Goal: Answer question/provide support: Share knowledge or assist other users

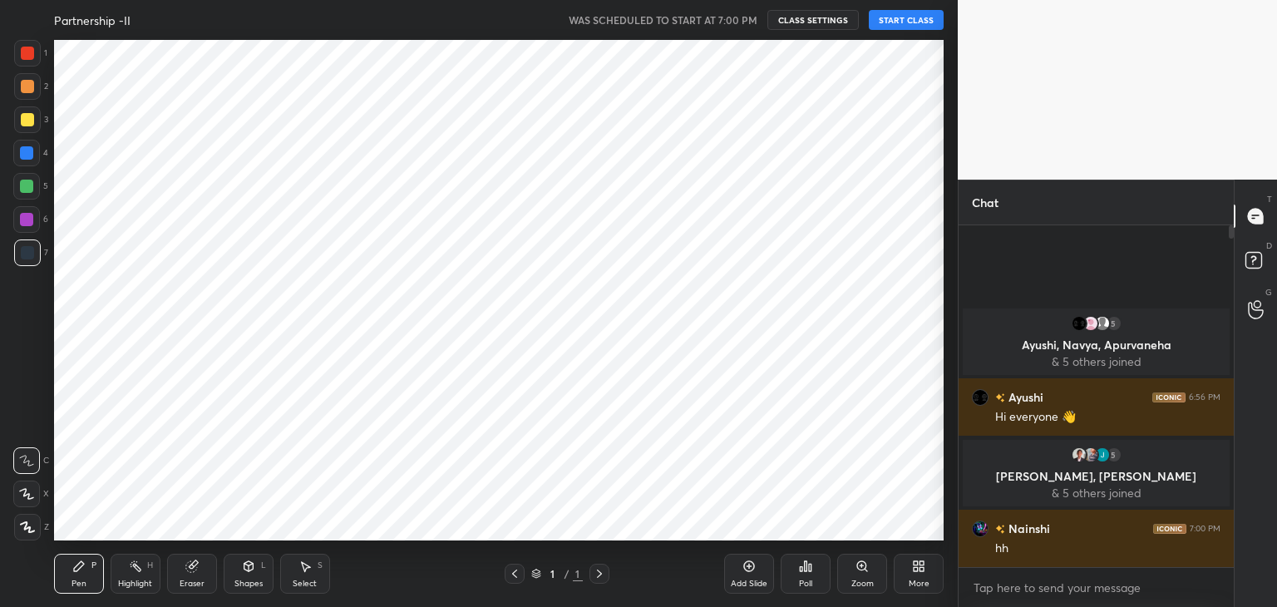
scroll to position [82618, 82228]
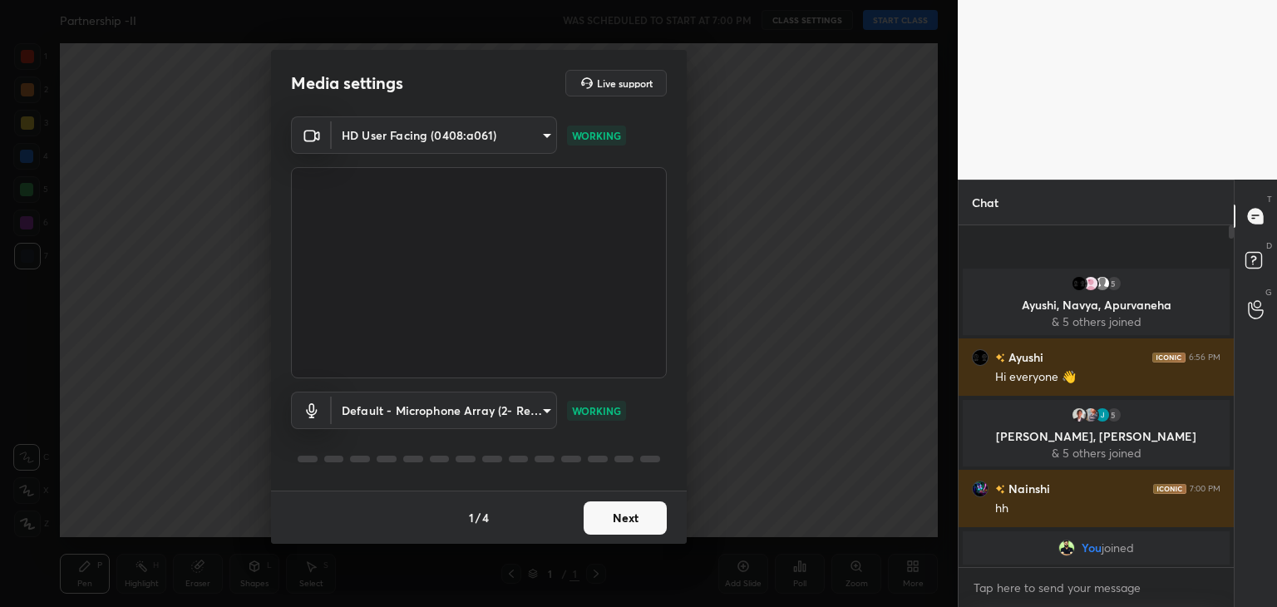
click at [628, 533] on button "Next" at bounding box center [624, 517] width 83 height 33
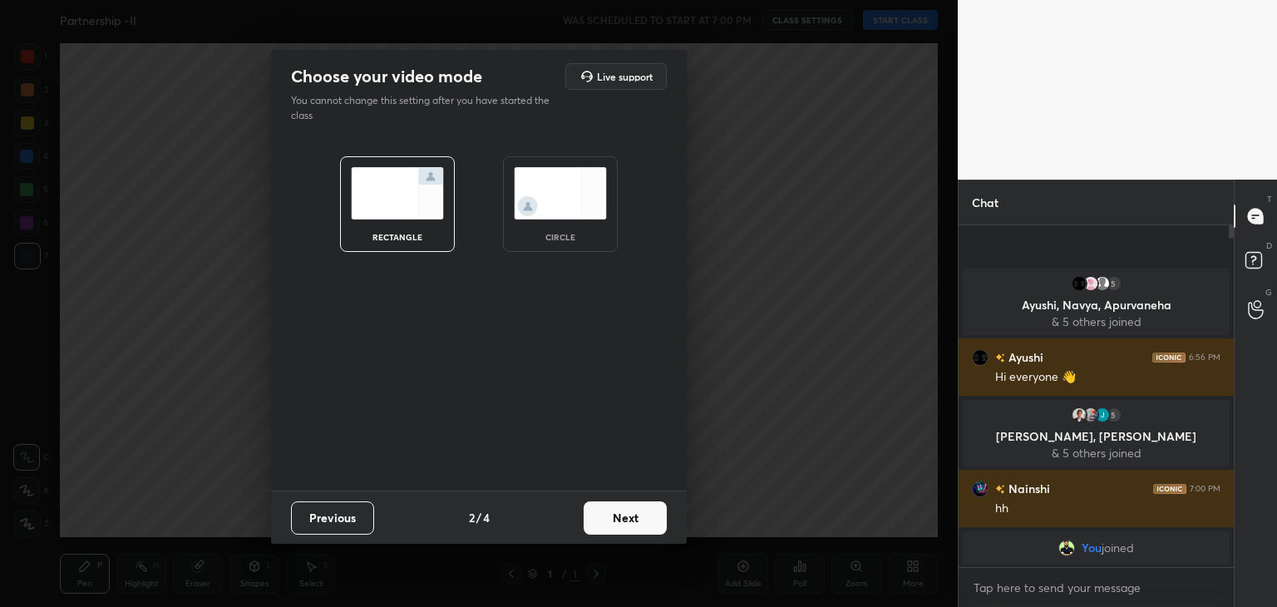
click at [554, 198] on img at bounding box center [560, 193] width 93 height 52
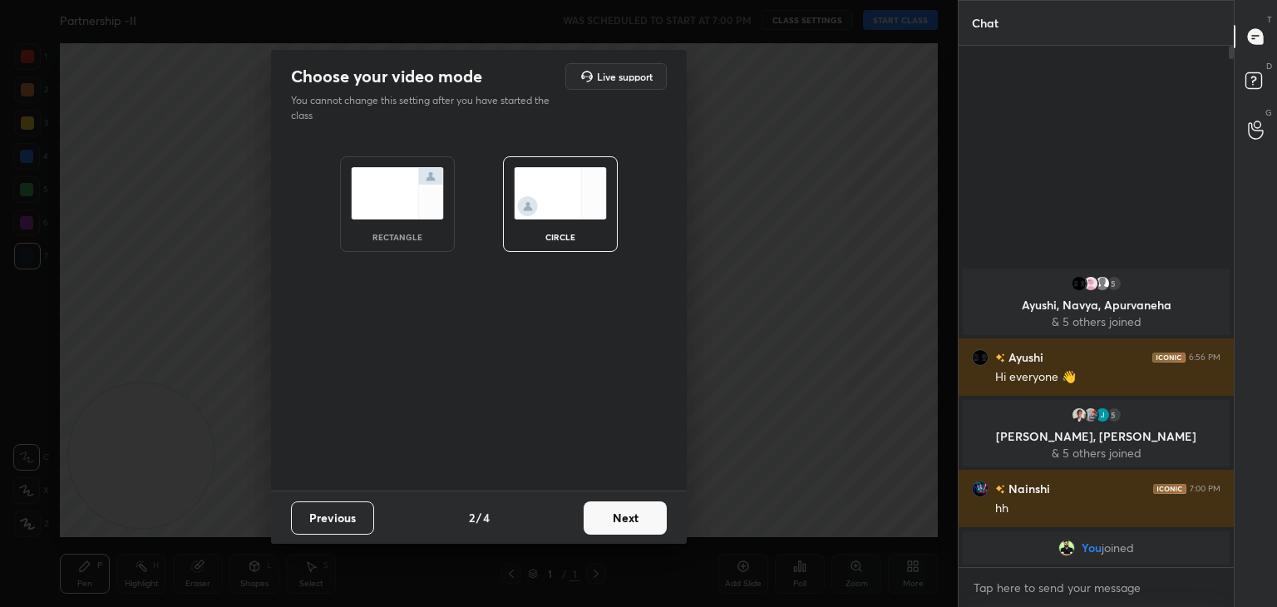
scroll to position [556, 270]
click at [623, 529] on button "Next" at bounding box center [624, 517] width 83 height 33
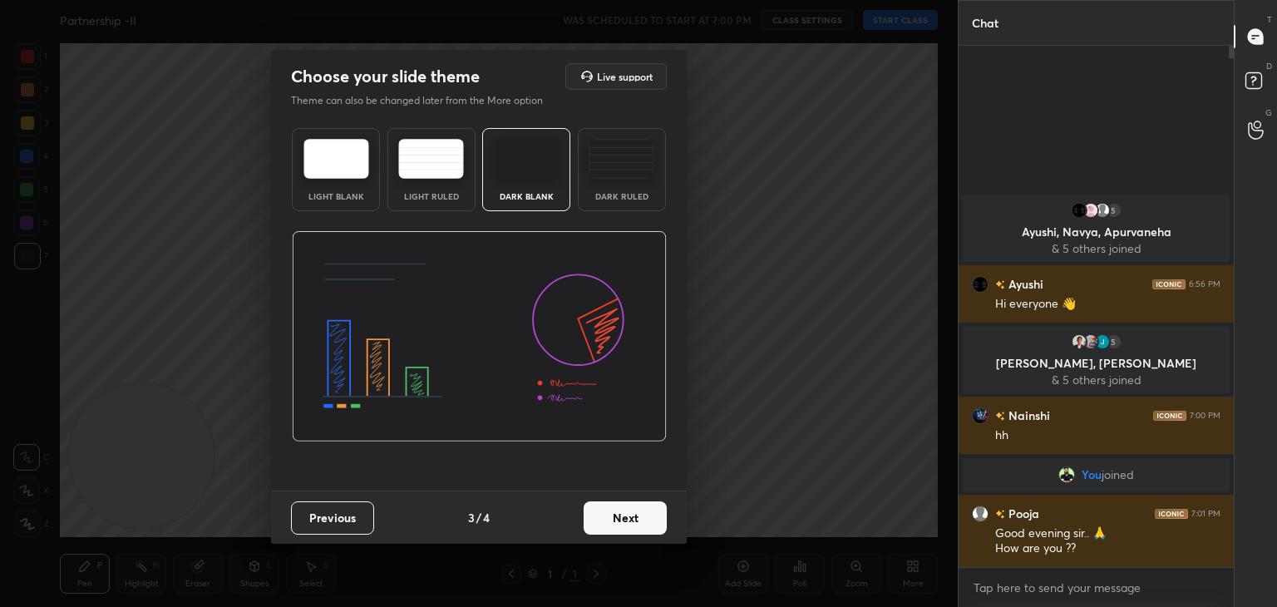
click at [650, 523] on button "Next" at bounding box center [624, 517] width 83 height 33
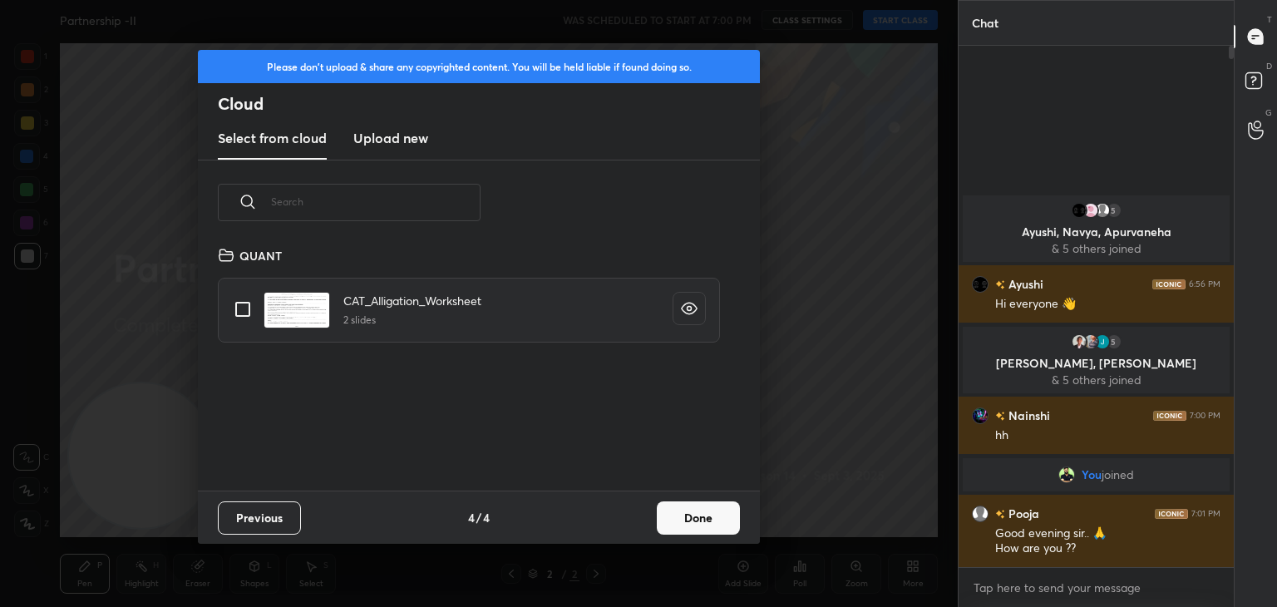
scroll to position [246, 534]
click at [682, 515] on button "Done" at bounding box center [698, 517] width 83 height 33
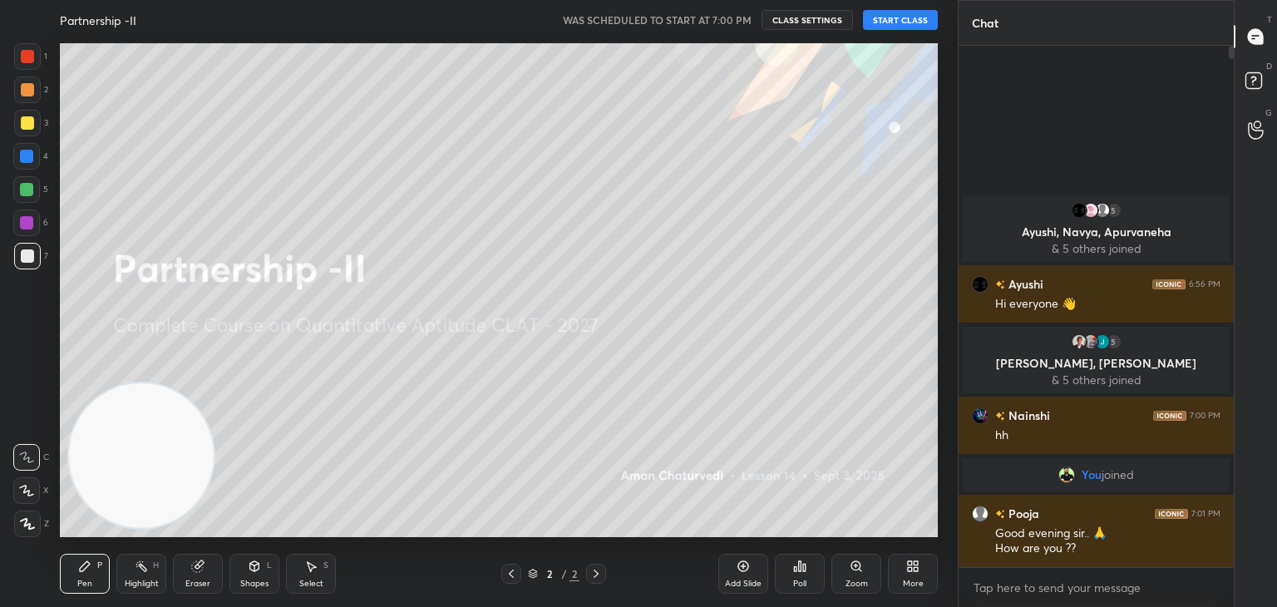
click at [889, 20] on button "START CLASS" at bounding box center [900, 20] width 75 height 20
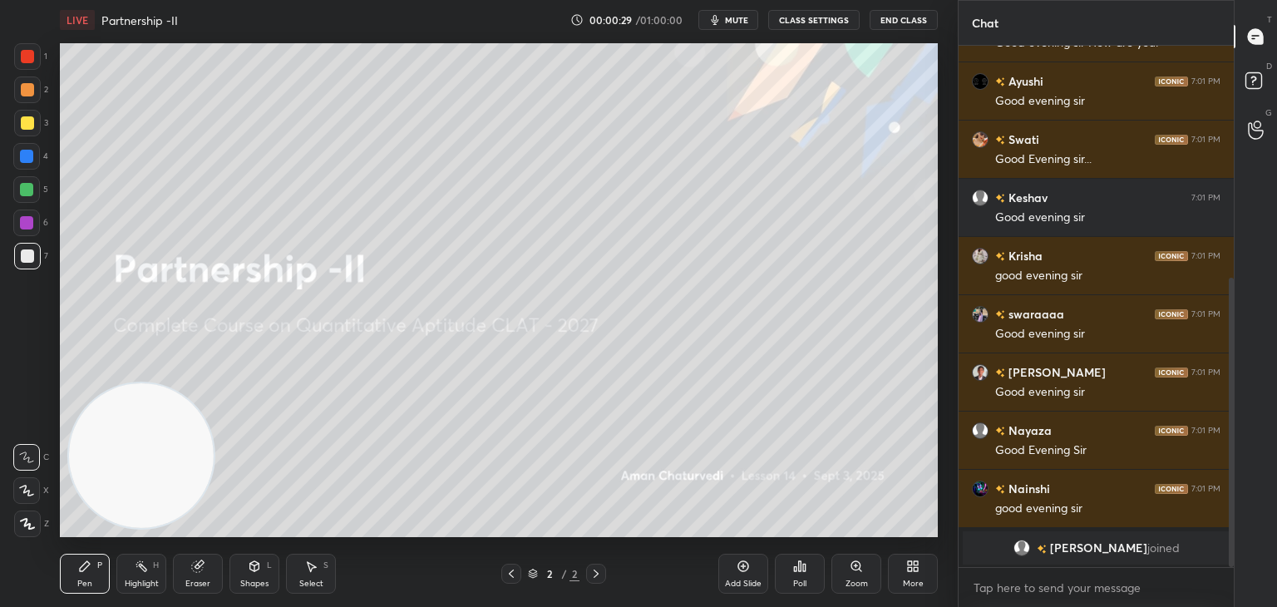
scroll to position [0, 0]
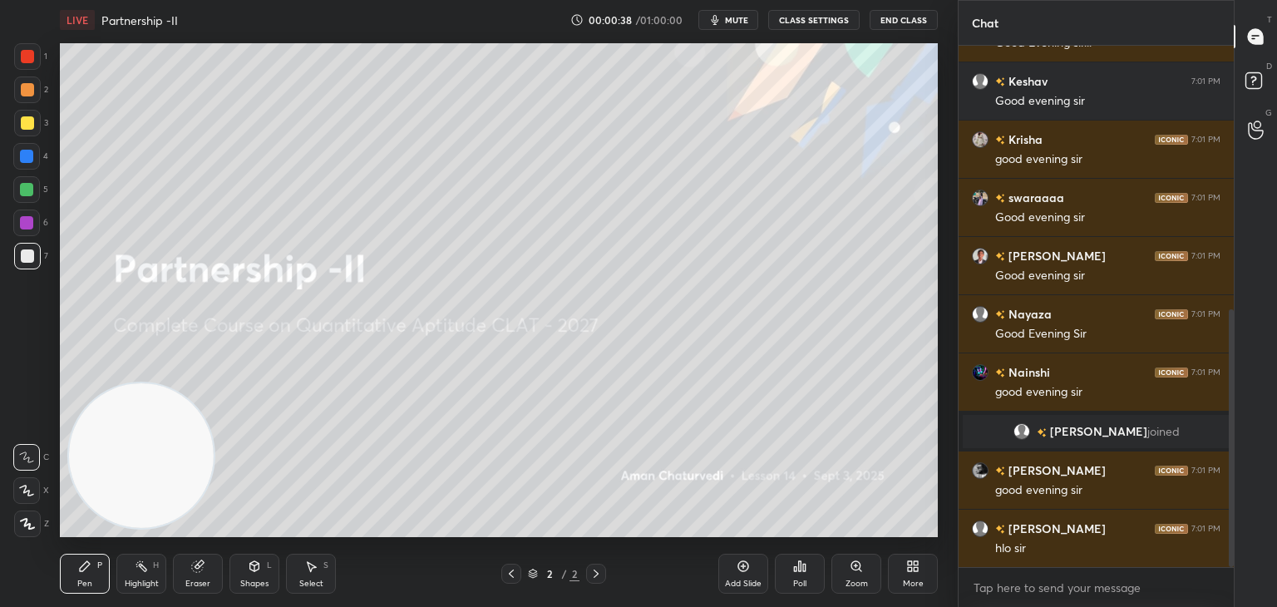
click at [27, 63] on div at bounding box center [27, 56] width 13 height 13
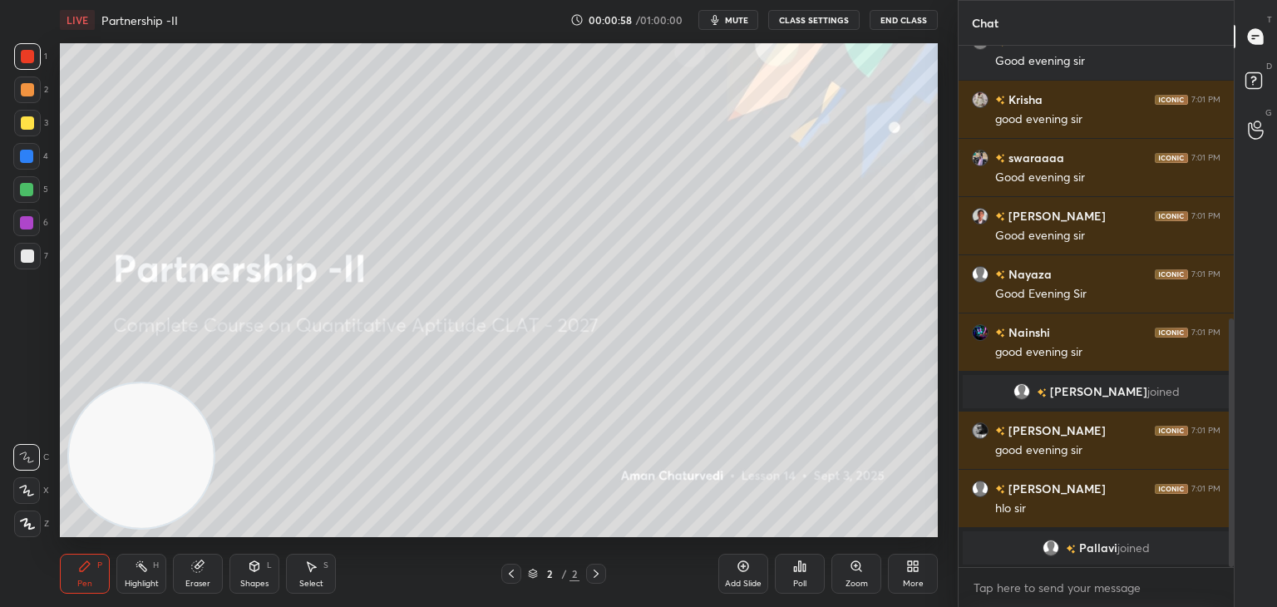
click at [33, 185] on div at bounding box center [26, 189] width 27 height 27
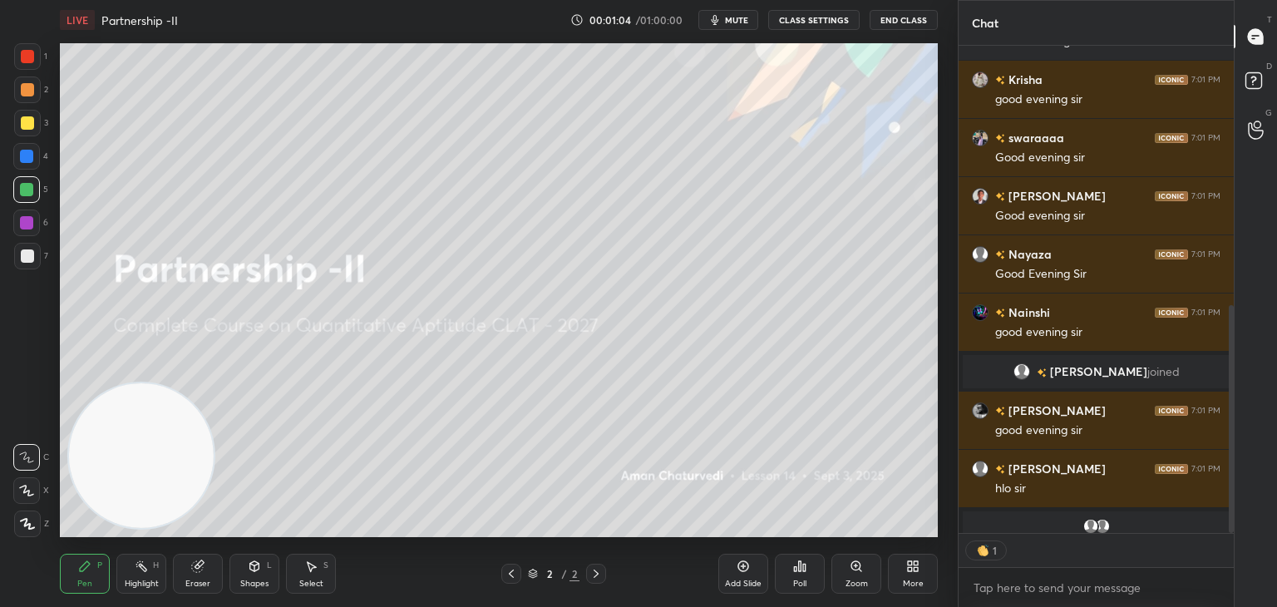
scroll to position [483, 270]
click at [921, 576] on div "More" at bounding box center [913, 574] width 50 height 40
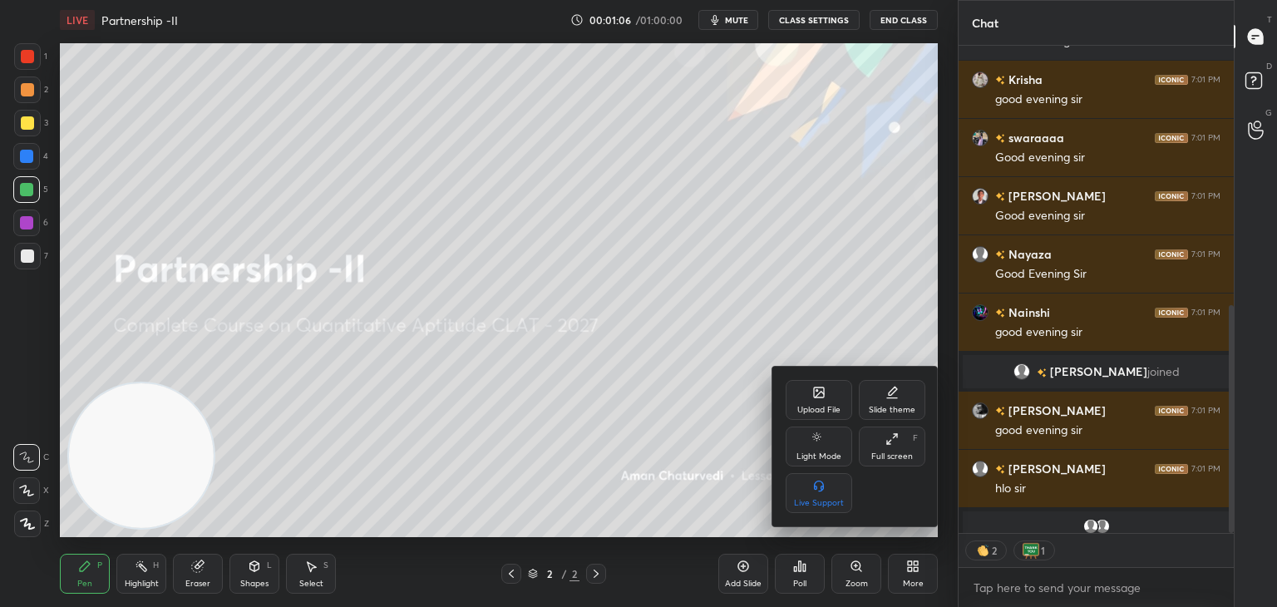
click at [812, 397] on icon at bounding box center [818, 392] width 13 height 13
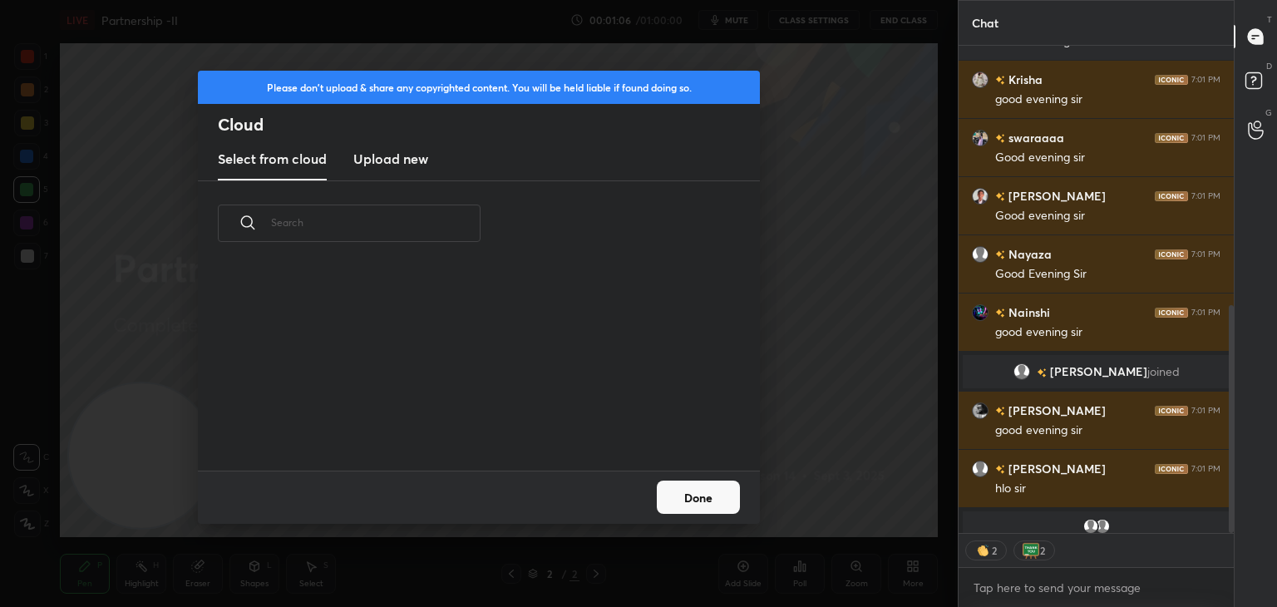
scroll to position [204, 534]
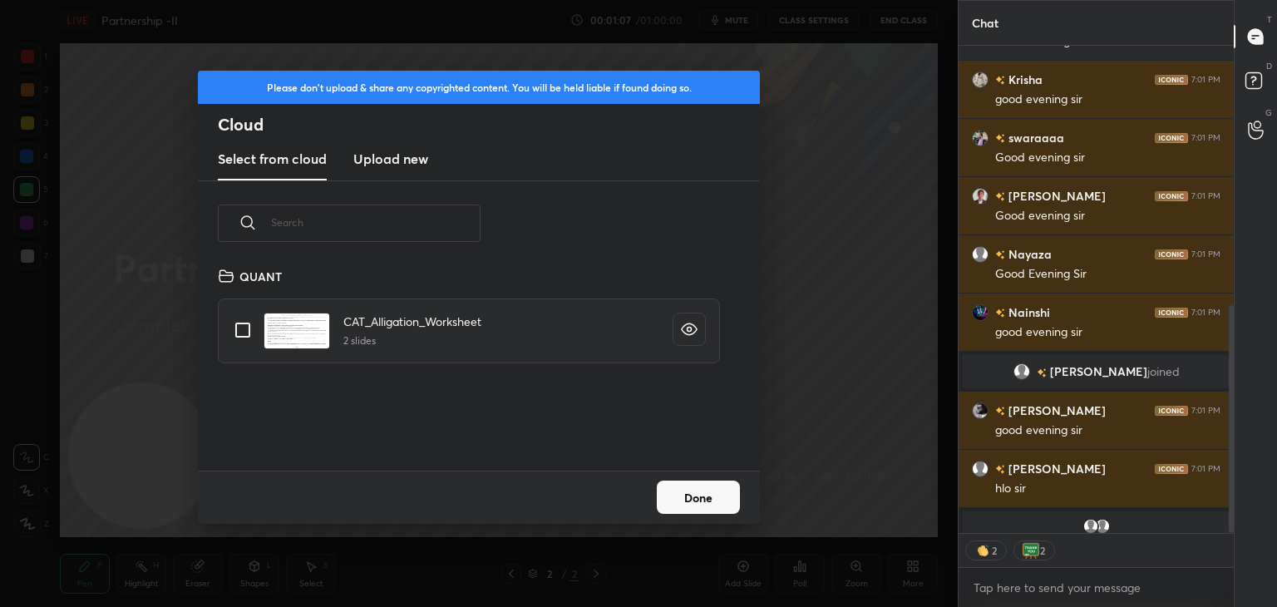
click at [367, 163] on h3 "Upload new" at bounding box center [390, 159] width 75 height 20
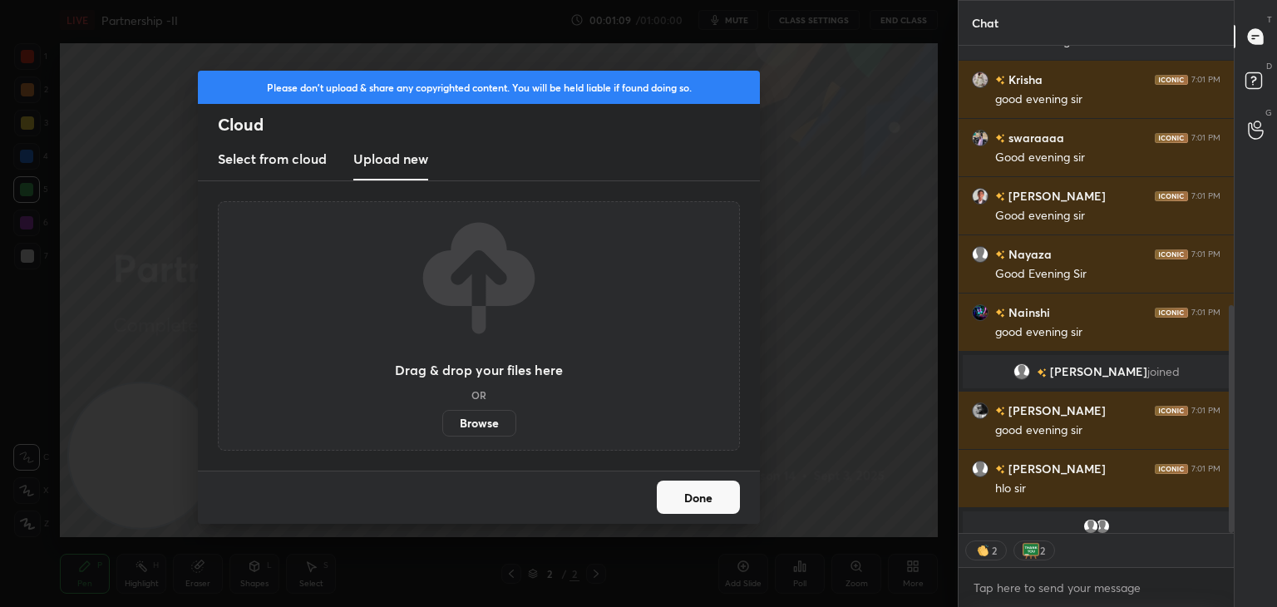
click at [485, 423] on label "Browse" at bounding box center [479, 423] width 74 height 27
click at [442, 423] on input "Browse" at bounding box center [442, 423] width 0 height 27
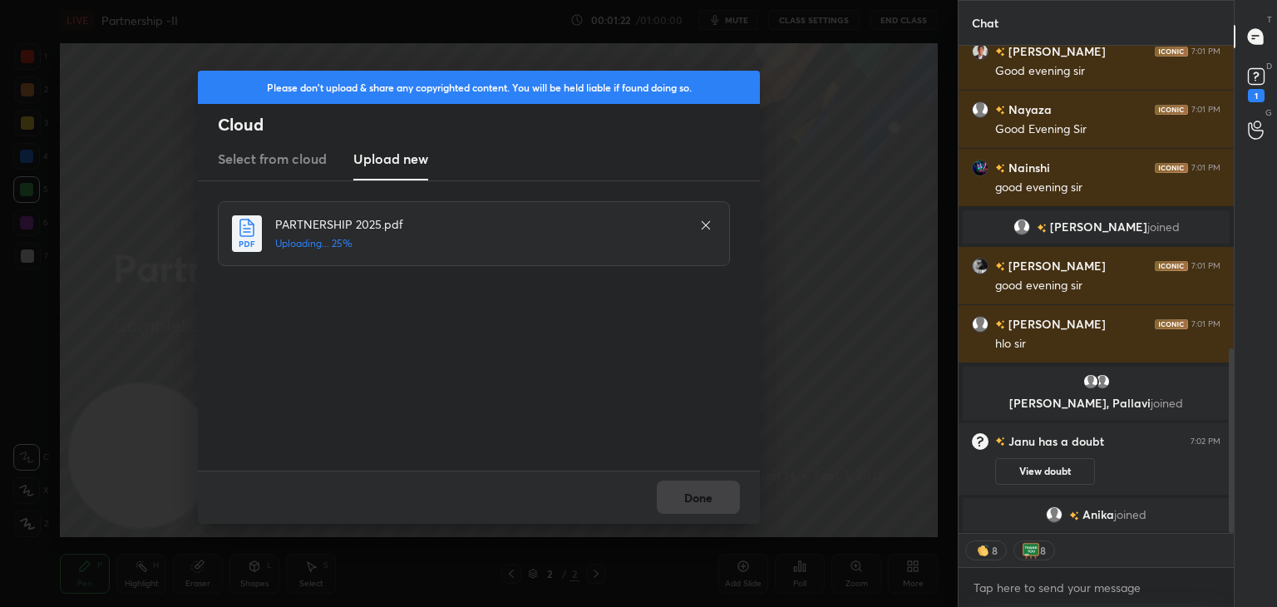
scroll to position [797, 0]
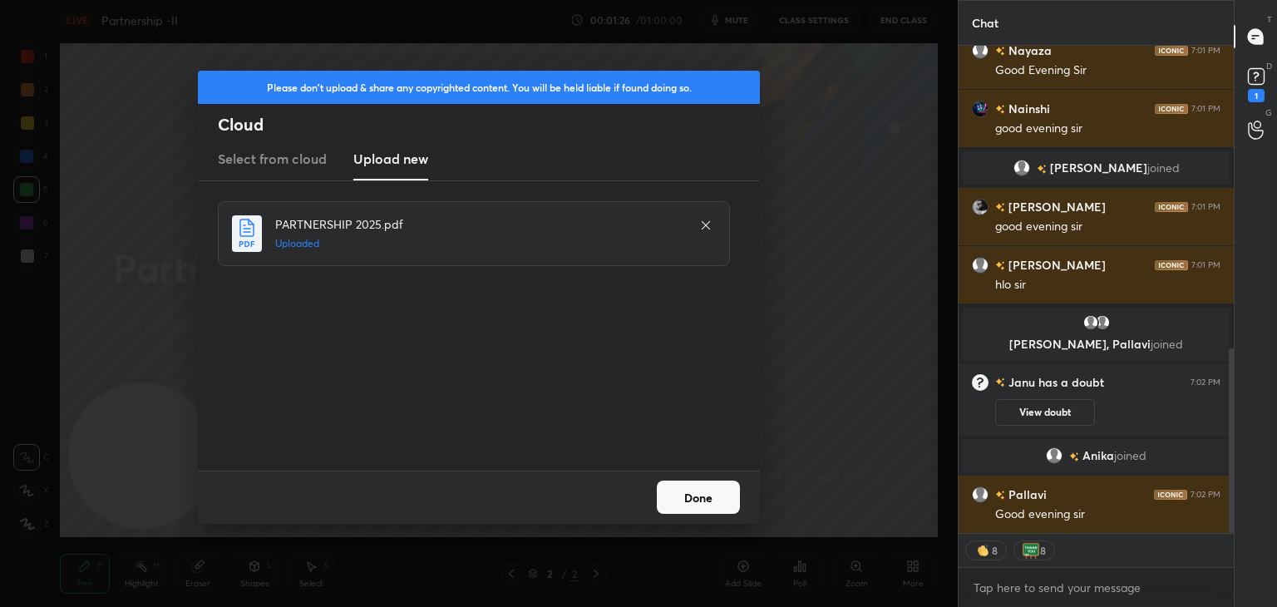
click at [697, 493] on button "Done" at bounding box center [698, 496] width 83 height 33
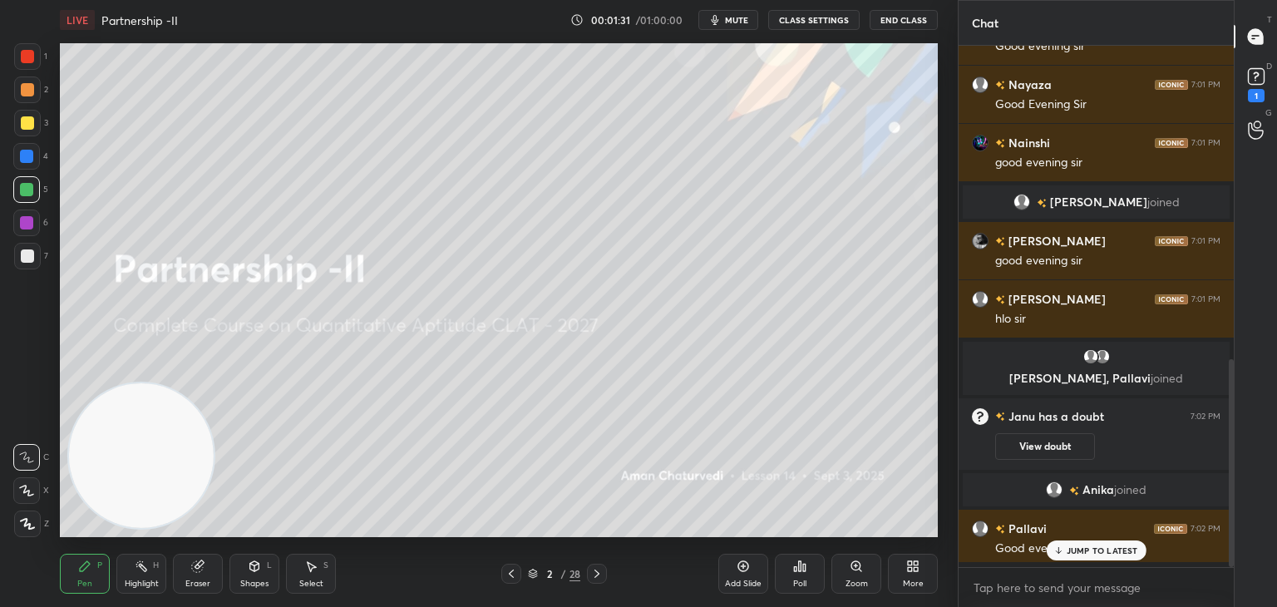
scroll to position [5, 5]
click at [1025, 440] on button "View doubt" at bounding box center [1045, 446] width 100 height 27
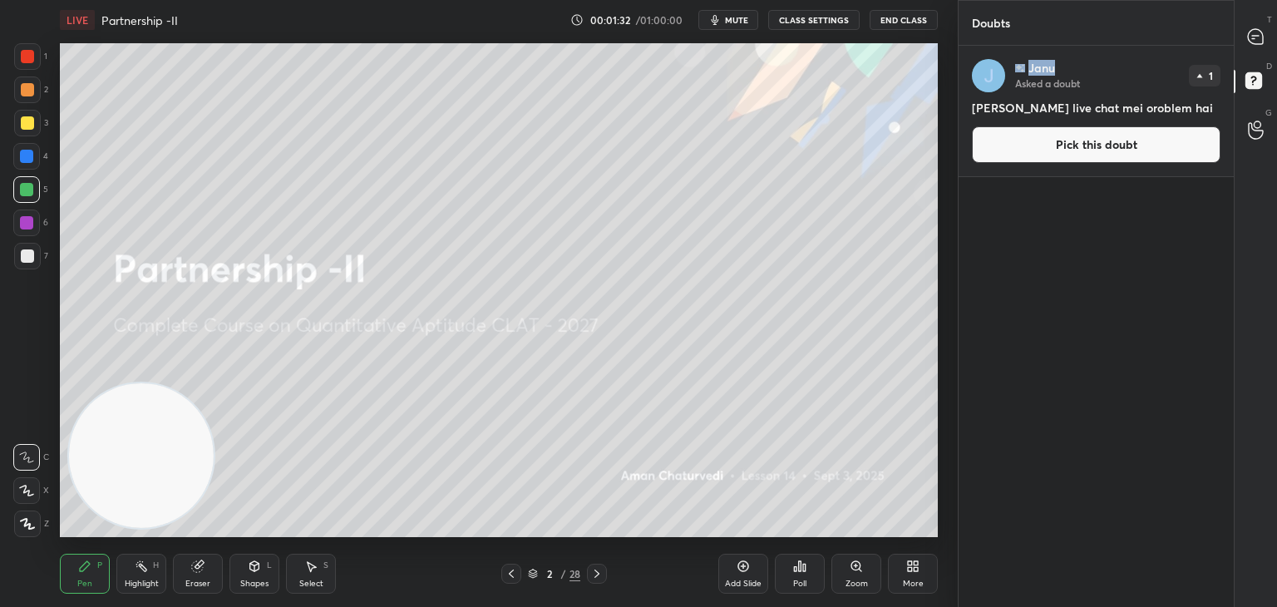
click at [1025, 440] on div "[PERSON_NAME] Asked a doubt 1 [PERSON_NAME] live chat mei oroblem hai Pick this…" at bounding box center [1095, 327] width 275 height 562
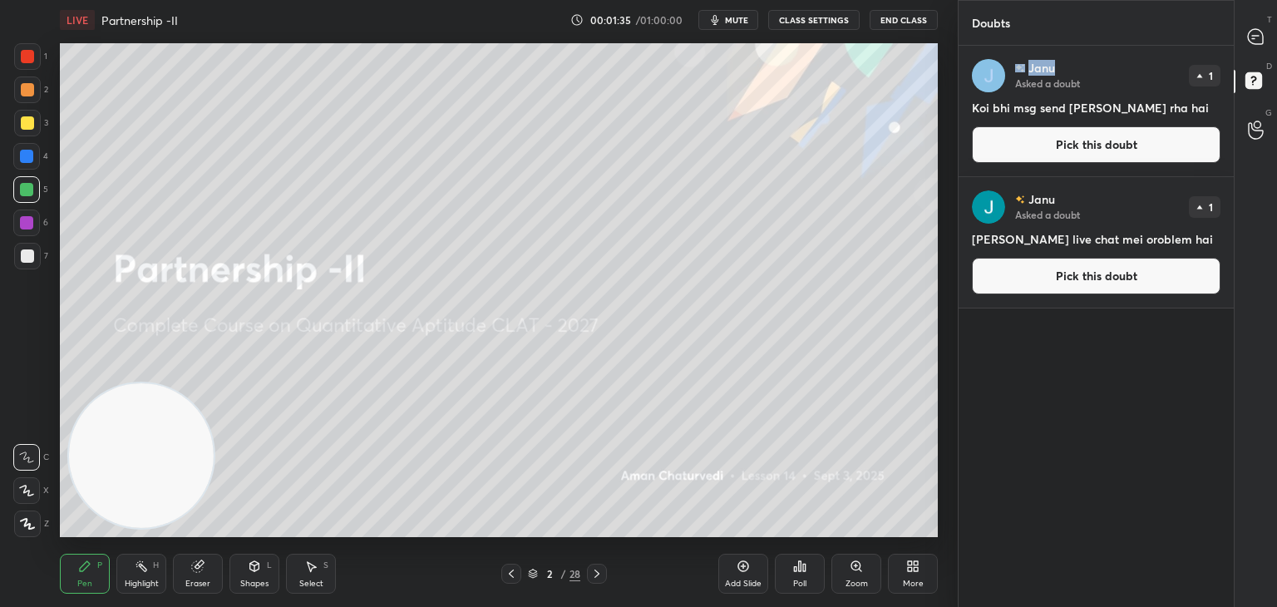
click at [1094, 401] on div "[PERSON_NAME] Asked a doubt 1 Koi bhi msg send [PERSON_NAME] rha hai Pick this …" at bounding box center [1095, 327] width 275 height 562
click at [1244, 34] on div at bounding box center [1255, 37] width 33 height 30
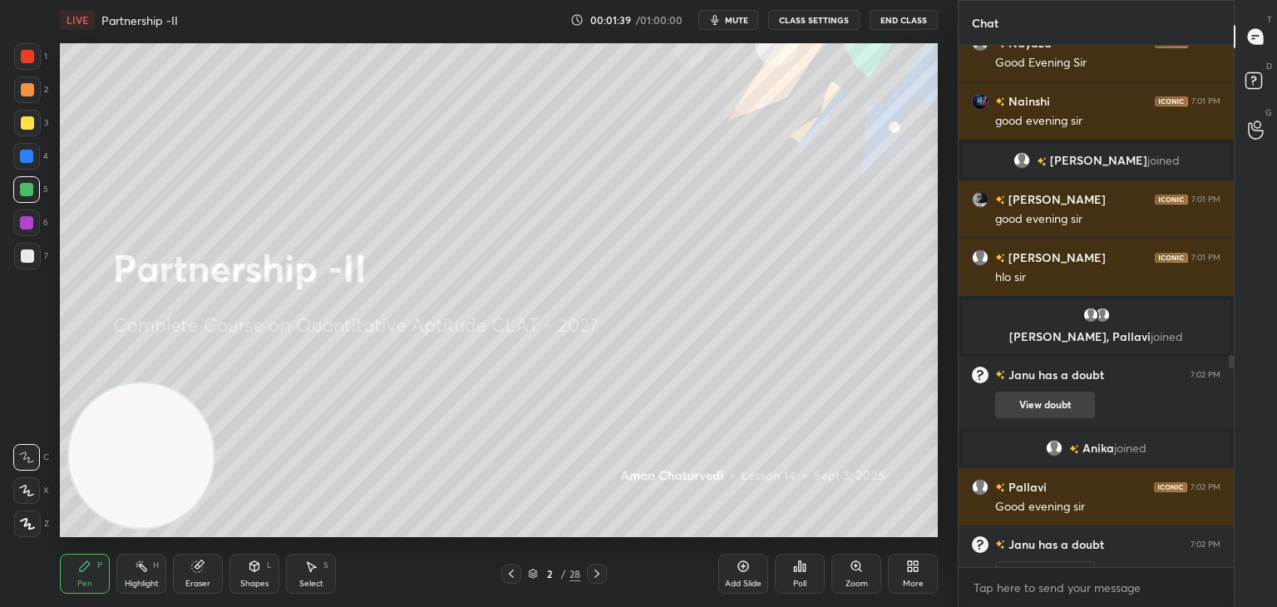
scroll to position [835, 0]
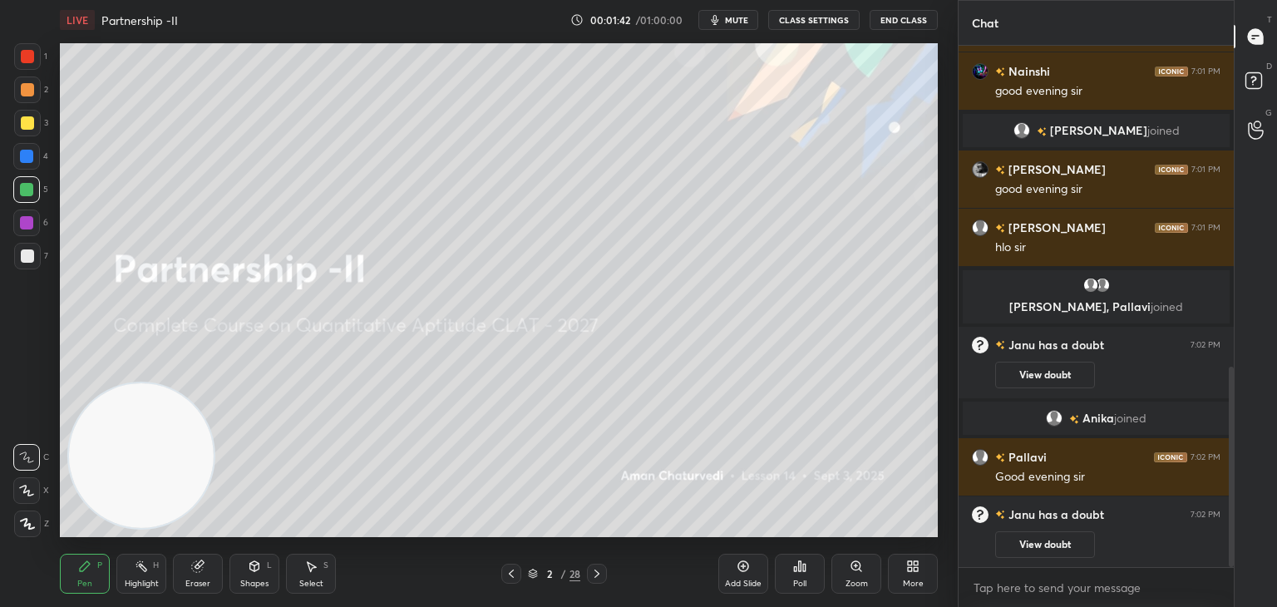
click at [27, 121] on div at bounding box center [27, 122] width 13 height 13
click at [199, 579] on div "Eraser" at bounding box center [197, 583] width 25 height 8
click at [43, 526] on div "E E Erase all" at bounding box center [34, 487] width 42 height 100
click at [92, 572] on div "Pen P" at bounding box center [85, 574] width 50 height 40
click at [28, 519] on icon at bounding box center [27, 524] width 15 height 12
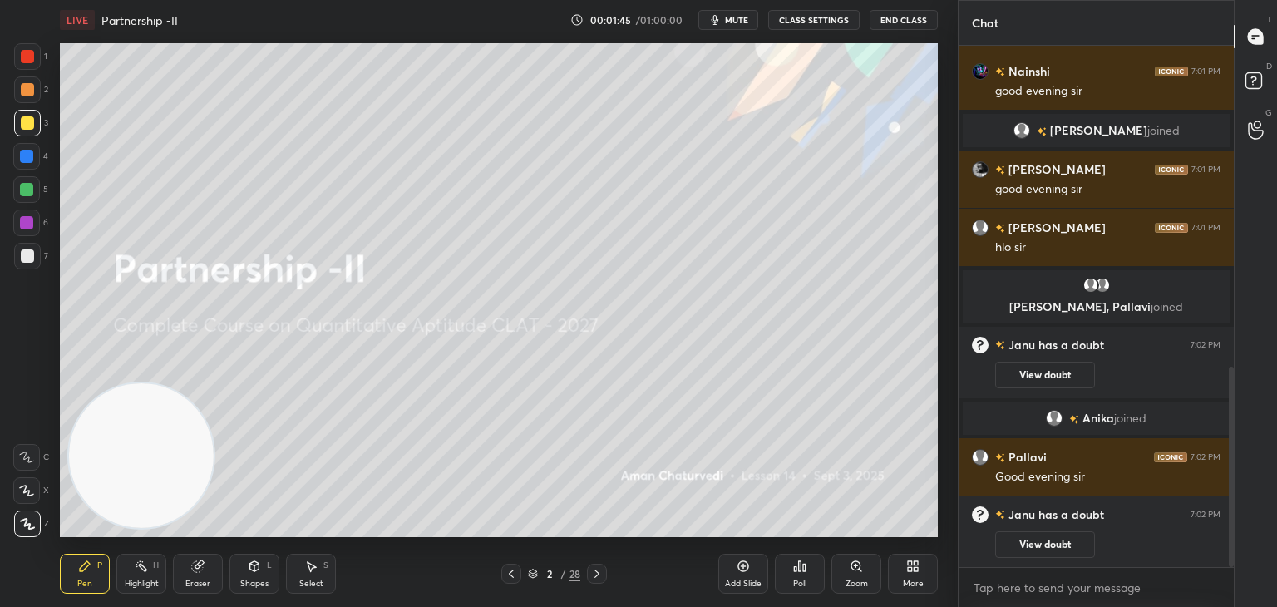
click at [181, 573] on div "Eraser" at bounding box center [198, 574] width 50 height 40
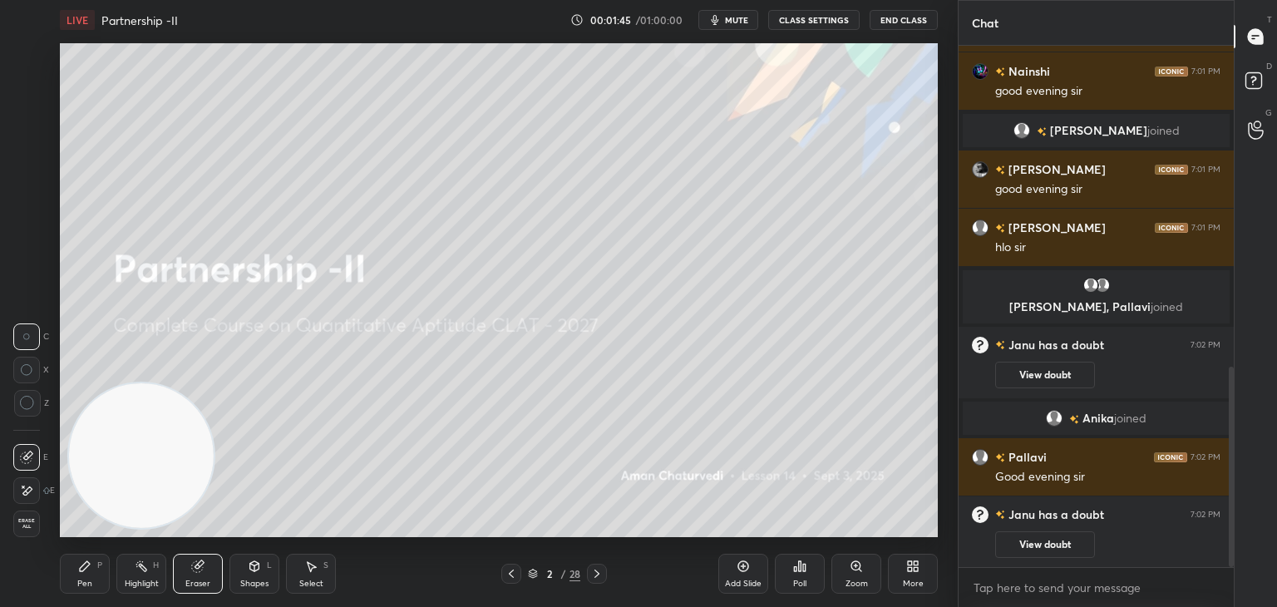
click at [26, 519] on span "Erase all" at bounding box center [26, 524] width 25 height 12
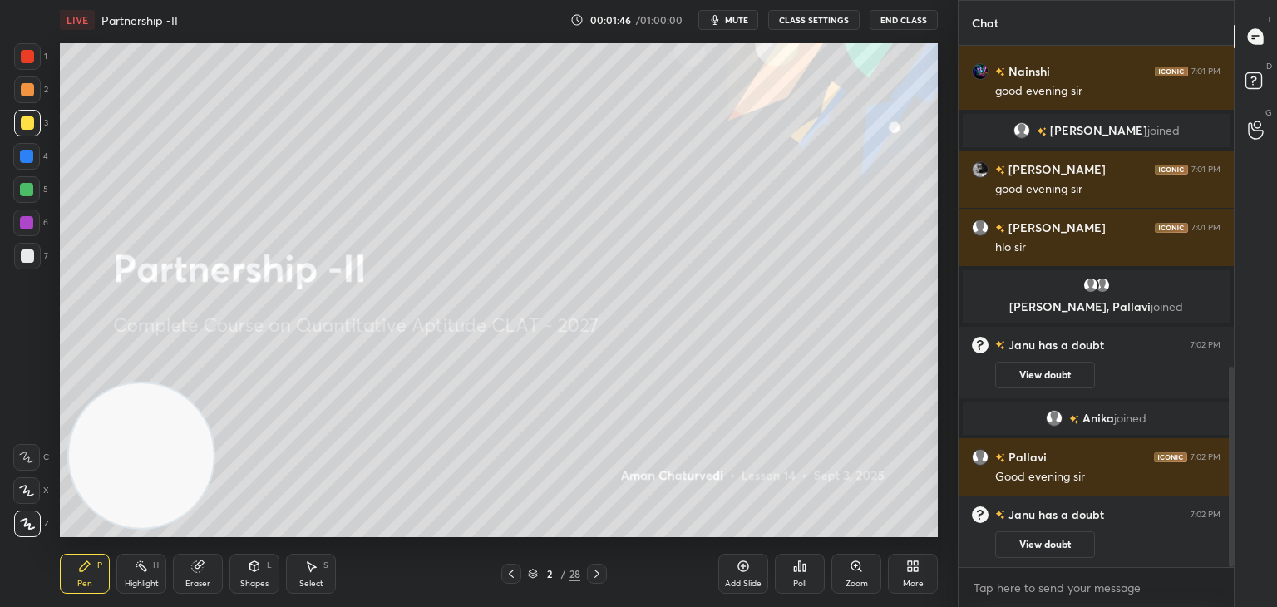
click at [87, 576] on div "Pen P" at bounding box center [85, 574] width 50 height 40
click at [32, 54] on div at bounding box center [27, 56] width 13 height 13
click at [202, 569] on icon at bounding box center [197, 566] width 11 height 11
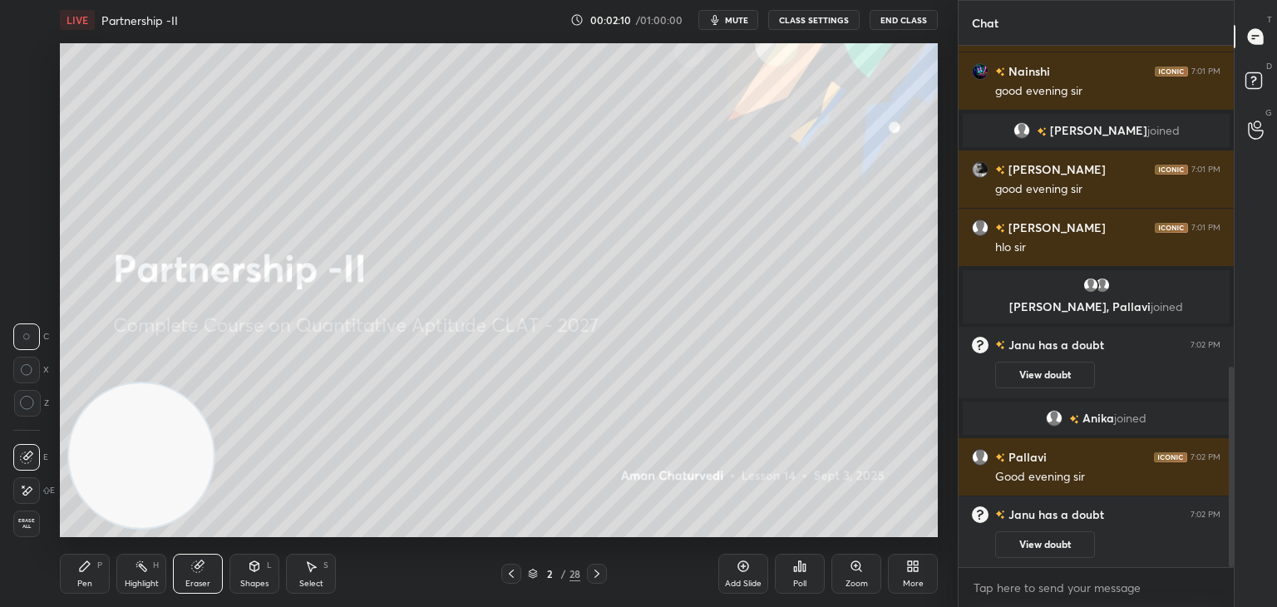
click at [34, 530] on div "Erase all" at bounding box center [26, 523] width 27 height 27
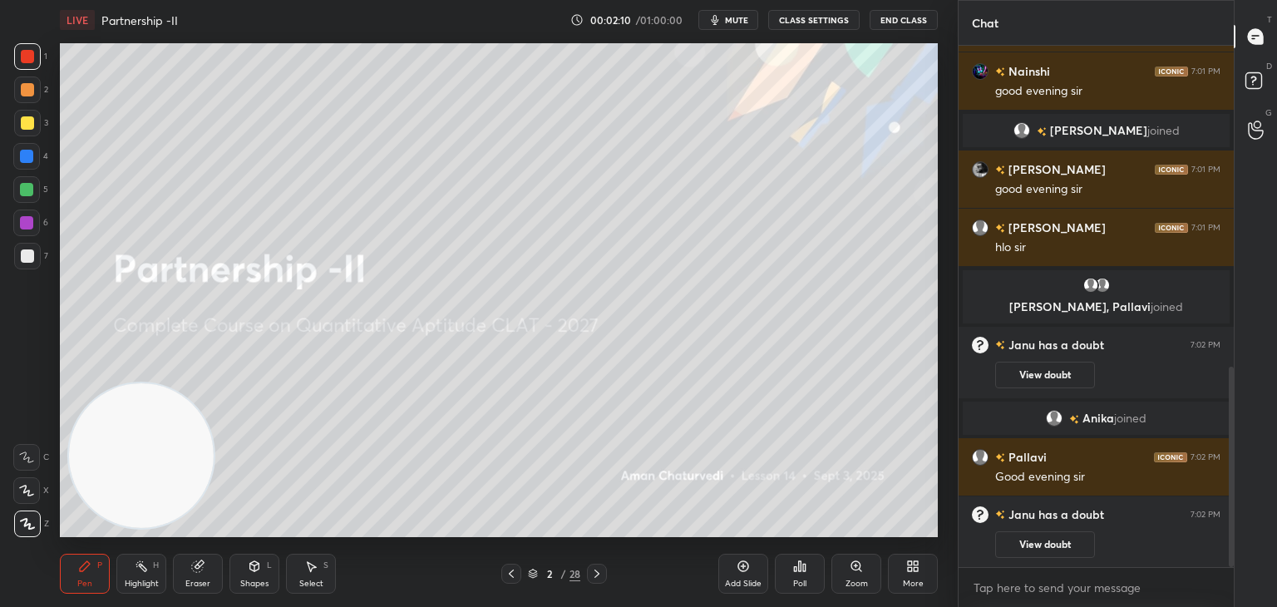
click at [89, 558] on div "Pen P" at bounding box center [85, 574] width 50 height 40
click at [29, 194] on div at bounding box center [26, 189] width 13 height 13
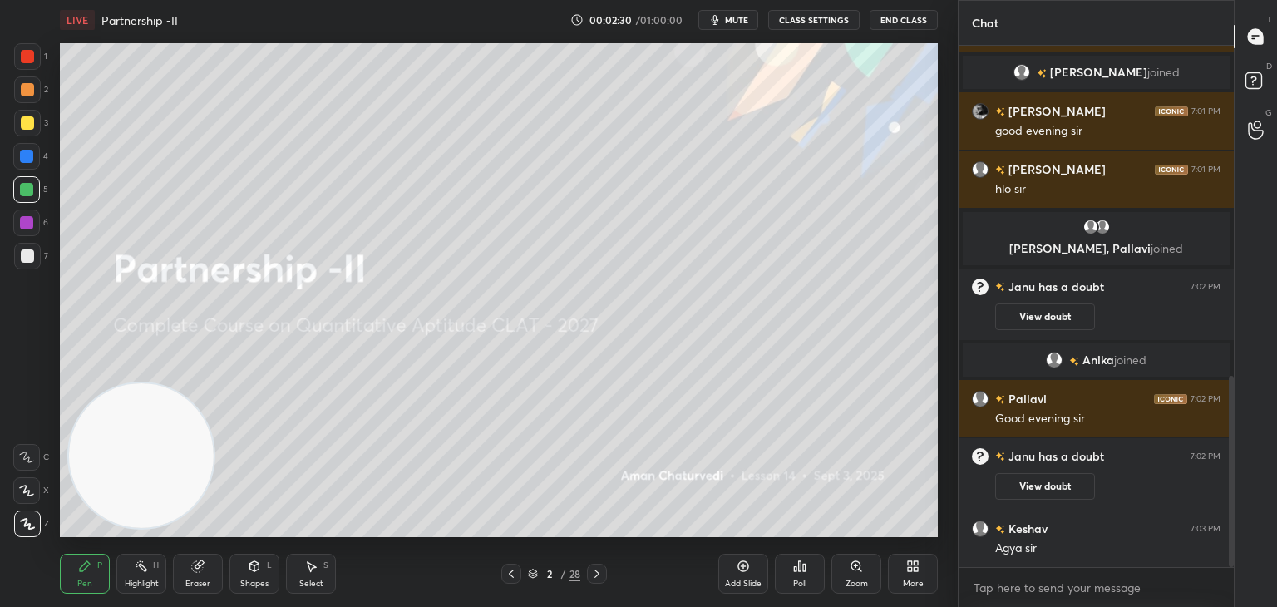
scroll to position [901, 0]
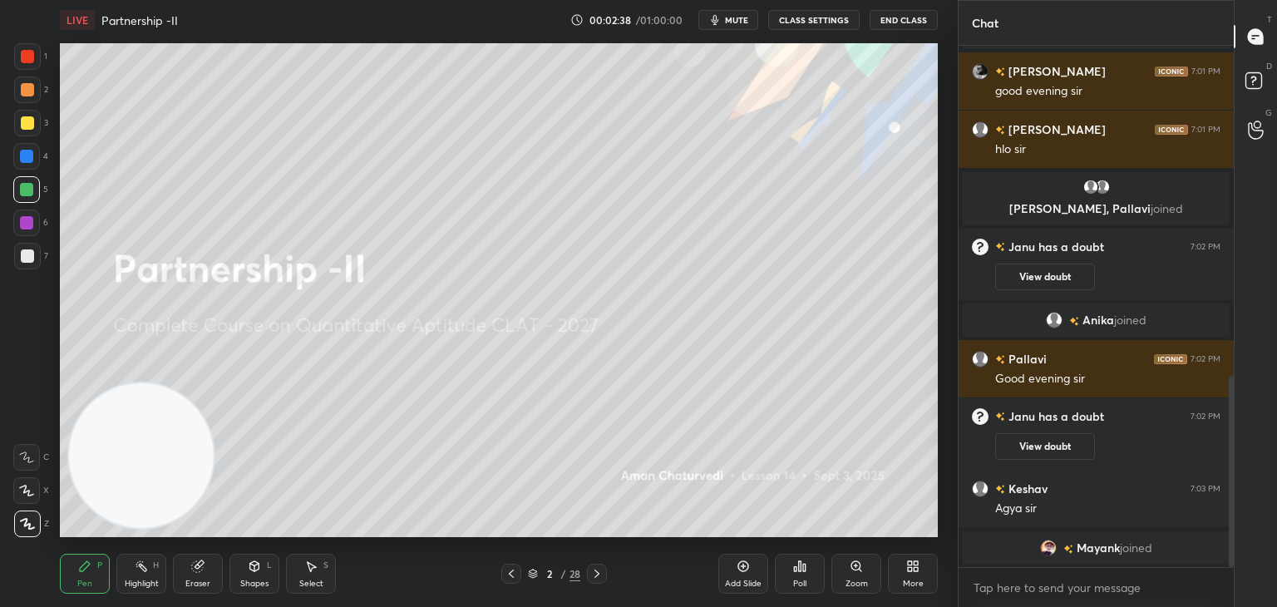
click at [731, 27] on button "mute" at bounding box center [728, 20] width 60 height 20
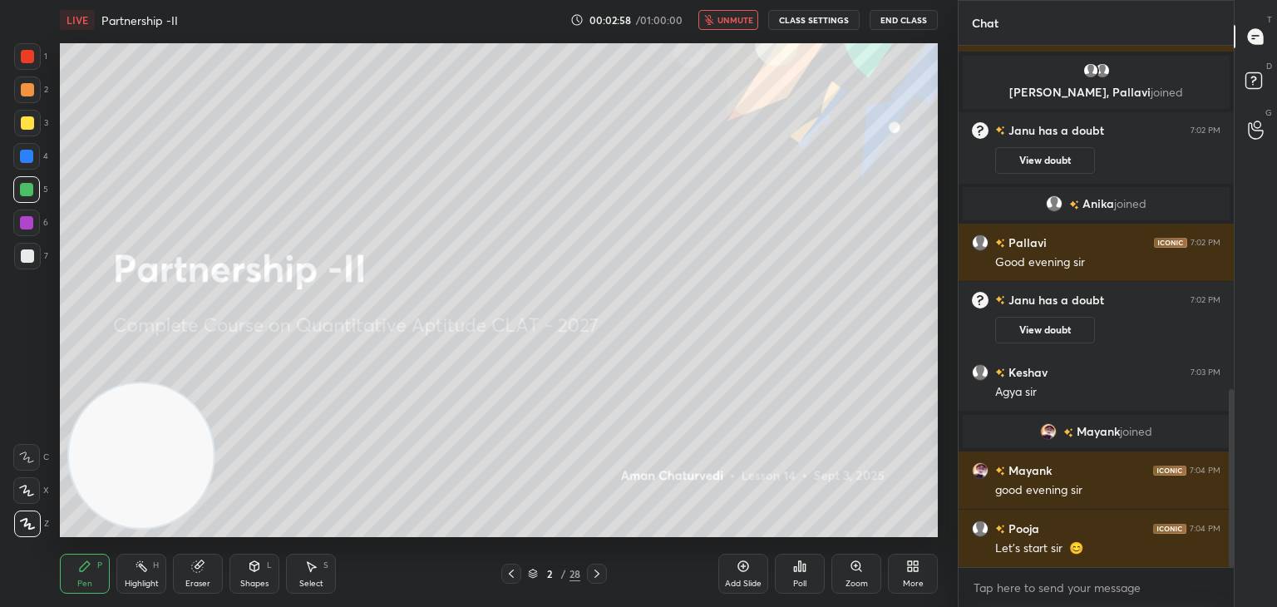
scroll to position [1011, 0]
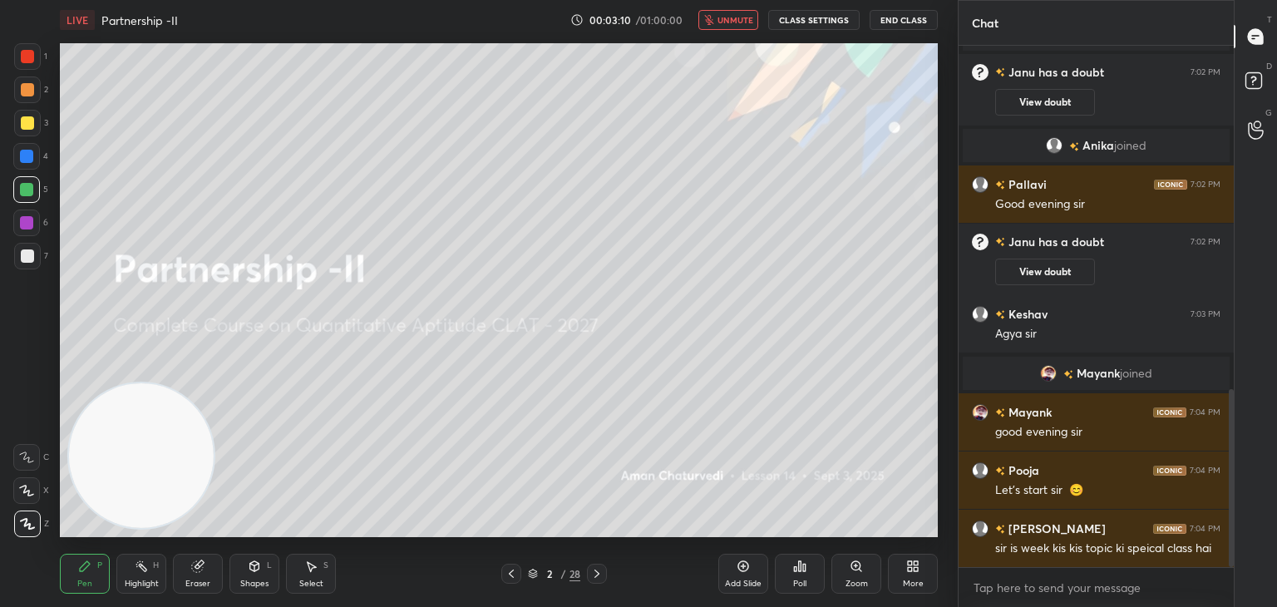
click at [725, 24] on span "unmute" at bounding box center [735, 20] width 36 height 12
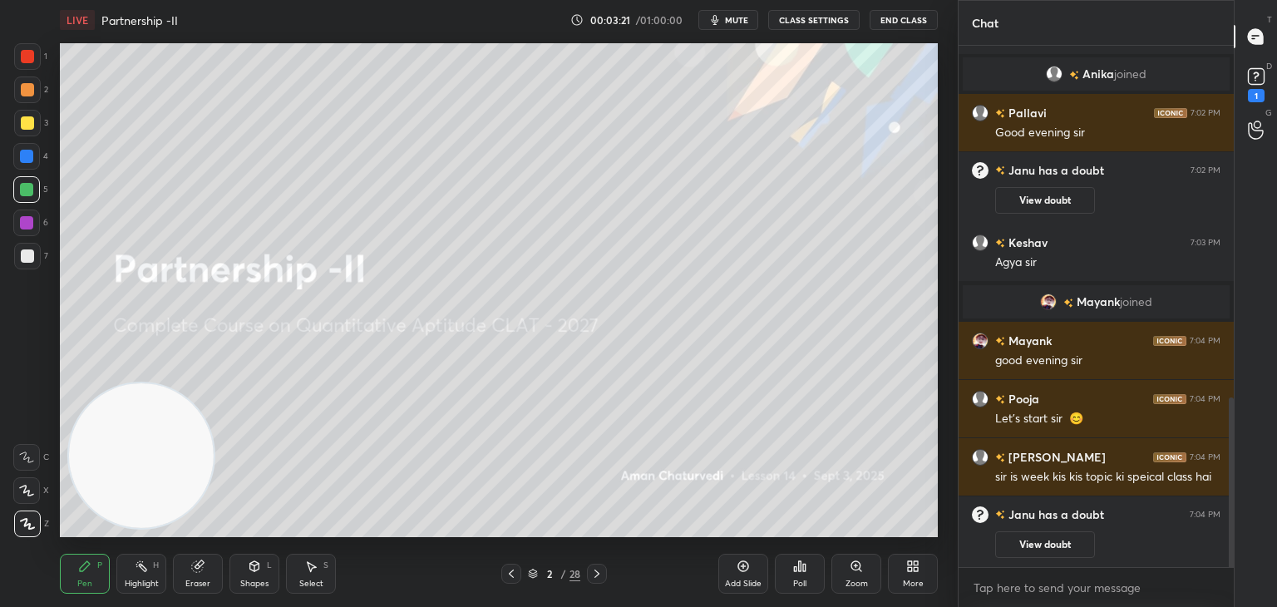
click at [28, 118] on div at bounding box center [27, 122] width 13 height 13
click at [202, 569] on icon at bounding box center [197, 566] width 11 height 11
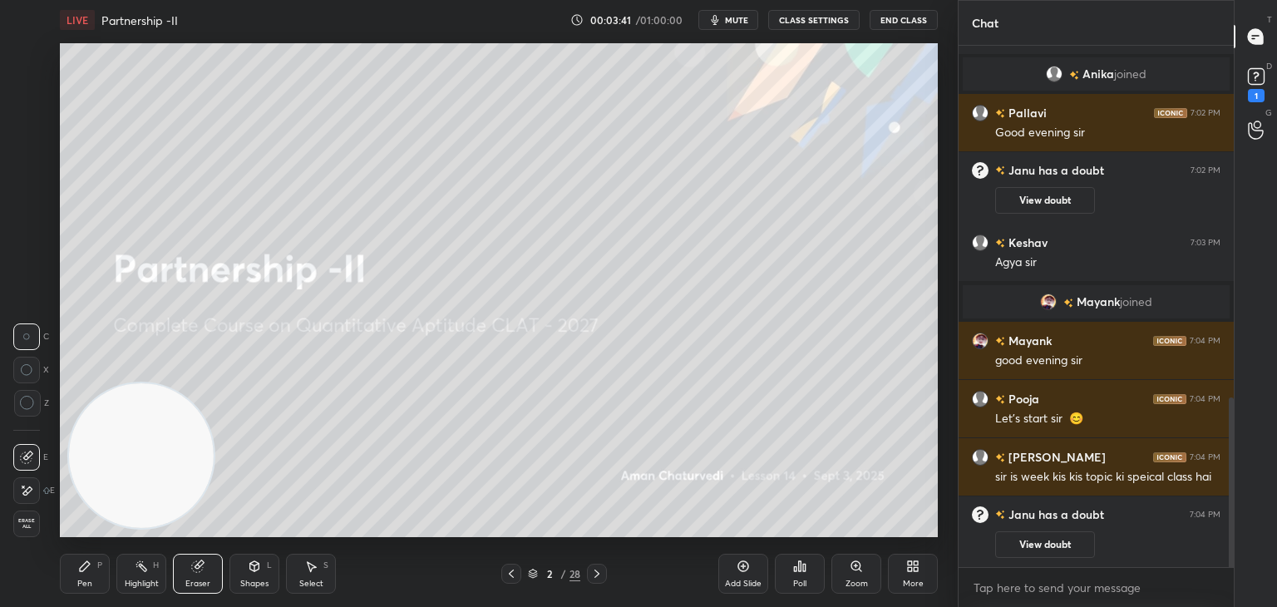
click at [25, 524] on span "Erase all" at bounding box center [26, 524] width 25 height 12
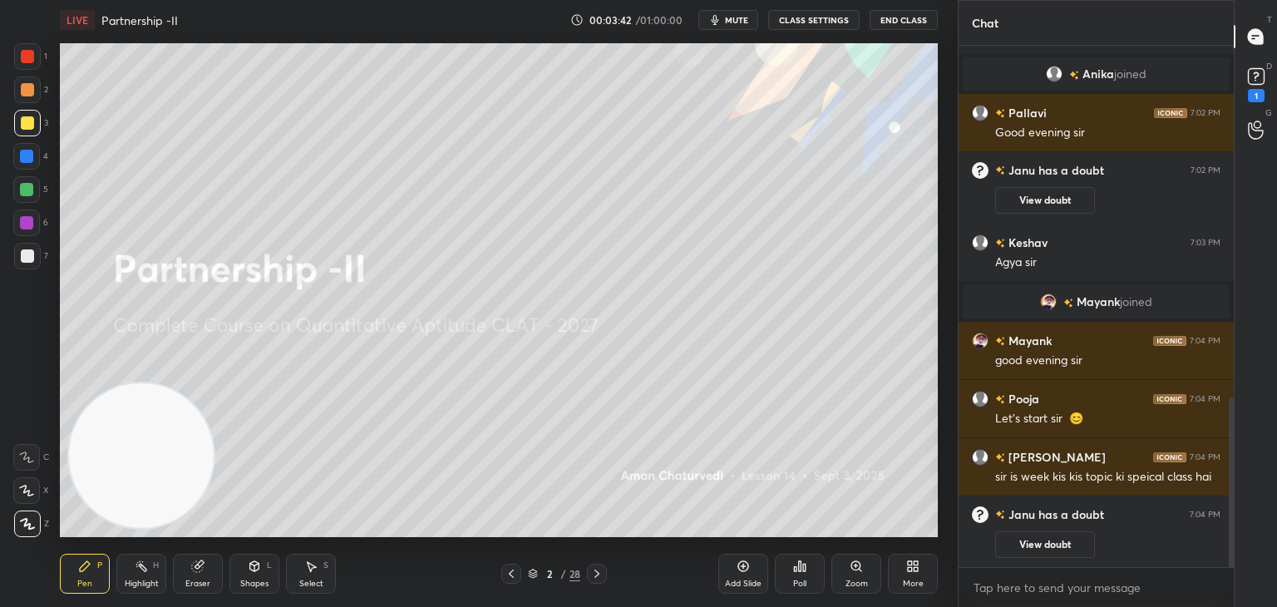
click at [79, 587] on div "Pen" at bounding box center [84, 583] width 15 height 8
click at [29, 61] on div at bounding box center [27, 56] width 13 height 13
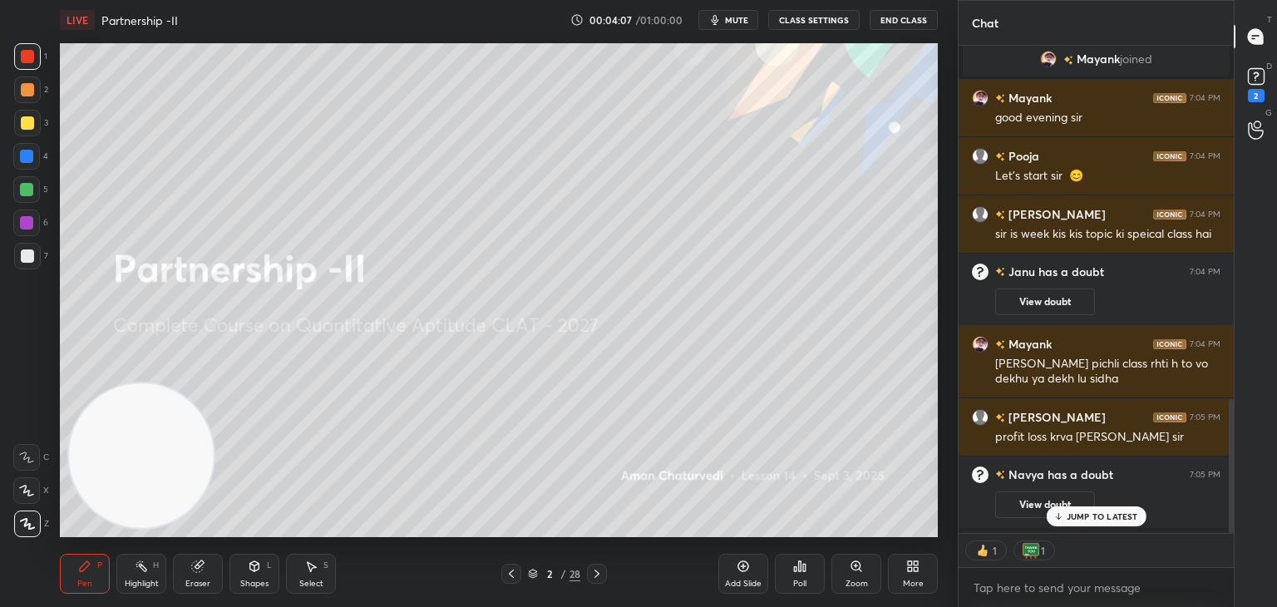
scroll to position [1287, 0]
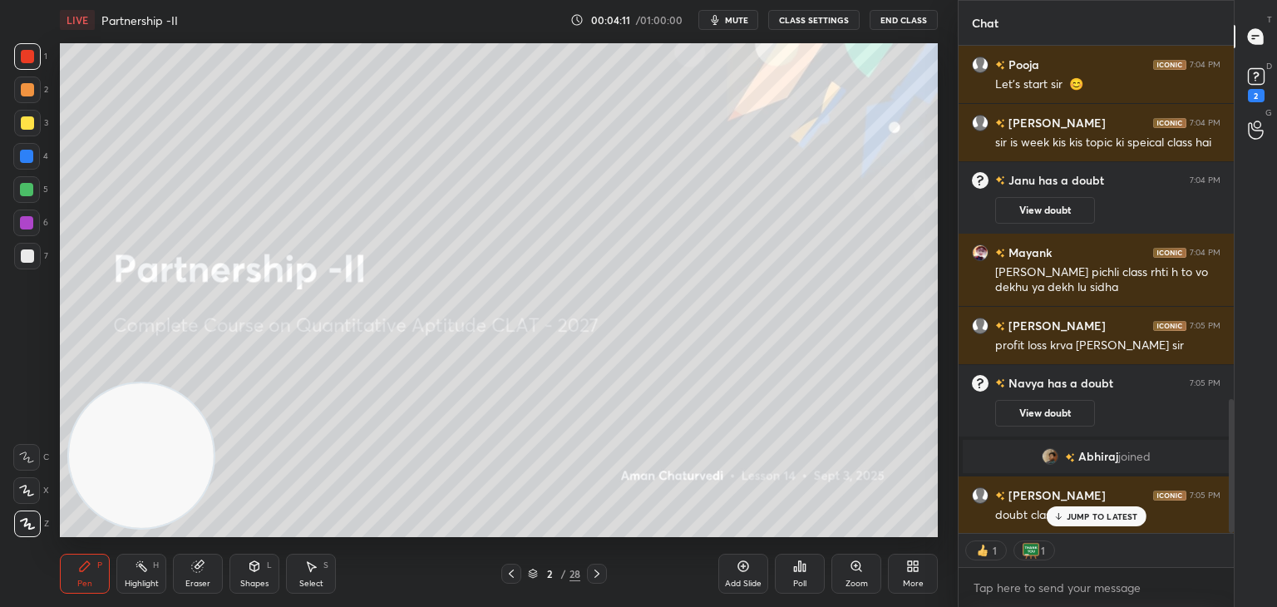
click at [1071, 515] on p "JUMP TO LATEST" at bounding box center [1101, 516] width 71 height 10
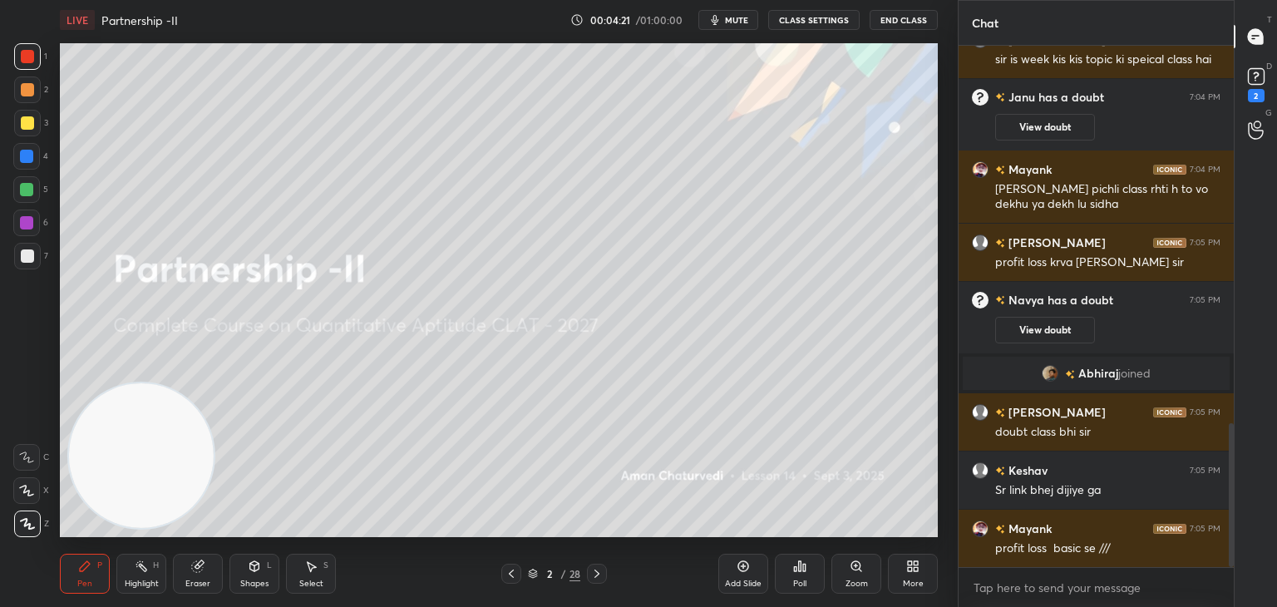
scroll to position [1428, 0]
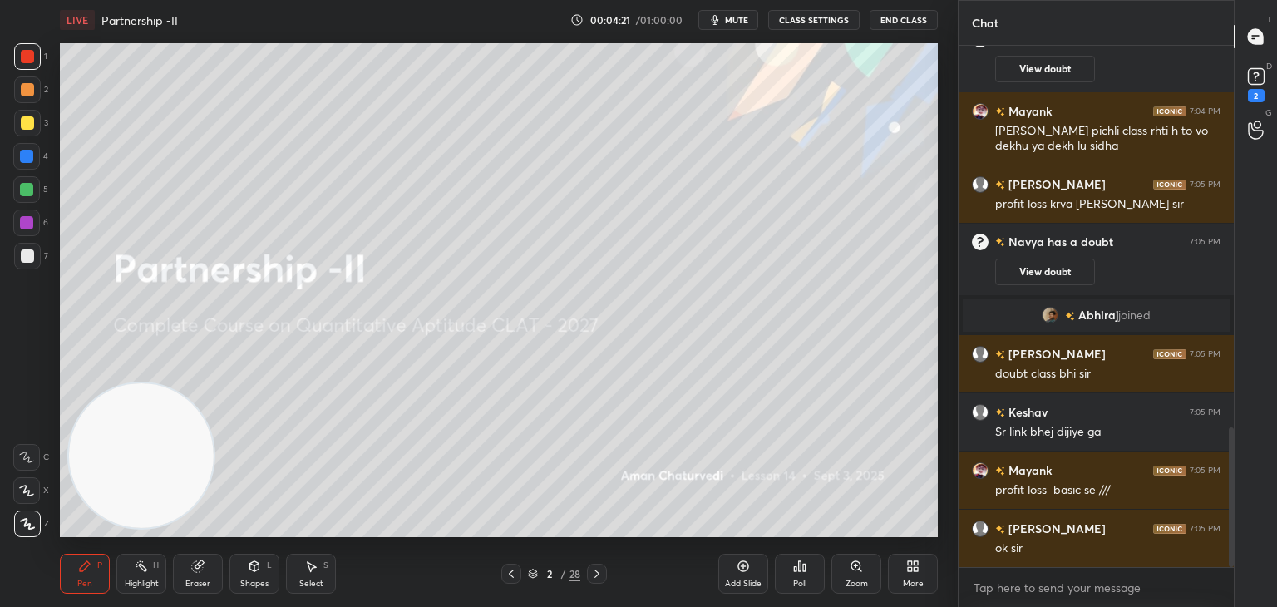
click at [205, 566] on div "Eraser" at bounding box center [198, 574] width 50 height 40
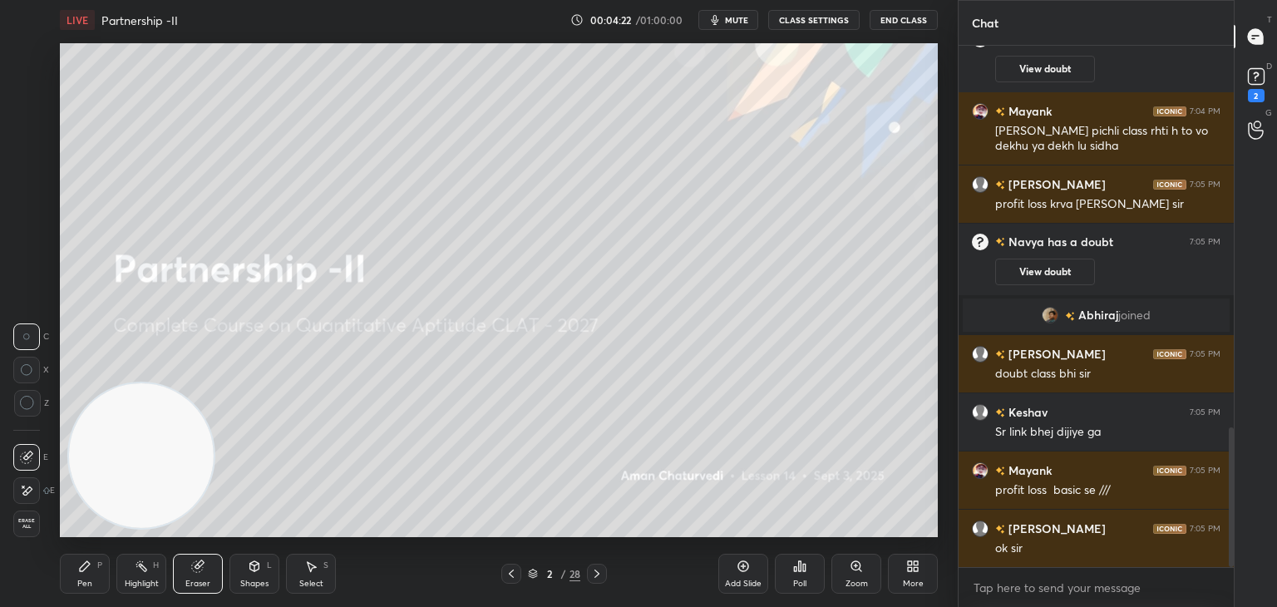
click at [34, 528] on span "Erase all" at bounding box center [26, 524] width 25 height 12
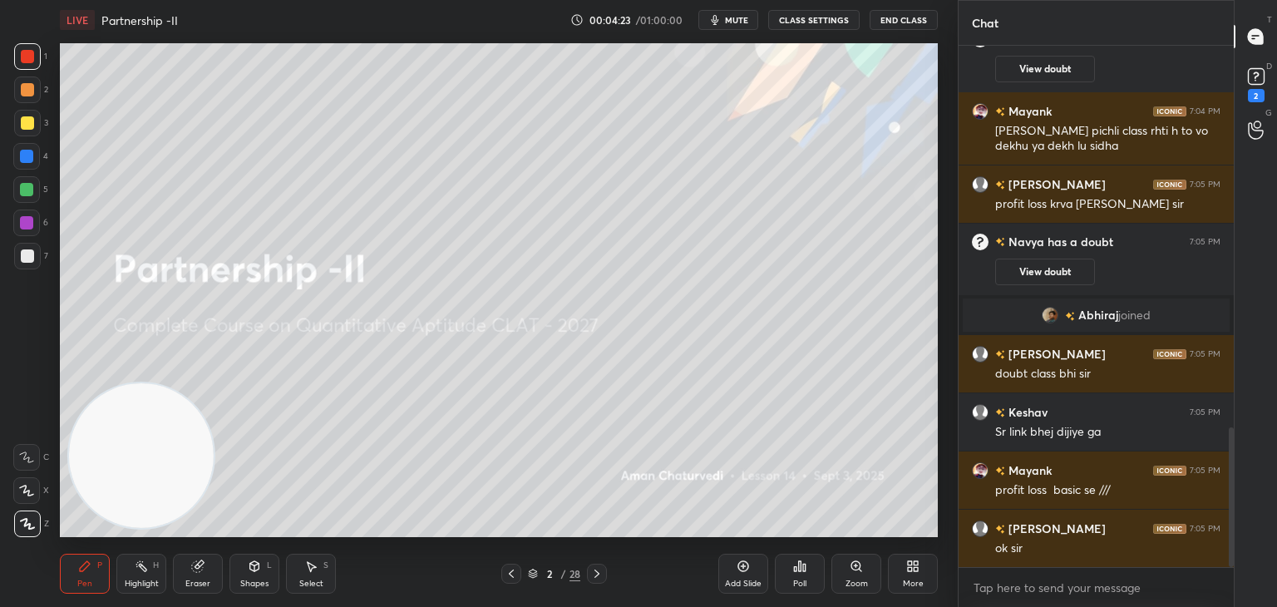
click at [29, 130] on div at bounding box center [27, 123] width 27 height 27
click at [1263, 81] on icon at bounding box center [1255, 76] width 25 height 25
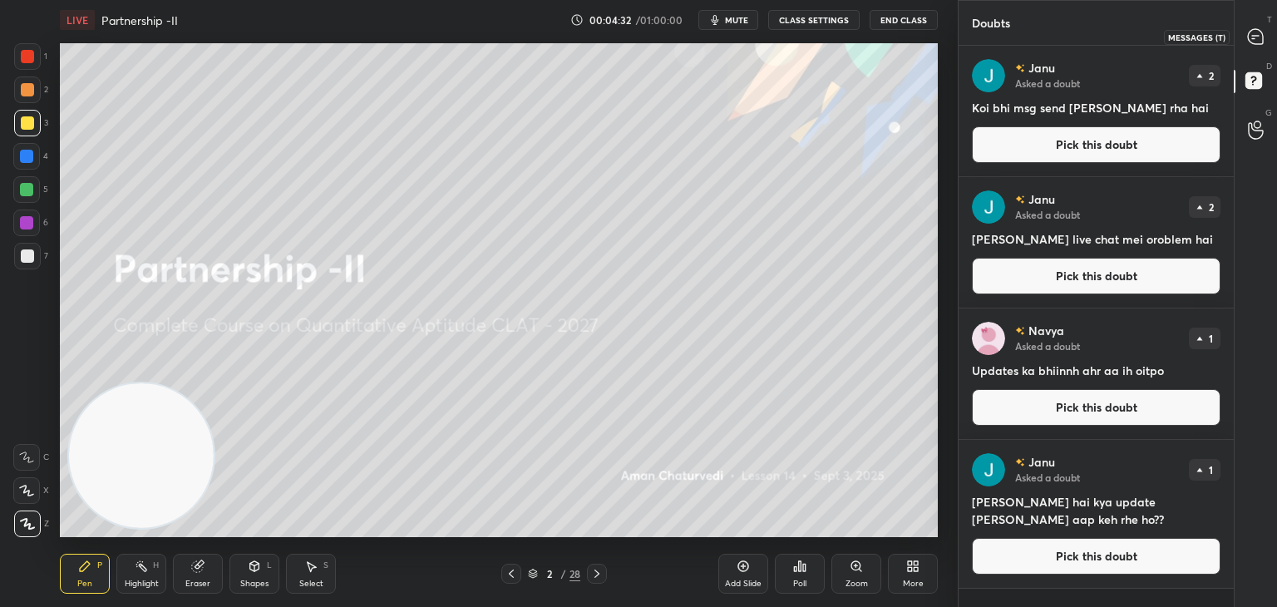
click at [1257, 41] on icon at bounding box center [1255, 36] width 15 height 15
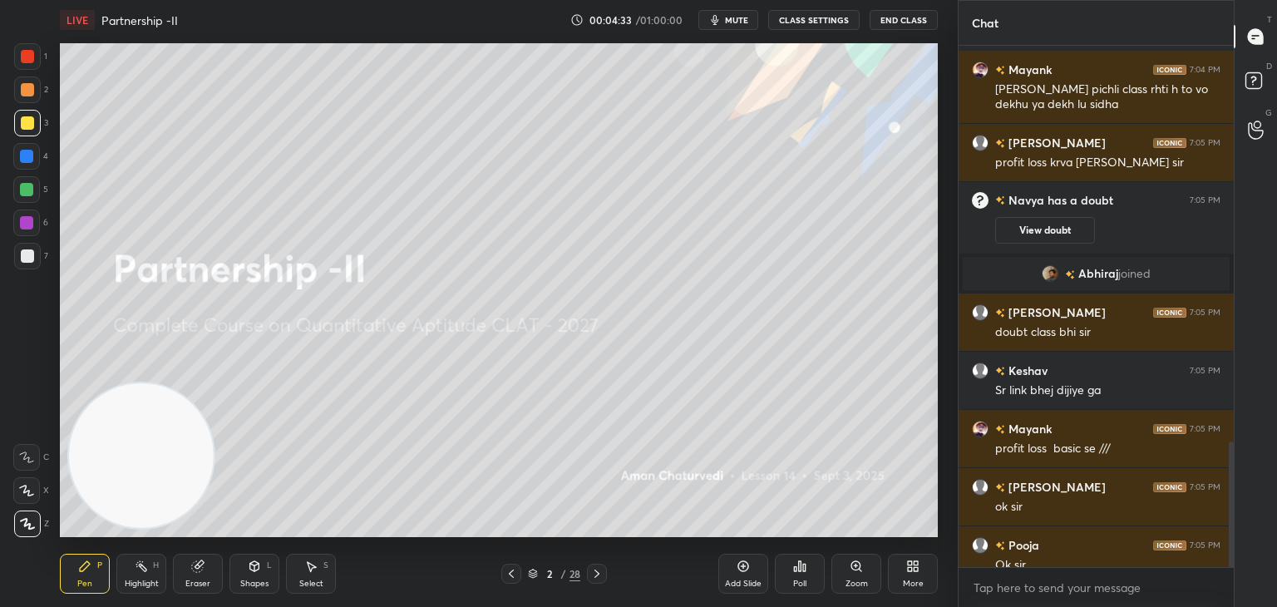
scroll to position [1712, 0]
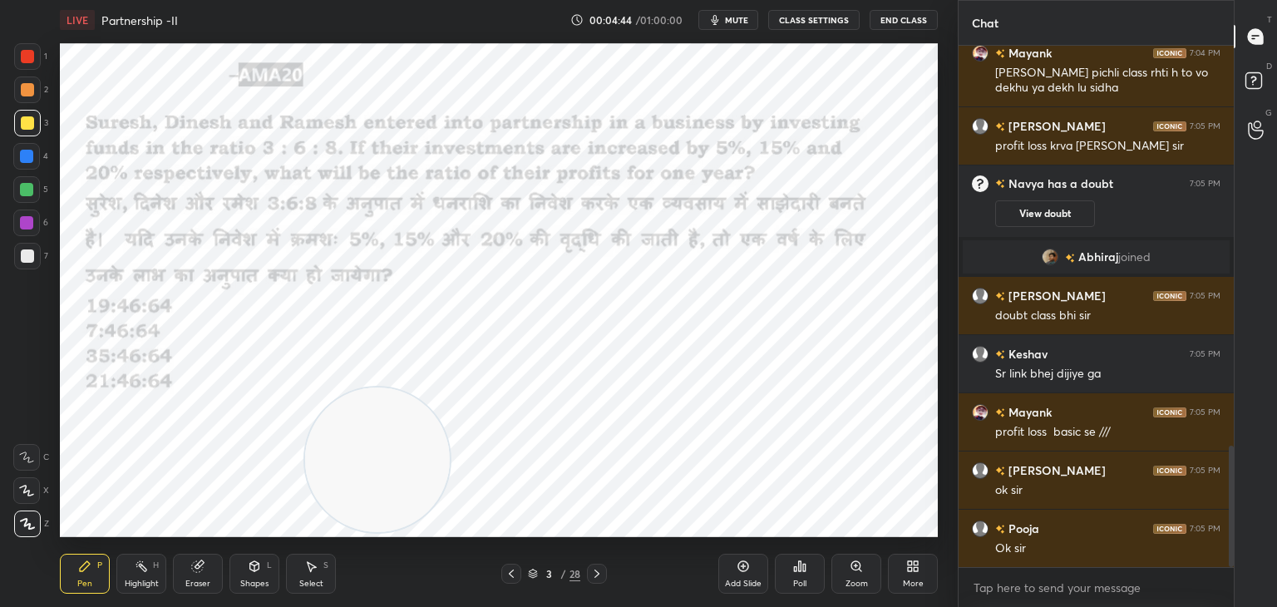
drag, startPoint x: 163, startPoint y: 433, endPoint x: 399, endPoint y: 437, distance: 236.1
click at [399, 437] on video at bounding box center [377, 459] width 145 height 145
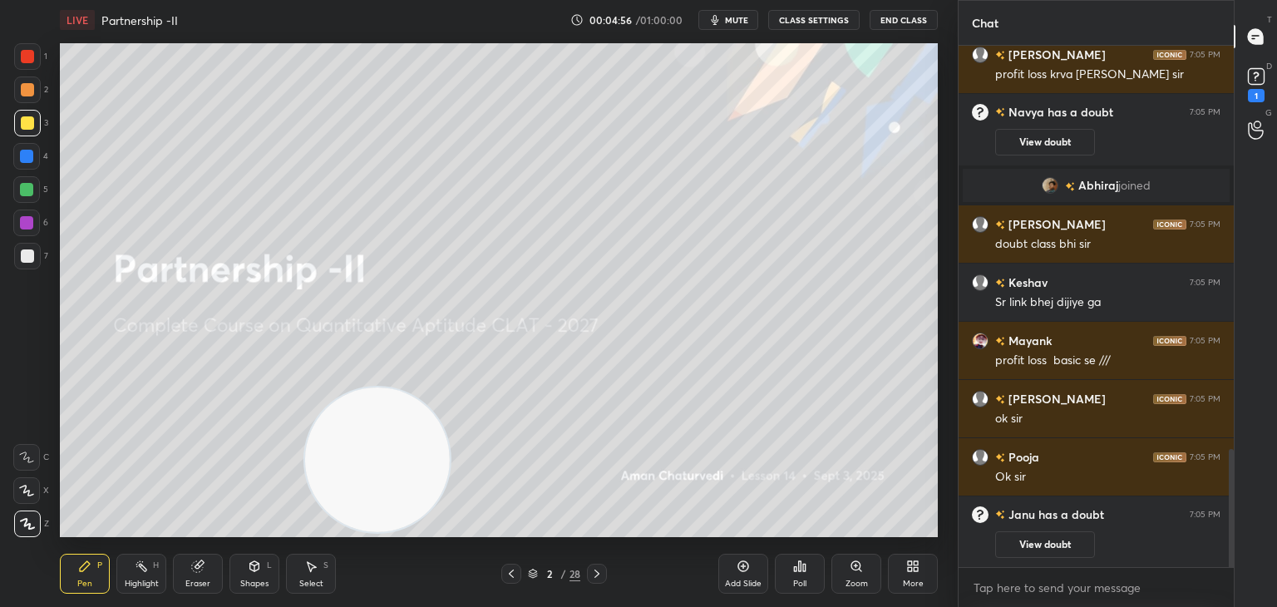
click at [724, 566] on div "Add Slide" at bounding box center [743, 574] width 50 height 40
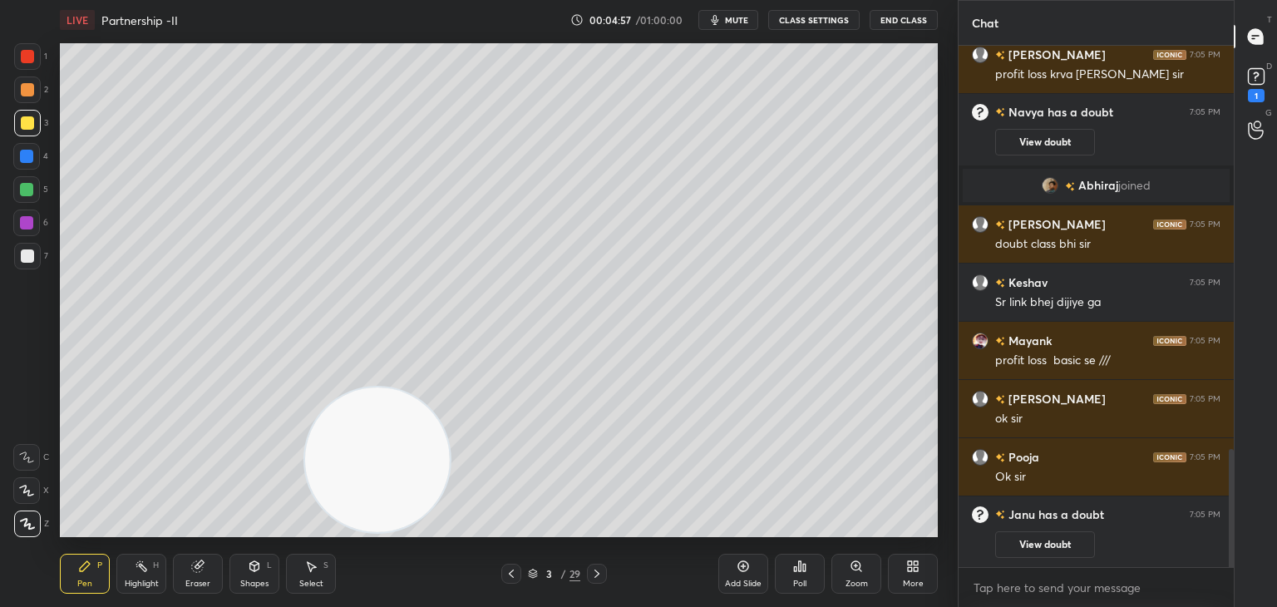
click at [39, 263] on div at bounding box center [27, 256] width 27 height 27
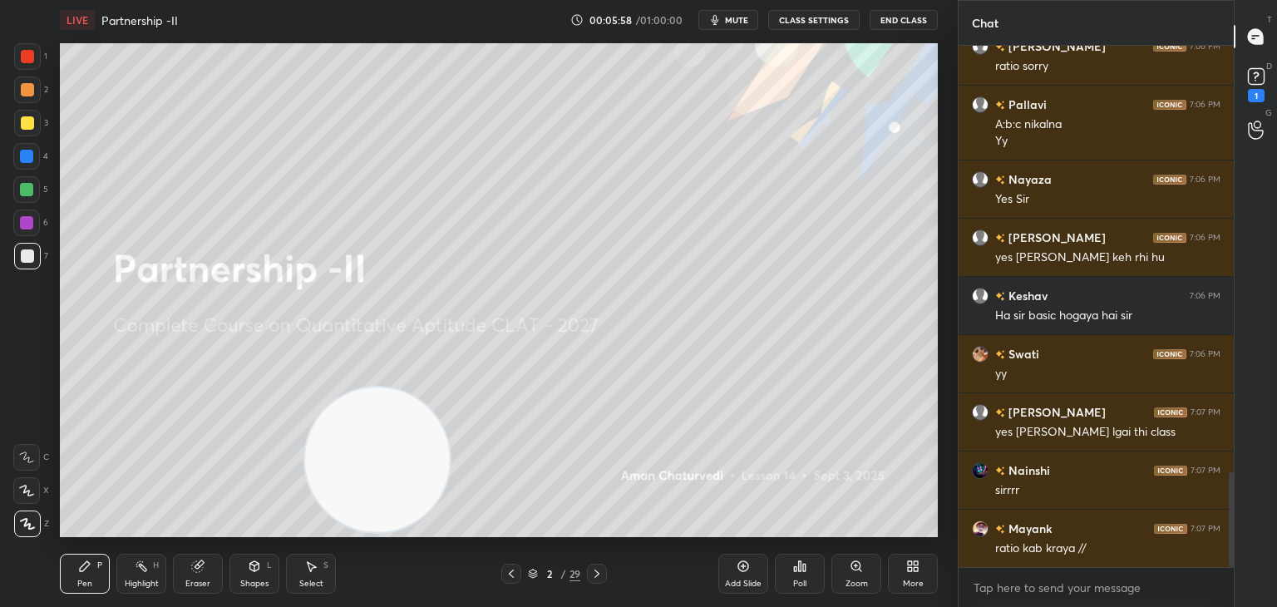
scroll to position [2359, 0]
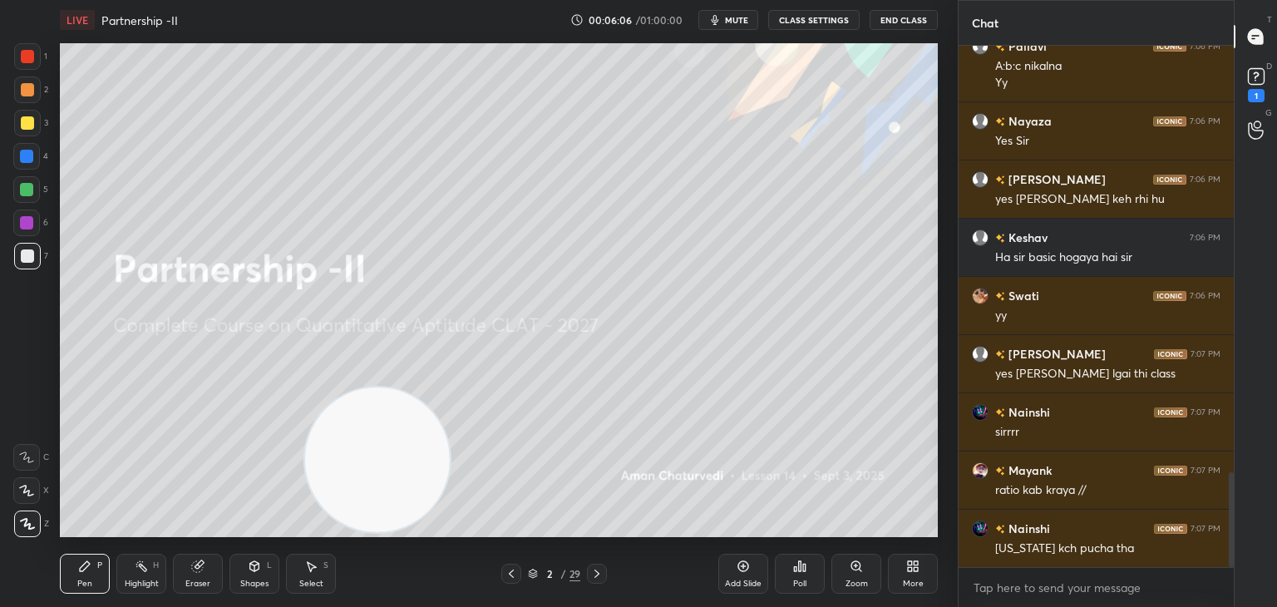
click at [199, 582] on div "Eraser" at bounding box center [197, 583] width 25 height 8
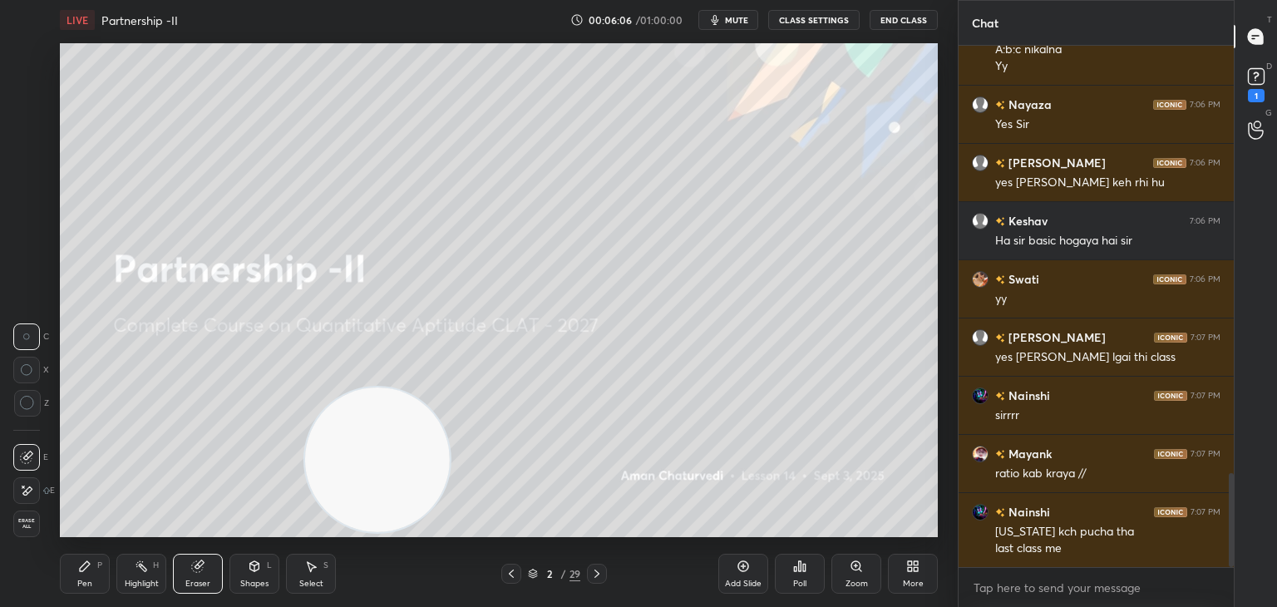
click at [40, 521] on div "Erase all" at bounding box center [28, 523] width 30 height 27
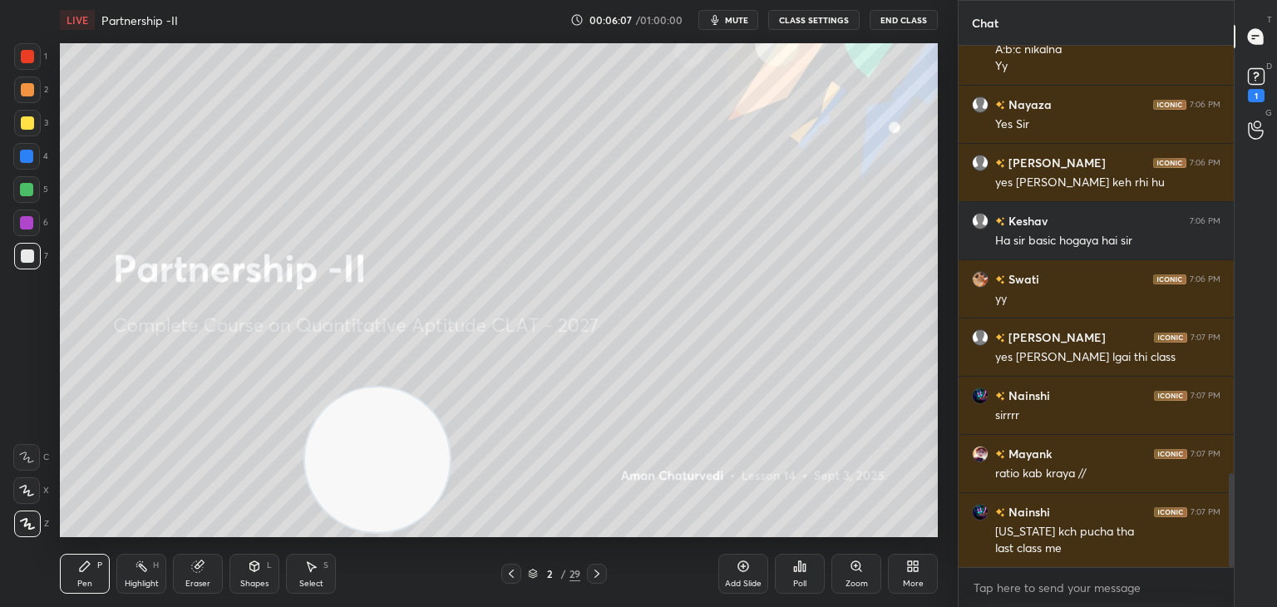
click at [26, 523] on icon at bounding box center [27, 524] width 13 height 10
click at [109, 587] on div "Pen P" at bounding box center [85, 574] width 50 height 40
click at [29, 58] on div at bounding box center [27, 56] width 13 height 13
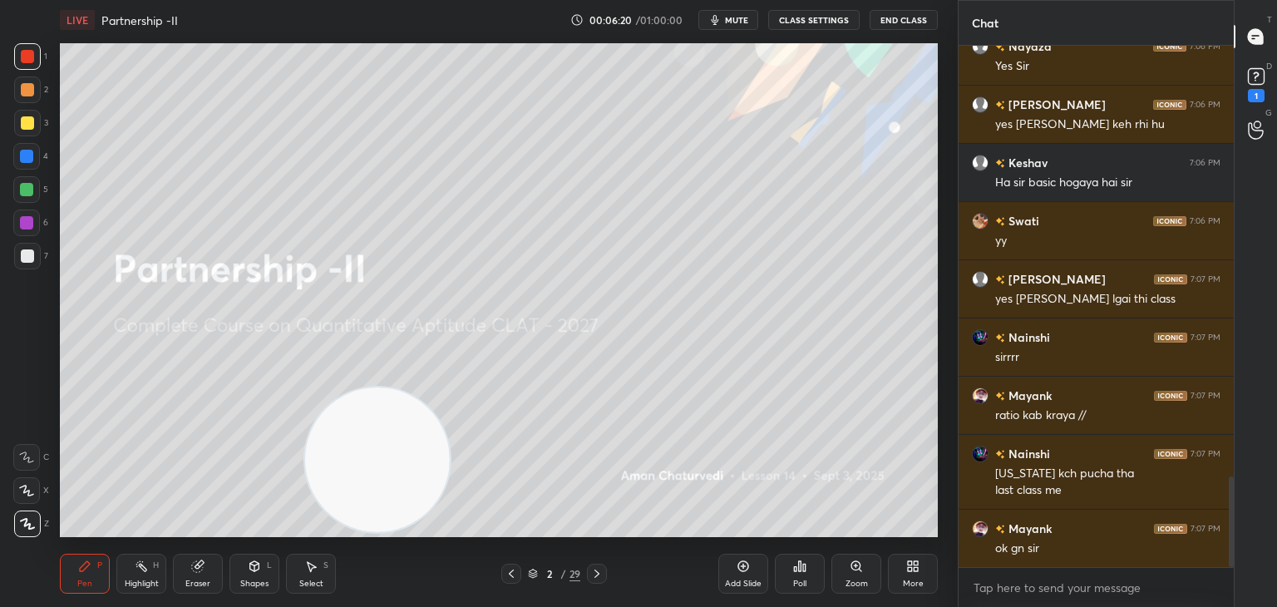
scroll to position [2492, 0]
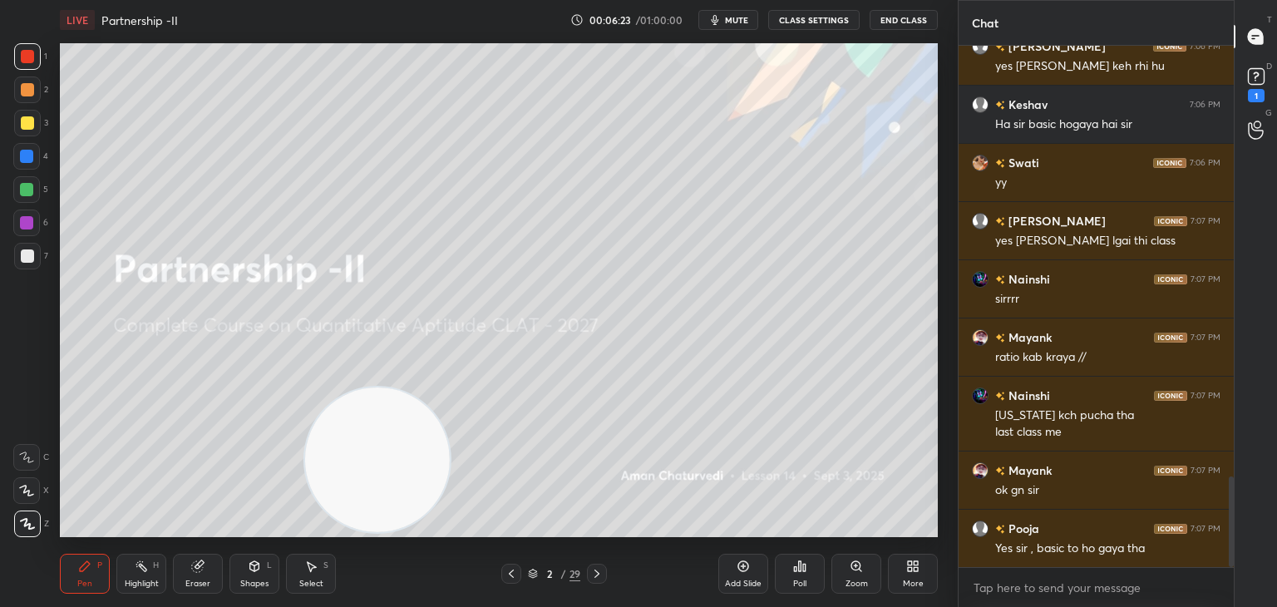
click at [745, 576] on div "Add Slide" at bounding box center [743, 574] width 50 height 40
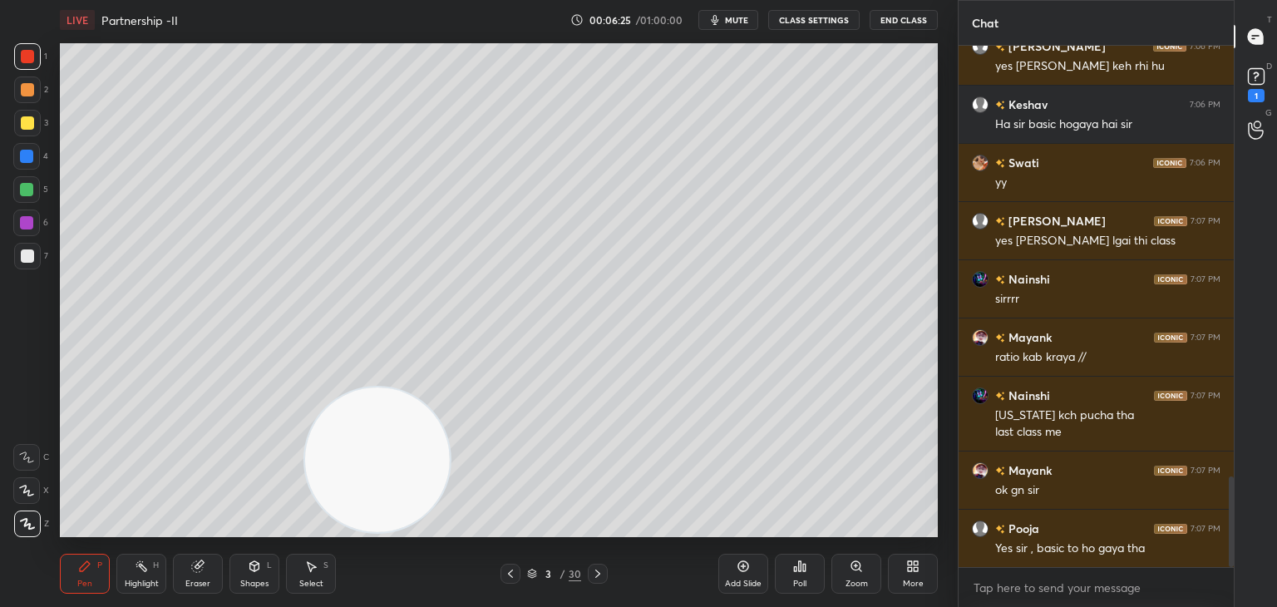
click at [22, 129] on div at bounding box center [27, 122] width 13 height 13
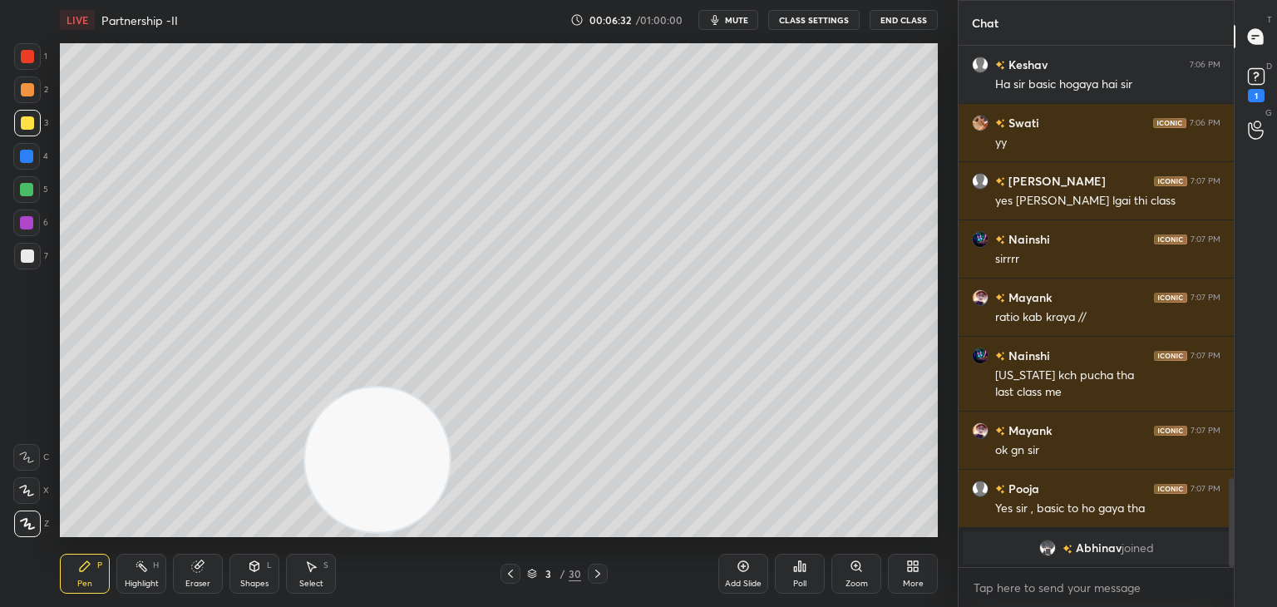
click at [263, 569] on div "Shapes L" at bounding box center [254, 574] width 50 height 40
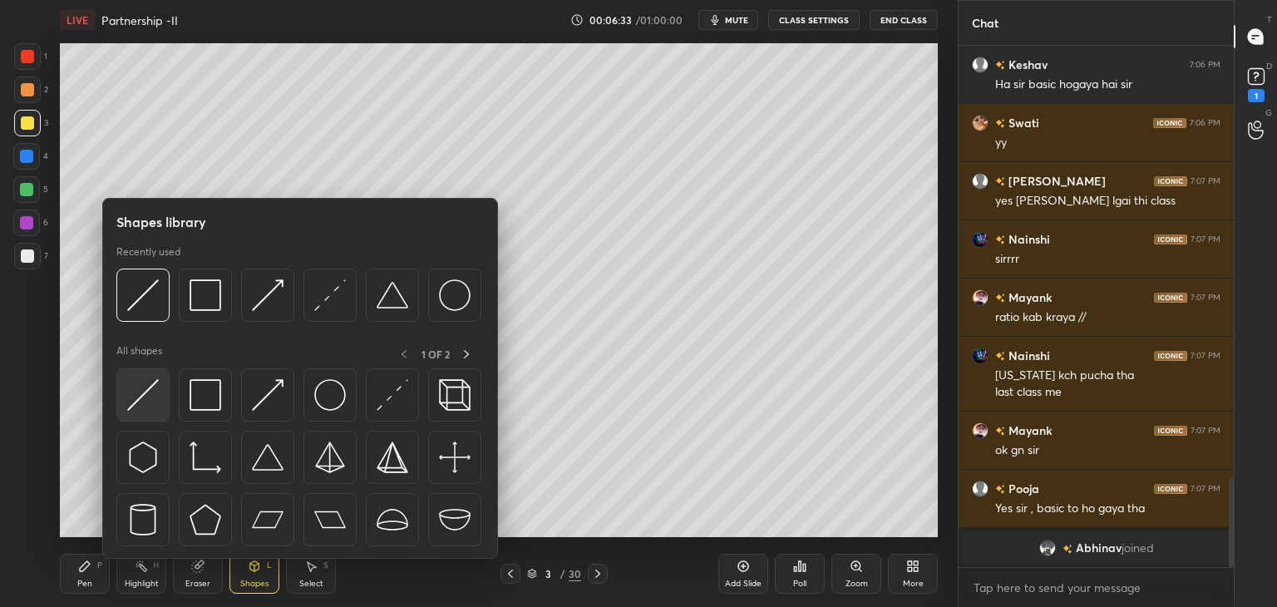
click at [165, 393] on div at bounding box center [142, 394] width 53 height 53
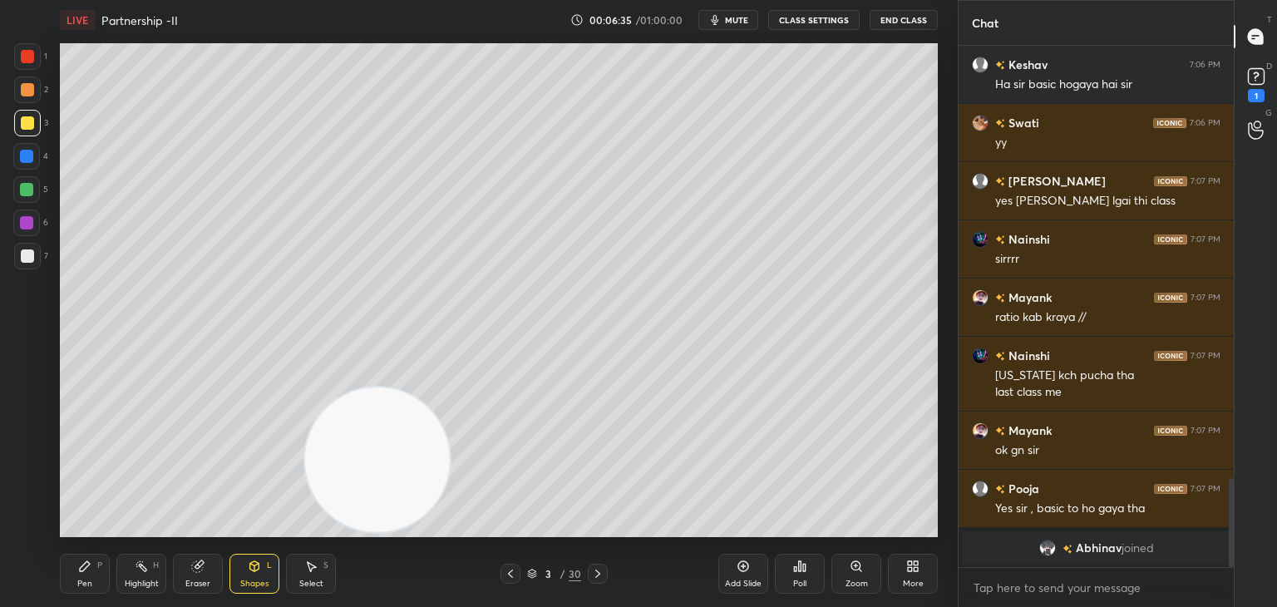
click at [76, 569] on div "Pen P" at bounding box center [85, 574] width 50 height 40
click at [35, 66] on div at bounding box center [27, 56] width 27 height 27
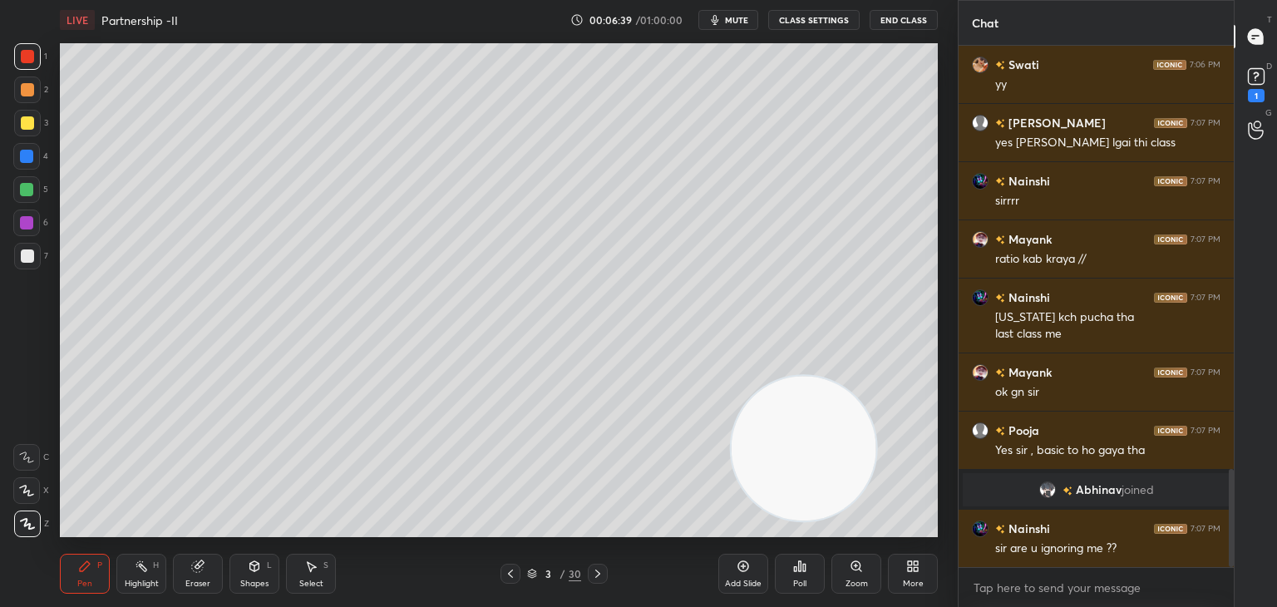
scroll to position [2259, 0]
click at [1268, 85] on div "1" at bounding box center [1255, 83] width 33 height 30
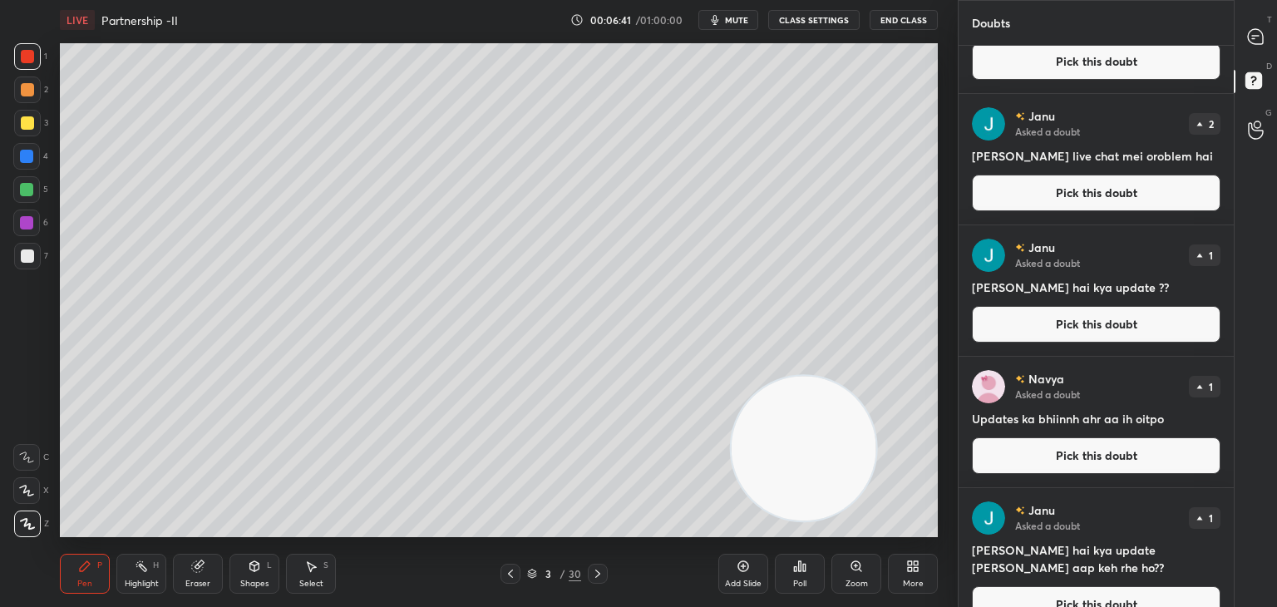
scroll to position [112, 0]
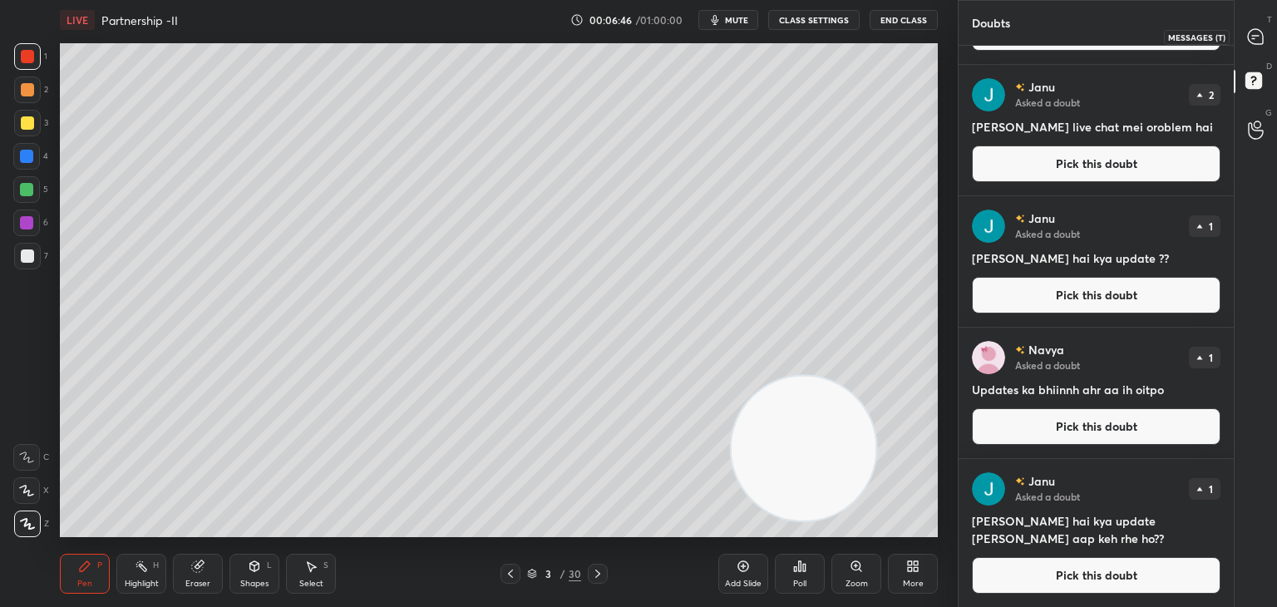
click at [1248, 33] on icon at bounding box center [1255, 36] width 15 height 15
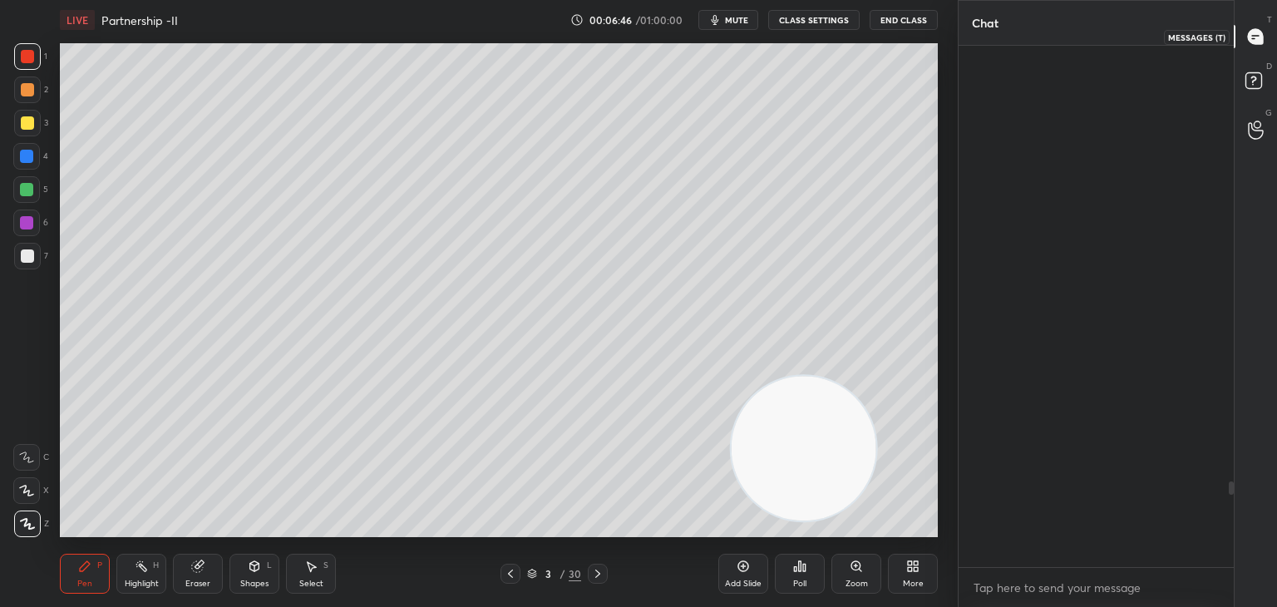
scroll to position [516, 270]
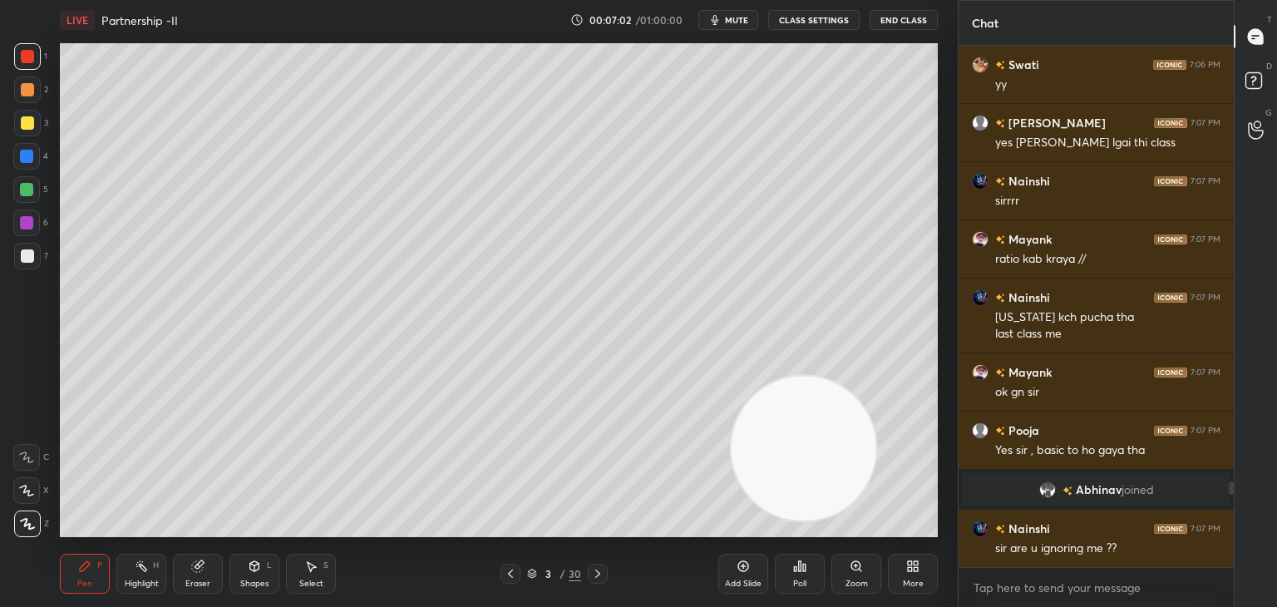
click at [22, 120] on div at bounding box center [27, 122] width 13 height 13
click at [21, 198] on div at bounding box center [26, 189] width 27 height 27
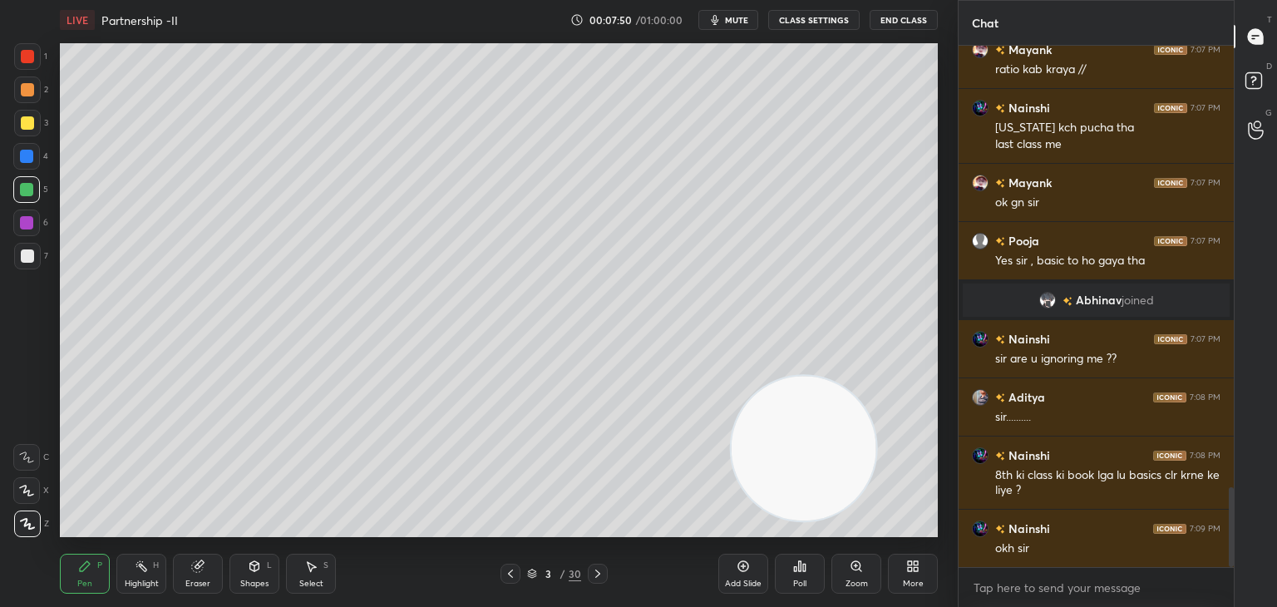
scroll to position [2889, 0]
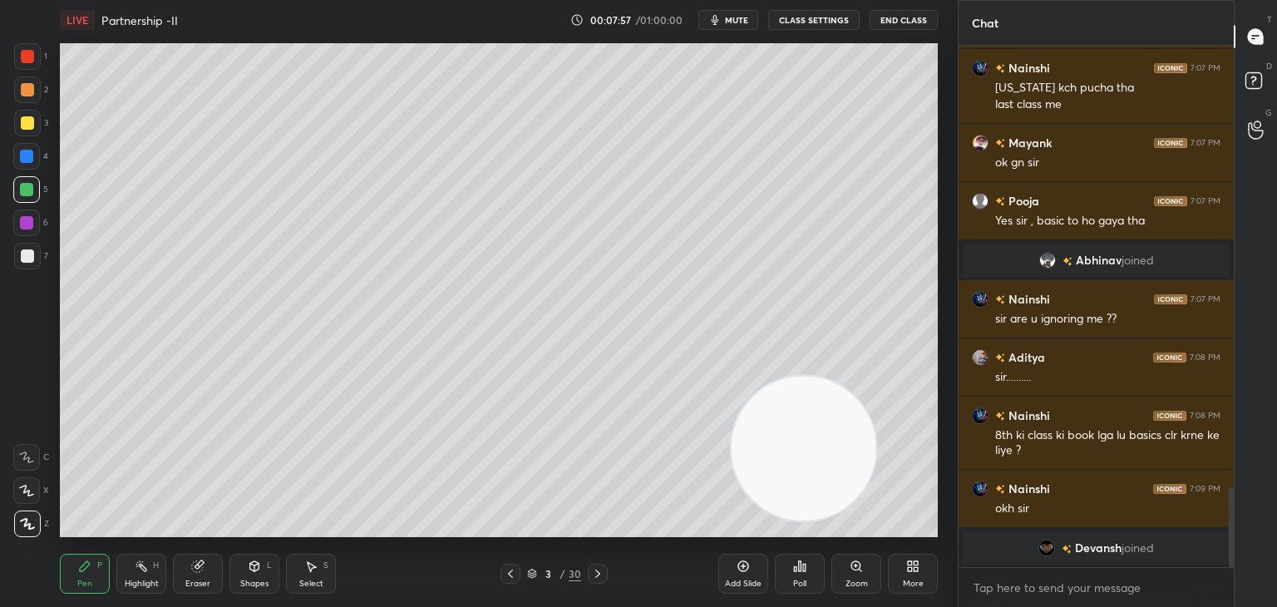
click at [200, 579] on div "Eraser" at bounding box center [197, 583] width 25 height 8
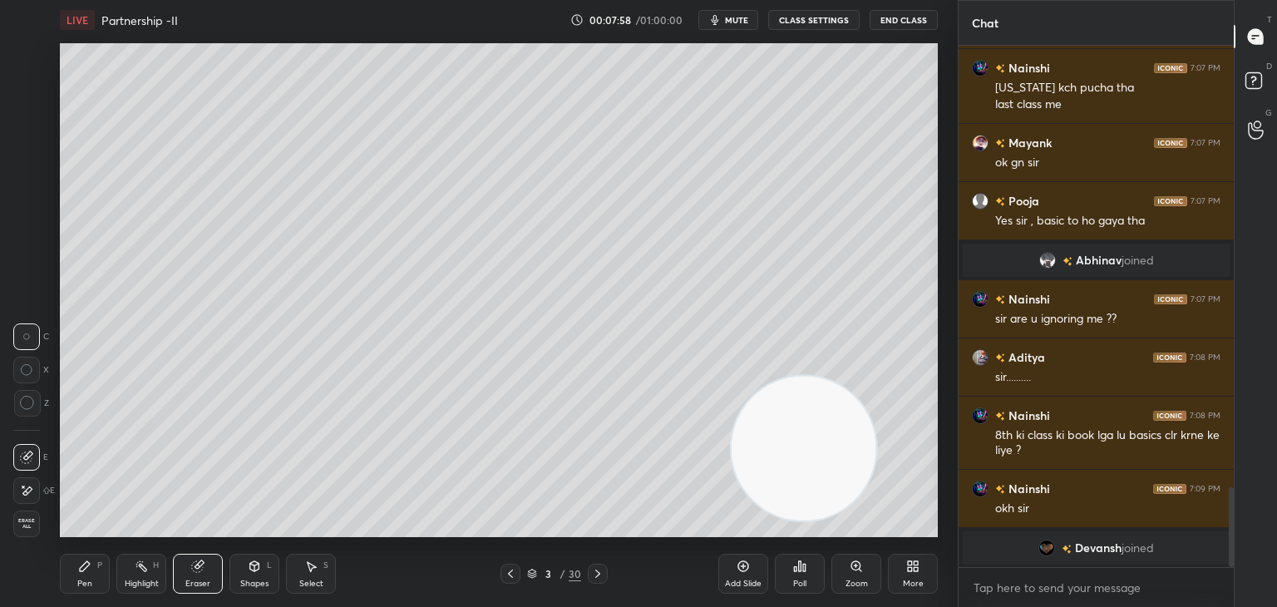
click at [20, 403] on icon at bounding box center [27, 403] width 15 height 15
click at [83, 569] on icon at bounding box center [85, 566] width 10 height 10
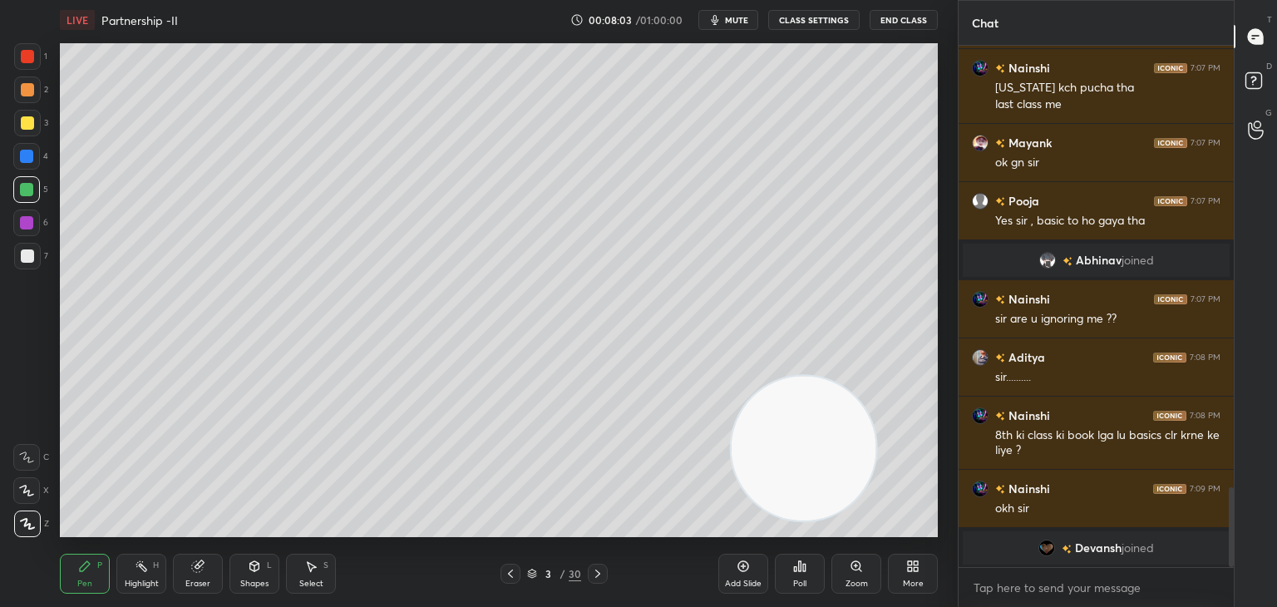
click at [23, 257] on div at bounding box center [27, 255] width 13 height 13
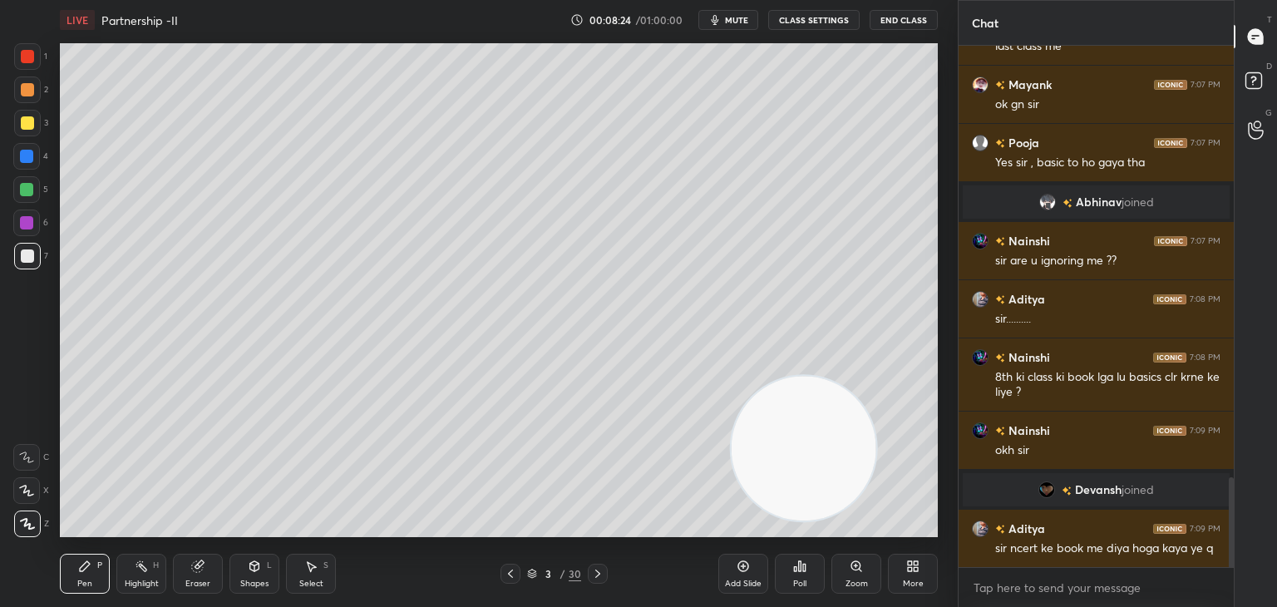
scroll to position [2497, 0]
click at [29, 57] on div at bounding box center [27, 56] width 13 height 13
click at [45, 450] on div "C" at bounding box center [31, 457] width 36 height 27
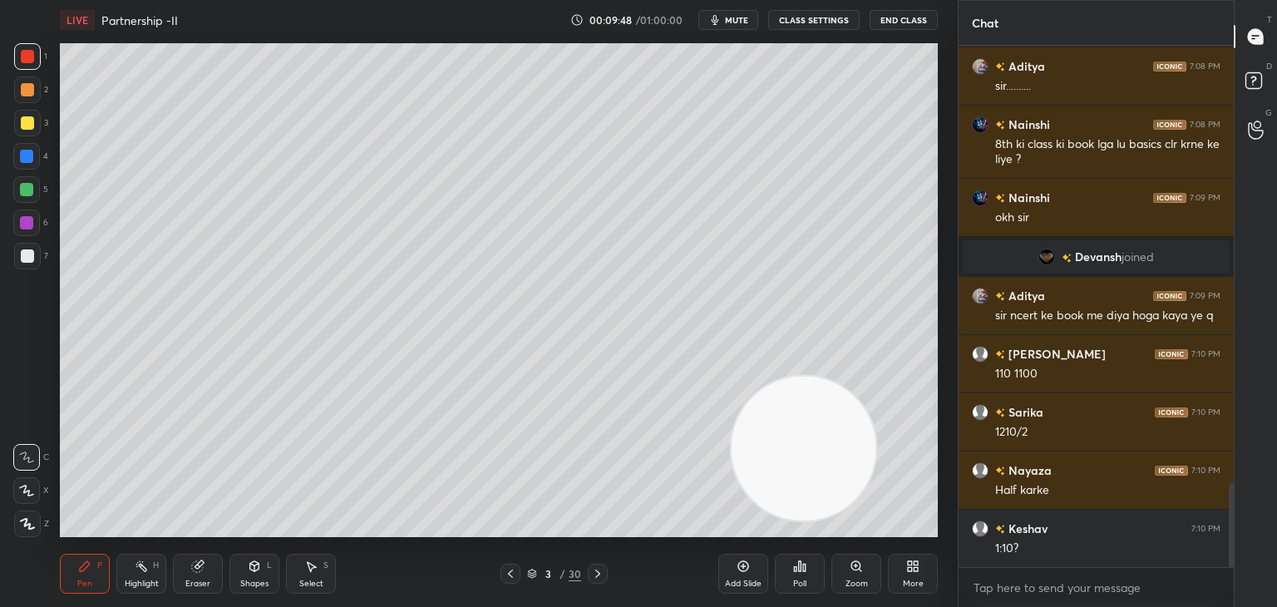
scroll to position [2770, 0]
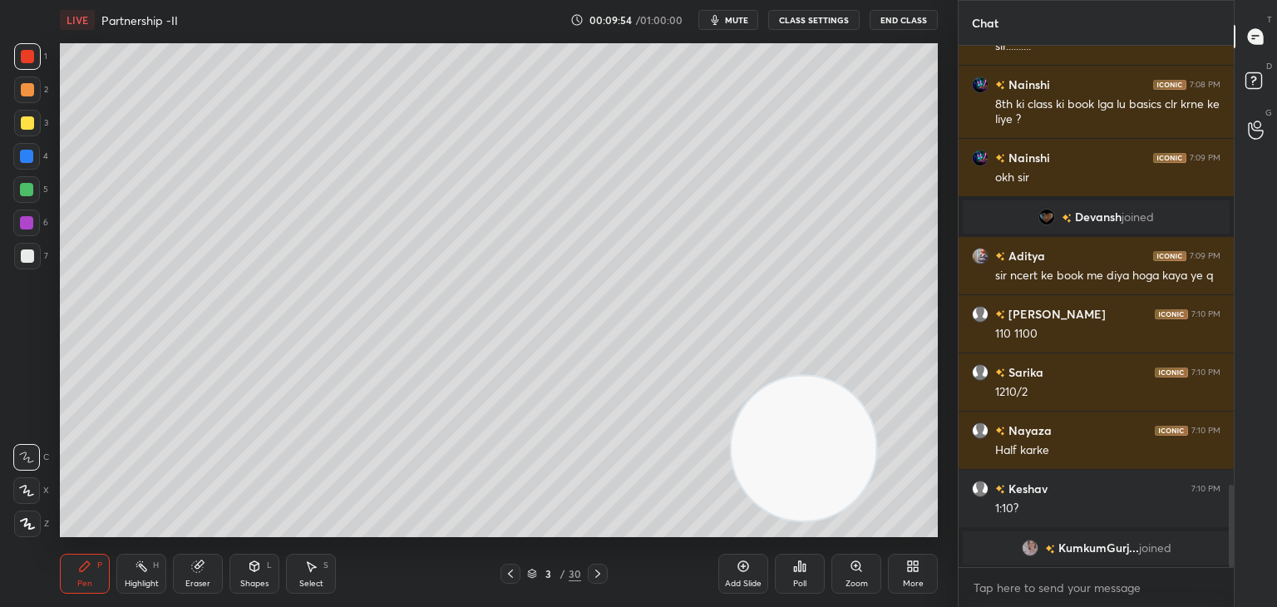
click at [198, 562] on icon at bounding box center [197, 565] width 13 height 13
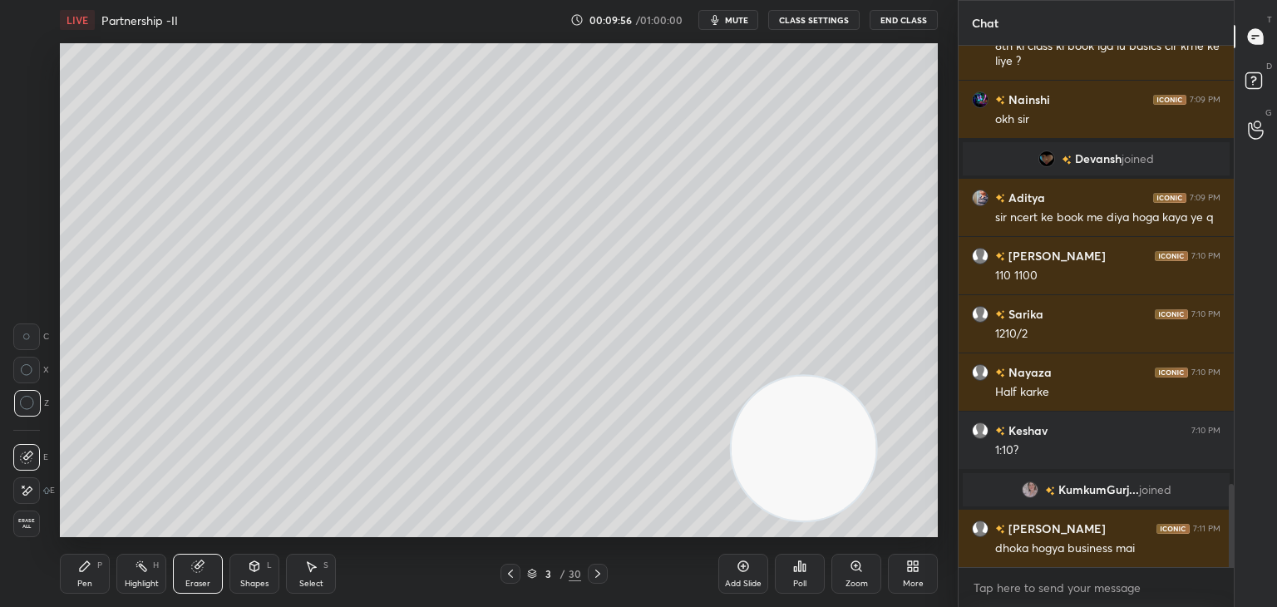
scroll to position [2746, 0]
click at [76, 555] on div "Pen P" at bounding box center [85, 574] width 50 height 40
click at [75, 556] on div "Pen P" at bounding box center [85, 574] width 50 height 40
click at [32, 129] on div at bounding box center [27, 123] width 27 height 27
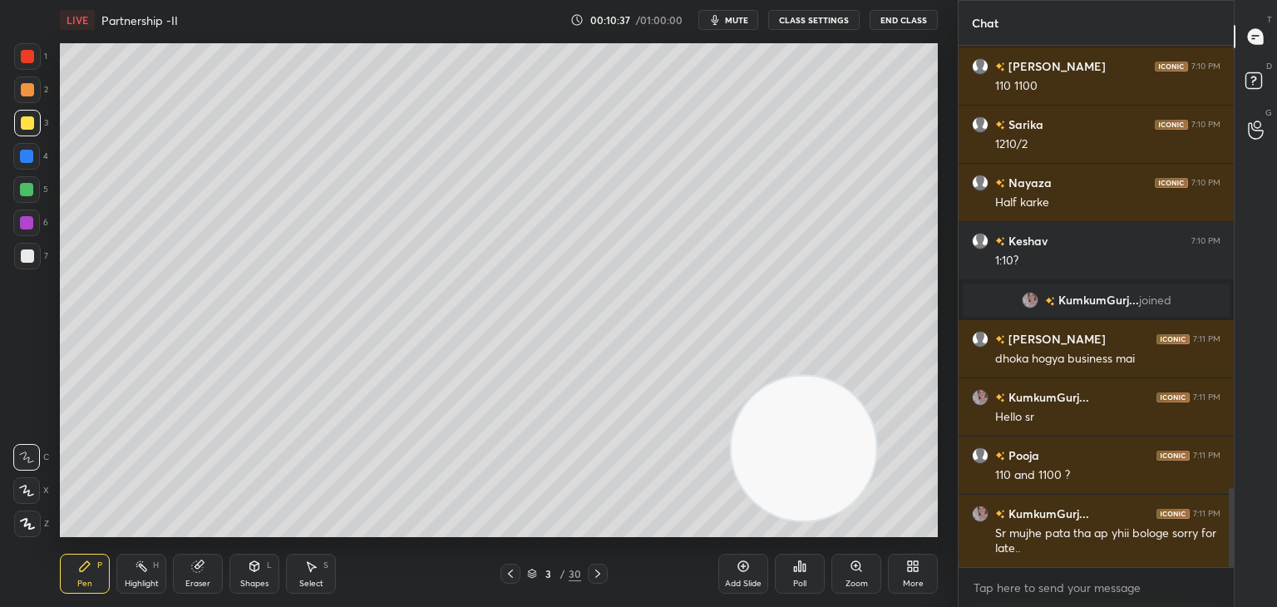
scroll to position [2976, 0]
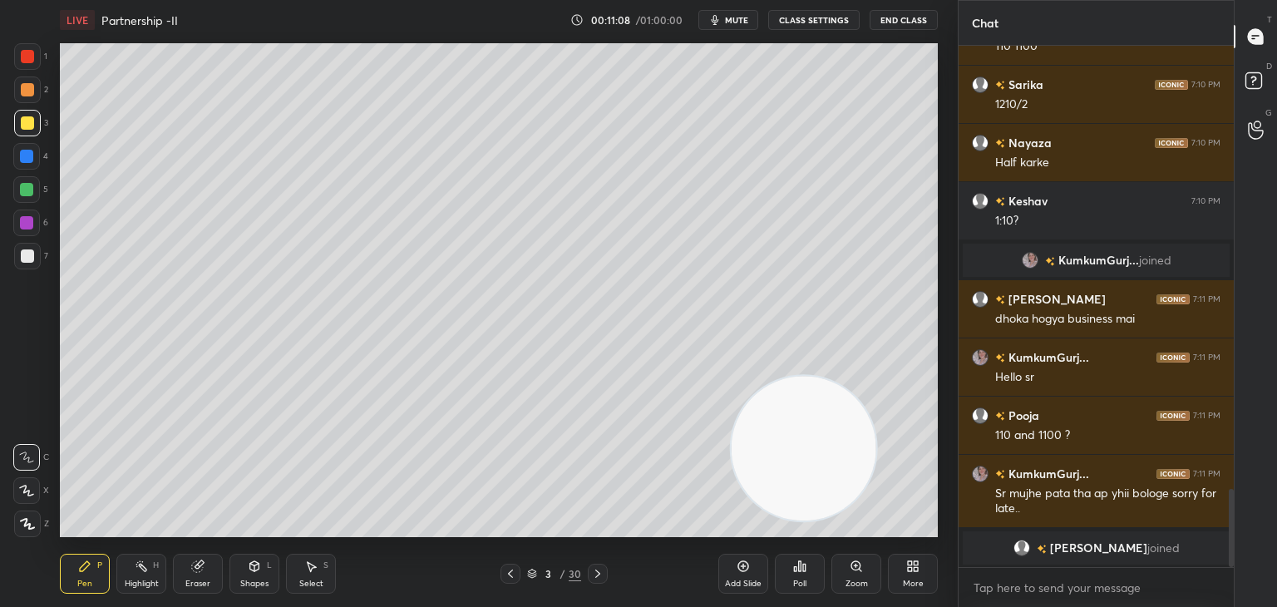
click at [33, 191] on div at bounding box center [26, 189] width 27 height 27
click at [30, 254] on div at bounding box center [27, 255] width 13 height 13
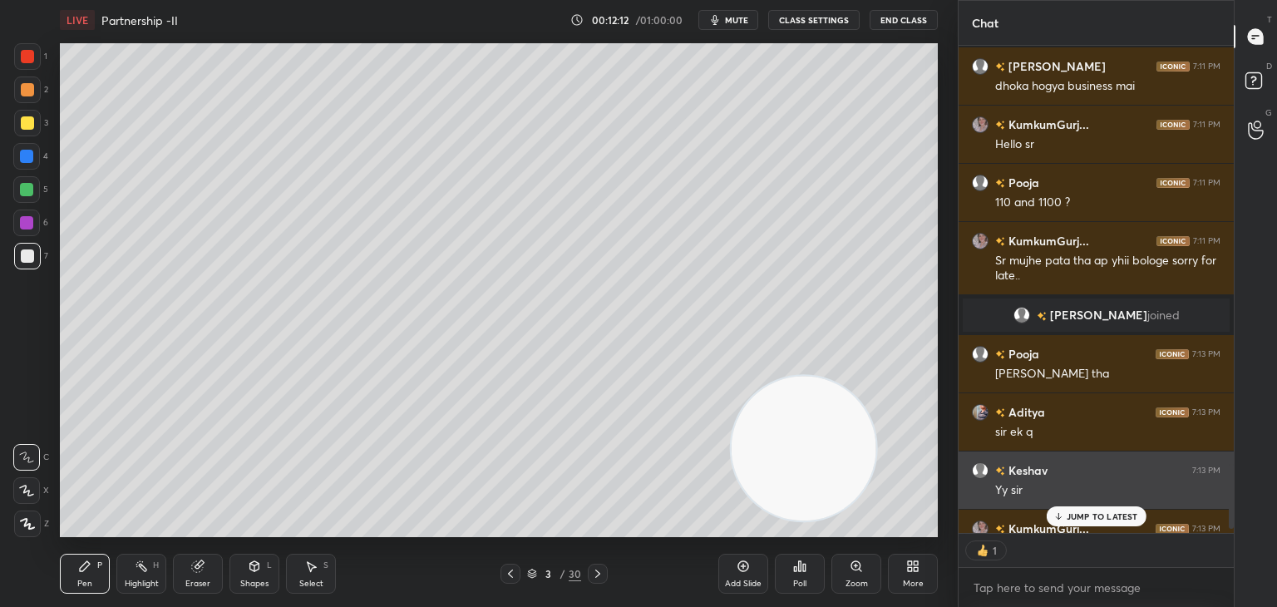
scroll to position [3159, 0]
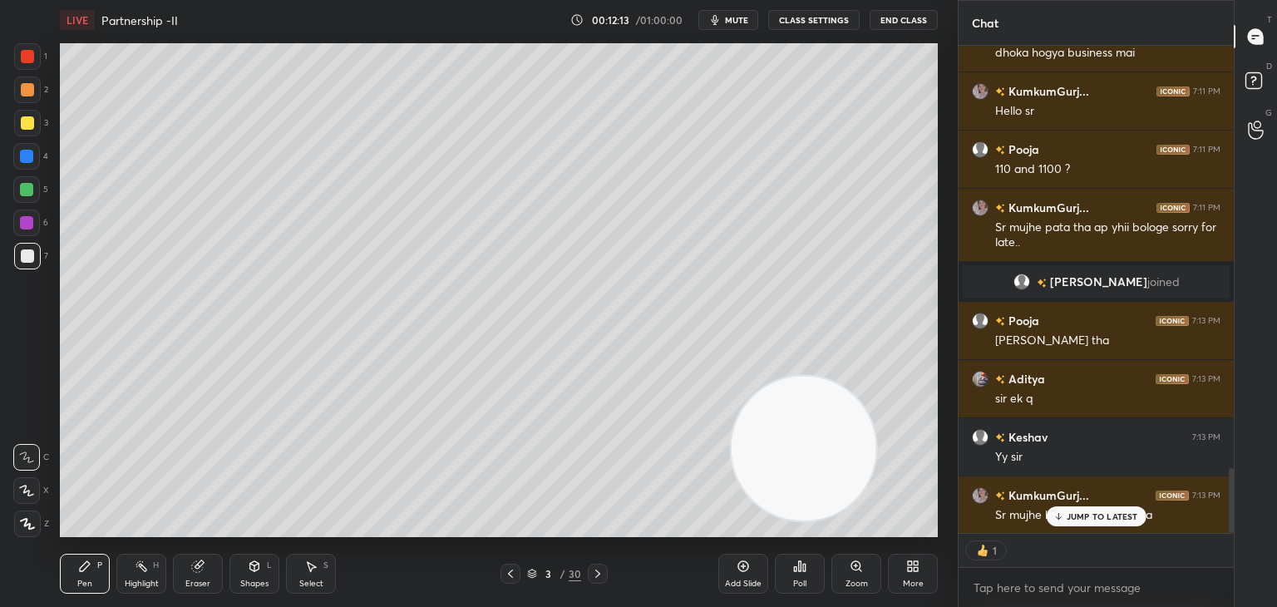
click at [30, 185] on div at bounding box center [26, 189] width 13 height 13
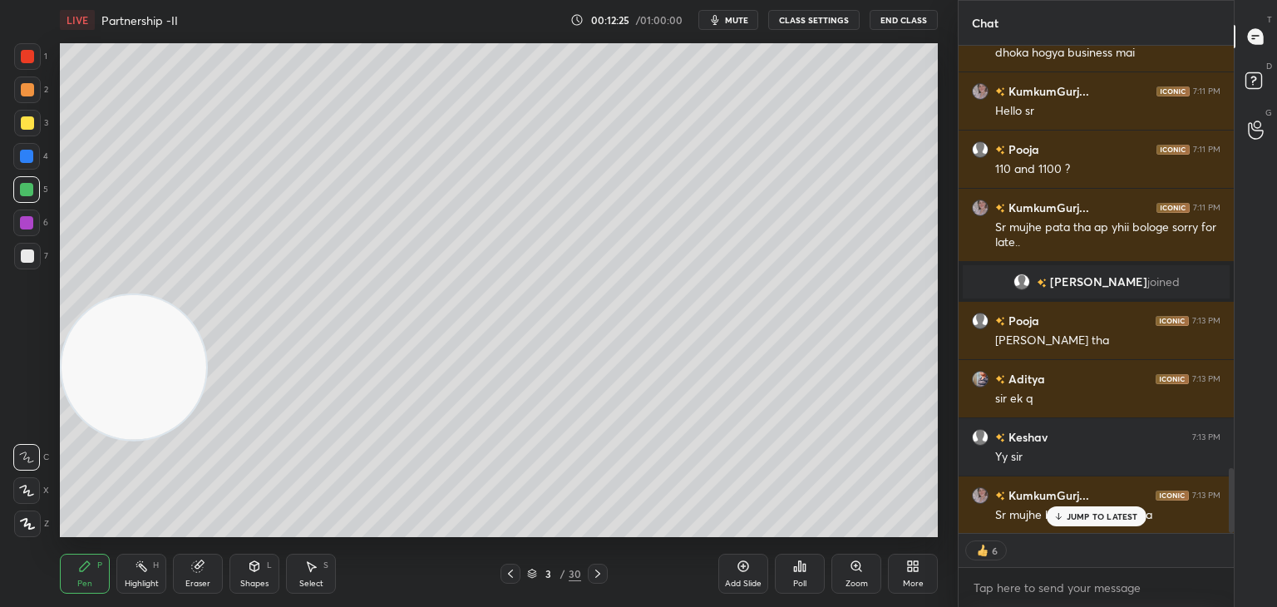
click at [248, 564] on icon at bounding box center [254, 565] width 13 height 13
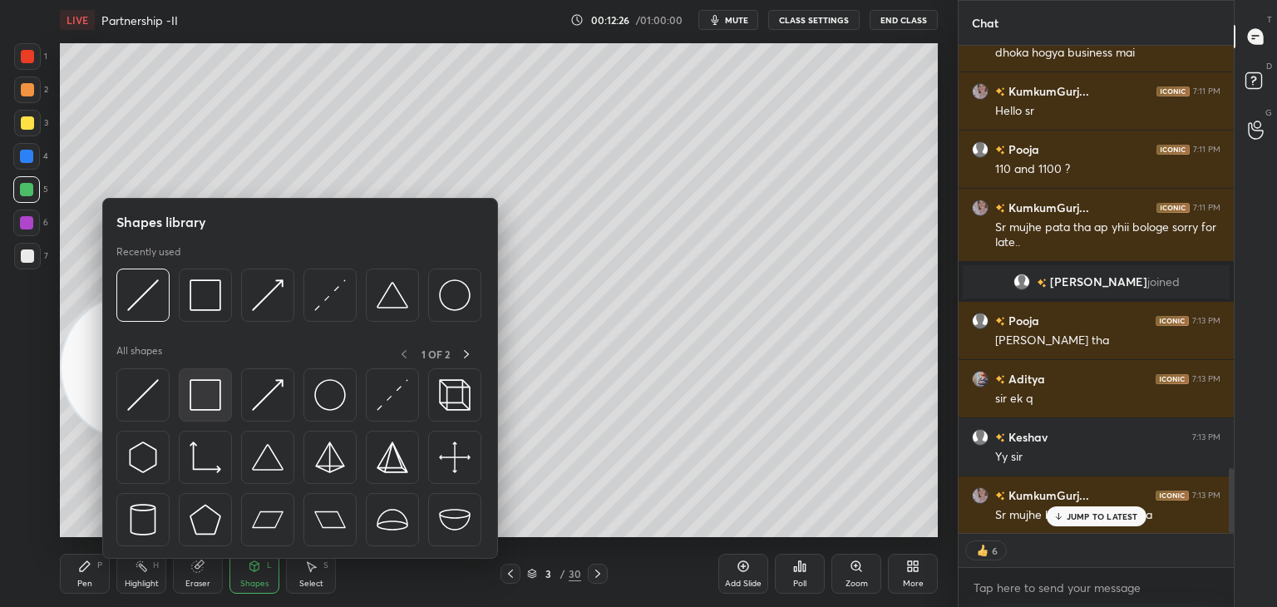
click at [196, 393] on img at bounding box center [206, 395] width 32 height 32
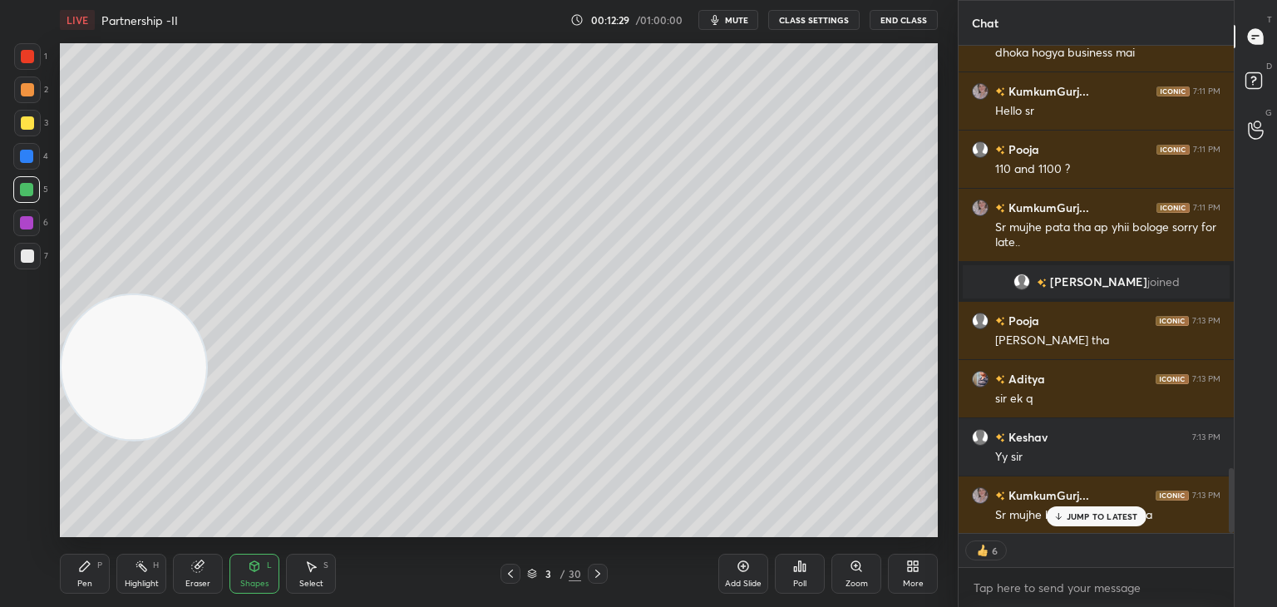
click at [93, 570] on div "Pen P" at bounding box center [85, 574] width 50 height 40
click at [173, 581] on div "Eraser" at bounding box center [198, 574] width 50 height 40
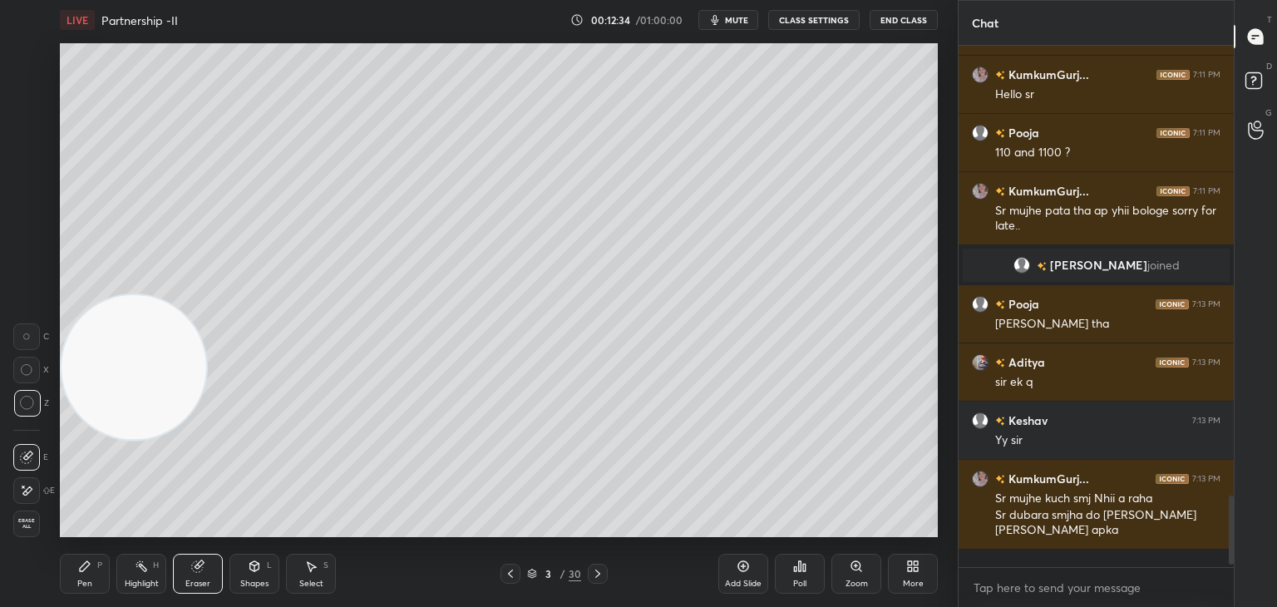
scroll to position [516, 270]
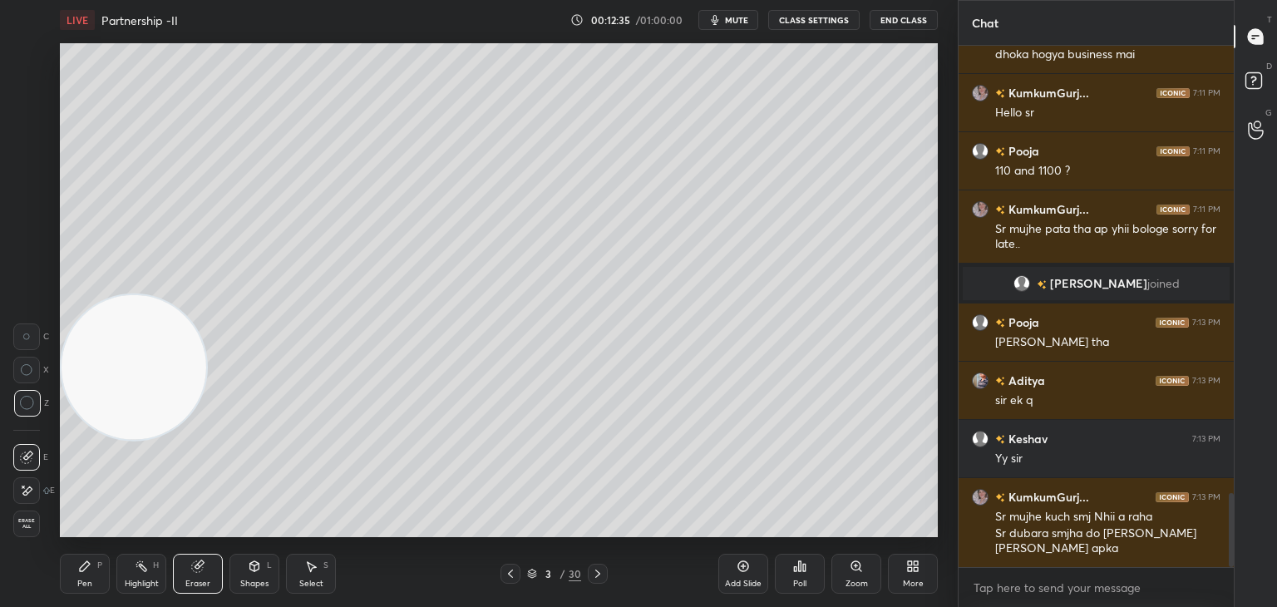
click at [74, 569] on div "Pen P" at bounding box center [85, 574] width 50 height 40
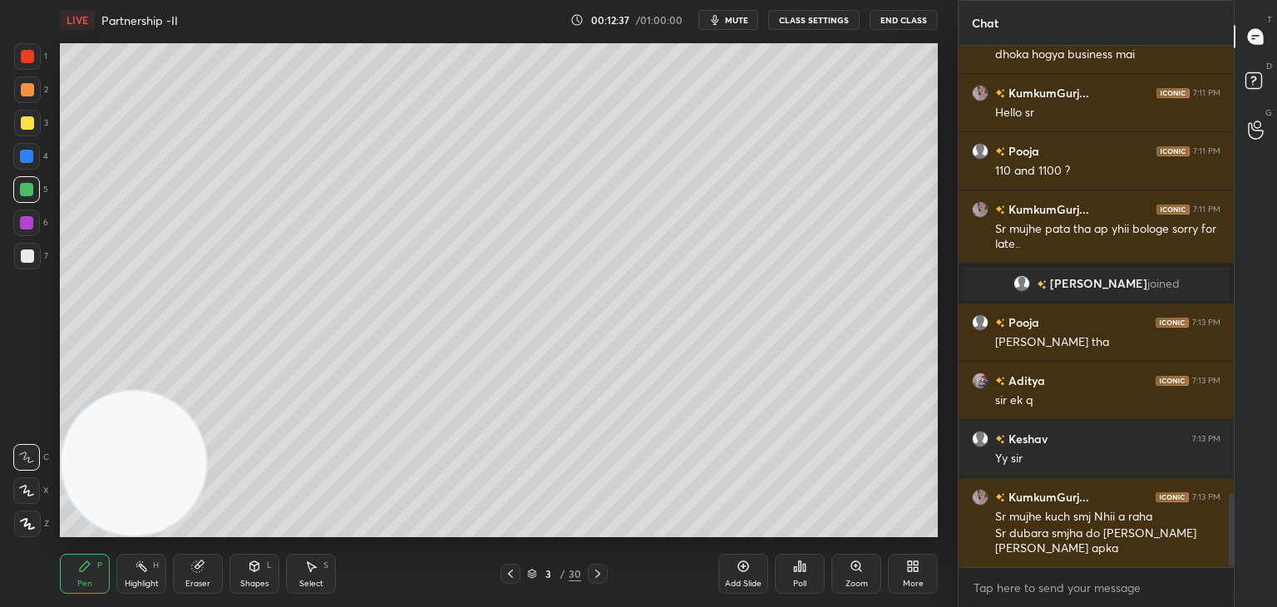
click at [36, 51] on div at bounding box center [27, 56] width 27 height 27
click at [197, 569] on icon at bounding box center [197, 566] width 11 height 11
click at [91, 573] on div "Pen P" at bounding box center [85, 574] width 50 height 40
click at [29, 125] on div at bounding box center [27, 122] width 13 height 13
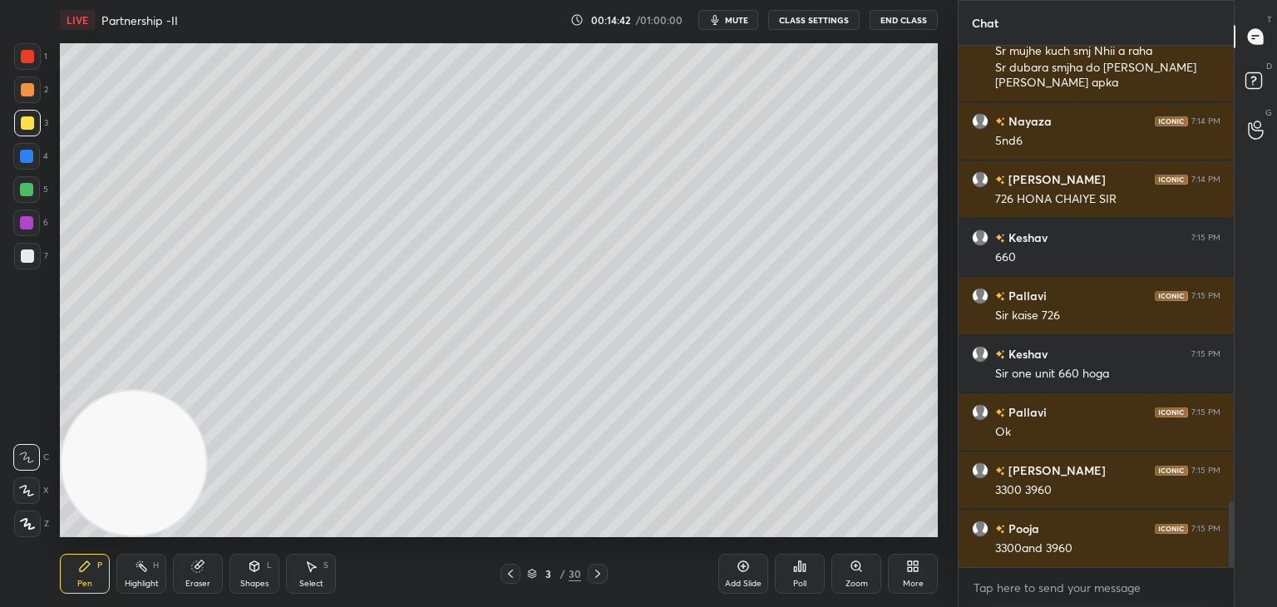
scroll to position [3681, 0]
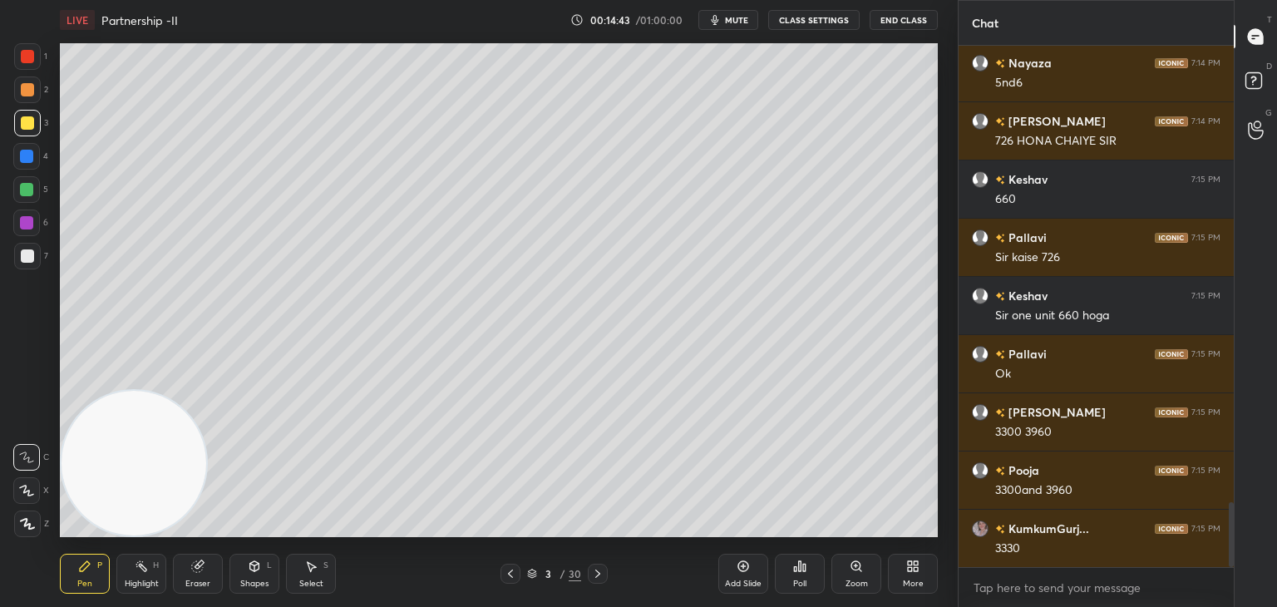
click at [26, 256] on div at bounding box center [27, 255] width 13 height 13
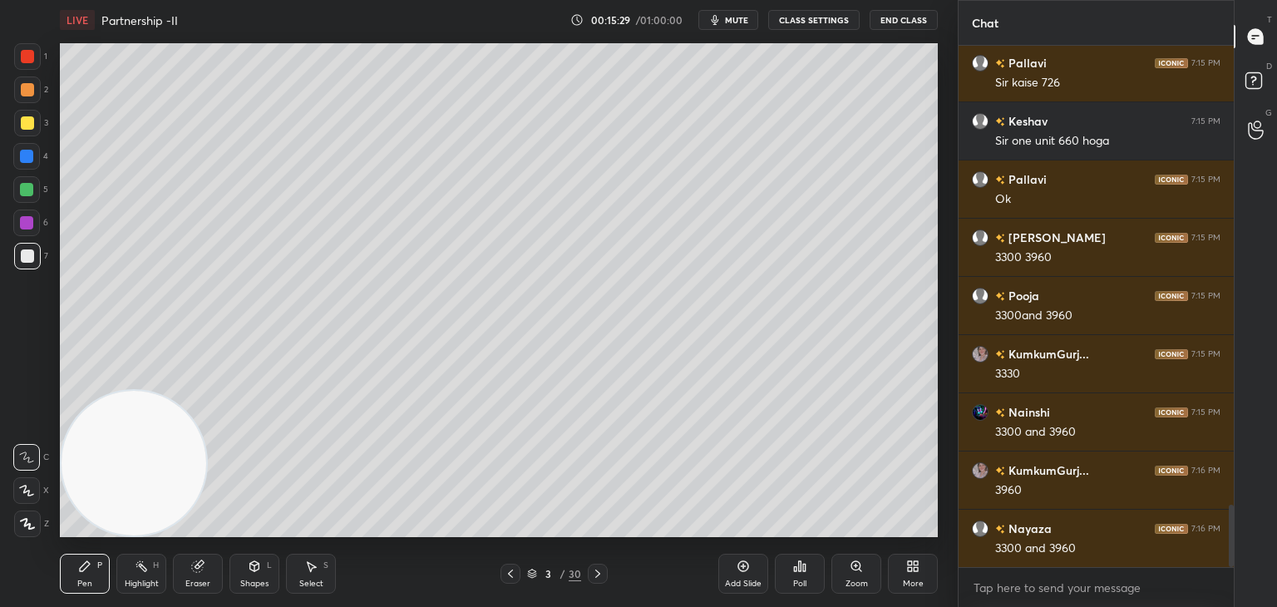
scroll to position [3913, 0]
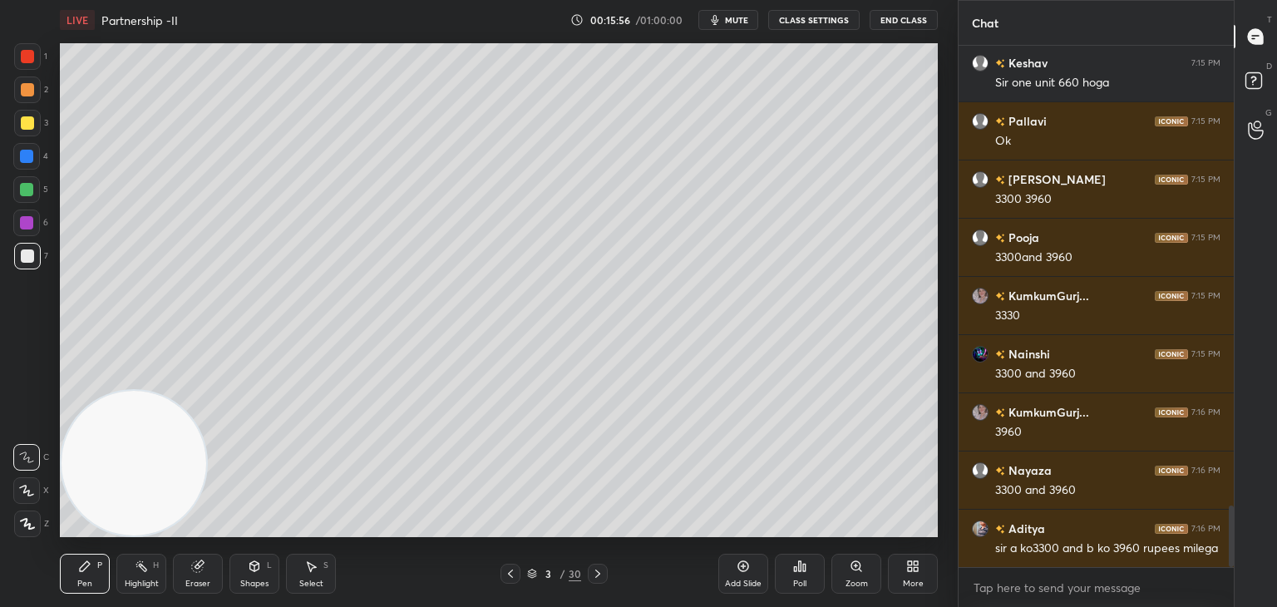
click at [313, 572] on icon at bounding box center [310, 565] width 13 height 13
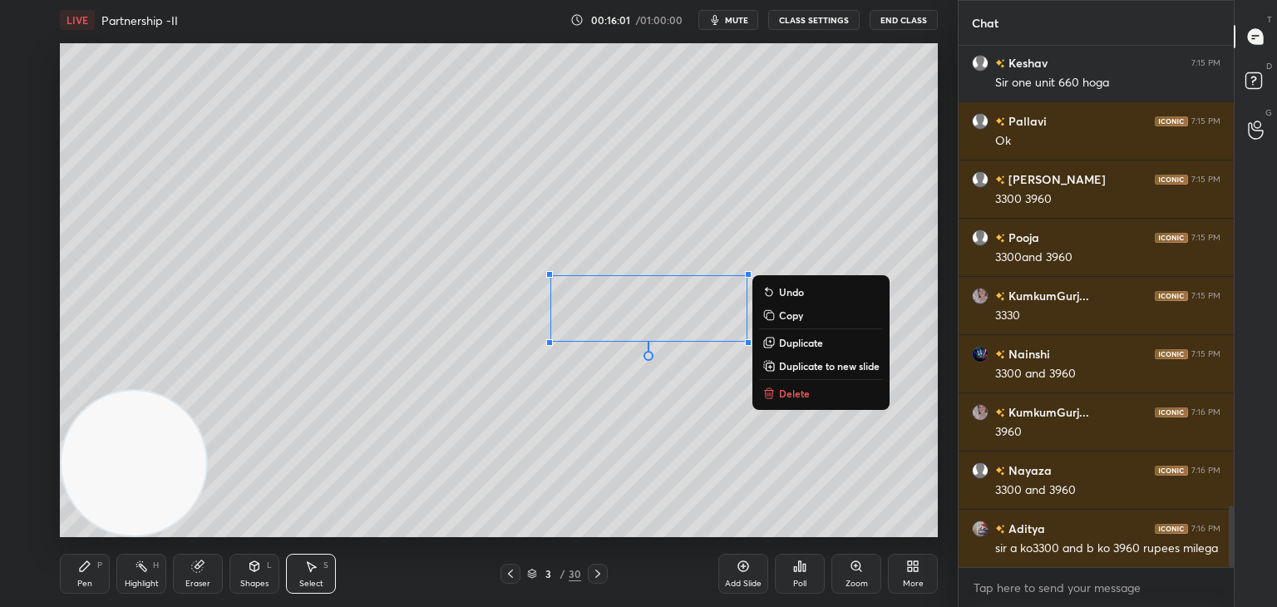
click at [799, 370] on p "Duplicate to new slide" at bounding box center [829, 365] width 101 height 13
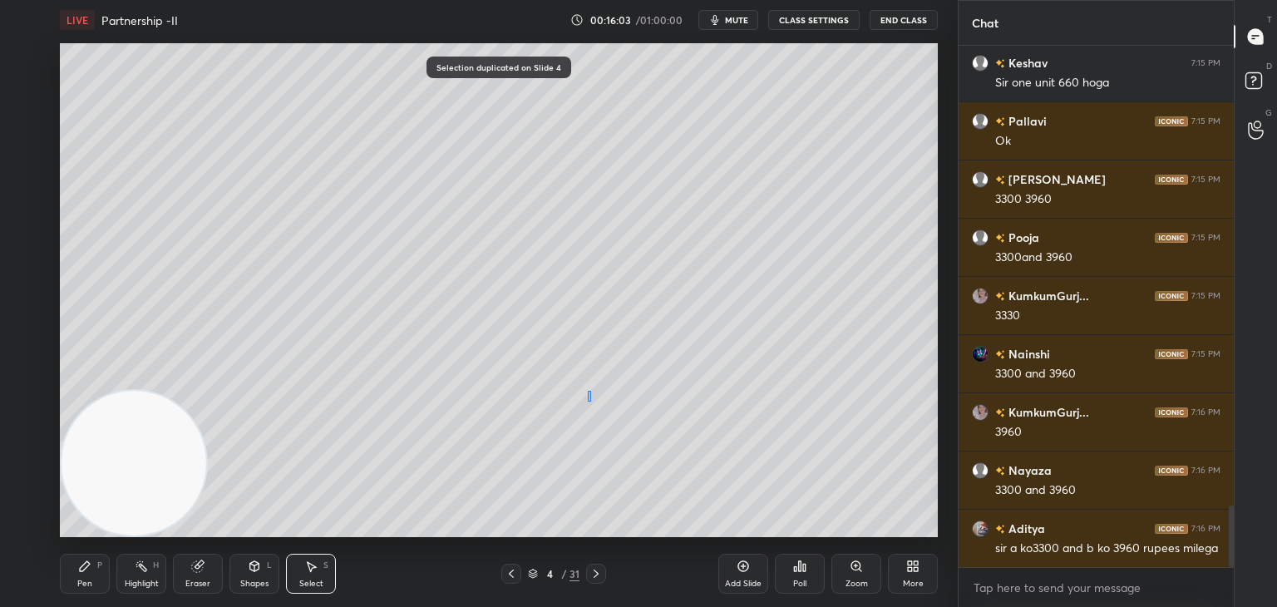
click at [591, 386] on div "0 ° Undo Copy Duplicate Duplicate to new slide Delete" at bounding box center [499, 290] width 878 height 494
click at [352, 284] on div "0 ° Undo Copy Duplicate Duplicate to new slide Delete" at bounding box center [499, 290] width 878 height 494
click at [339, 210] on div "0 ° Undo Copy Duplicate Duplicate to new slide Delete" at bounding box center [499, 290] width 878 height 494
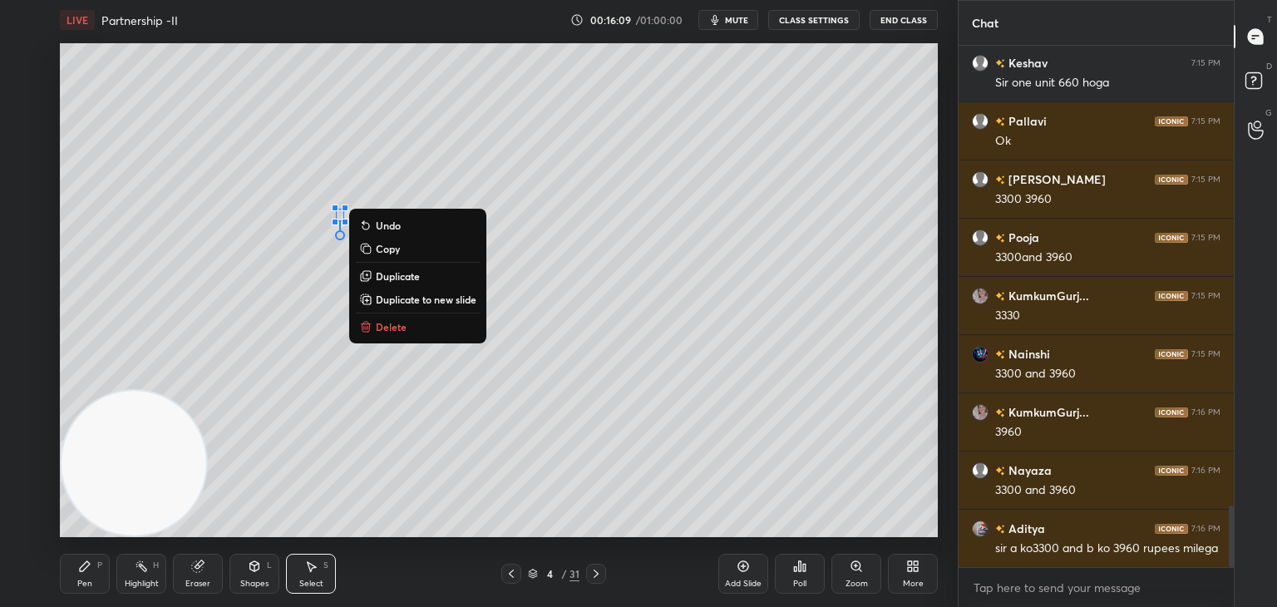
click at [340, 213] on div "0 ° Undo Copy Duplicate Duplicate to new slide Delete" at bounding box center [499, 290] width 878 height 494
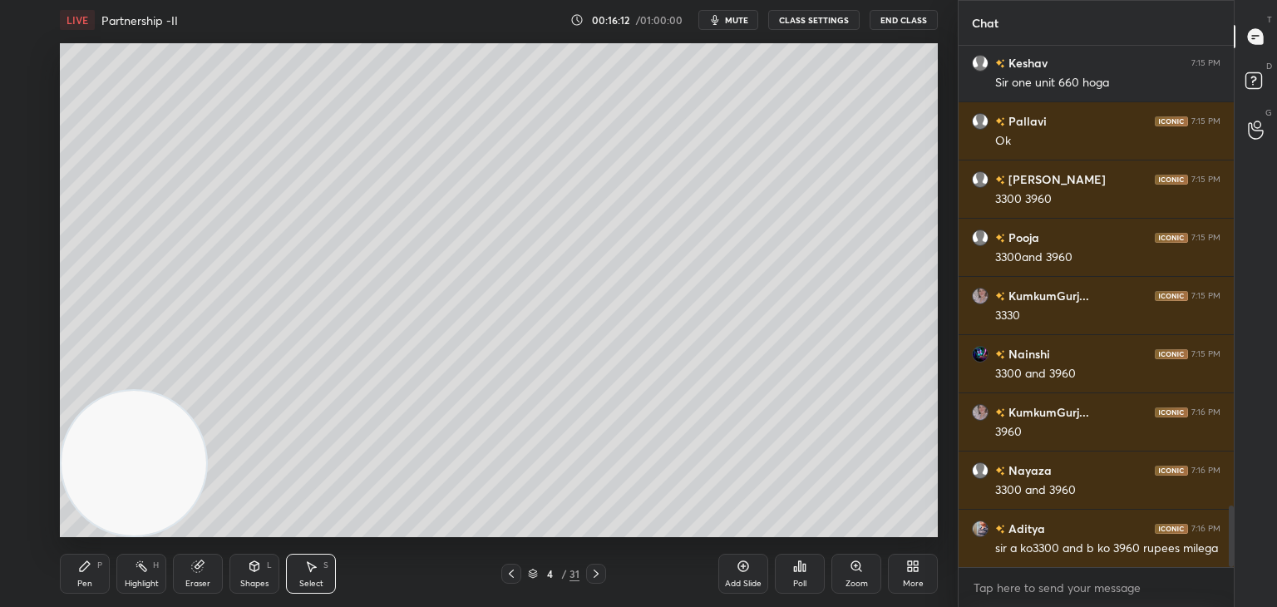
click at [0, 0] on div at bounding box center [0, 0] width 0 height 0
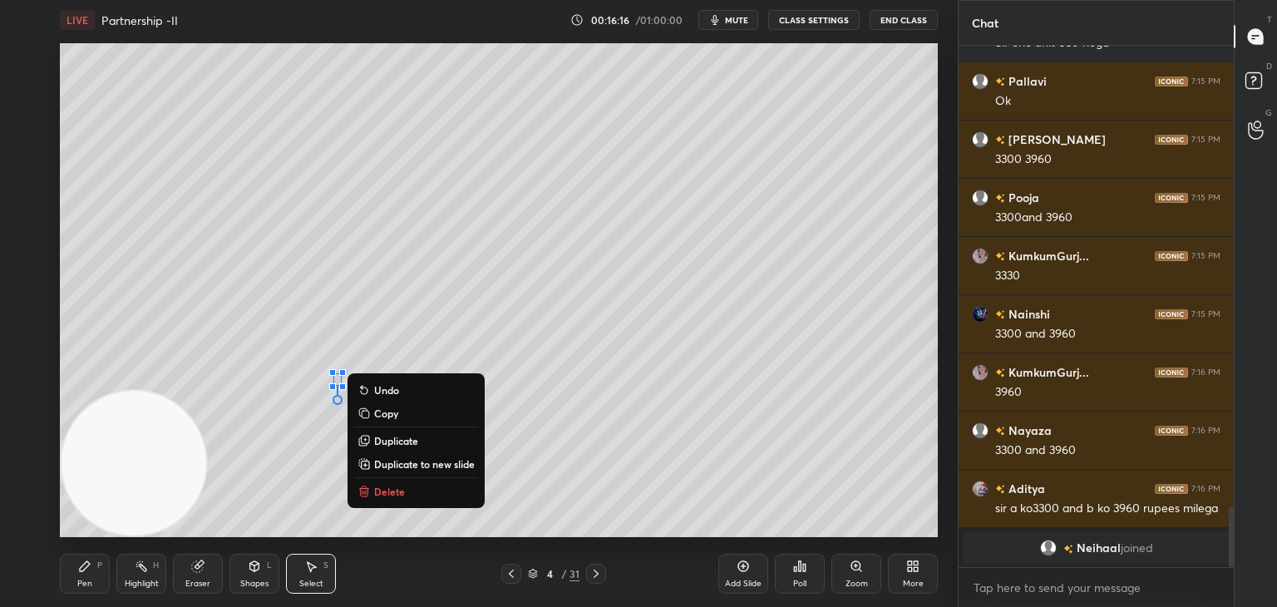
click at [325, 208] on div "0 ° Undo Copy Duplicate Duplicate to new slide Delete" at bounding box center [499, 290] width 878 height 494
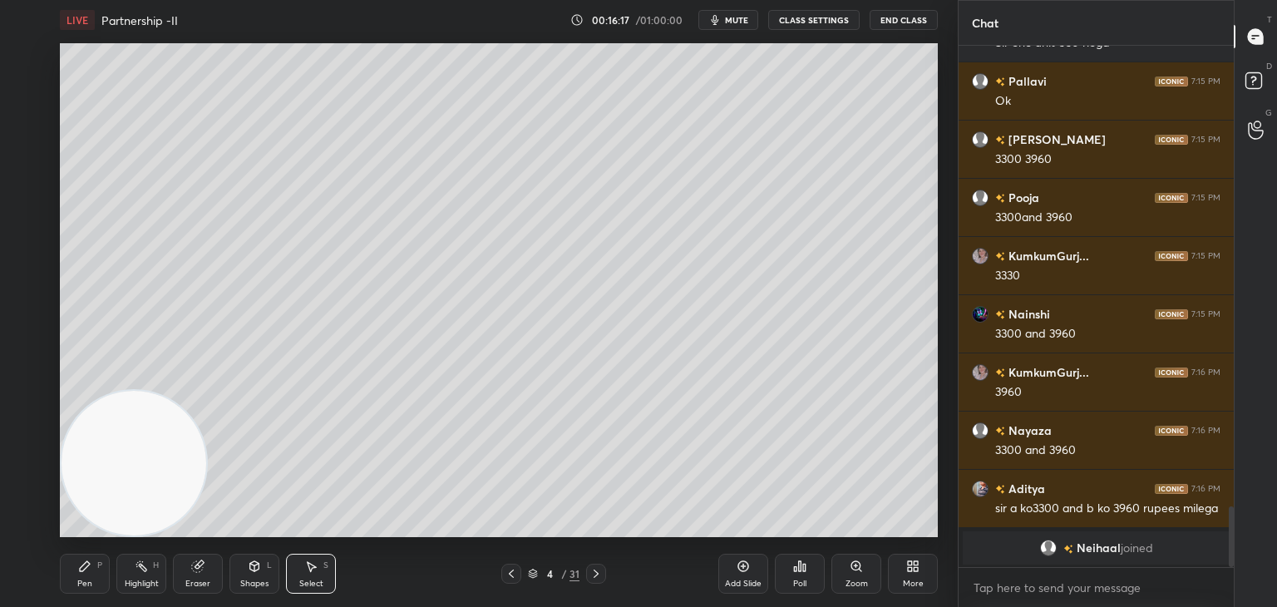
click at [330, 208] on div "0 ° Undo Copy Duplicate Duplicate to new slide Delete" at bounding box center [499, 290] width 878 height 494
click at [331, 208] on div "0 ° Undo Copy Duplicate Duplicate to new slide Delete" at bounding box center [499, 290] width 878 height 494
click at [330, 209] on div "0 ° Undo Copy Duplicate Duplicate to new slide Delete" at bounding box center [499, 290] width 878 height 494
click at [328, 207] on div "0 ° Undo Copy Duplicate Duplicate to new slide Delete" at bounding box center [499, 290] width 878 height 494
click at [328, 208] on div "0 ° Undo Copy Duplicate Duplicate to new slide Delete" at bounding box center [499, 290] width 878 height 494
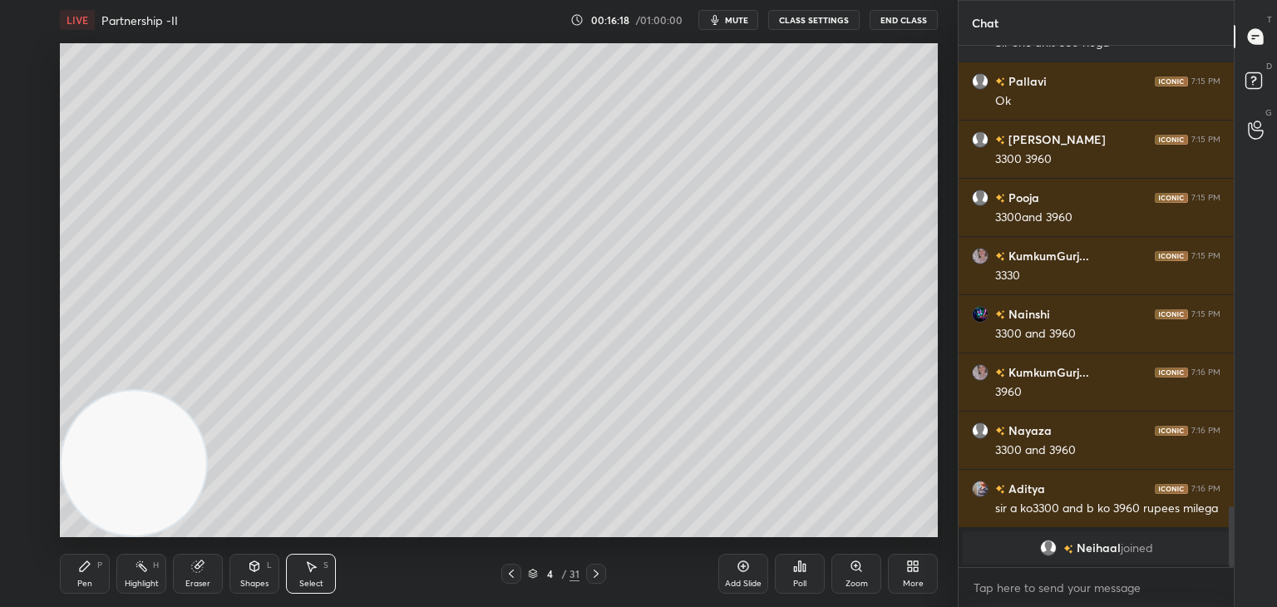
click at [0, 0] on div at bounding box center [0, 0] width 0 height 0
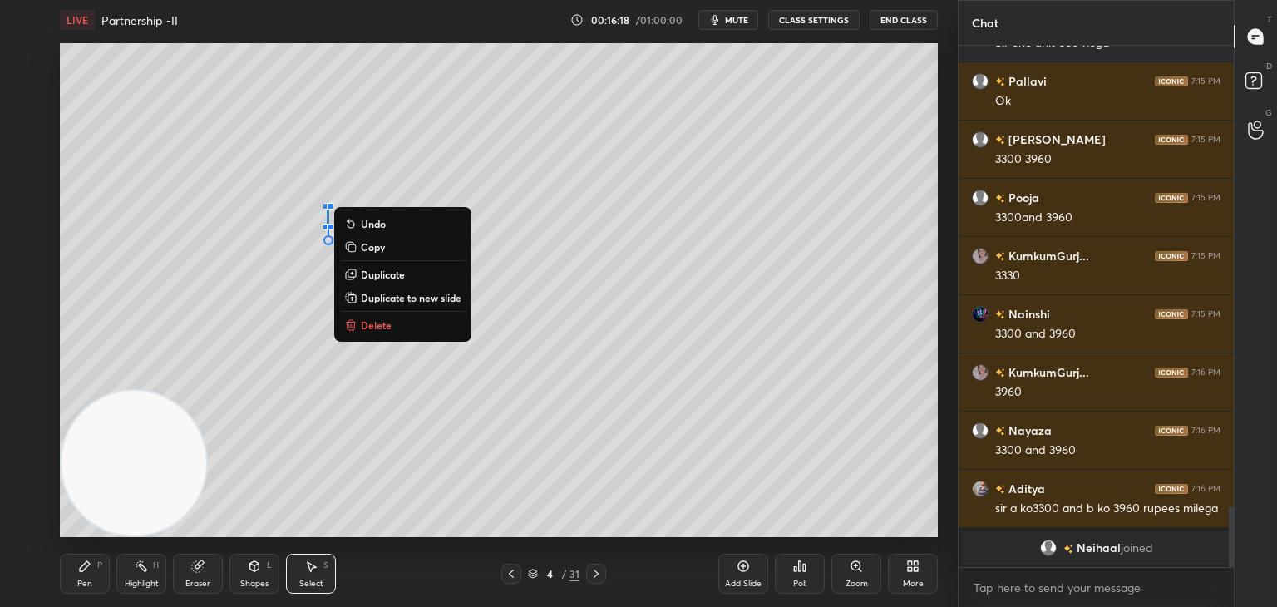
click at [327, 207] on div at bounding box center [330, 206] width 7 height 7
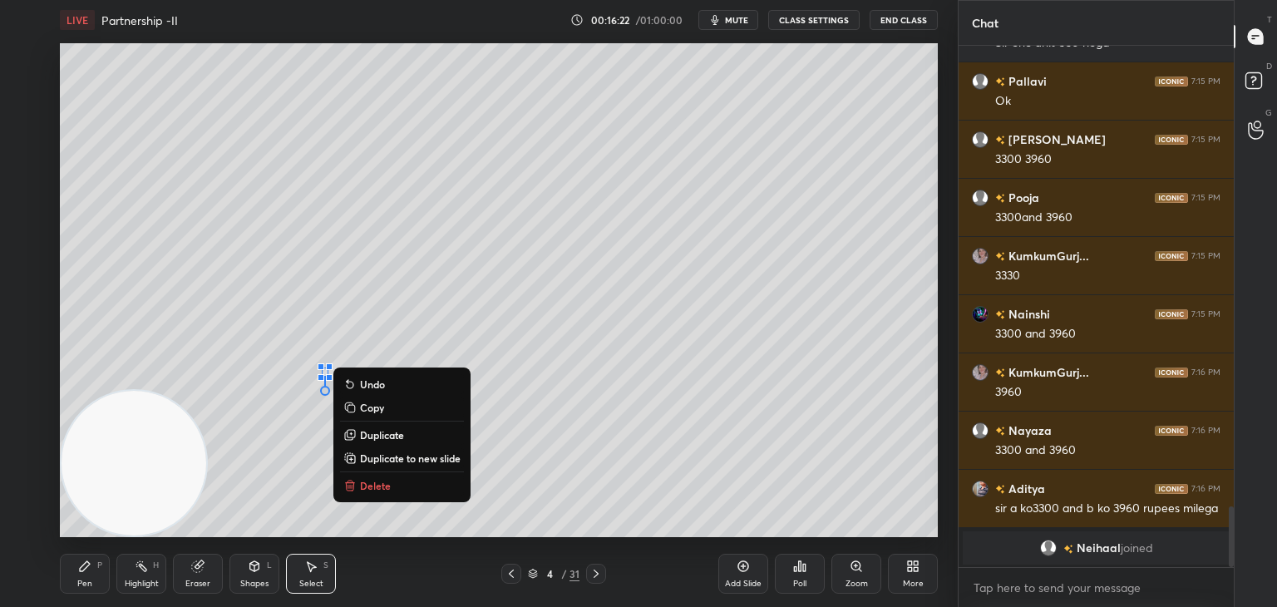
click at [441, 214] on div "0 ° Undo Copy Duplicate Duplicate to new slide Delete" at bounding box center [499, 290] width 878 height 494
click at [324, 363] on div at bounding box center [321, 366] width 7 height 7
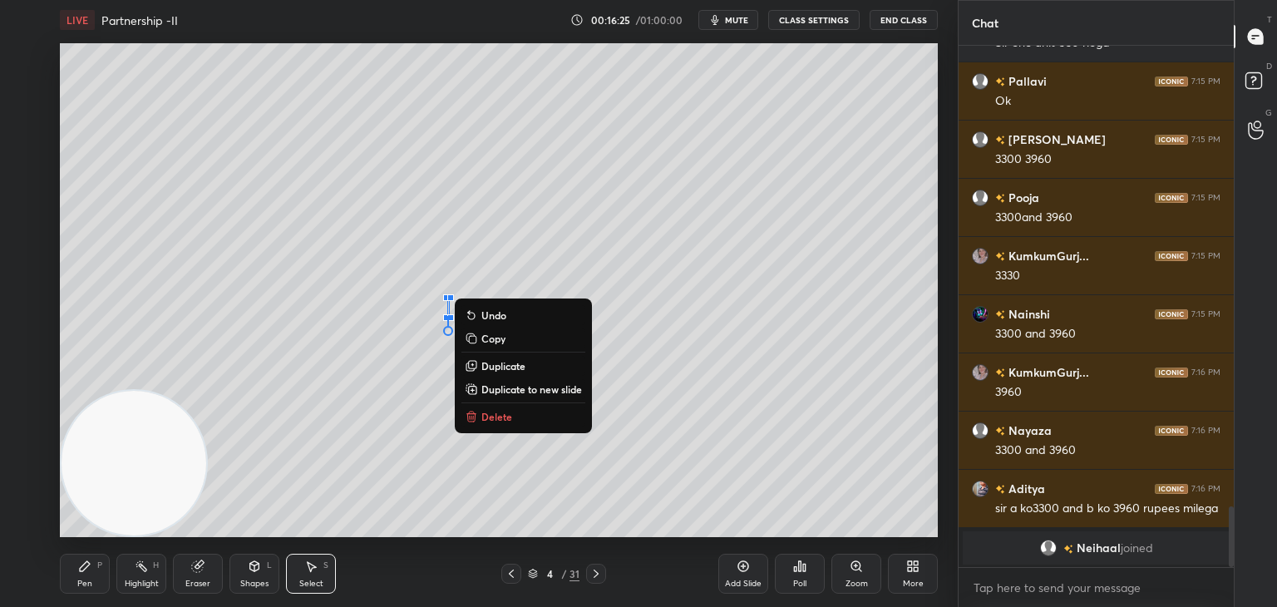
click at [439, 210] on div "0 ° Undo Copy Duplicate Duplicate to new slide Delete" at bounding box center [499, 290] width 878 height 494
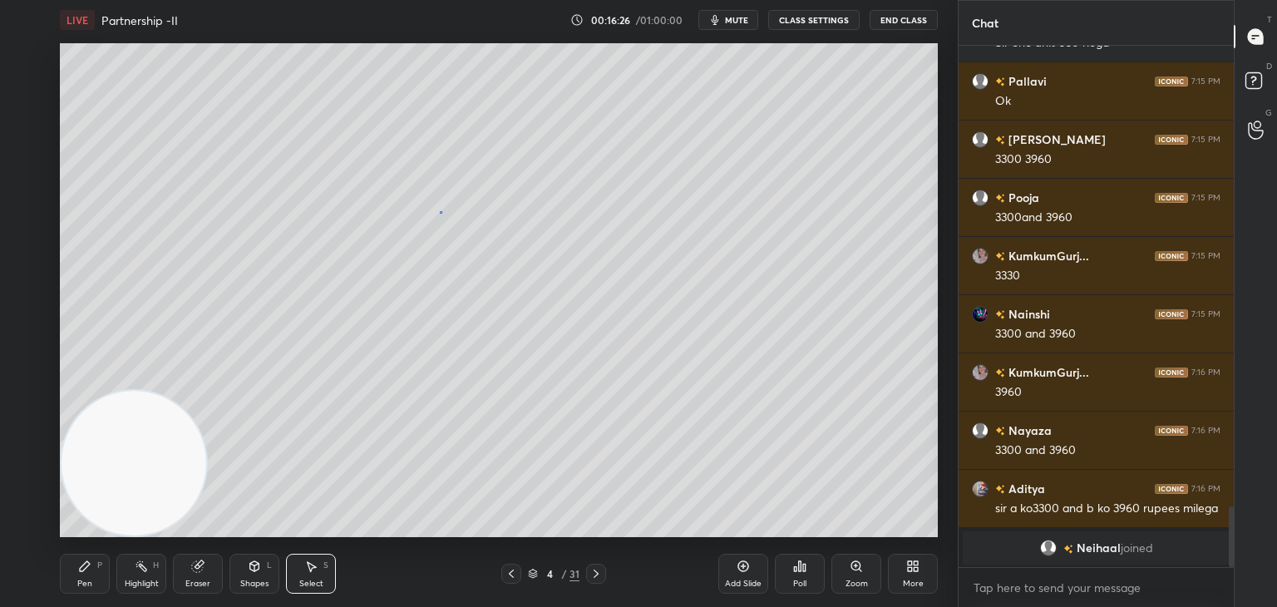
click at [439, 214] on div "0 ° Undo Copy Duplicate Duplicate to new slide Delete" at bounding box center [499, 290] width 878 height 494
click at [441, 215] on div "0 ° Undo Copy Duplicate Duplicate to new slide Delete" at bounding box center [499, 290] width 878 height 494
click at [442, 219] on div "0 ° Undo Copy Duplicate Duplicate to new slide Delete" at bounding box center [499, 290] width 878 height 494
click at [442, 218] on div "0 ° Undo Copy Duplicate Duplicate to new slide Delete" at bounding box center [499, 290] width 878 height 494
click at [441, 213] on div "0 ° Undo Copy Duplicate Duplicate to new slide Delete" at bounding box center [499, 290] width 878 height 494
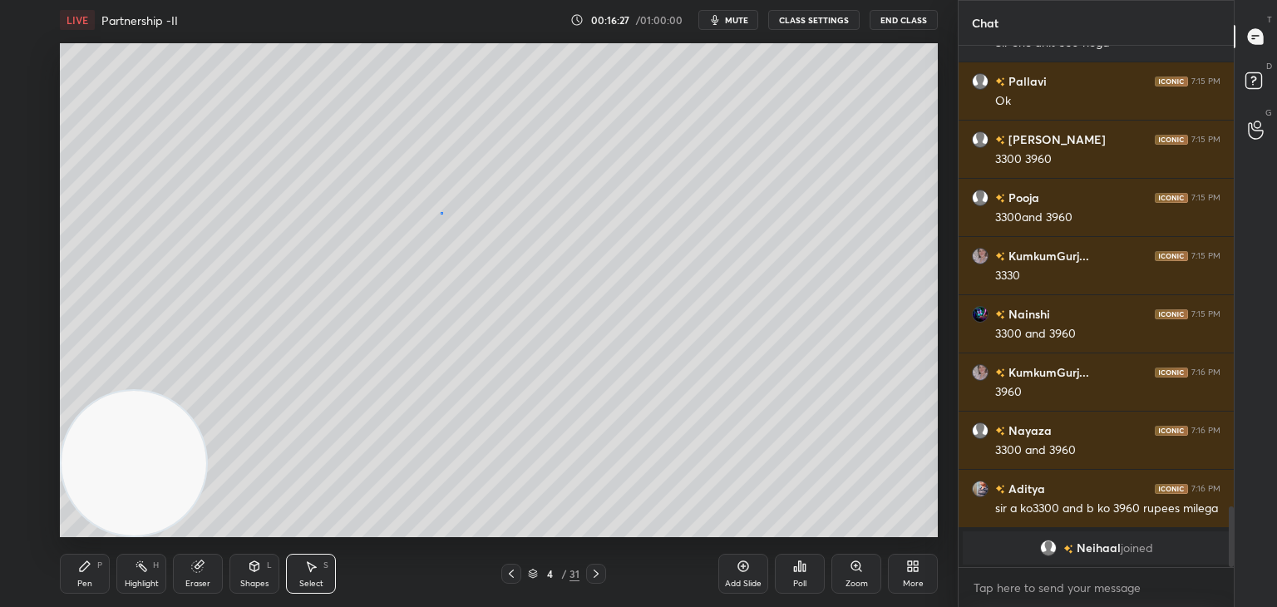
click at [440, 212] on div "0 ° Undo Copy Duplicate Duplicate to new slide Delete" at bounding box center [499, 290] width 878 height 494
click at [438, 212] on div "0 ° Undo Copy Duplicate Duplicate to new slide Delete" at bounding box center [499, 290] width 878 height 494
click at [0, 0] on button "Undo" at bounding box center [0, 0] width 0 height 0
click at [446, 215] on div "0 ° Undo Copy Duplicate Duplicate to new slide Delete" at bounding box center [499, 290] width 878 height 494
click at [445, 214] on div "0 ° Undo Copy Duplicate Duplicate to new slide Delete" at bounding box center [499, 290] width 878 height 494
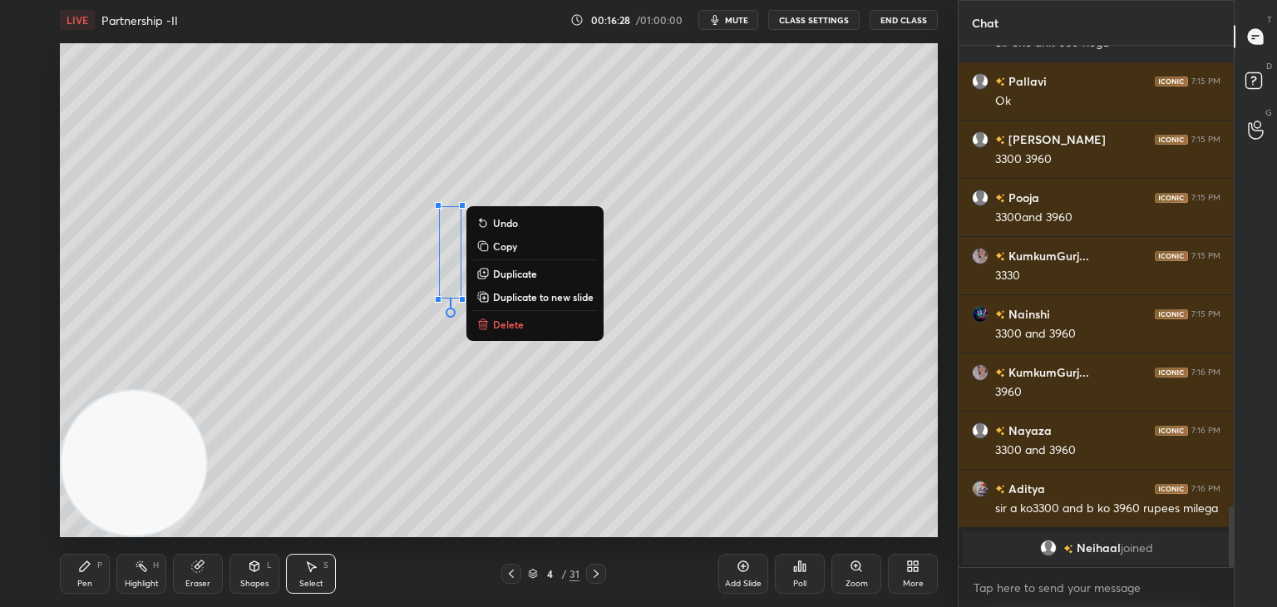
click at [445, 214] on div "0 ° Undo Copy Duplicate Duplicate to new slide Delete" at bounding box center [499, 290] width 878 height 494
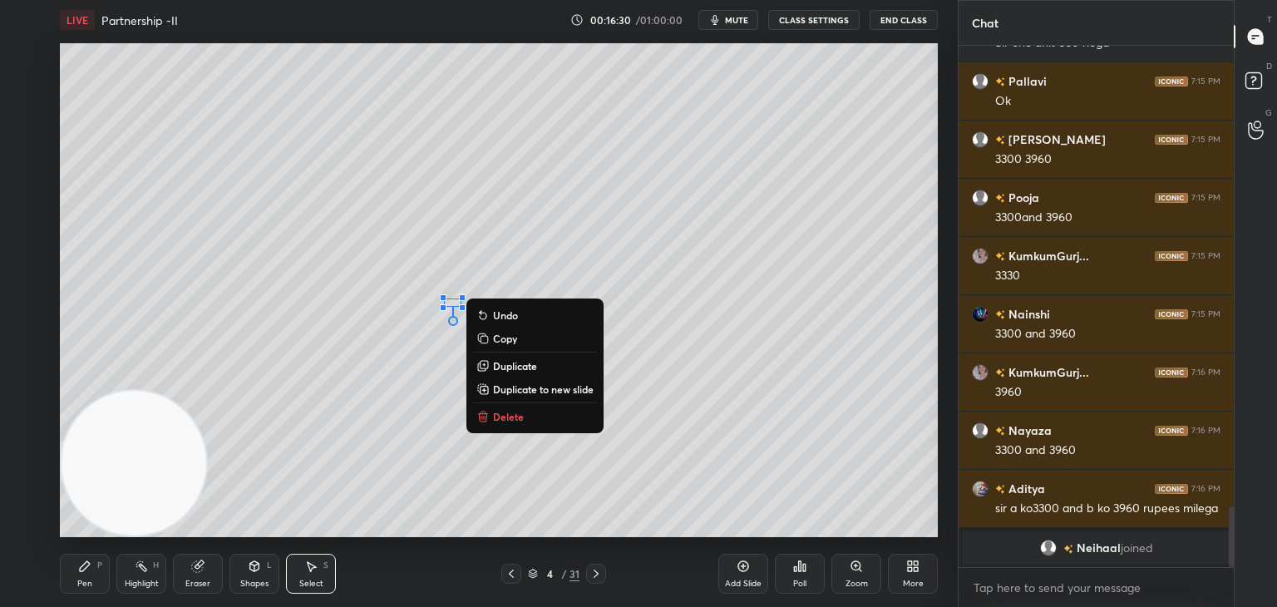
click at [103, 569] on div "Pen P" at bounding box center [85, 574] width 50 height 40
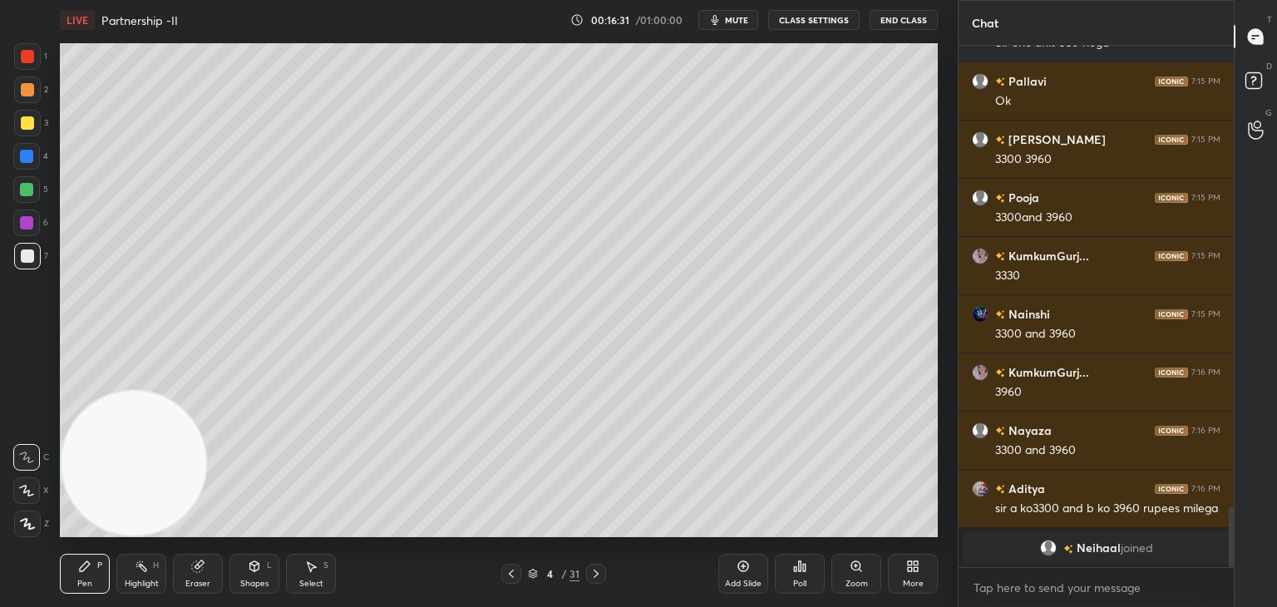
click at [40, 69] on div "1" at bounding box center [30, 56] width 33 height 27
click at [219, 581] on div "Eraser" at bounding box center [198, 574] width 50 height 40
click at [90, 569] on icon at bounding box center [84, 565] width 13 height 13
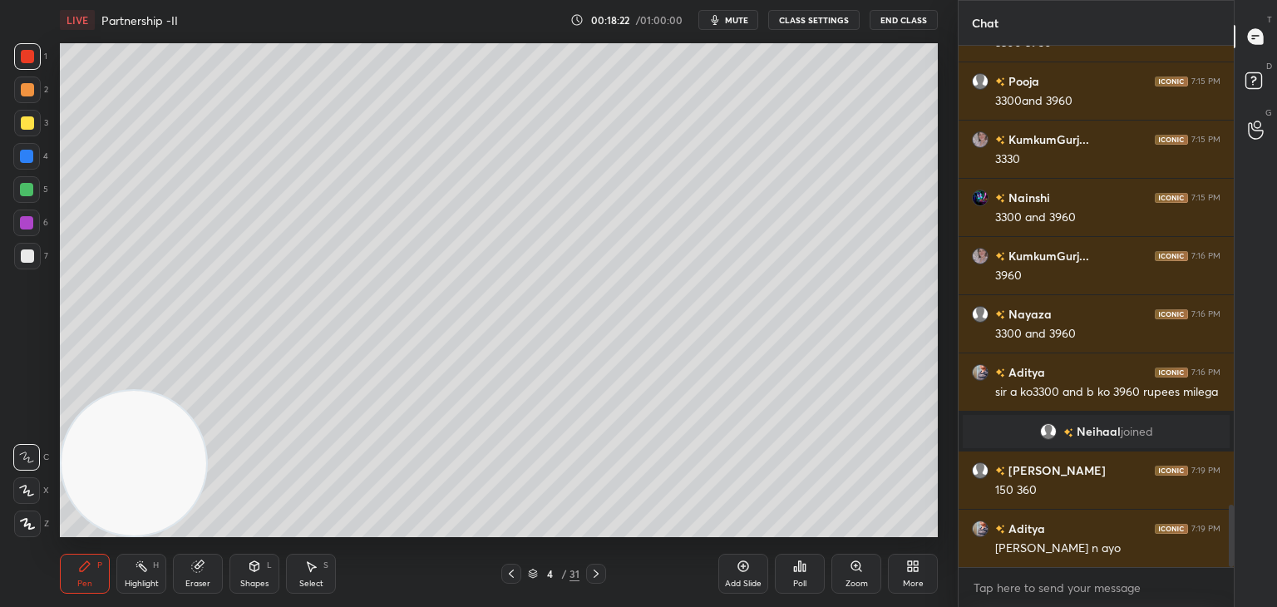
scroll to position [3852, 0]
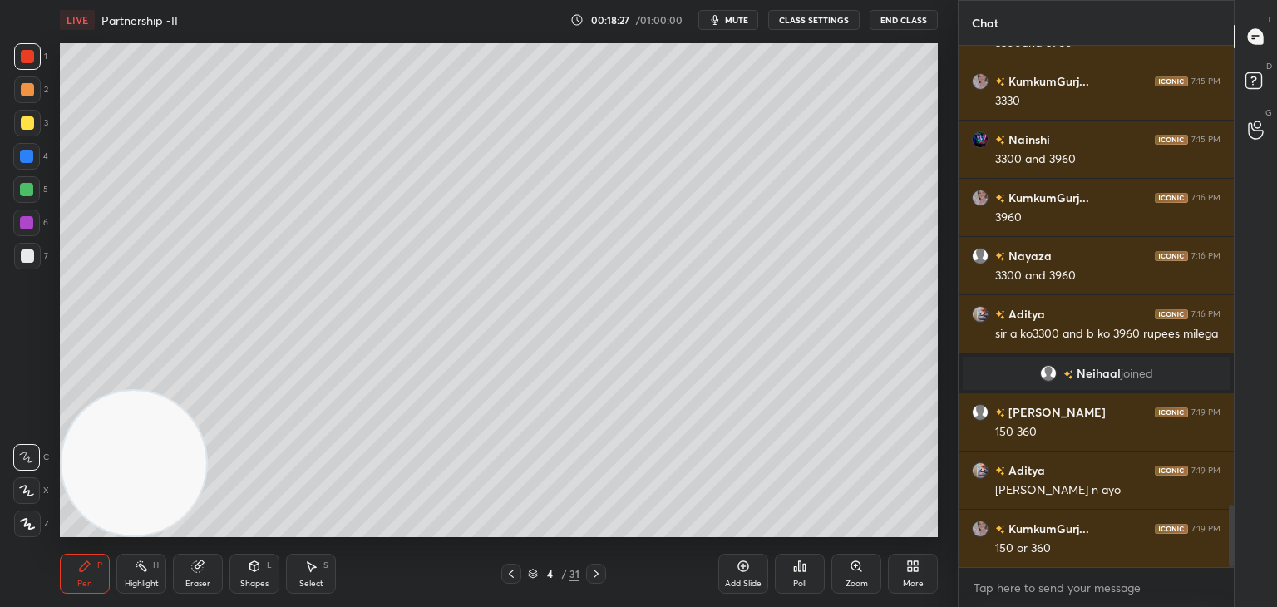
click at [29, 121] on div at bounding box center [27, 122] width 13 height 13
click at [736, 17] on span "mute" at bounding box center [736, 20] width 23 height 12
click at [740, 14] on span "unmute" at bounding box center [735, 20] width 36 height 12
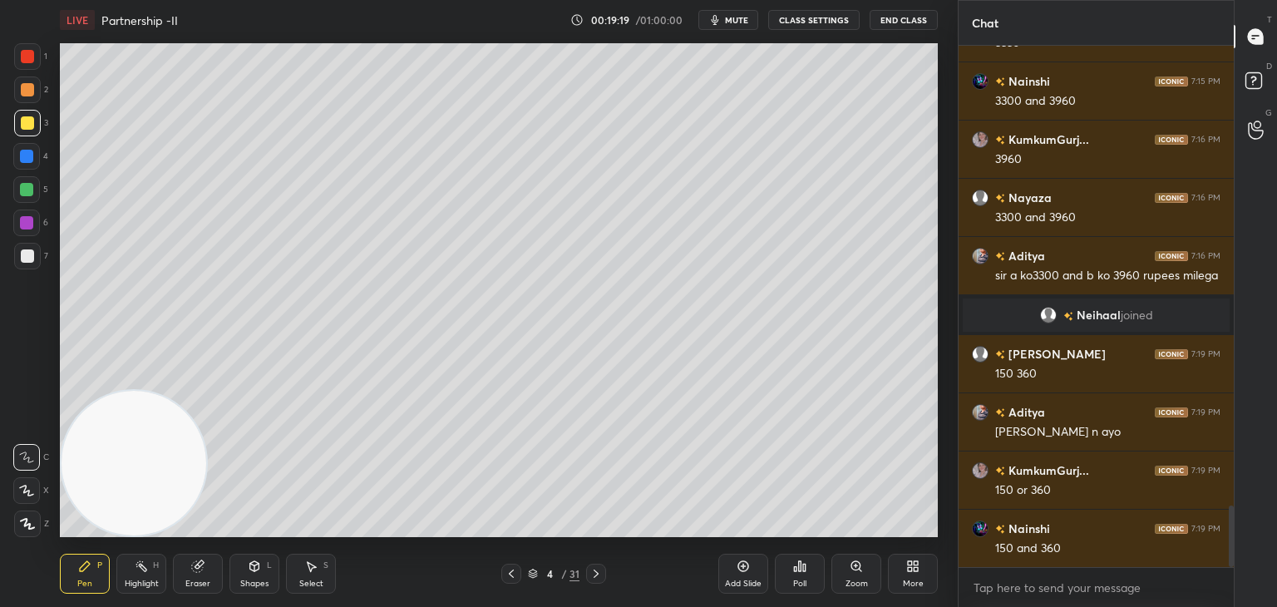
click at [253, 572] on icon at bounding box center [254, 565] width 13 height 13
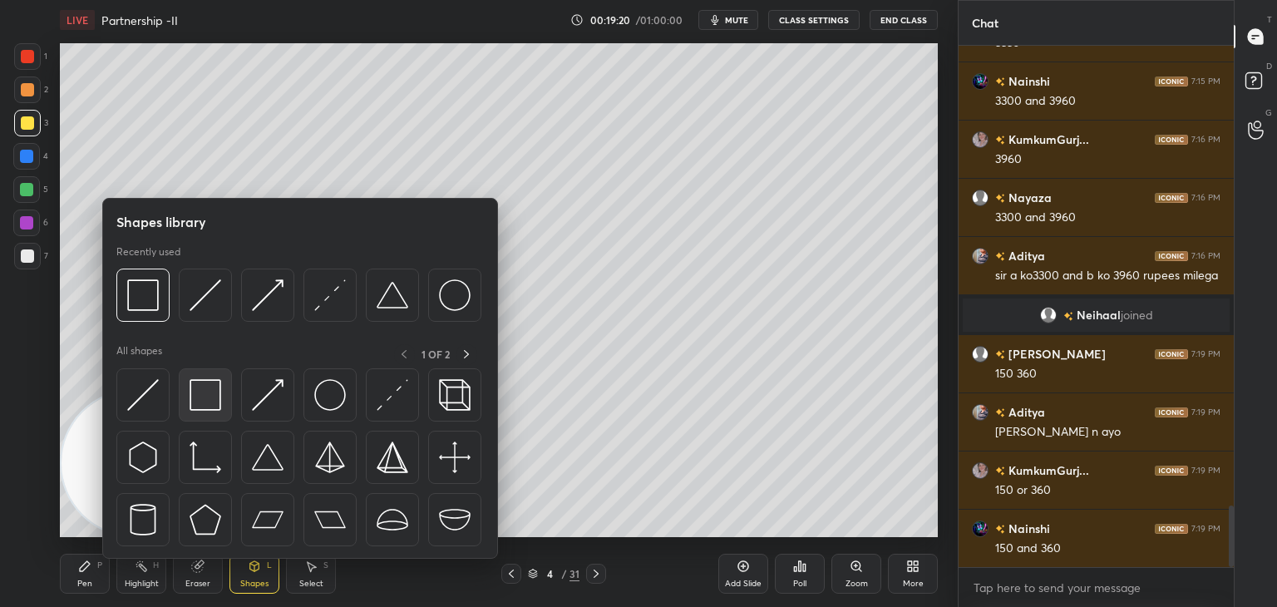
click at [202, 401] on img at bounding box center [206, 395] width 32 height 32
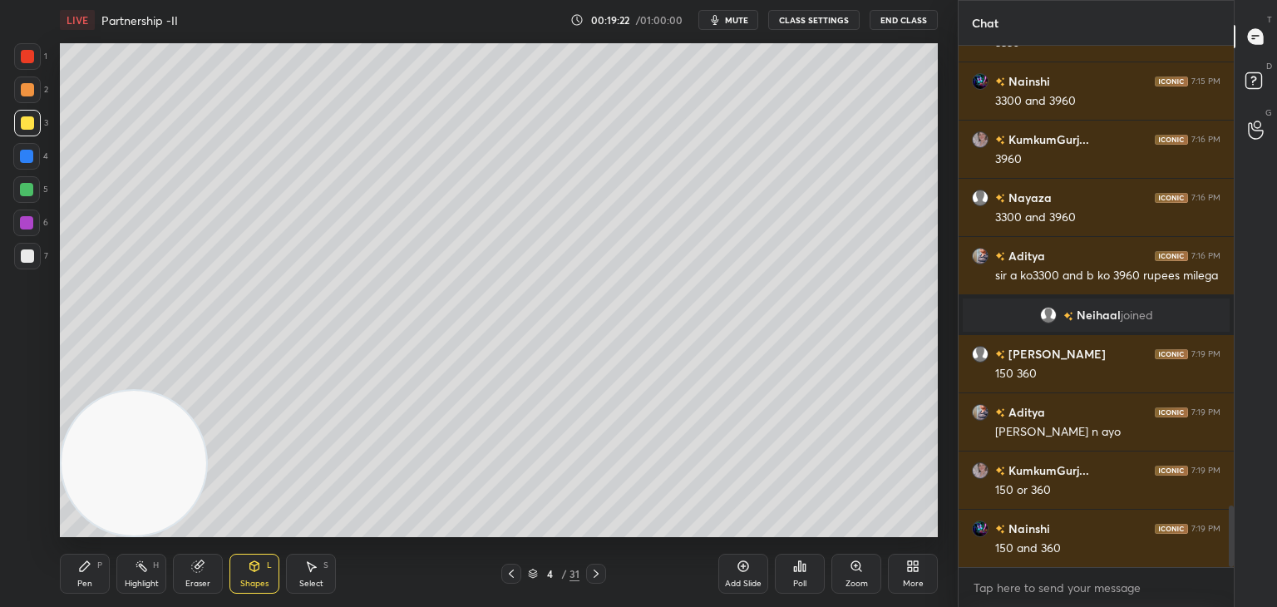
click at [92, 568] on div "Pen P" at bounding box center [85, 574] width 50 height 40
click at [33, 267] on div at bounding box center [27, 256] width 27 height 27
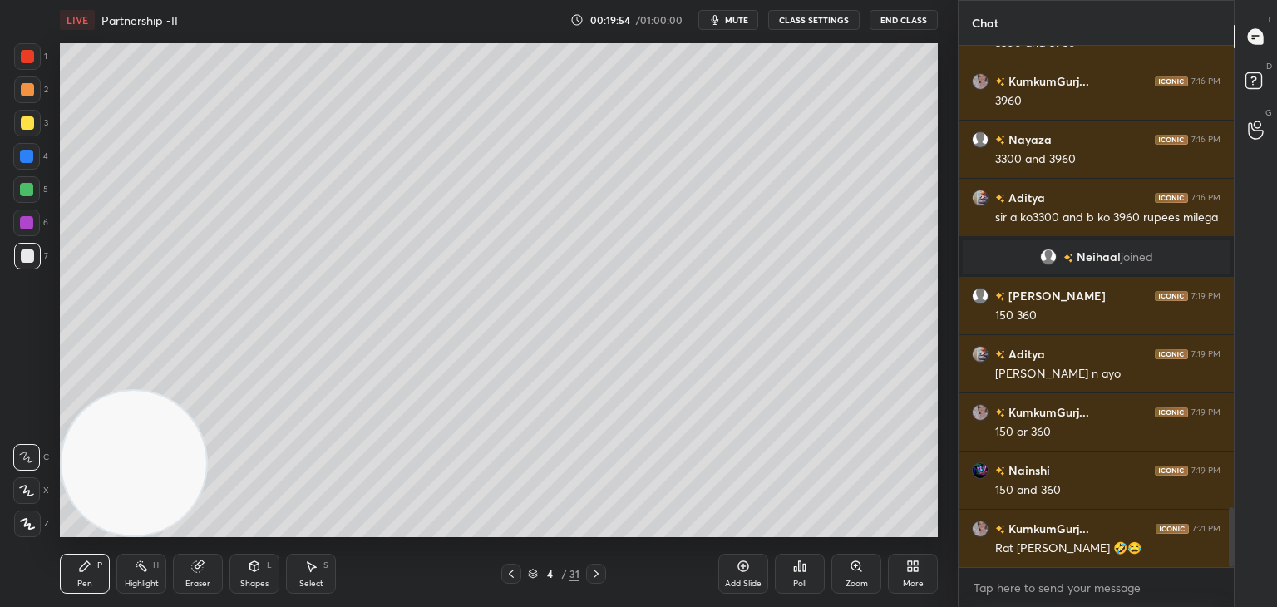
scroll to position [4026, 0]
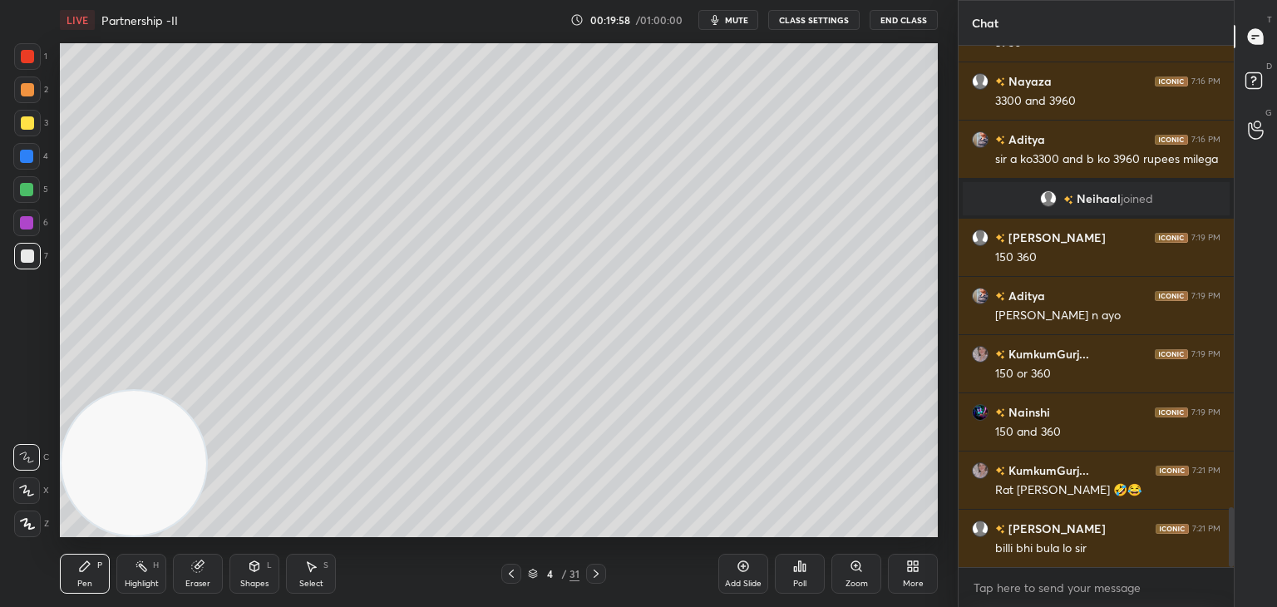
click at [30, 191] on div at bounding box center [26, 189] width 13 height 13
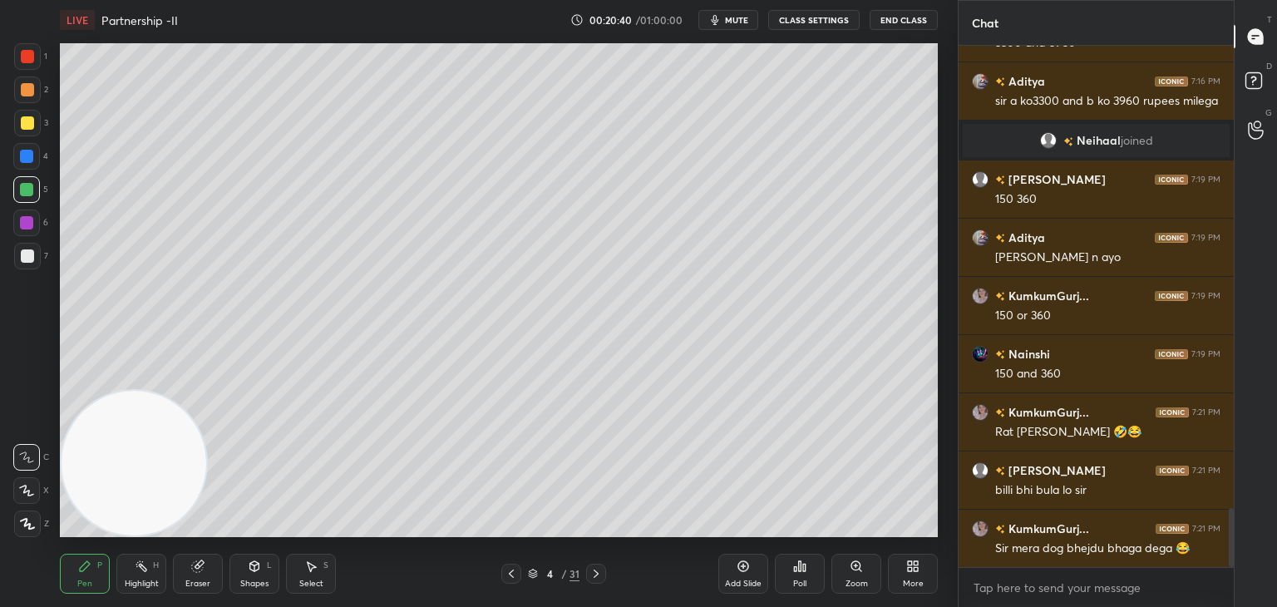
click at [21, 167] on div at bounding box center [26, 156] width 27 height 27
click at [17, 129] on div at bounding box center [27, 123] width 27 height 27
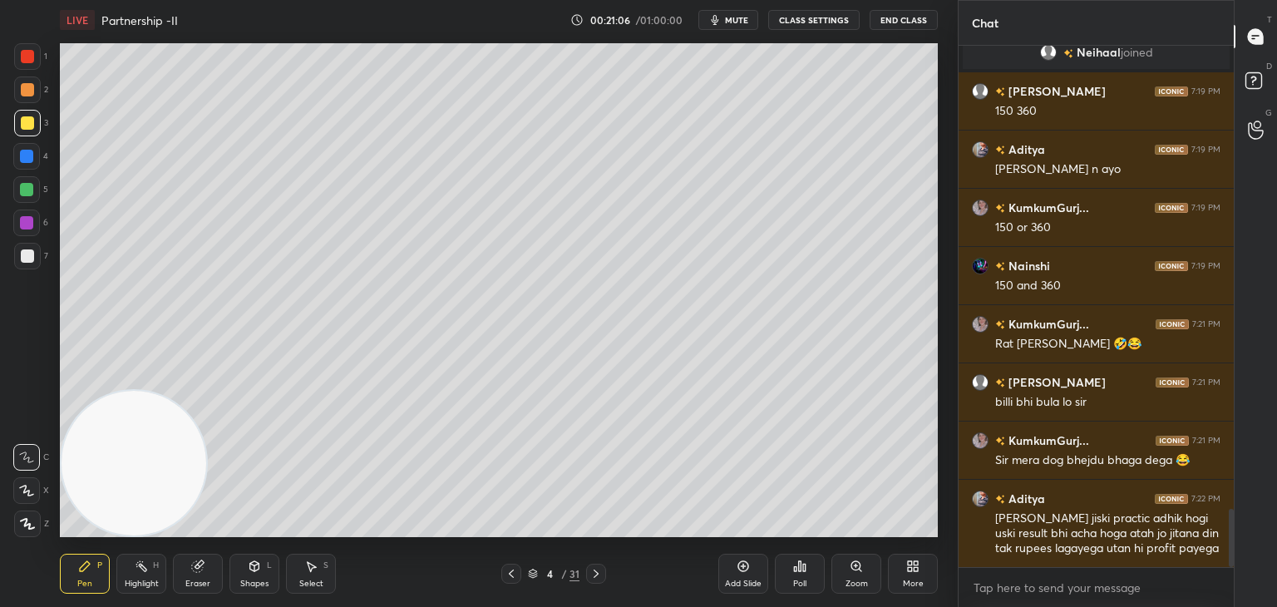
scroll to position [4231, 0]
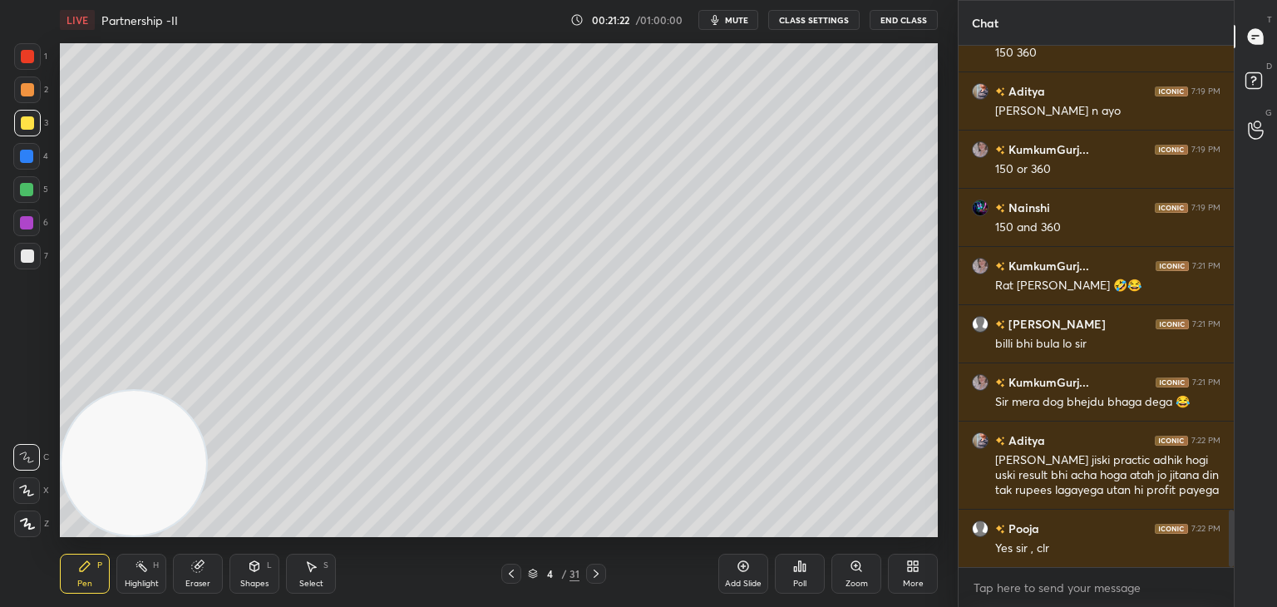
click at [743, 569] on icon at bounding box center [743, 566] width 5 height 5
click at [21, 55] on div at bounding box center [27, 56] width 13 height 13
click at [29, 164] on div at bounding box center [26, 156] width 27 height 27
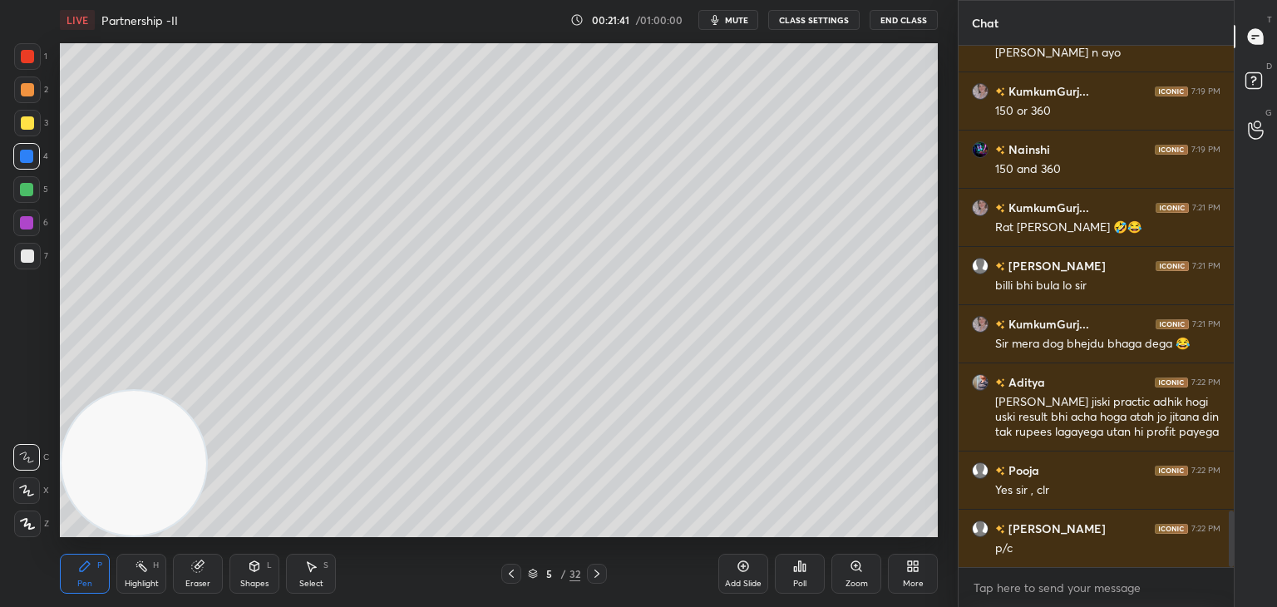
scroll to position [4306, 0]
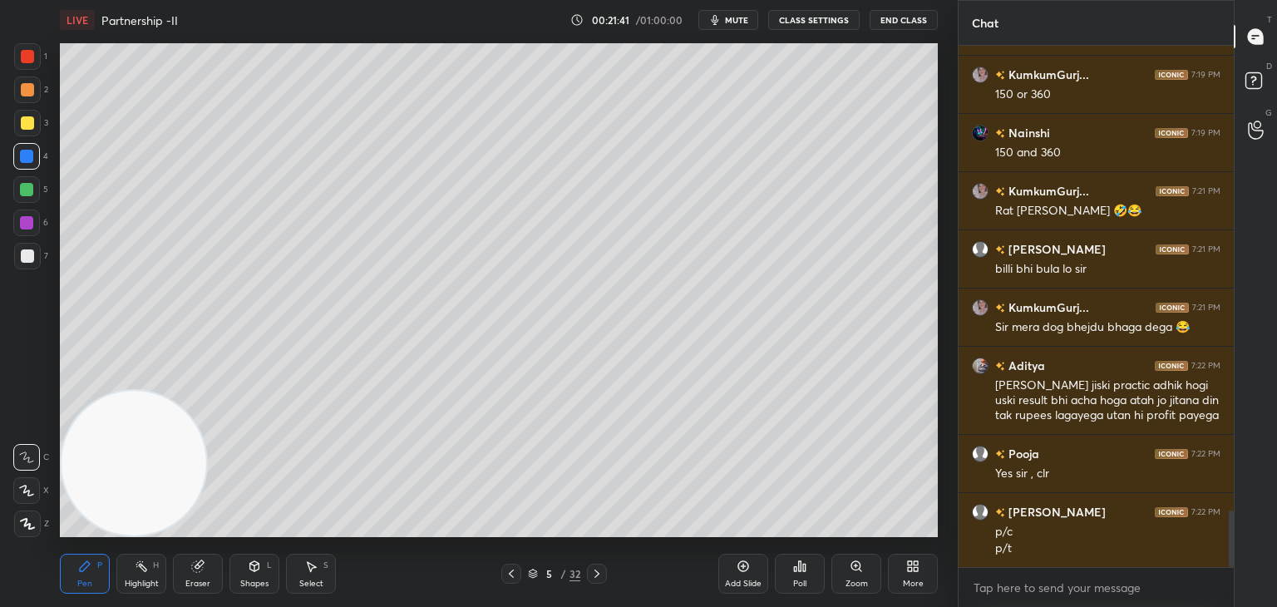
click at [254, 584] on div "Shapes" at bounding box center [254, 583] width 28 height 8
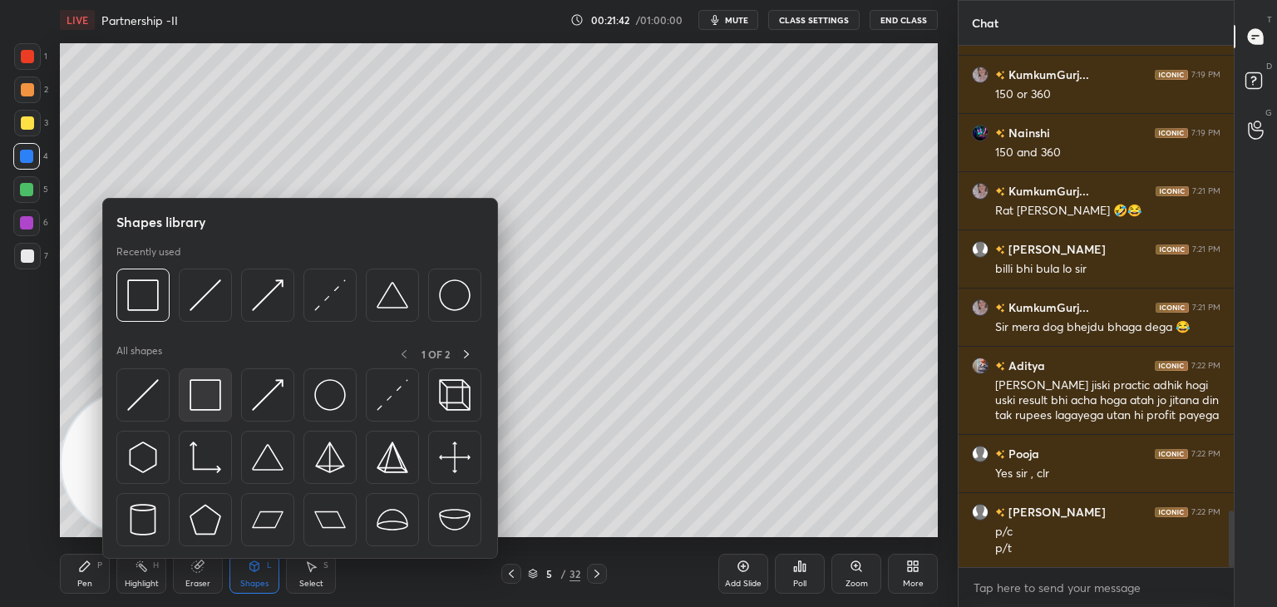
click at [214, 393] on img at bounding box center [206, 395] width 32 height 32
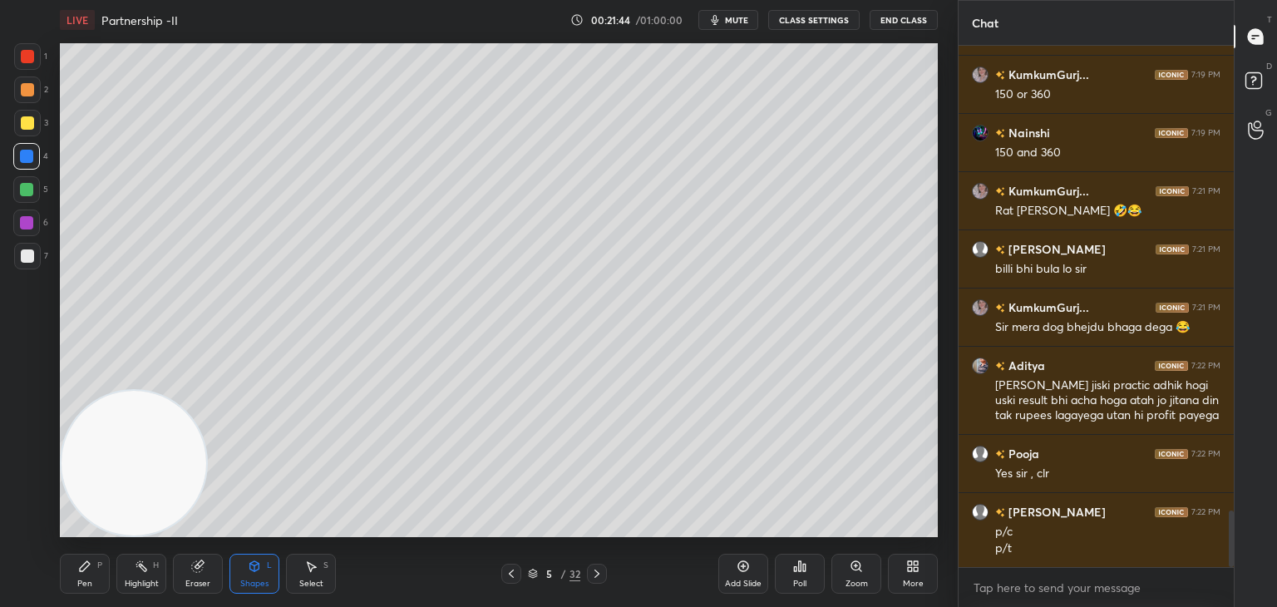
click at [116, 561] on div "Pen P Highlight H Eraser Shapes L Select S" at bounding box center [224, 574] width 329 height 40
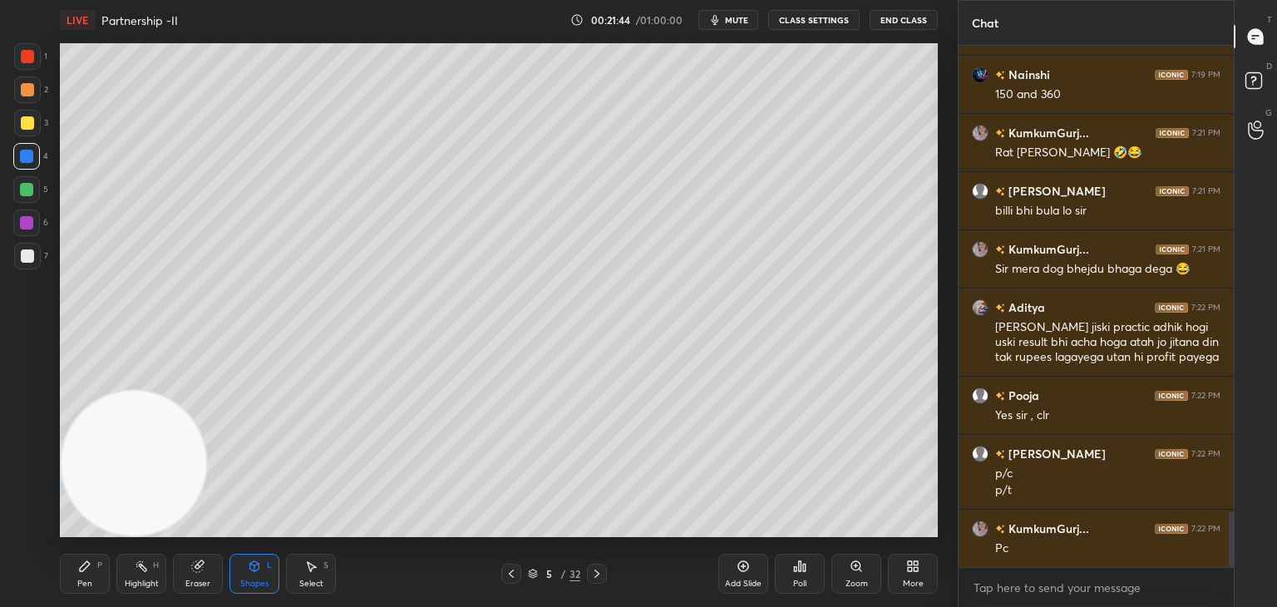
click at [155, 577] on div "Highlight H" at bounding box center [141, 574] width 50 height 40
click at [186, 566] on div "Eraser" at bounding box center [198, 574] width 50 height 40
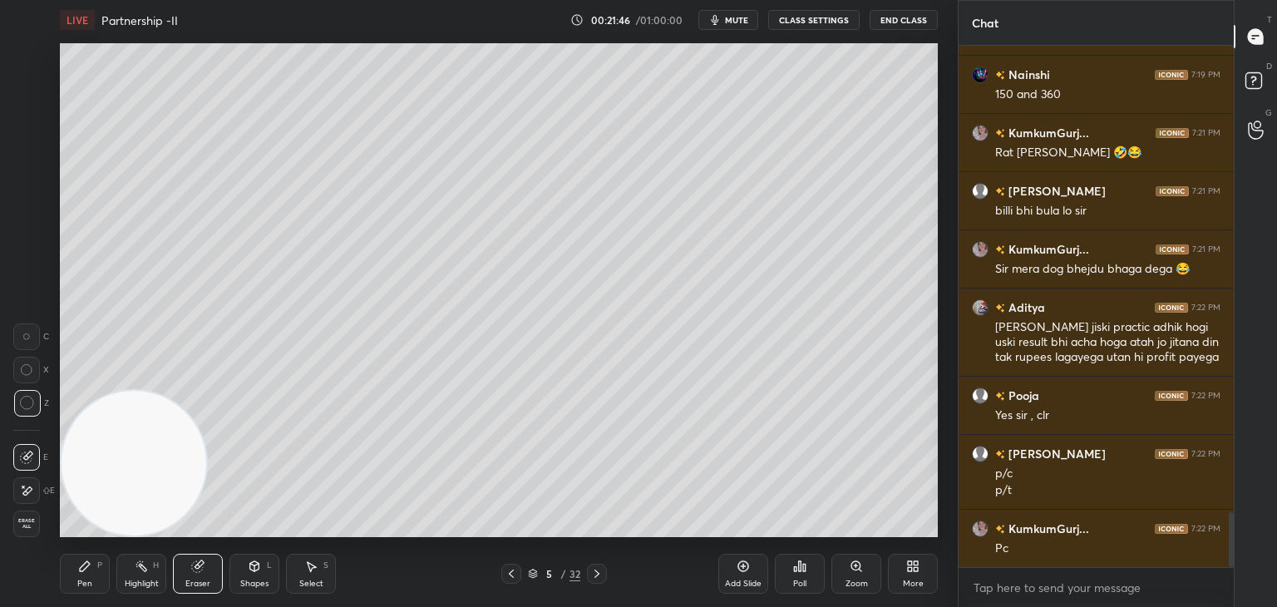
scroll to position [4422, 0]
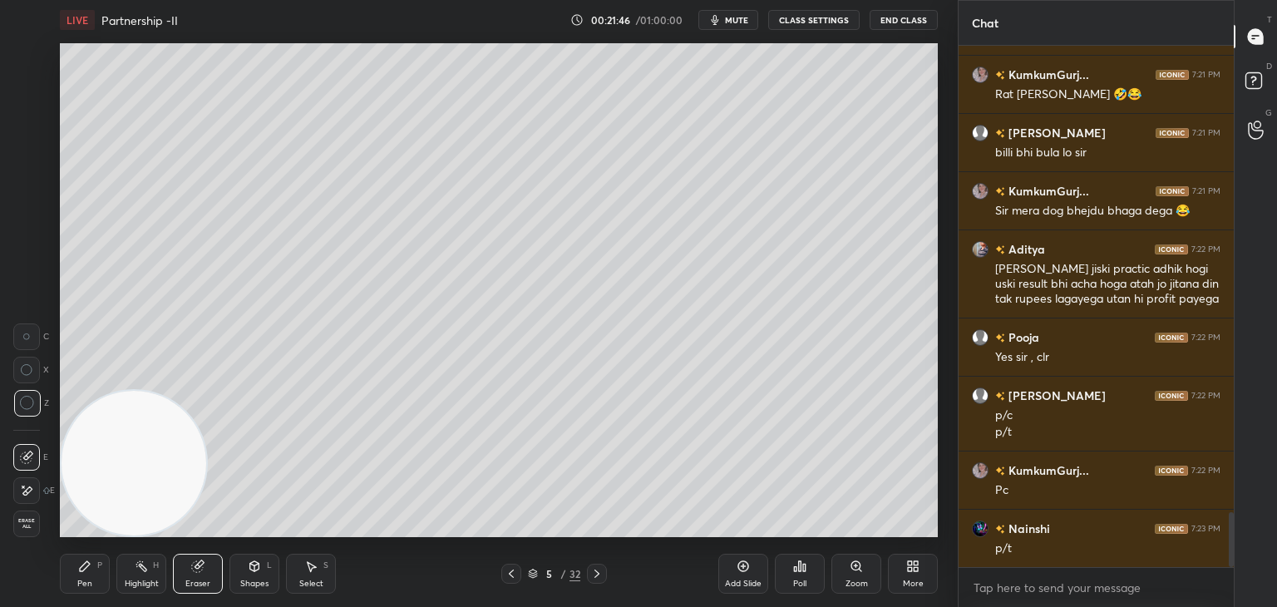
click at [27, 526] on span "Erase all" at bounding box center [26, 524] width 25 height 12
click at [39, 55] on div at bounding box center [27, 56] width 27 height 27
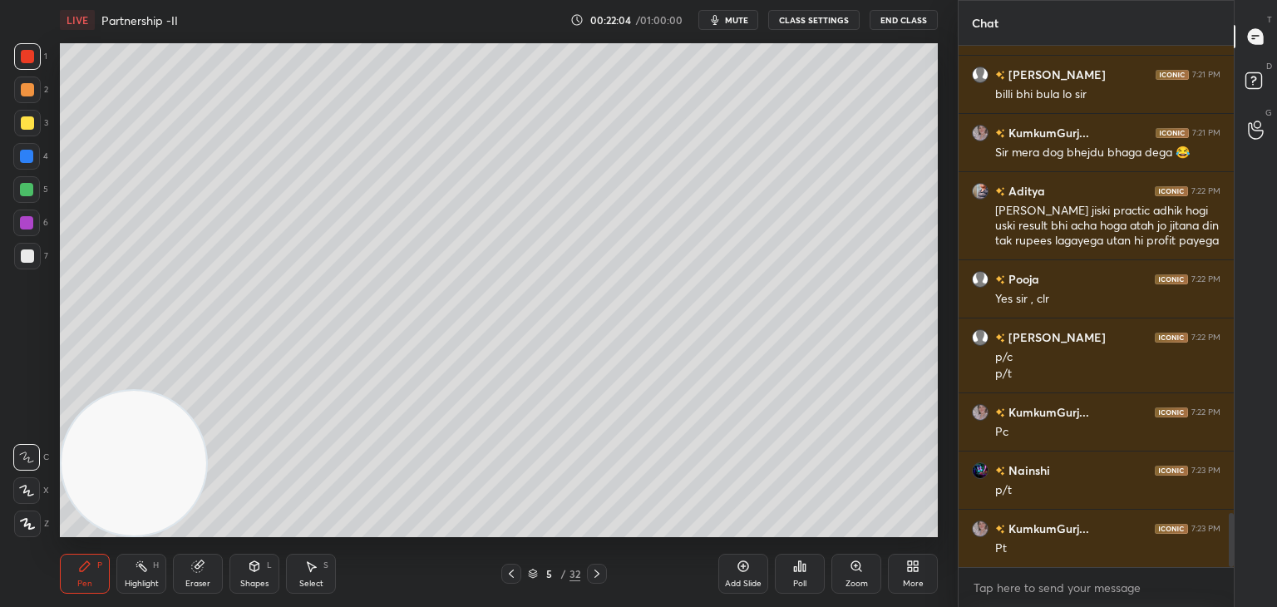
click at [721, 24] on icon "button" at bounding box center [714, 19] width 13 height 13
click at [736, 17] on span "unmute" at bounding box center [735, 20] width 36 height 12
click at [263, 564] on div "Shapes L" at bounding box center [254, 574] width 50 height 40
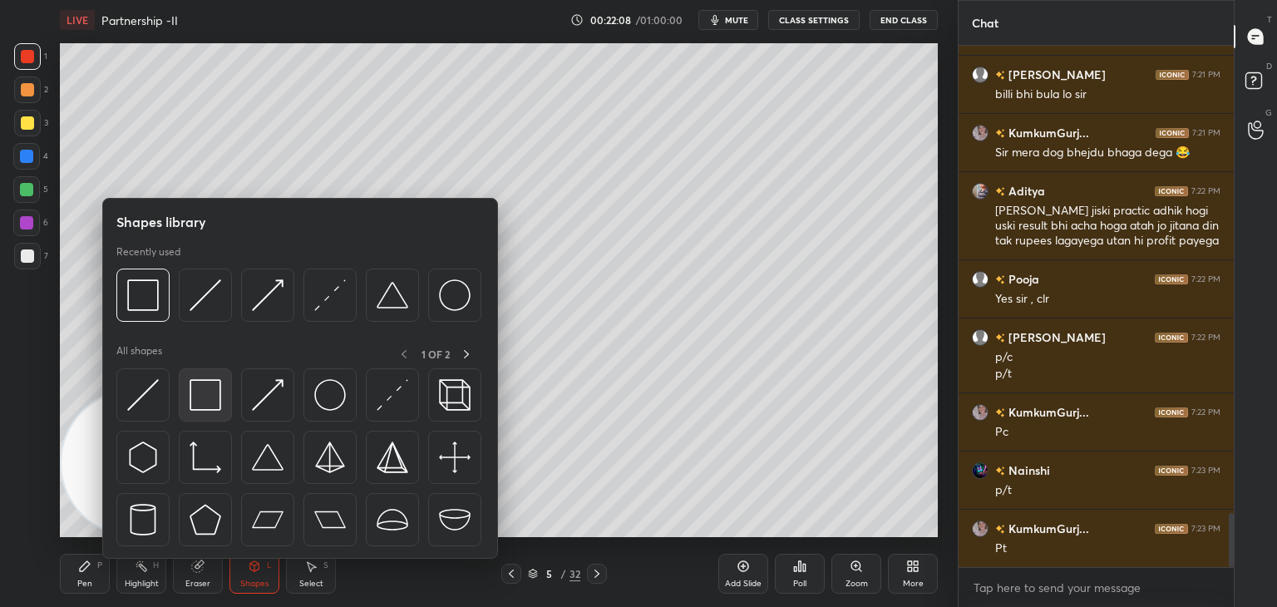
click at [207, 392] on img at bounding box center [206, 395] width 32 height 32
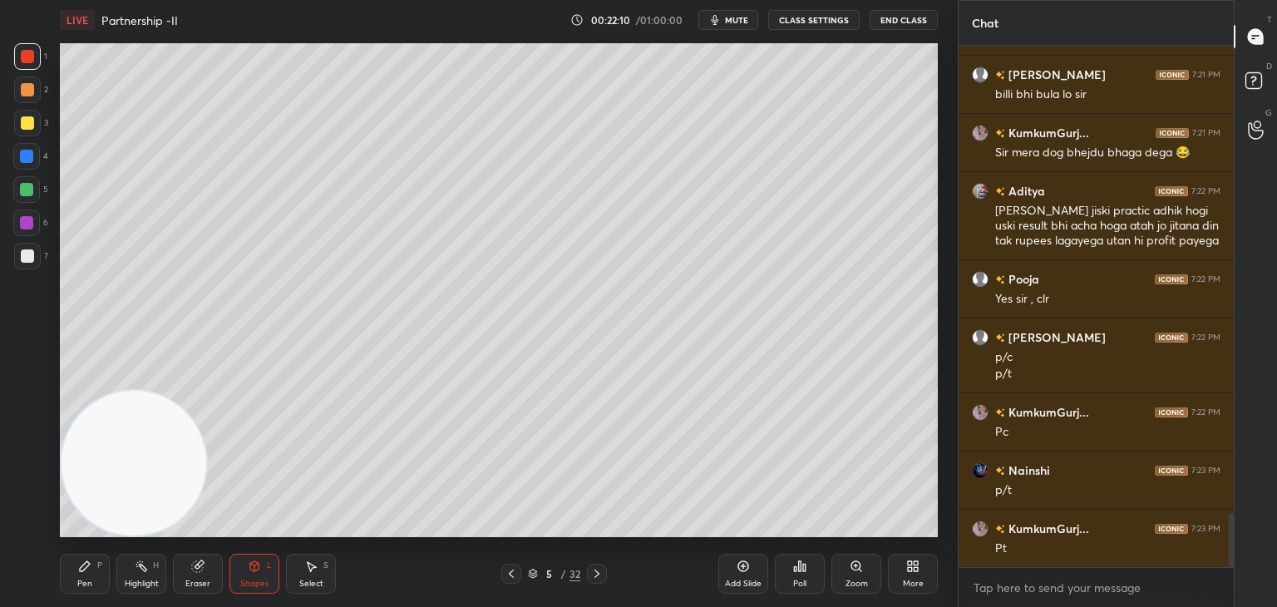
click at [153, 572] on div "Highlight H" at bounding box center [141, 574] width 50 height 40
click at [28, 520] on icon at bounding box center [26, 523] width 13 height 13
click at [31, 263] on div at bounding box center [27, 256] width 27 height 27
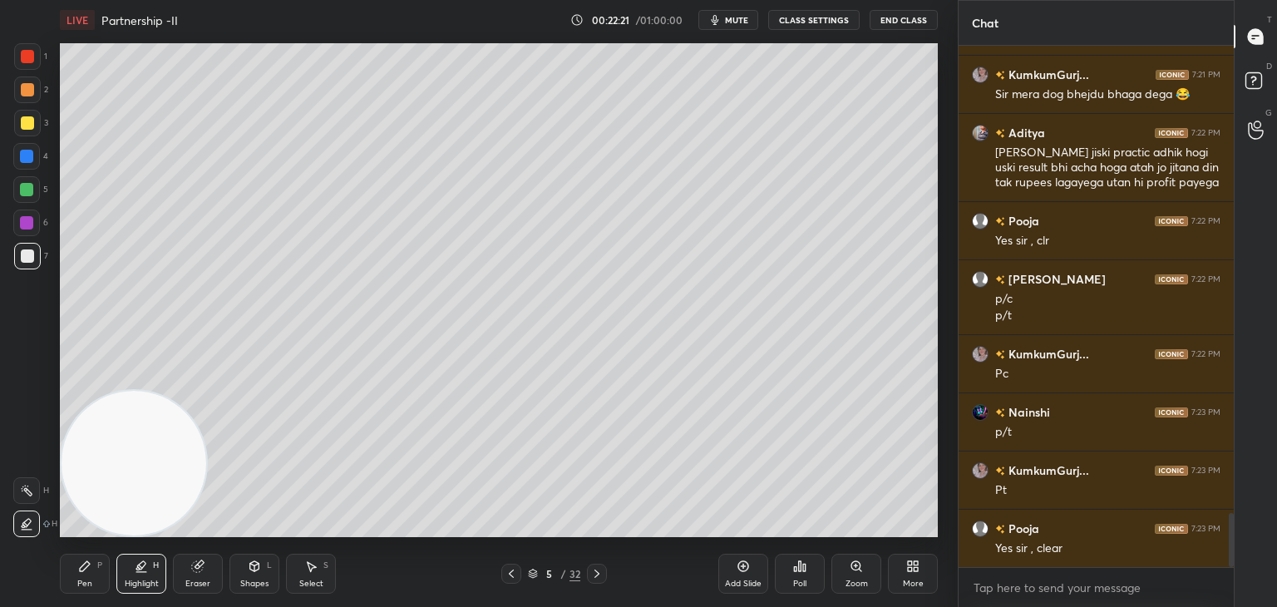
click at [90, 559] on icon at bounding box center [84, 565] width 13 height 13
click at [85, 566] on icon at bounding box center [85, 566] width 10 height 10
click at [26, 126] on div at bounding box center [27, 122] width 13 height 13
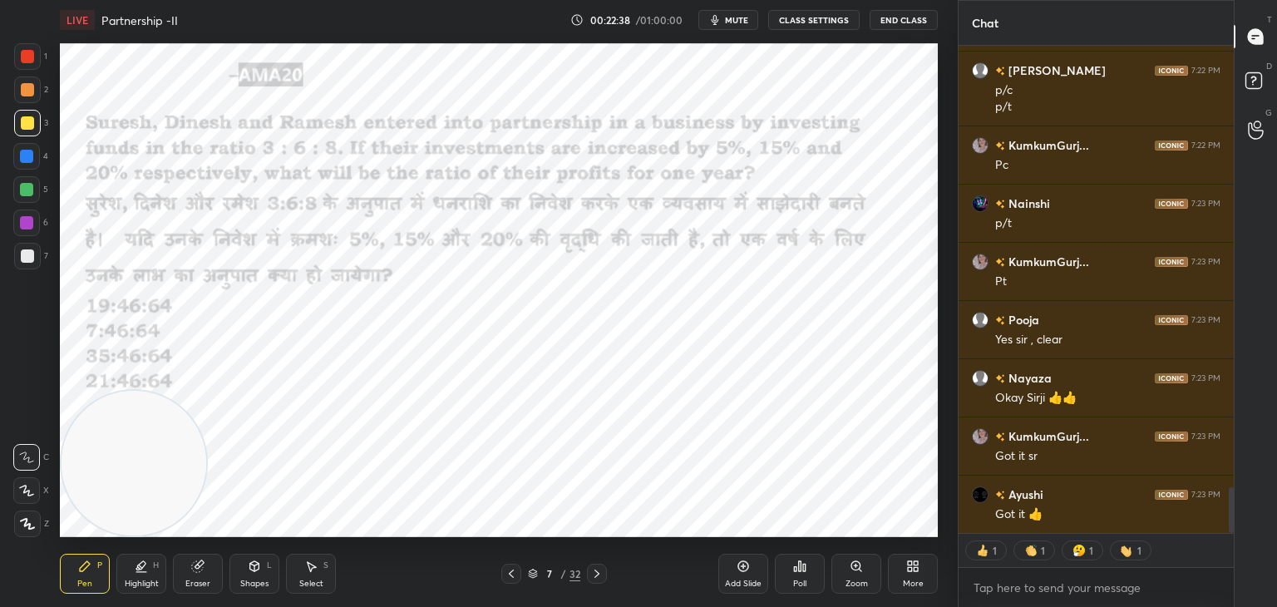
scroll to position [4804, 0]
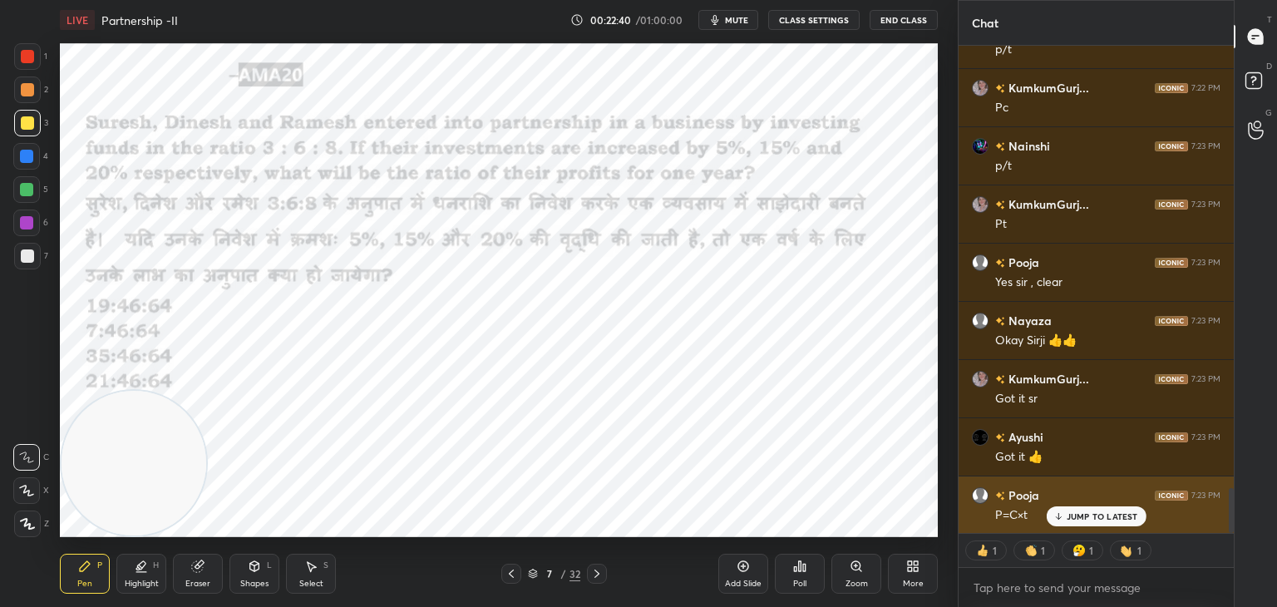
click at [1076, 510] on div "JUMP TO LATEST" at bounding box center [1096, 516] width 100 height 20
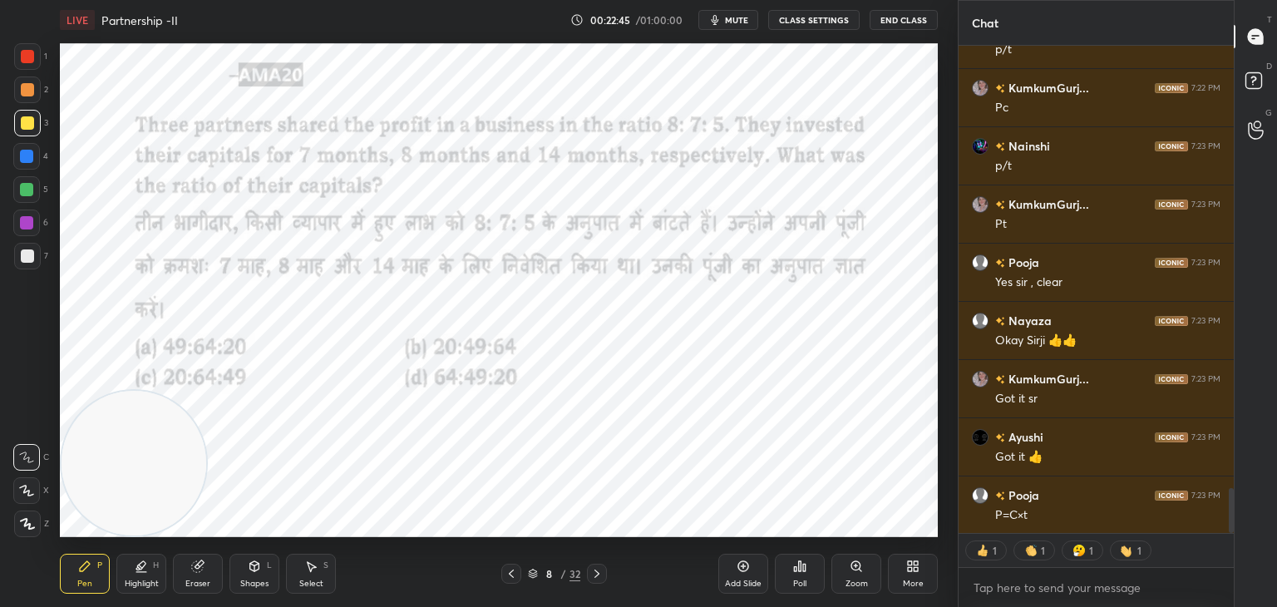
click at [23, 64] on div at bounding box center [27, 56] width 27 height 27
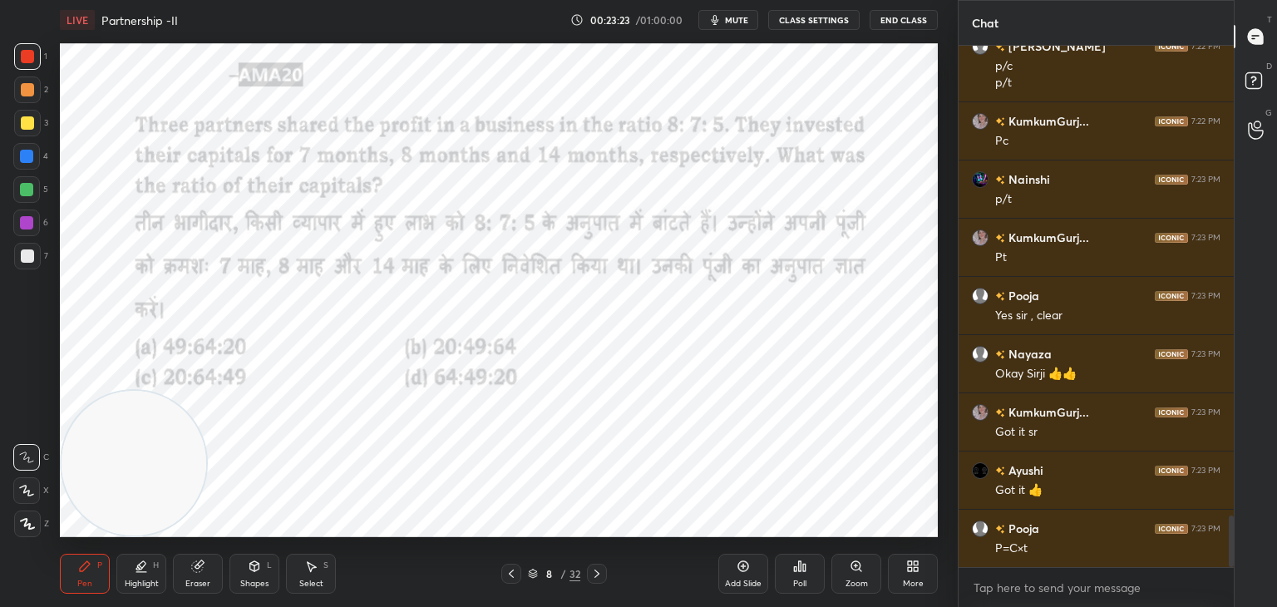
click at [23, 186] on div at bounding box center [26, 189] width 13 height 13
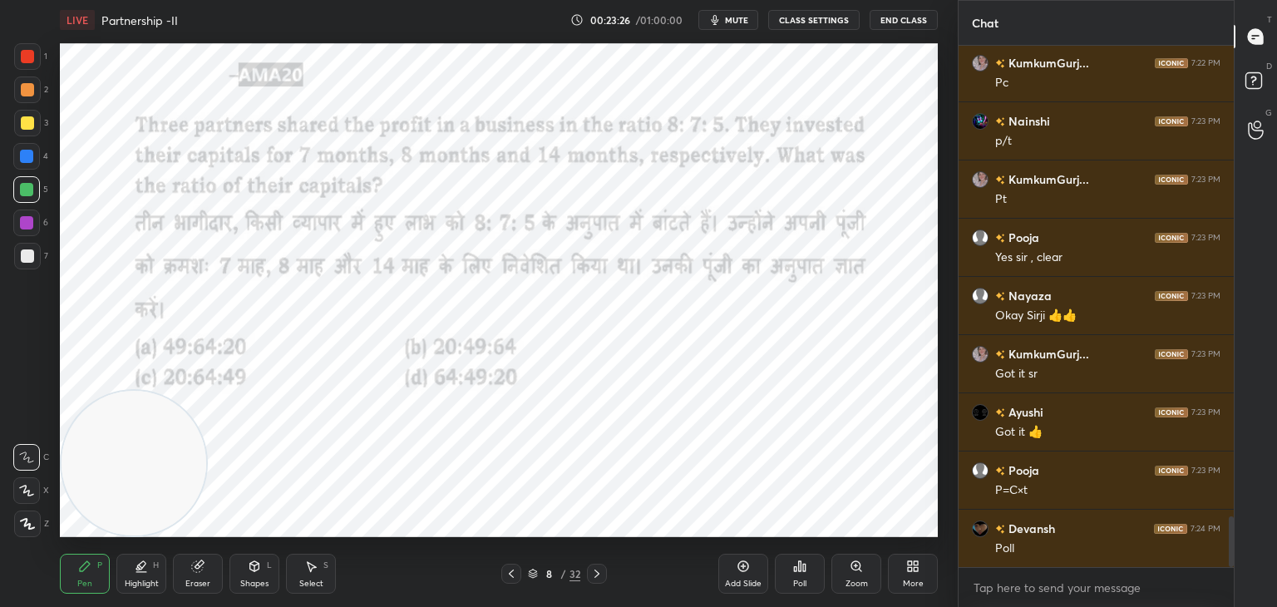
click at [31, 51] on div at bounding box center [27, 56] width 13 height 13
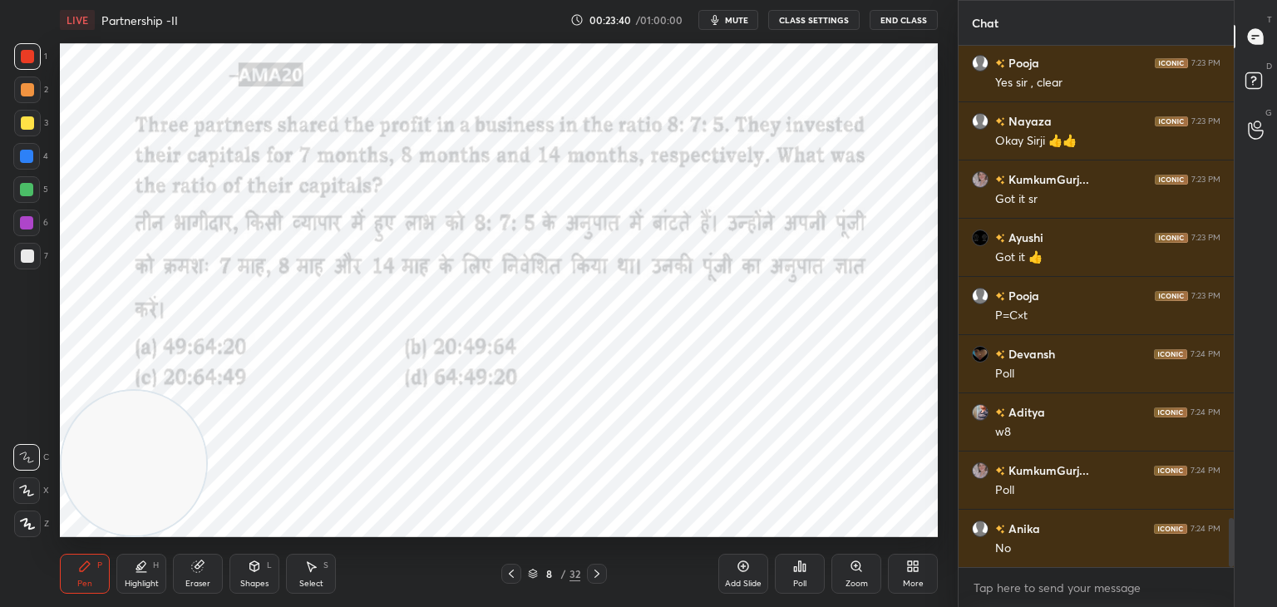
scroll to position [5062, 0]
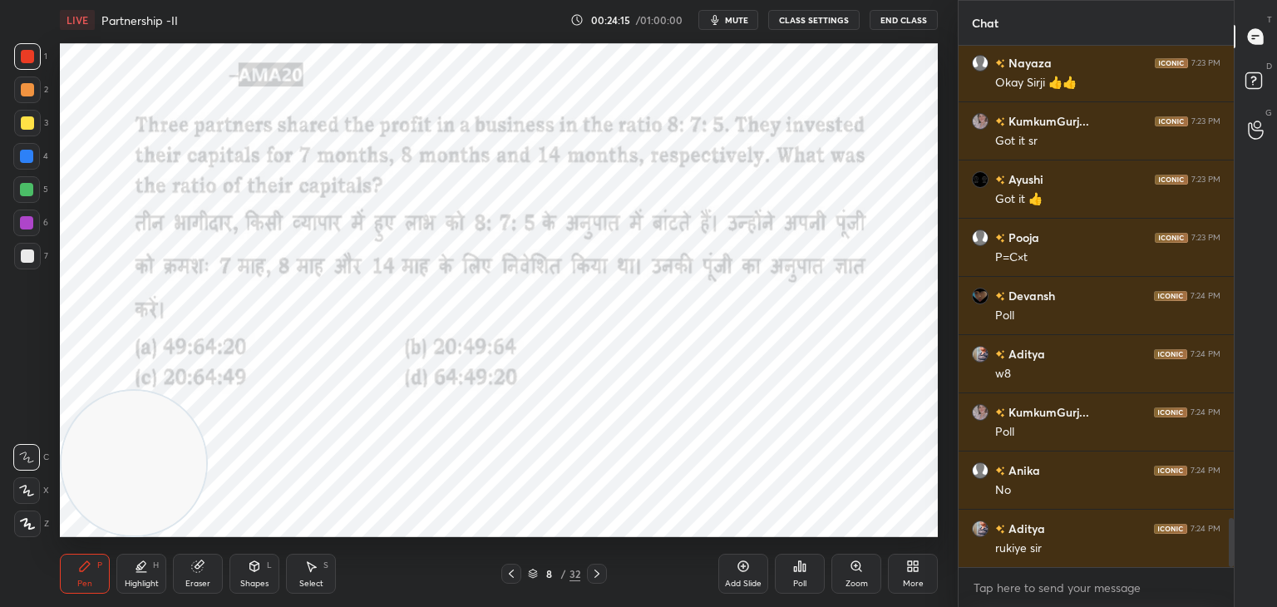
click at [803, 571] on icon at bounding box center [804, 567] width 2 height 7
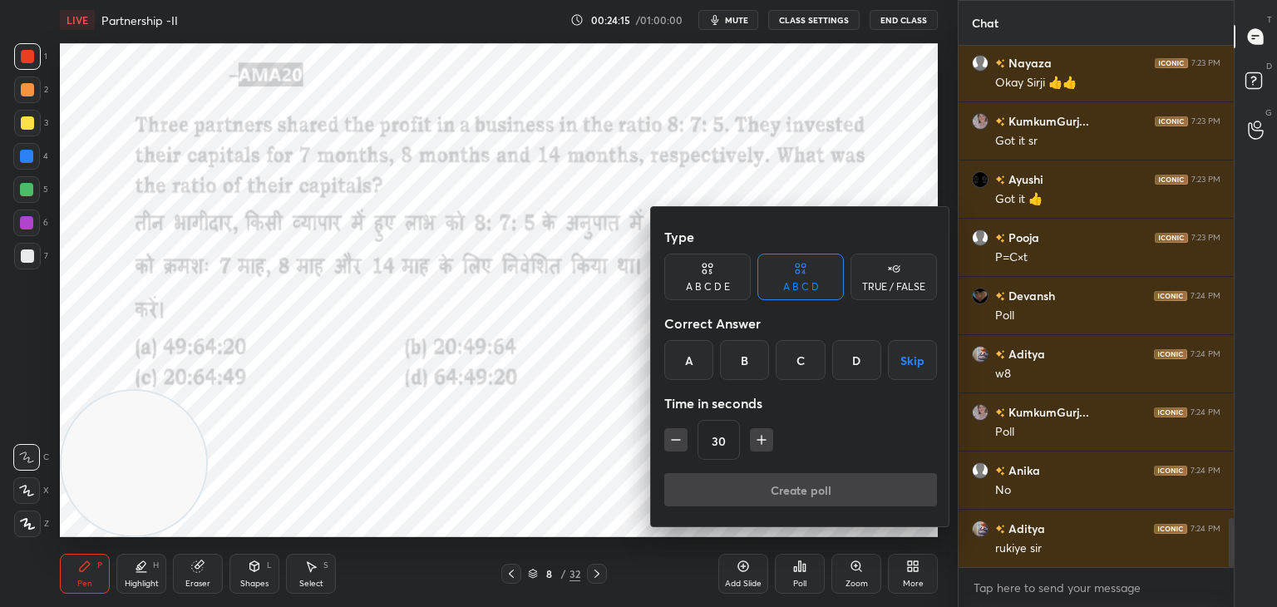
click at [854, 357] on div "D" at bounding box center [856, 360] width 49 height 40
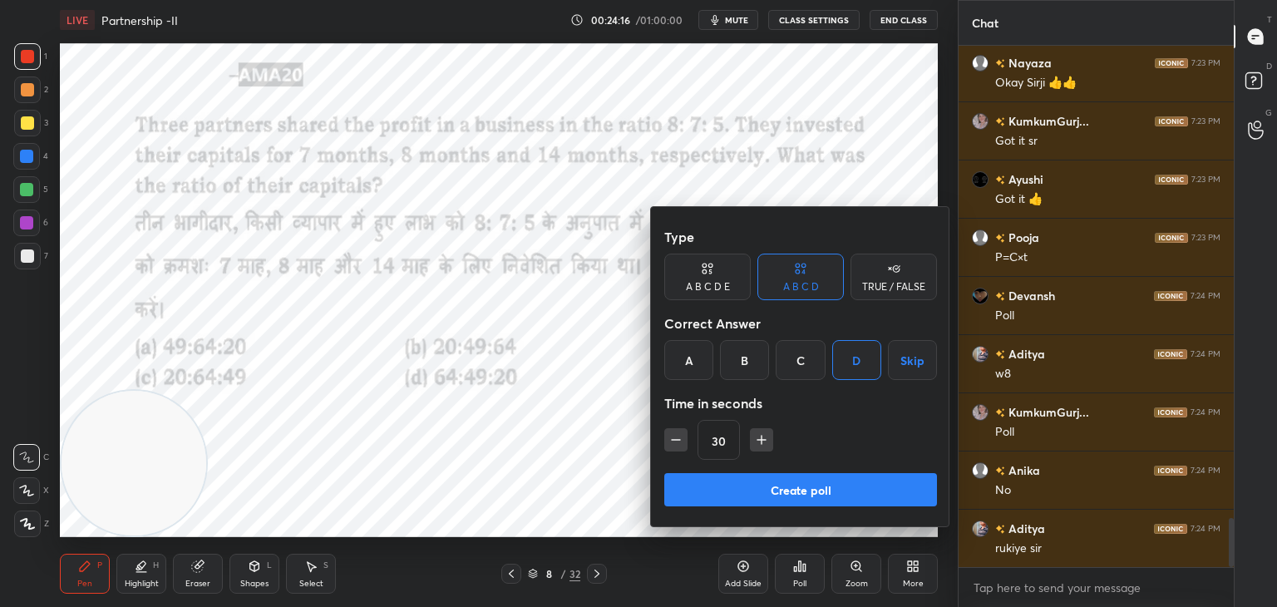
click at [795, 471] on div "Type A B C D E A B C D TRUE / FALSE Correct Answer A B C D Skip Time in seconds…" at bounding box center [800, 346] width 273 height 253
click at [848, 477] on button "Create poll" at bounding box center [800, 489] width 273 height 33
click at [830, 489] on div "Create poll" at bounding box center [800, 493] width 273 height 40
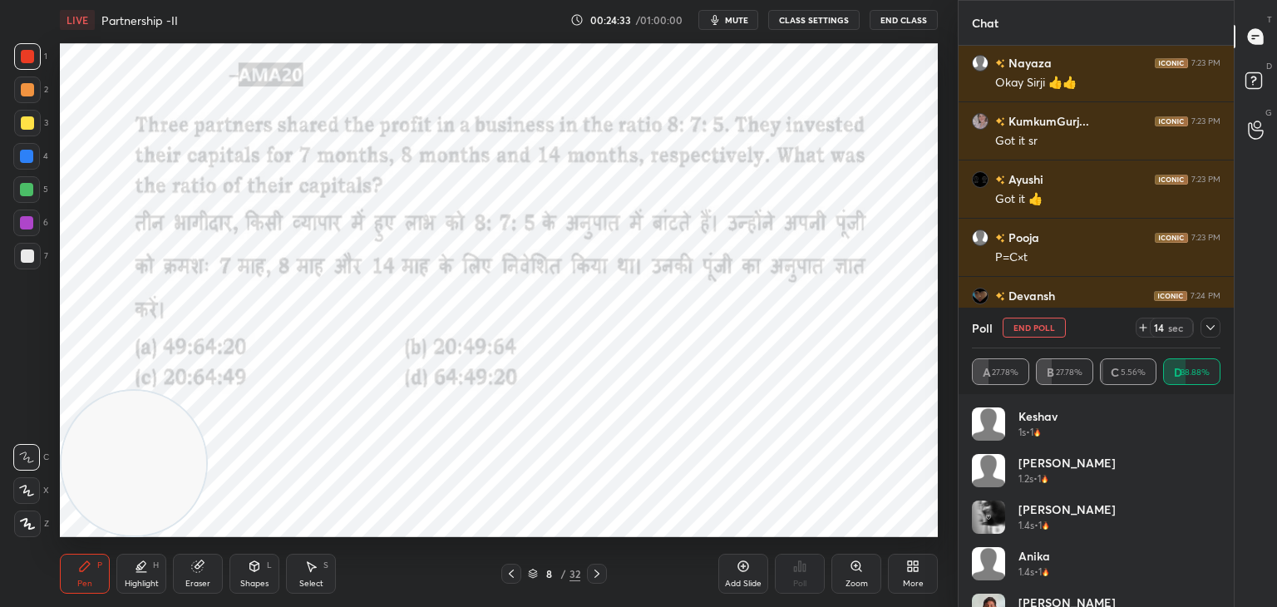
scroll to position [5207, 0]
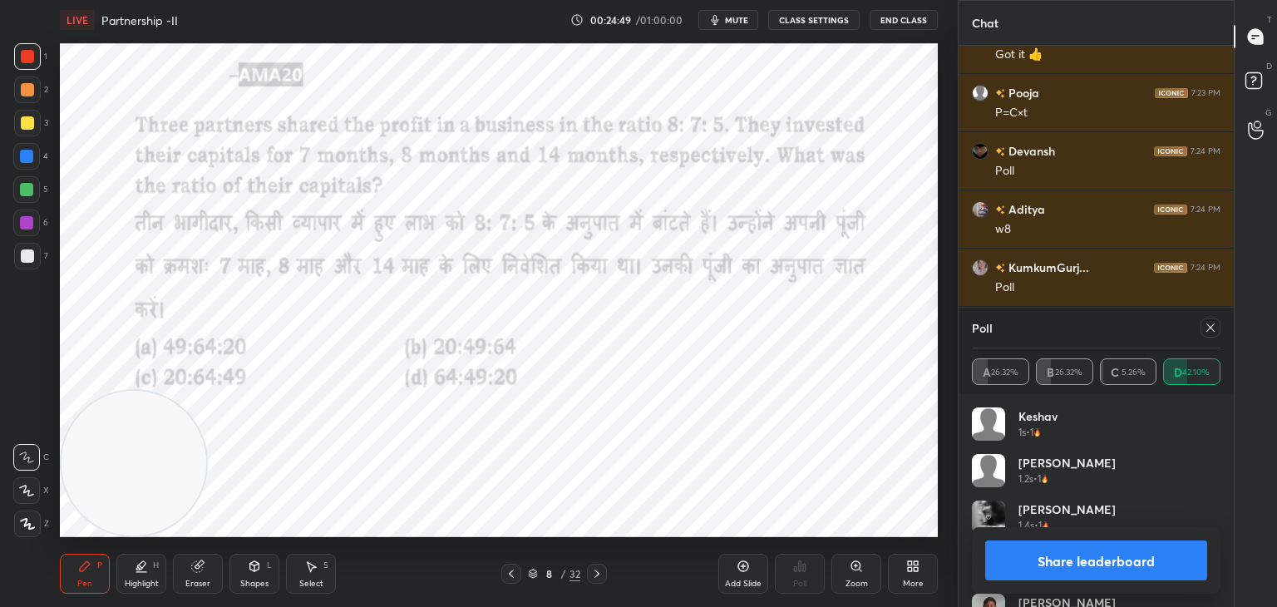
click at [1081, 565] on button "Share leaderboard" at bounding box center [1096, 560] width 222 height 40
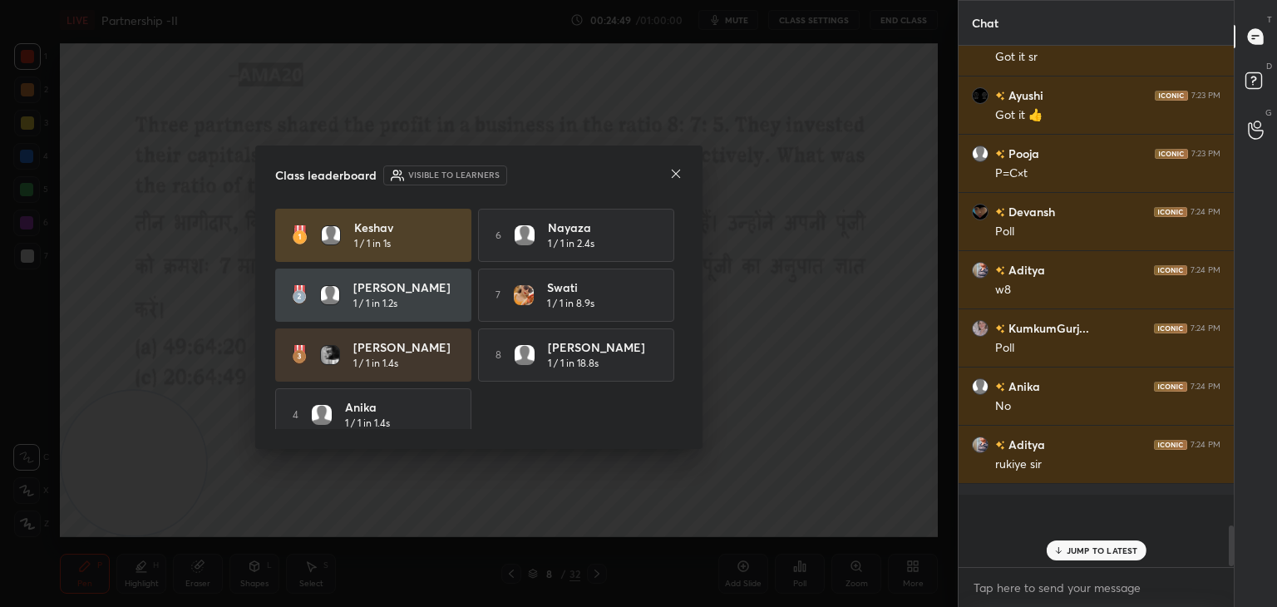
scroll to position [515, 270]
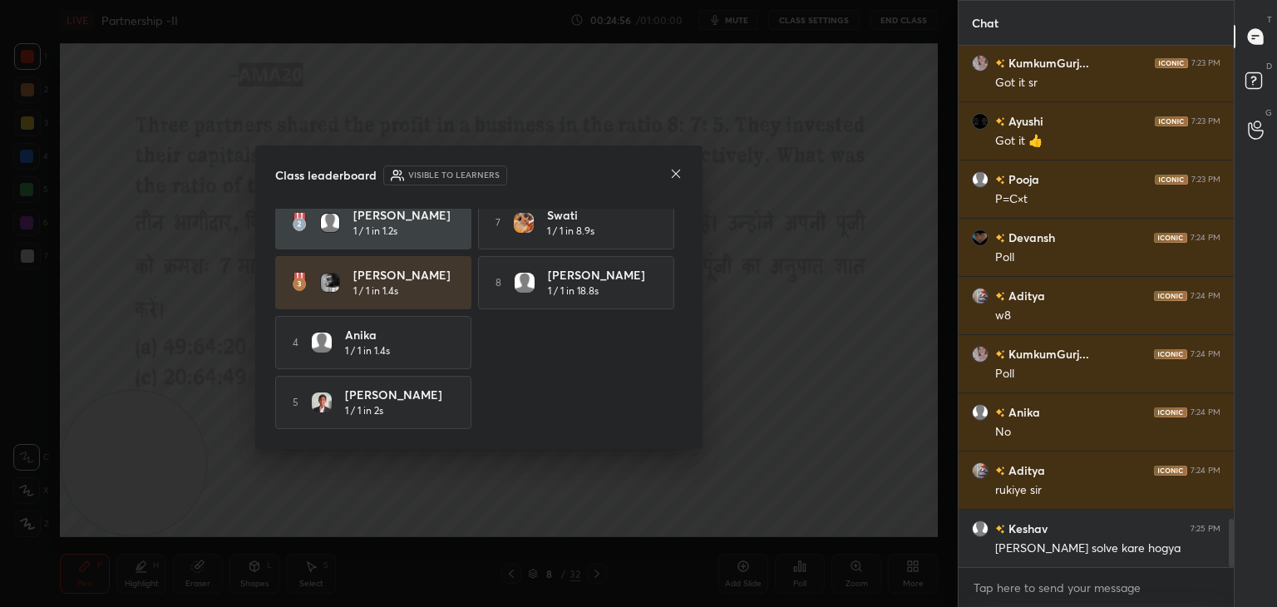
click at [667, 179] on div "Class leaderboard Visible to learners" at bounding box center [478, 175] width 407 height 20
click at [683, 175] on div "Class leaderboard Visible to learners [PERSON_NAME] 1 / 1 in 1s 6 Nayaza 1 / 1 …" at bounding box center [478, 296] width 447 height 303
click at [675, 175] on icon at bounding box center [675, 173] width 13 height 13
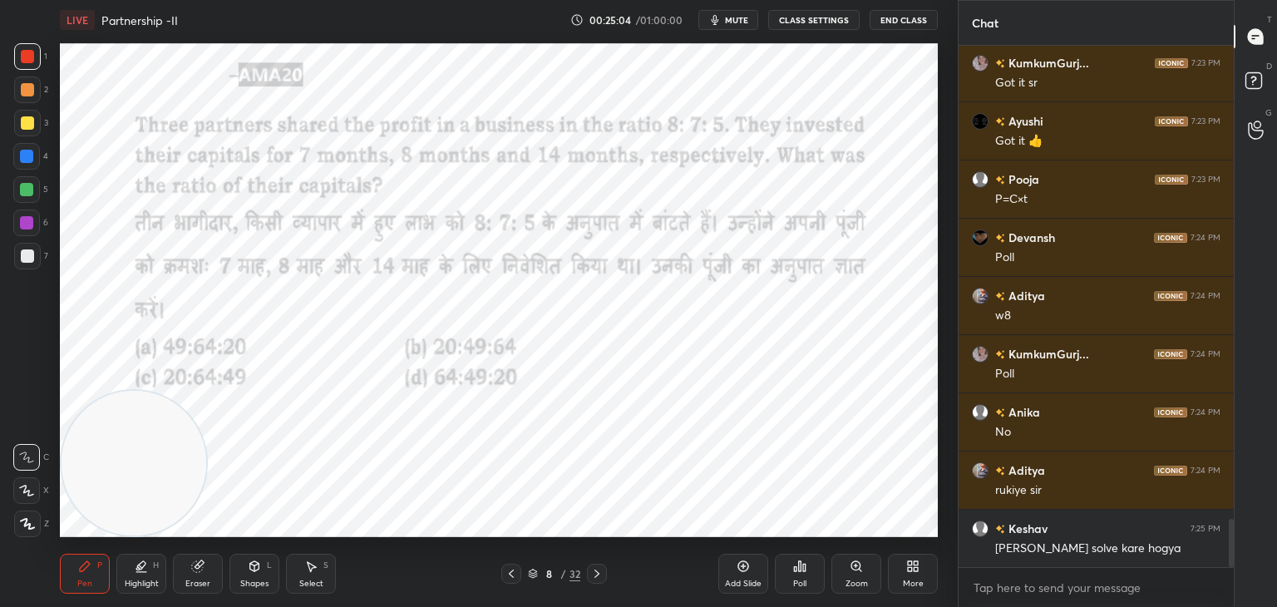
click at [27, 65] on div at bounding box center [27, 56] width 27 height 27
click at [30, 194] on div at bounding box center [26, 189] width 13 height 13
click at [30, 222] on div at bounding box center [26, 222] width 13 height 13
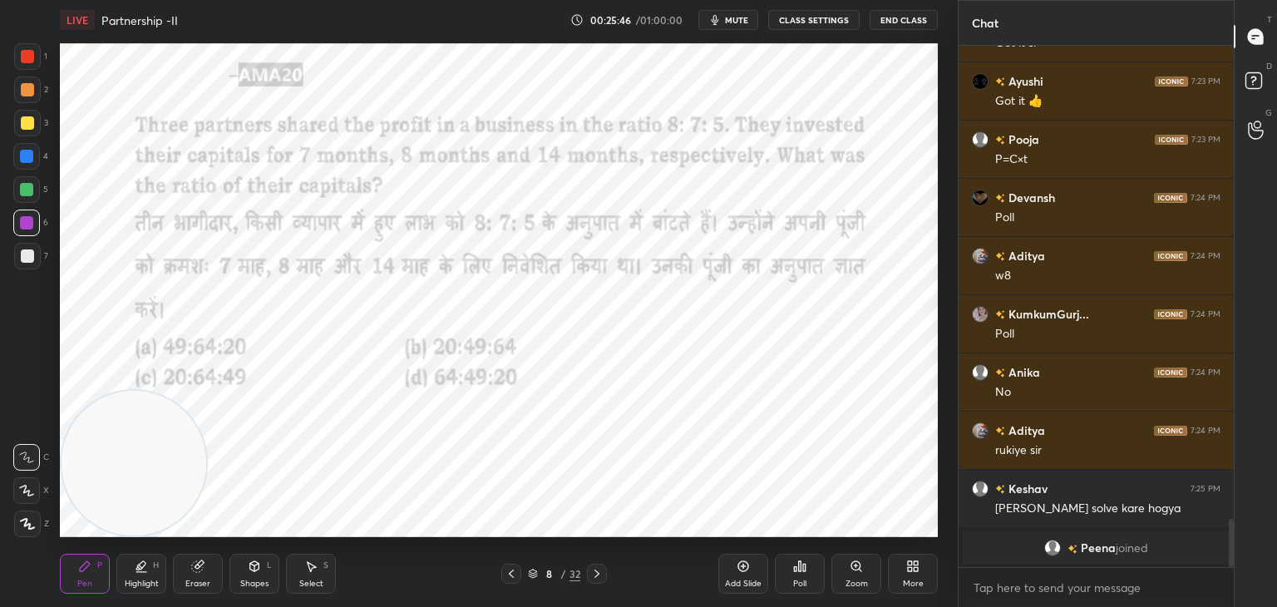
click at [261, 564] on div "Shapes L" at bounding box center [254, 574] width 50 height 40
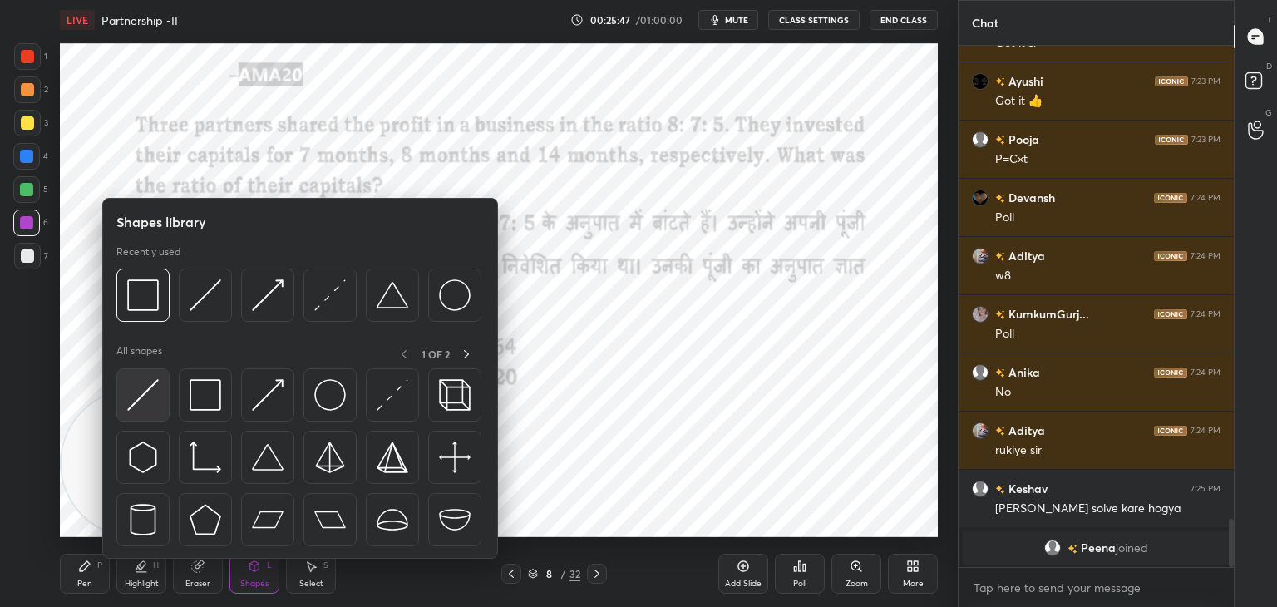
click at [149, 403] on img at bounding box center [143, 395] width 32 height 32
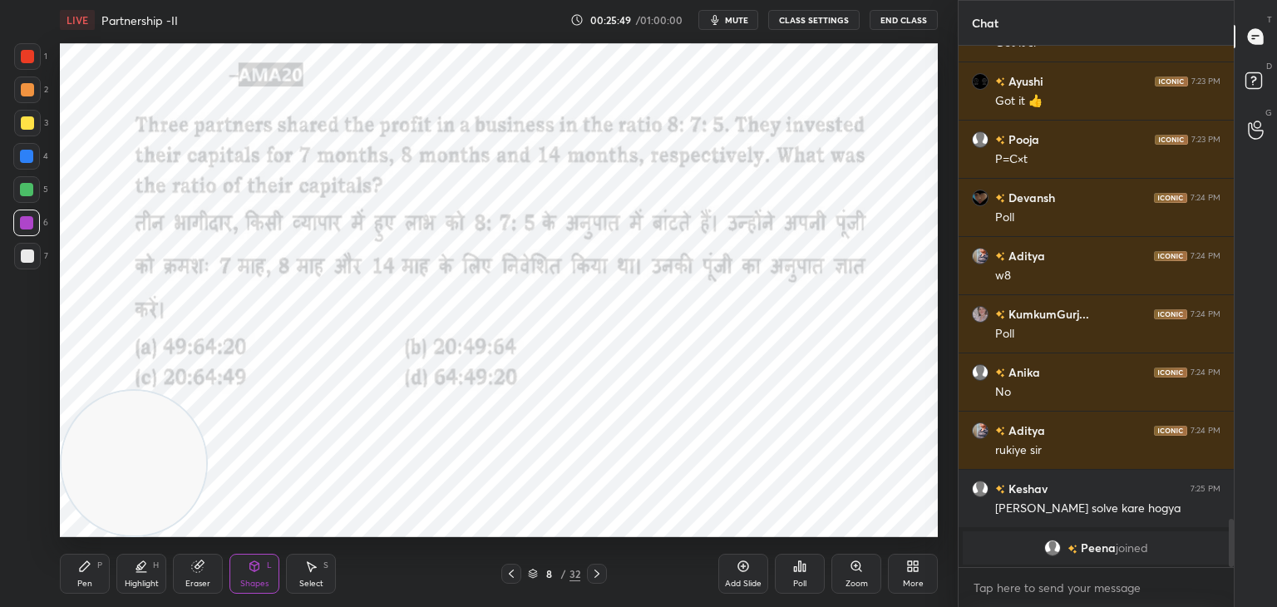
click at [94, 576] on div "Pen P" at bounding box center [85, 574] width 50 height 40
click at [27, 167] on div at bounding box center [26, 156] width 27 height 27
click at [25, 71] on div "1" at bounding box center [30, 59] width 33 height 33
click at [33, 157] on div at bounding box center [26, 156] width 27 height 27
click at [17, 206] on div "5" at bounding box center [30, 192] width 35 height 33
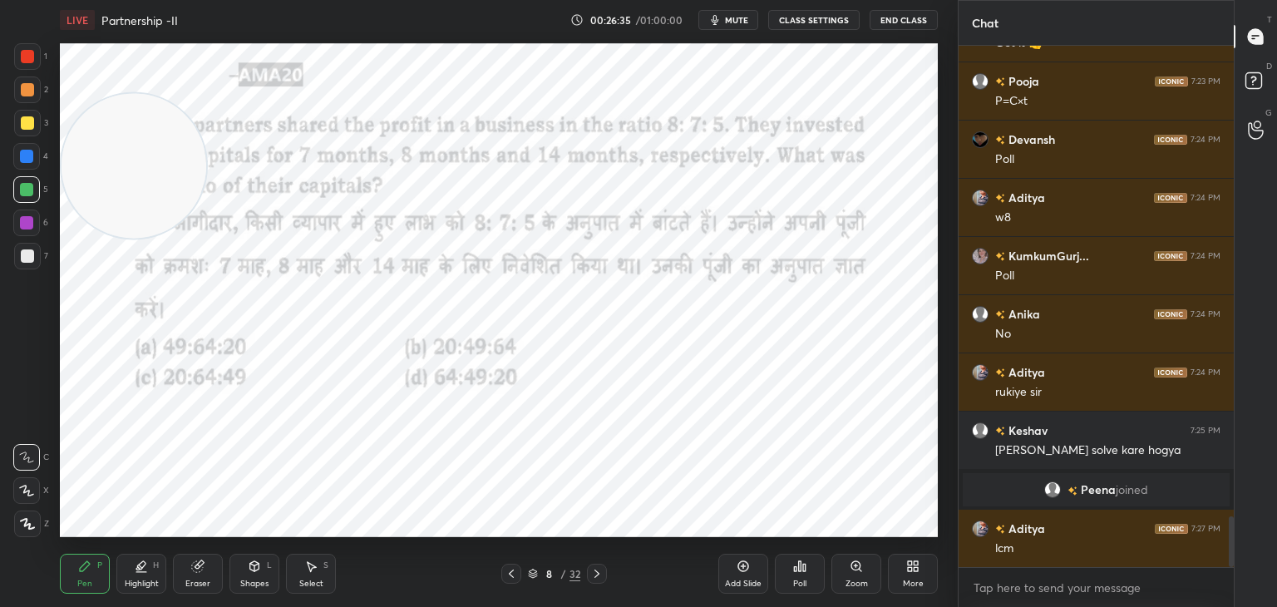
scroll to position [4818, 0]
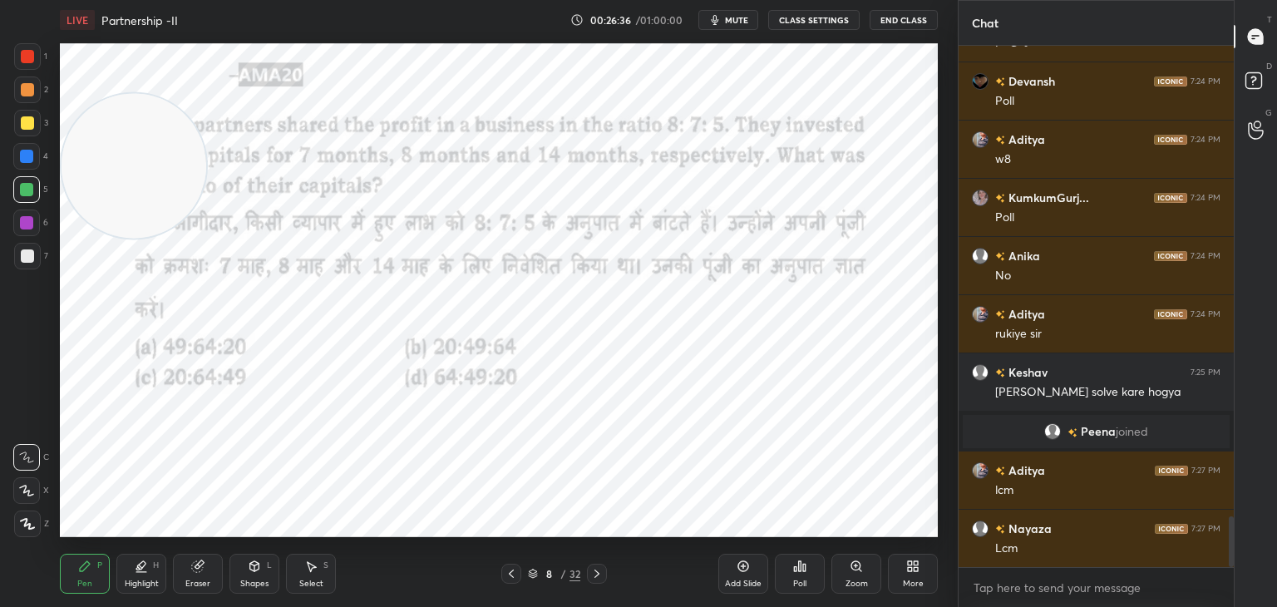
click at [23, 224] on div at bounding box center [26, 222] width 13 height 13
click at [32, 485] on icon at bounding box center [26, 491] width 15 height 12
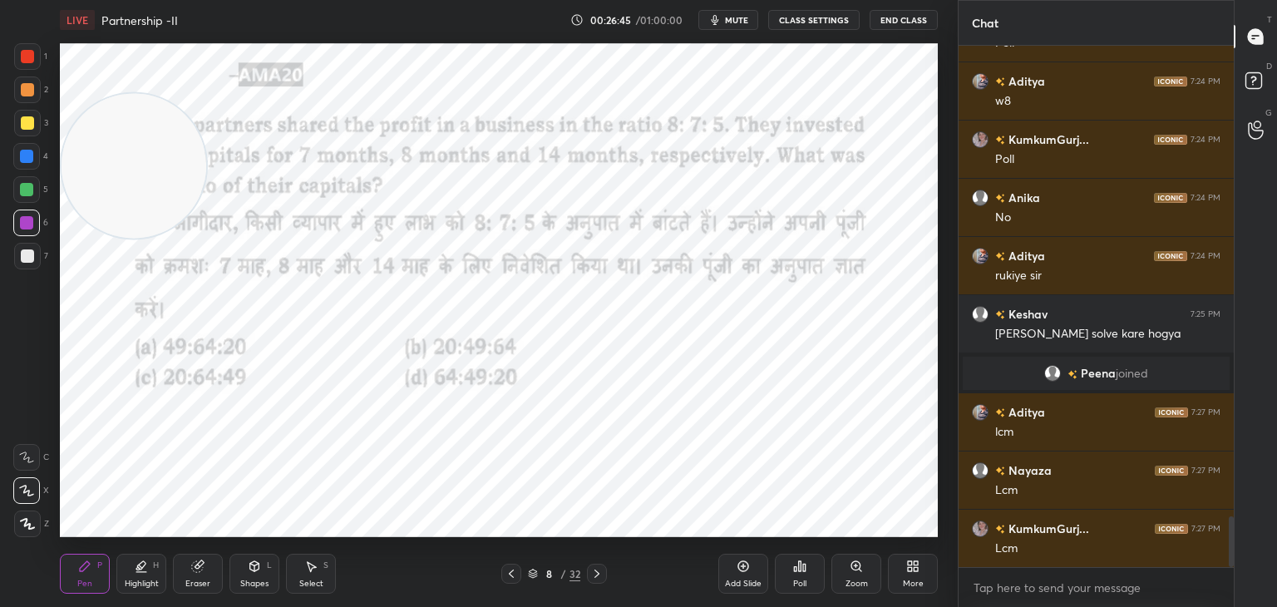
click at [24, 164] on div at bounding box center [26, 156] width 27 height 27
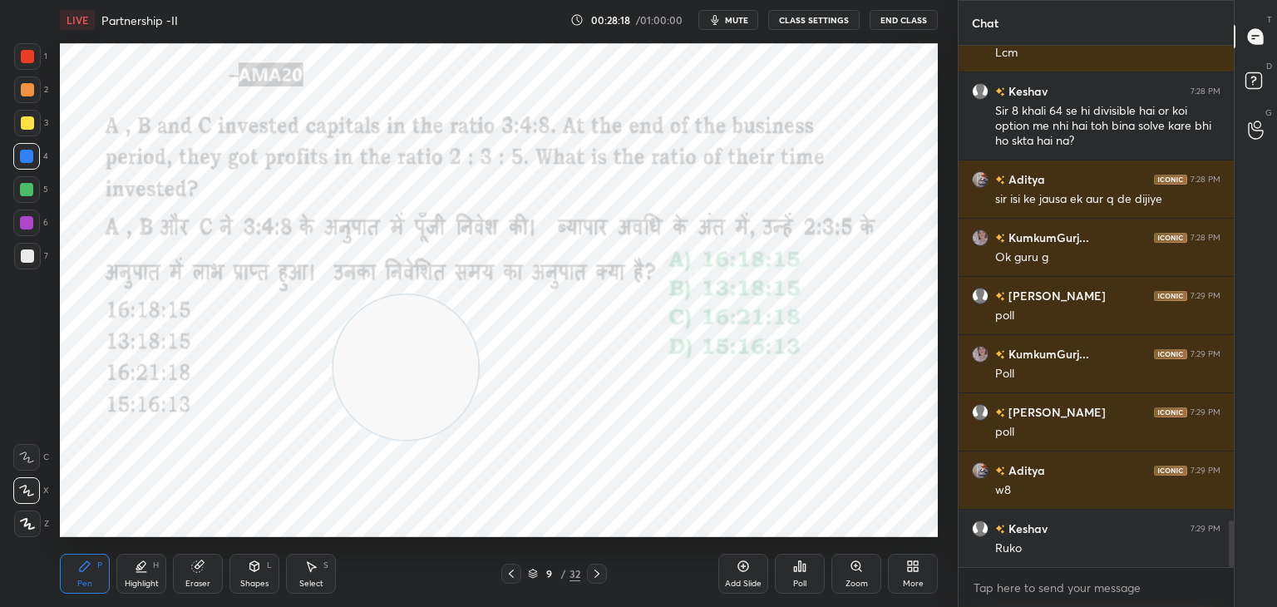
scroll to position [5429, 0]
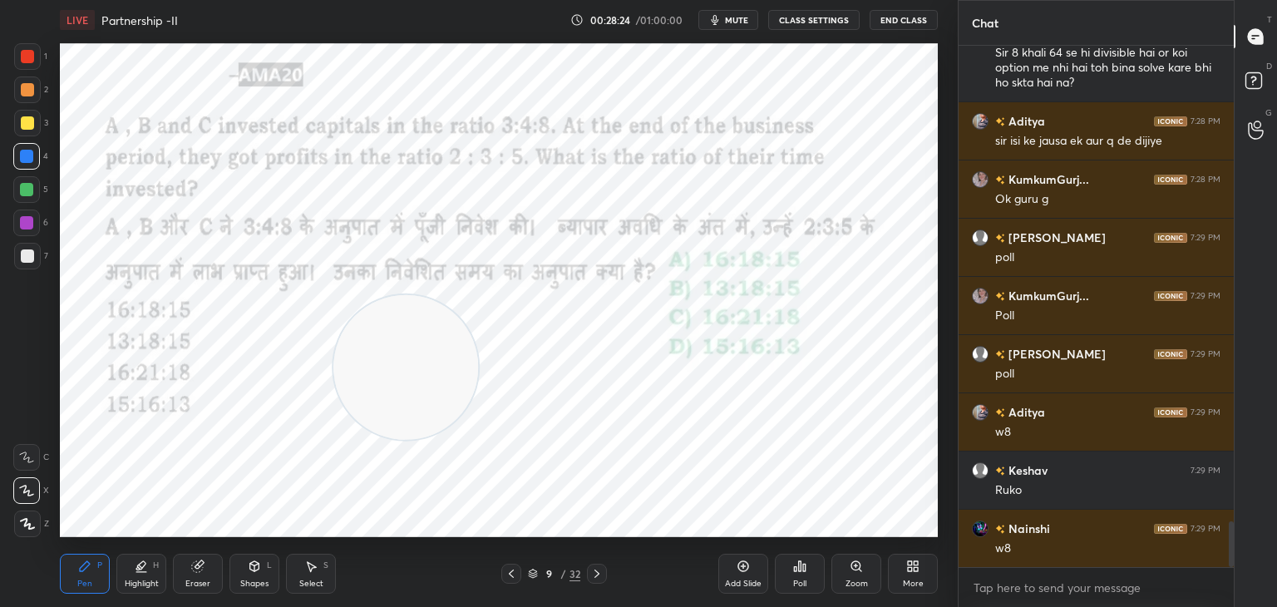
click at [193, 564] on icon at bounding box center [197, 566] width 11 height 11
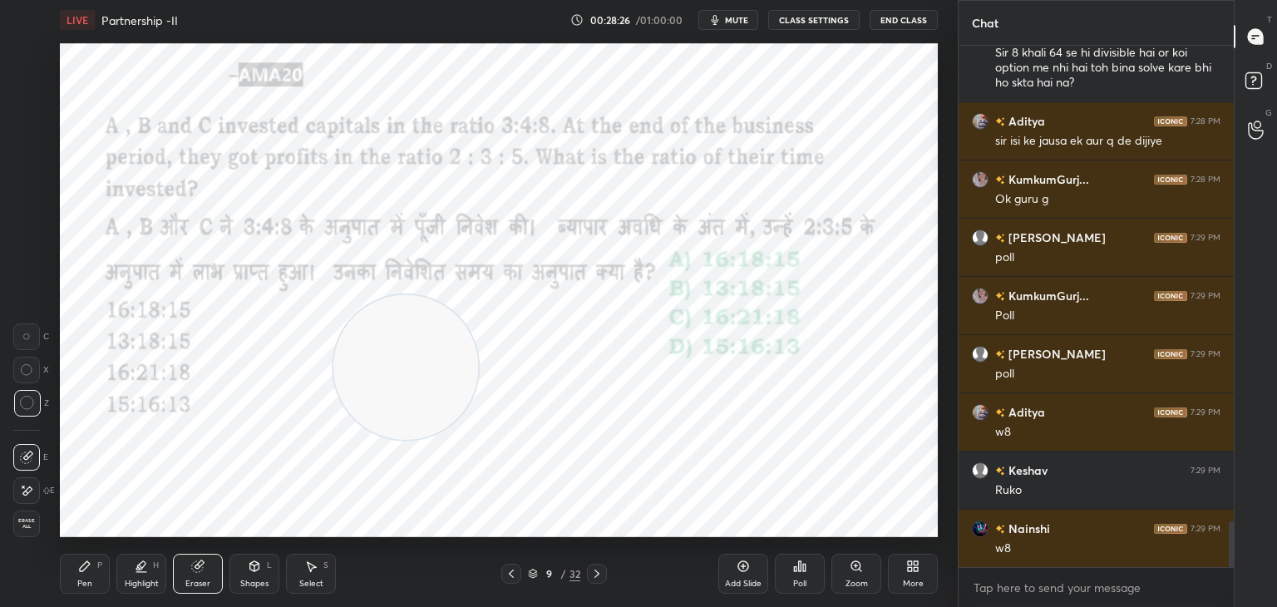
click at [33, 526] on span "Erase all" at bounding box center [26, 524] width 25 height 12
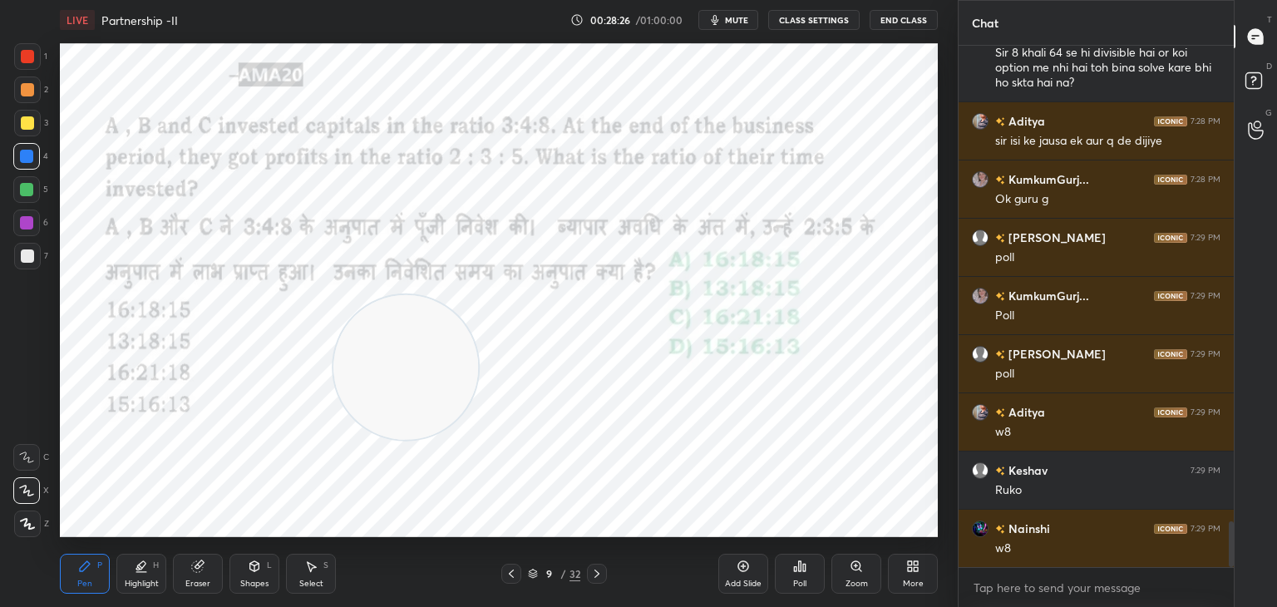
click at [96, 571] on div "Pen P" at bounding box center [85, 574] width 50 height 40
click at [213, 573] on div "Eraser" at bounding box center [198, 574] width 50 height 40
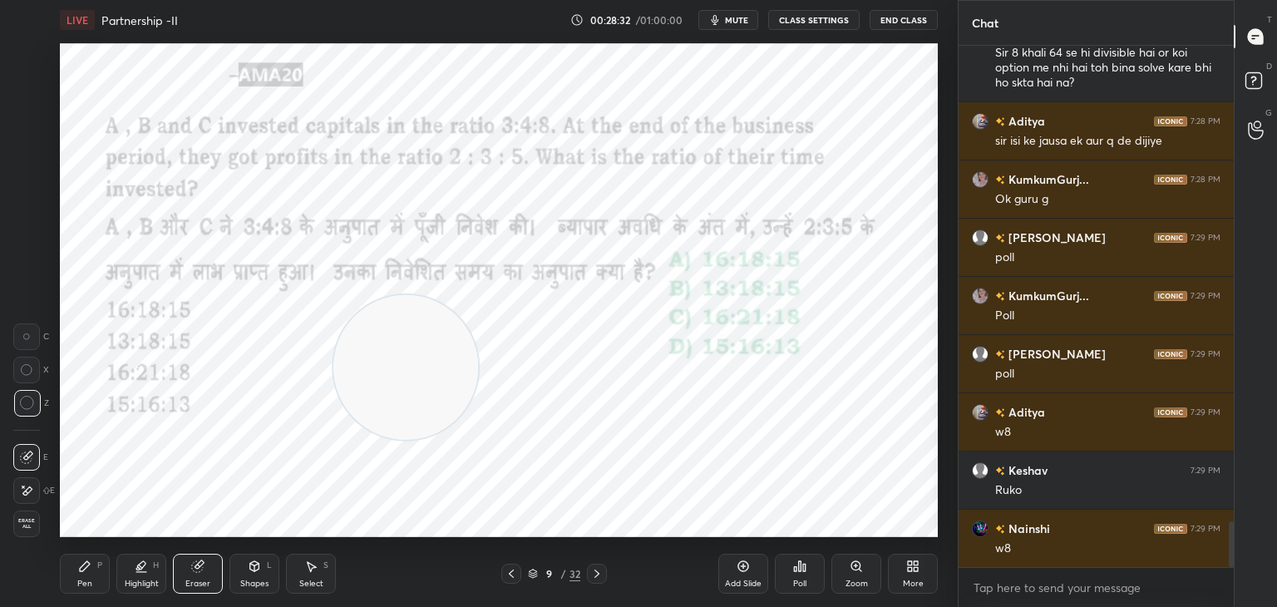
click at [27, 527] on span "Erase all" at bounding box center [26, 524] width 25 height 12
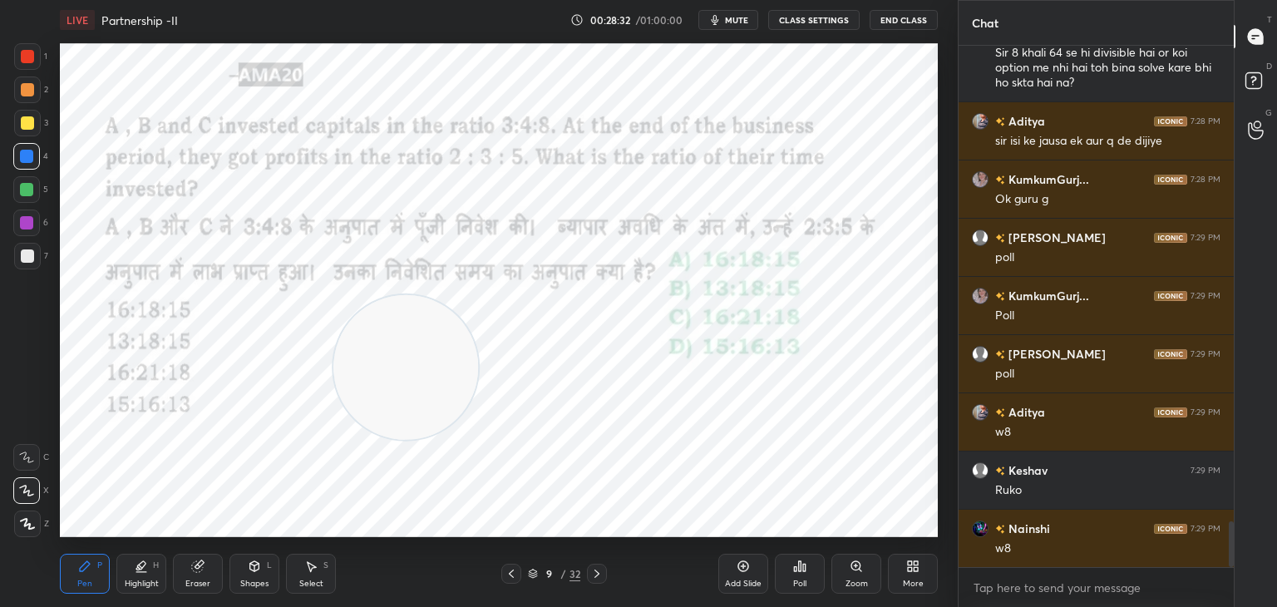
click at [94, 578] on div "Pen P" at bounding box center [85, 574] width 50 height 40
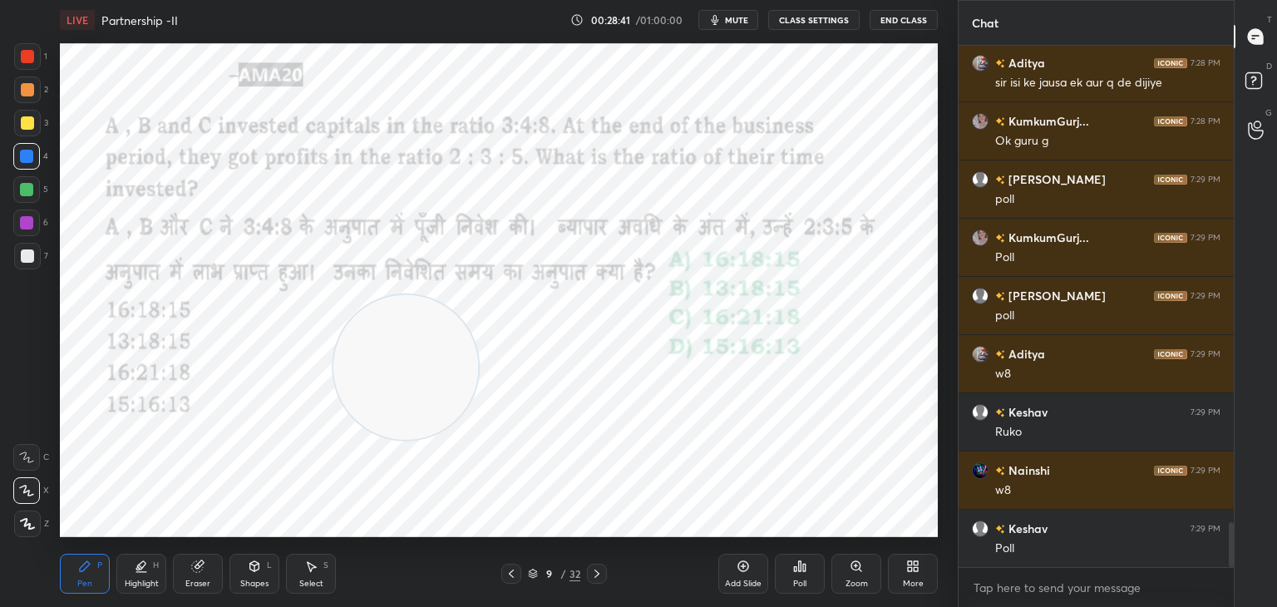
scroll to position [5546, 0]
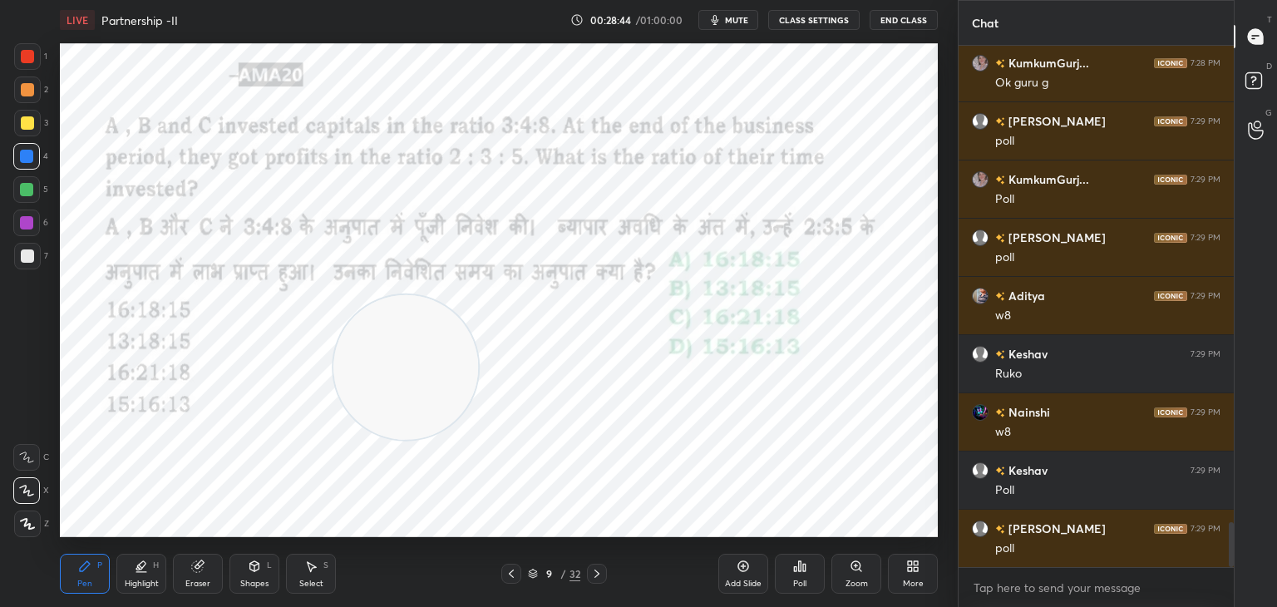
click at [788, 557] on div "Poll" at bounding box center [800, 574] width 50 height 40
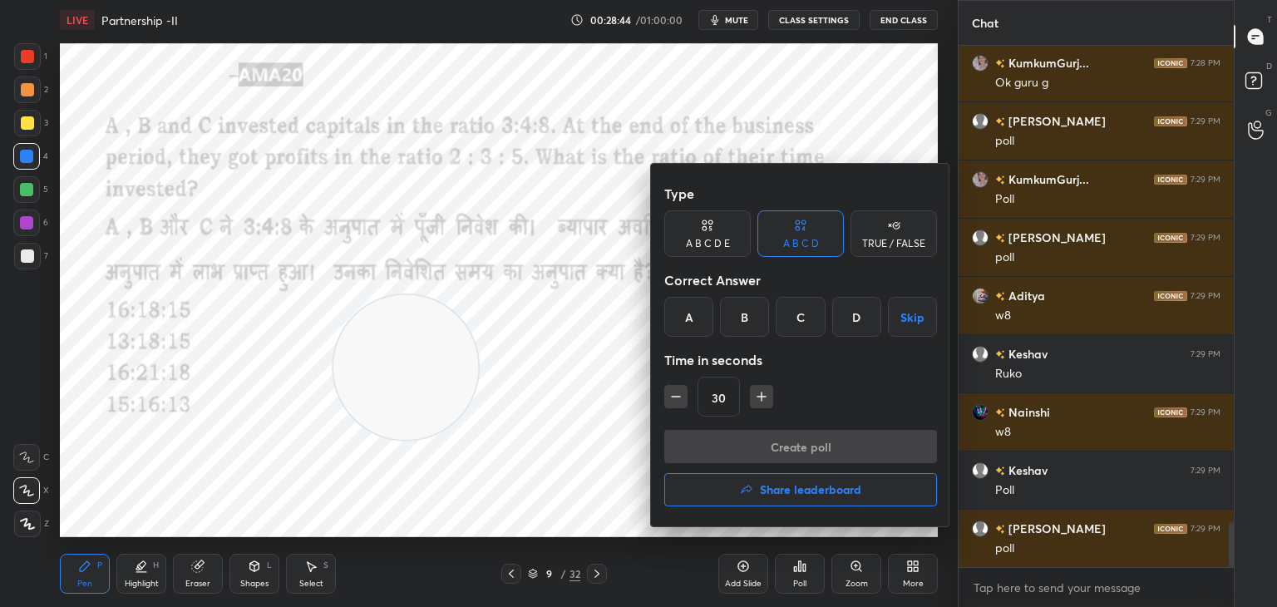
click at [605, 387] on div at bounding box center [638, 303] width 1277 height 607
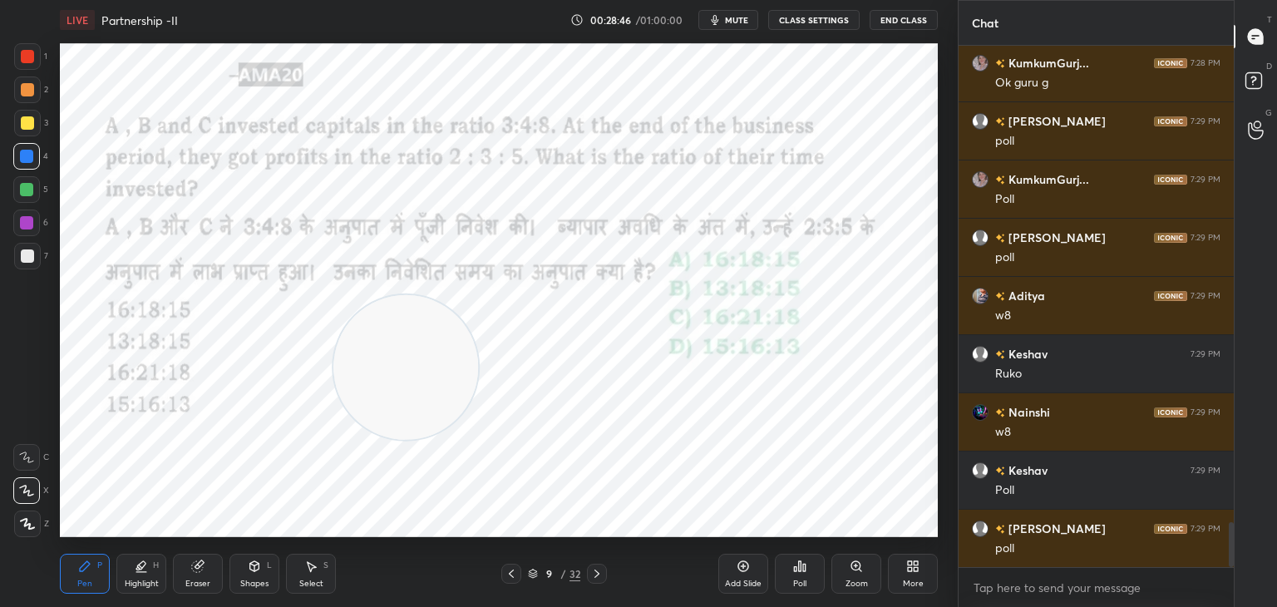
click at [790, 562] on div "Poll" at bounding box center [800, 574] width 50 height 40
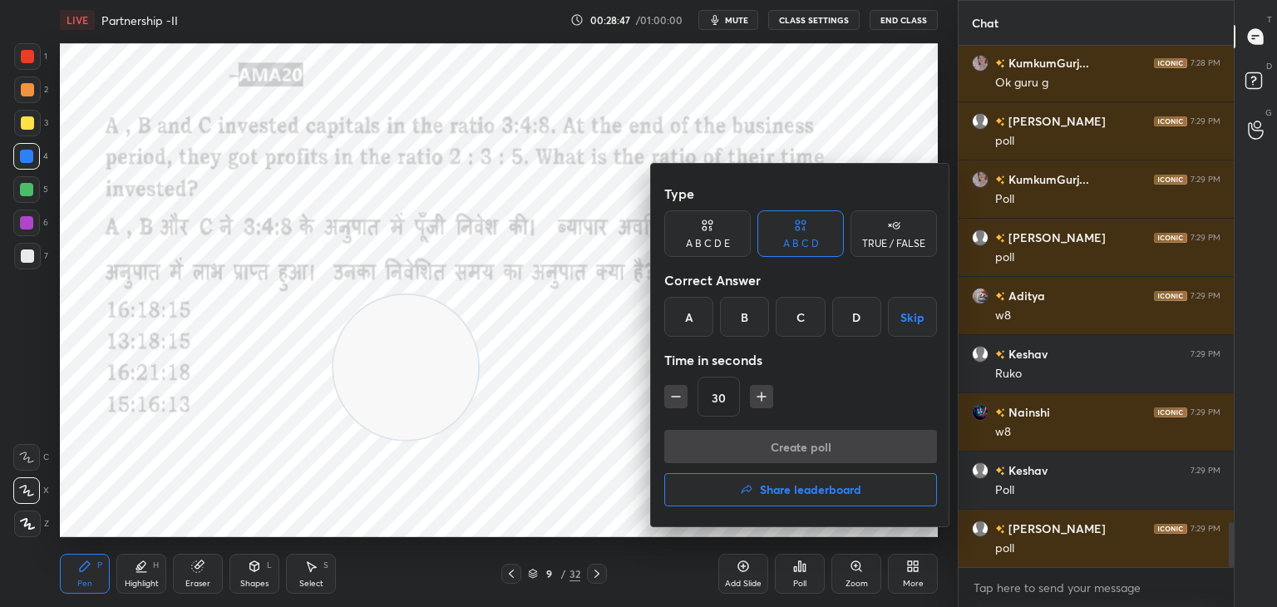
click at [691, 323] on div "A" at bounding box center [688, 317] width 49 height 40
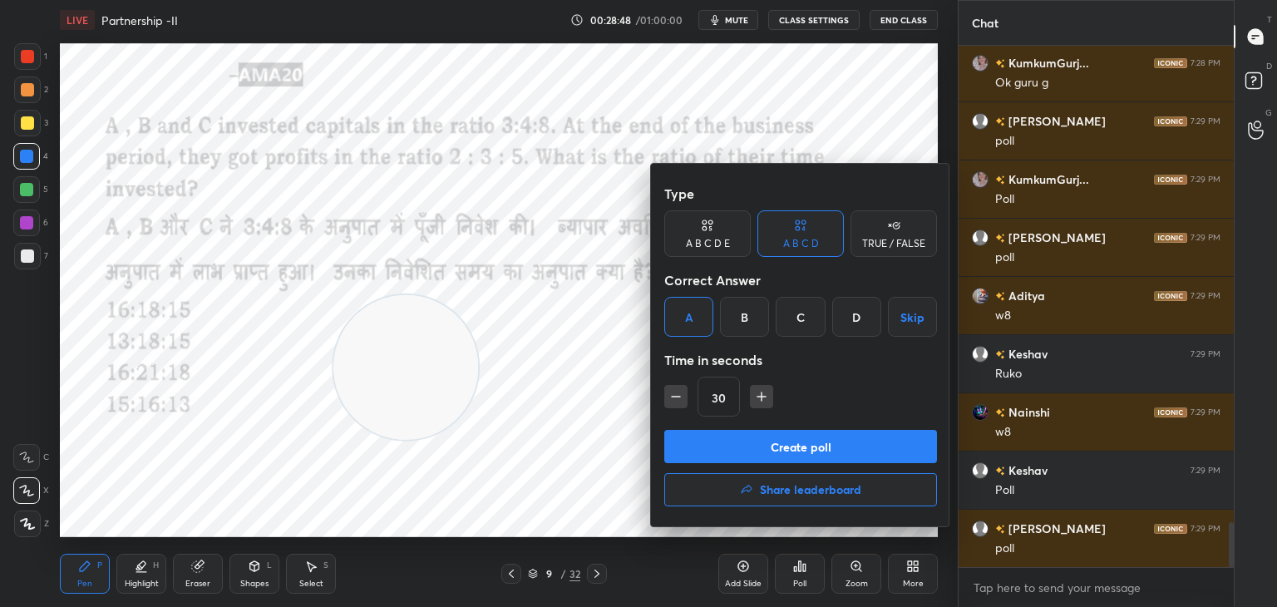
click at [738, 460] on button "Create poll" at bounding box center [800, 446] width 273 height 33
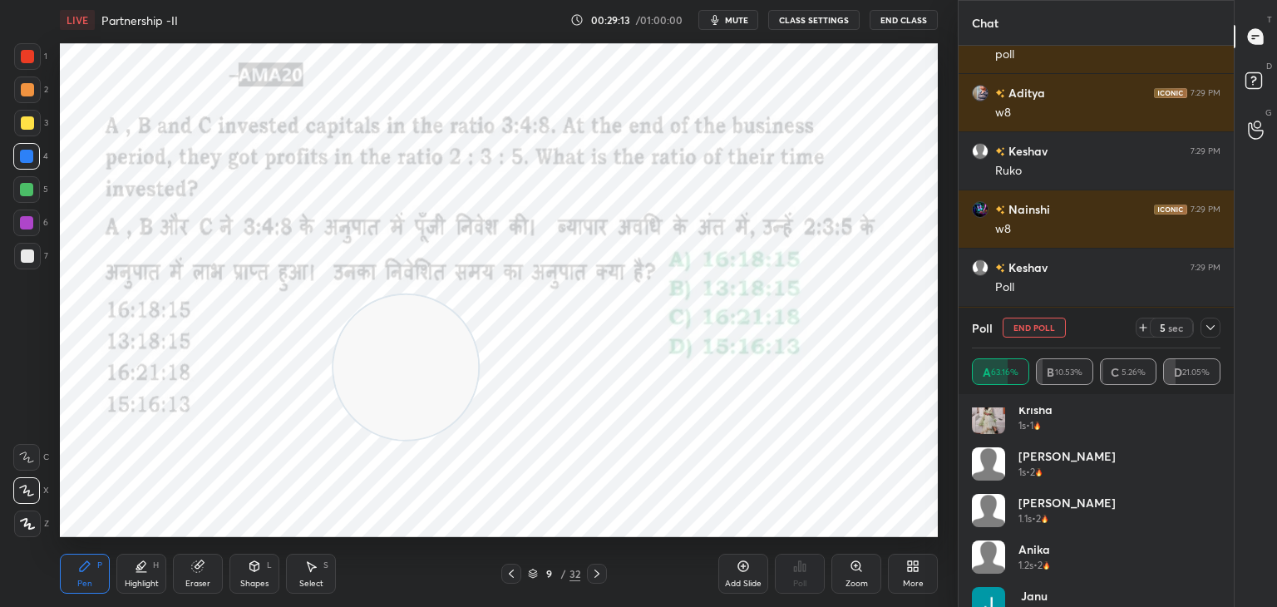
scroll to position [0, 0]
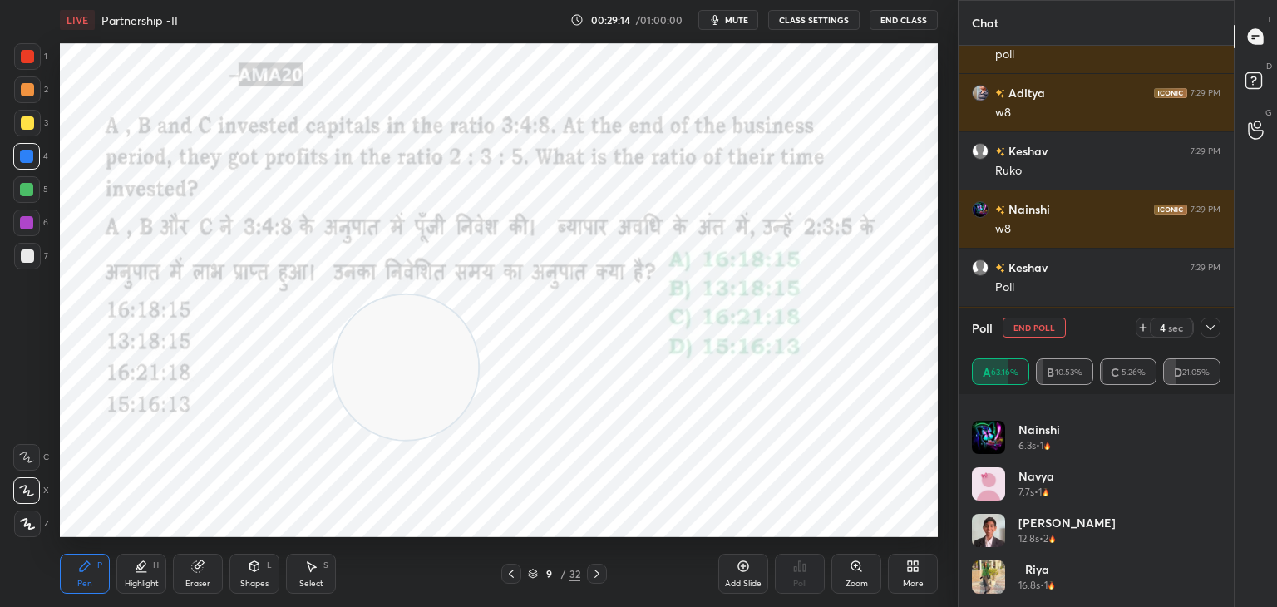
click at [1090, 510] on div "Navya 7.7s • 1" at bounding box center [1096, 490] width 249 height 47
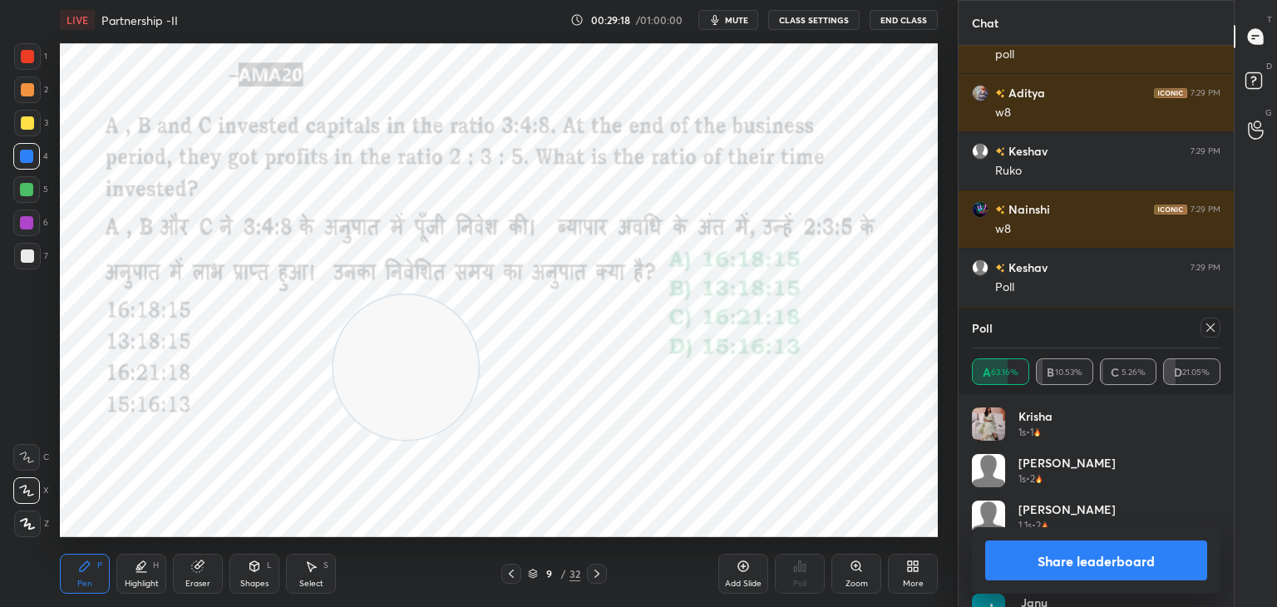
click at [1091, 548] on button "Share leaderboard" at bounding box center [1096, 560] width 222 height 40
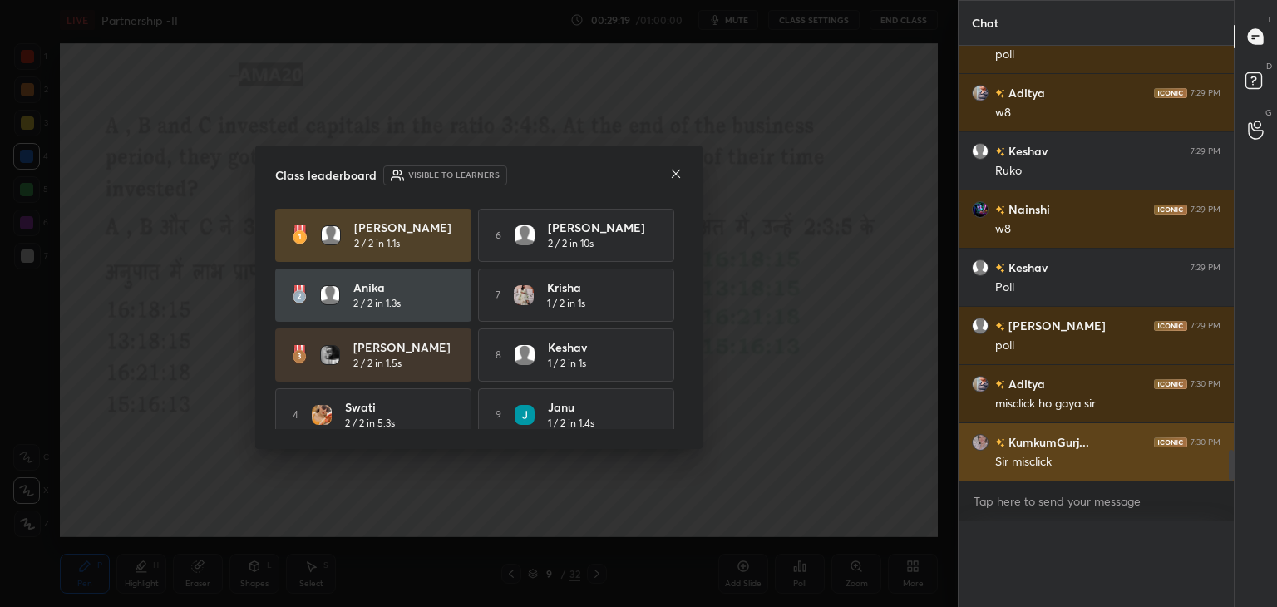
scroll to position [5, 5]
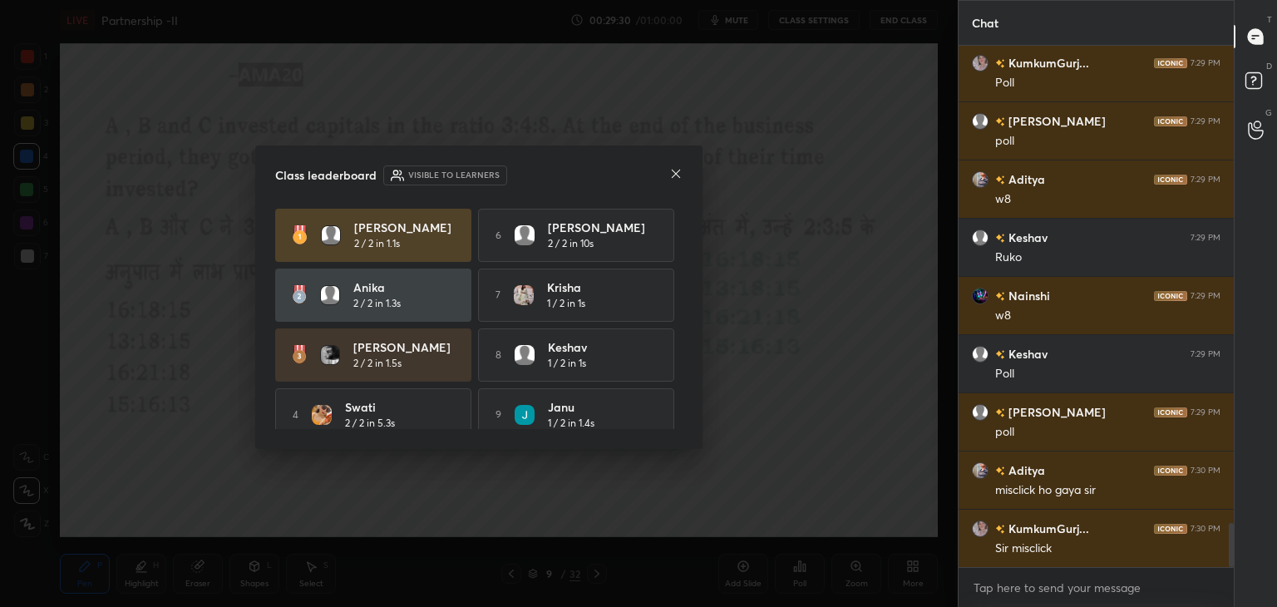
click at [677, 166] on div at bounding box center [675, 174] width 13 height 17
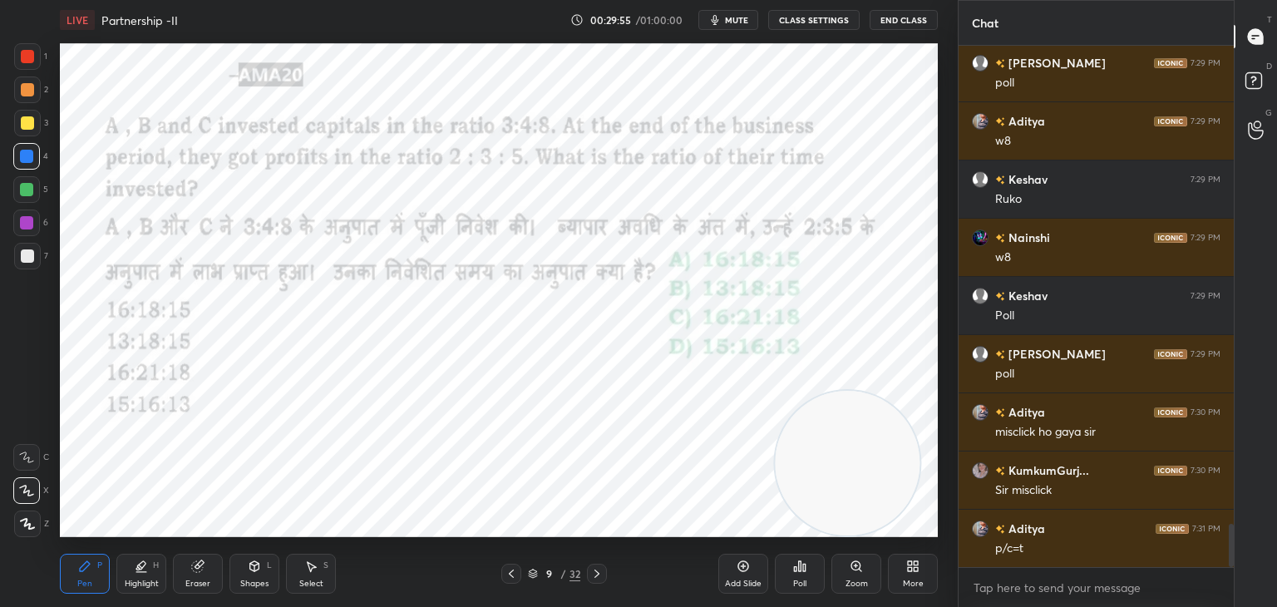
click at [261, 573] on div "Shapes L" at bounding box center [254, 574] width 50 height 40
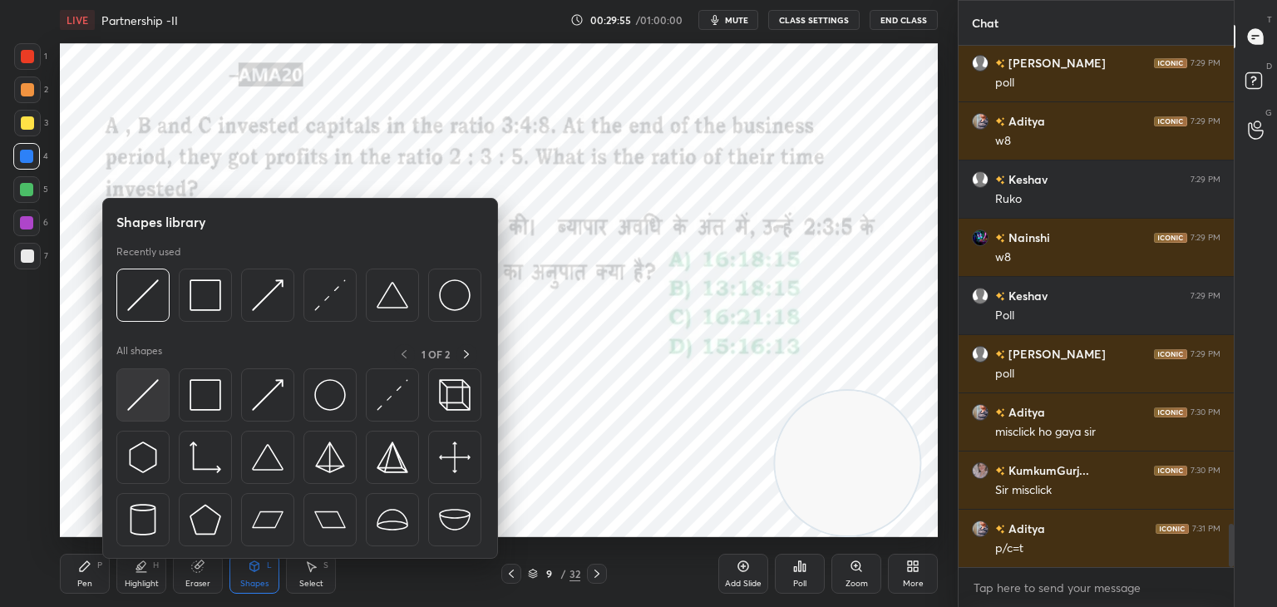
click at [160, 416] on div at bounding box center [142, 394] width 53 height 53
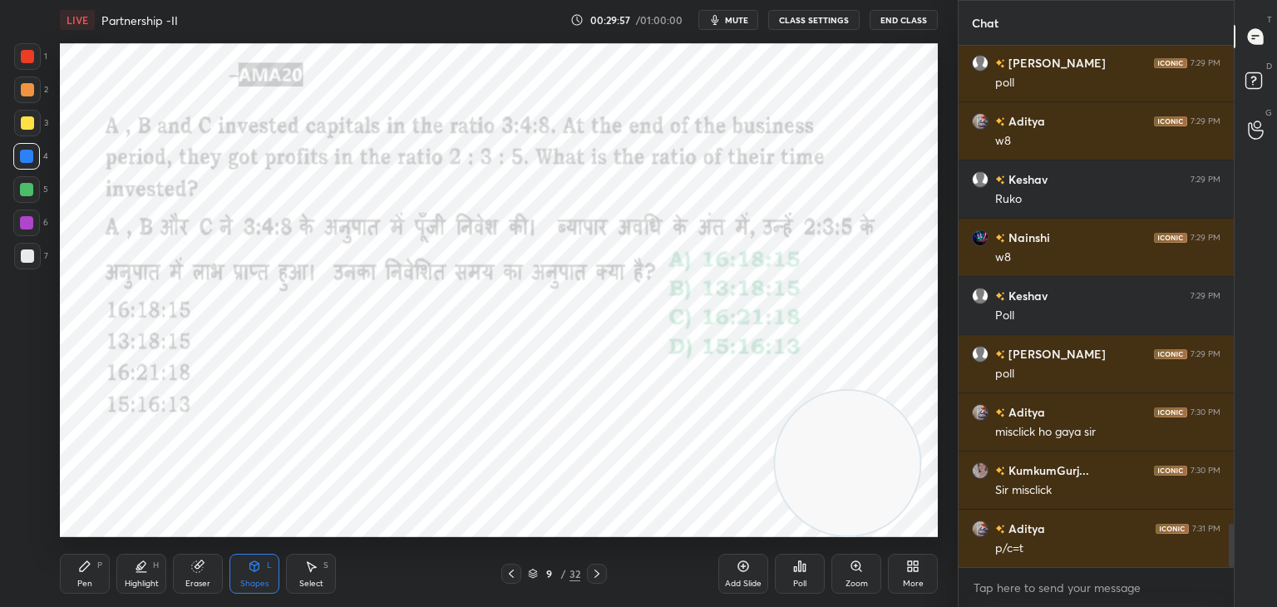
click at [91, 562] on div "Pen P" at bounding box center [85, 574] width 50 height 40
click at [32, 226] on div at bounding box center [26, 222] width 13 height 13
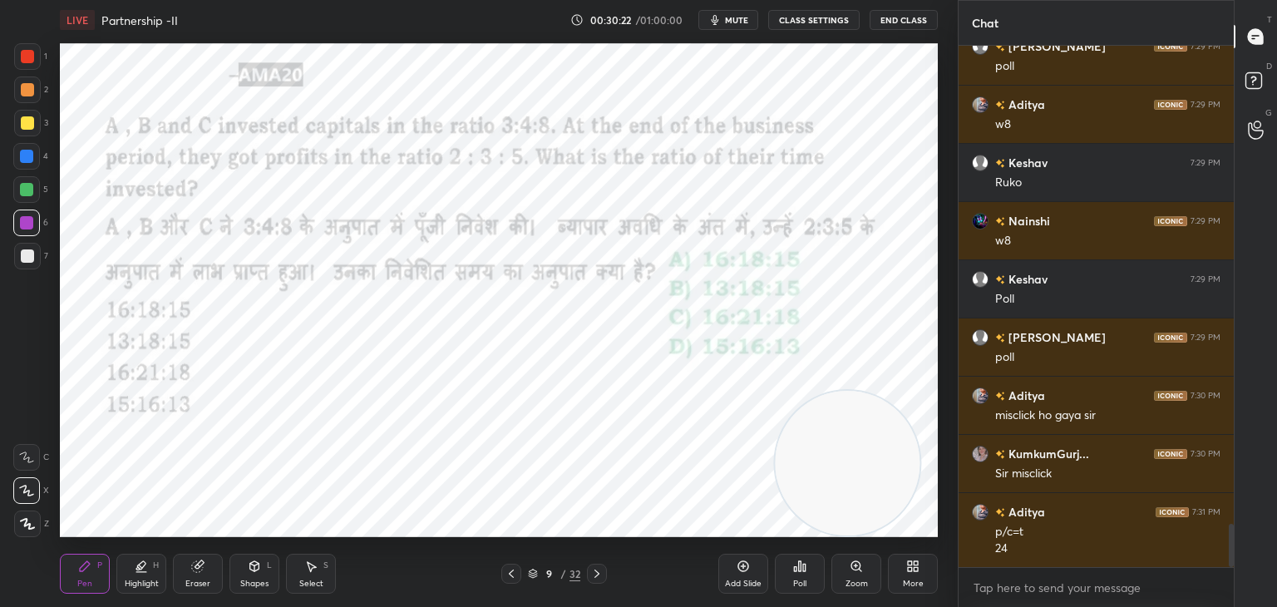
click at [22, 189] on div at bounding box center [26, 189] width 13 height 13
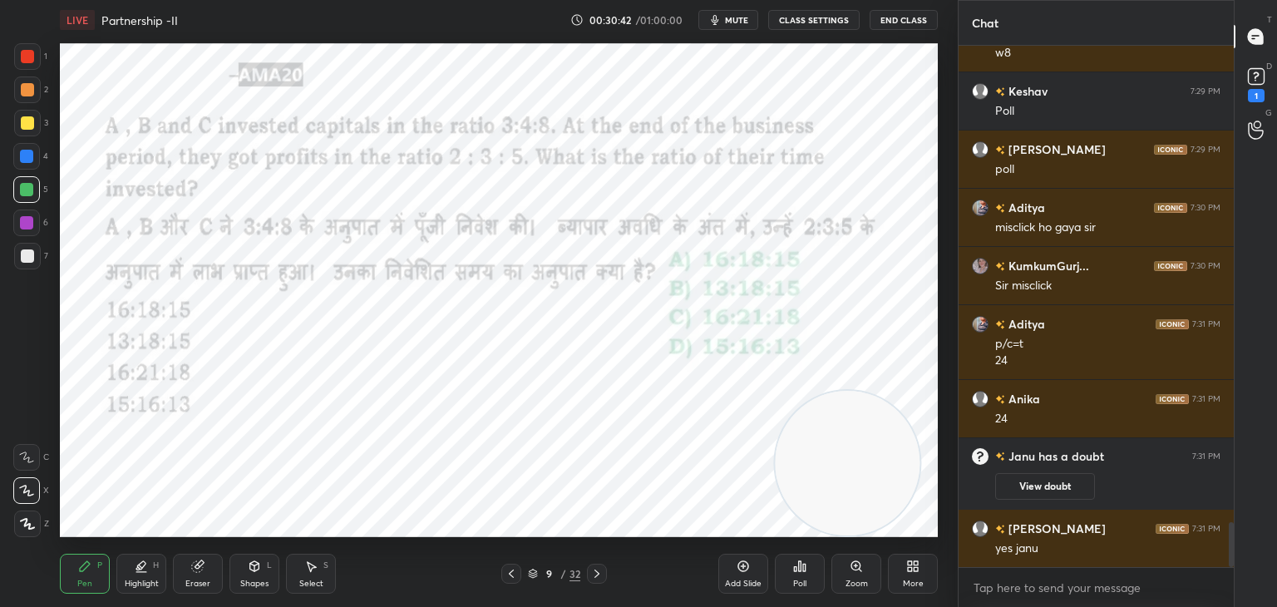
scroll to position [5637, 0]
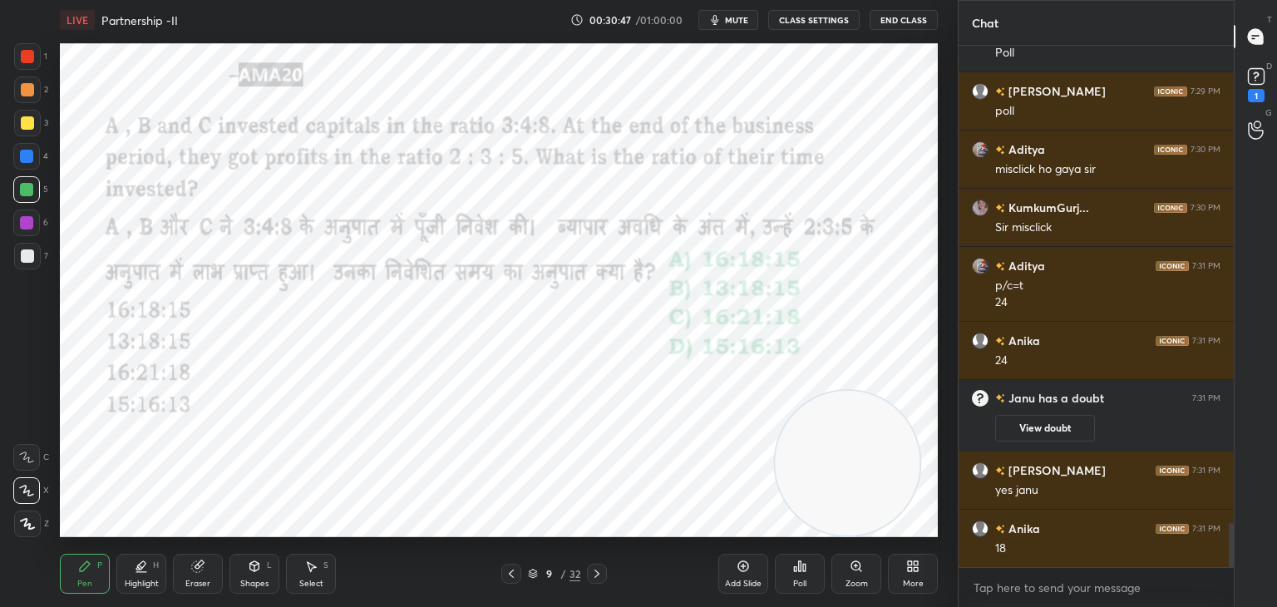
click at [22, 67] on div at bounding box center [27, 56] width 27 height 27
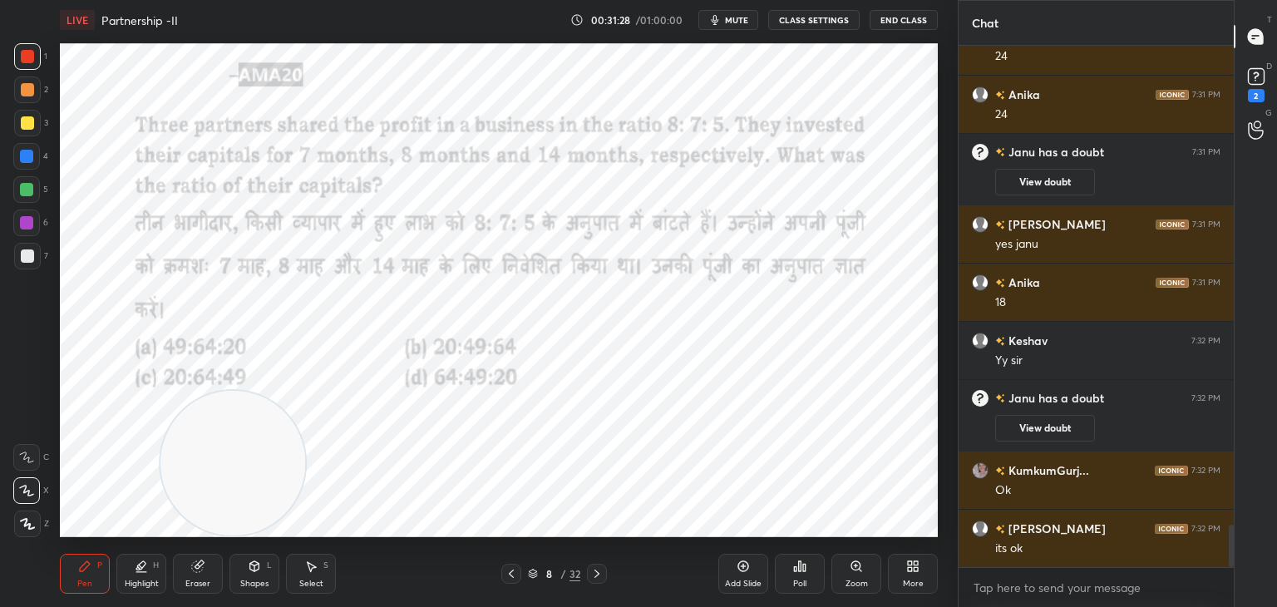
scroll to position [5908, 0]
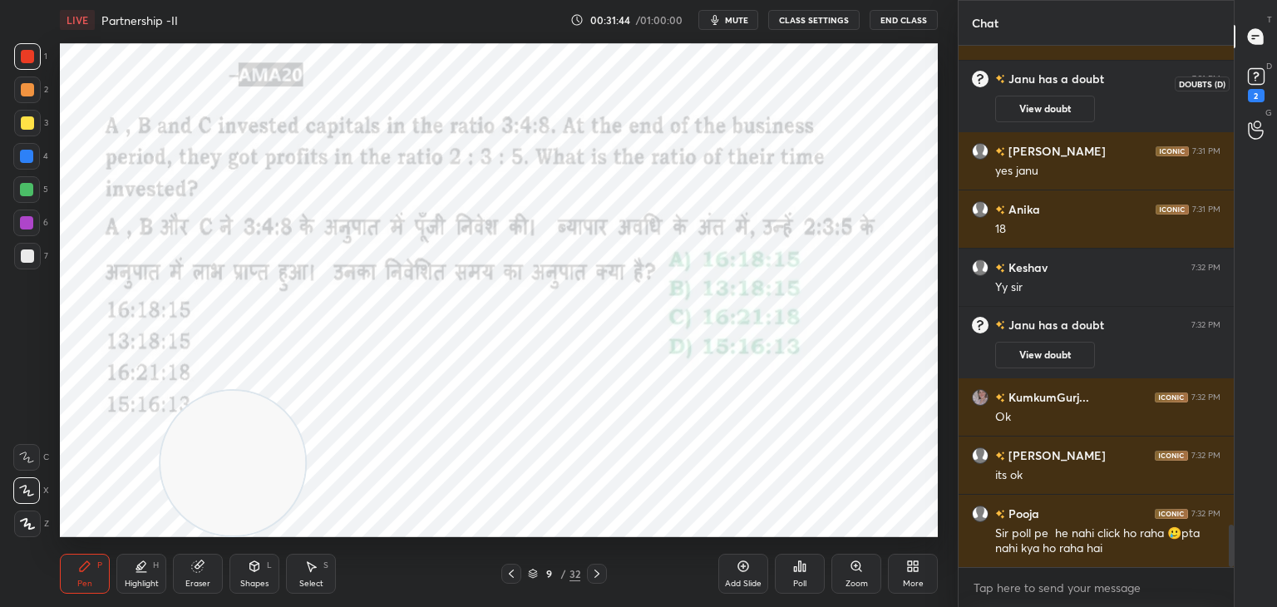
click at [1246, 76] on icon at bounding box center [1255, 76] width 25 height 25
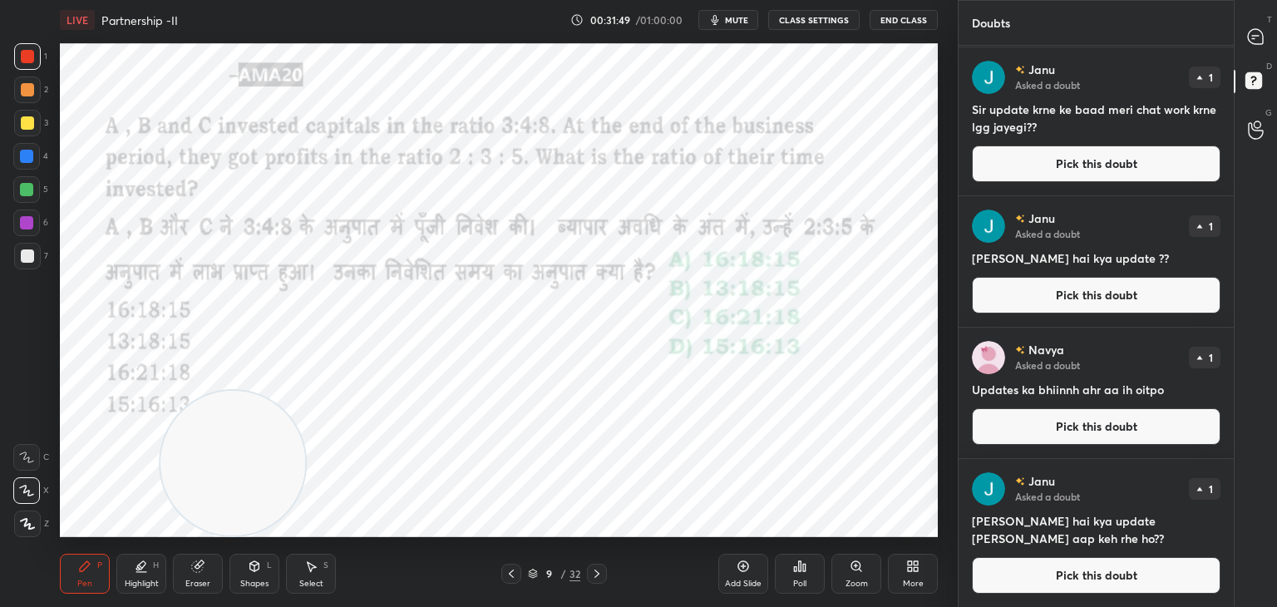
scroll to position [0, 0]
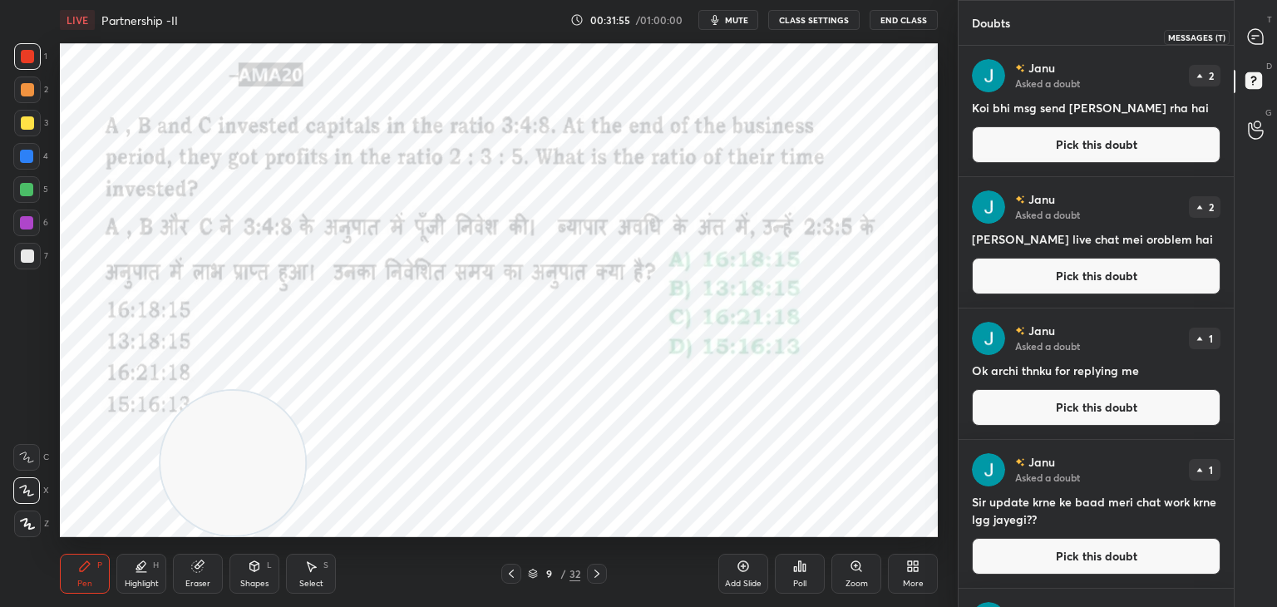
click at [1250, 32] on icon at bounding box center [1255, 36] width 15 height 15
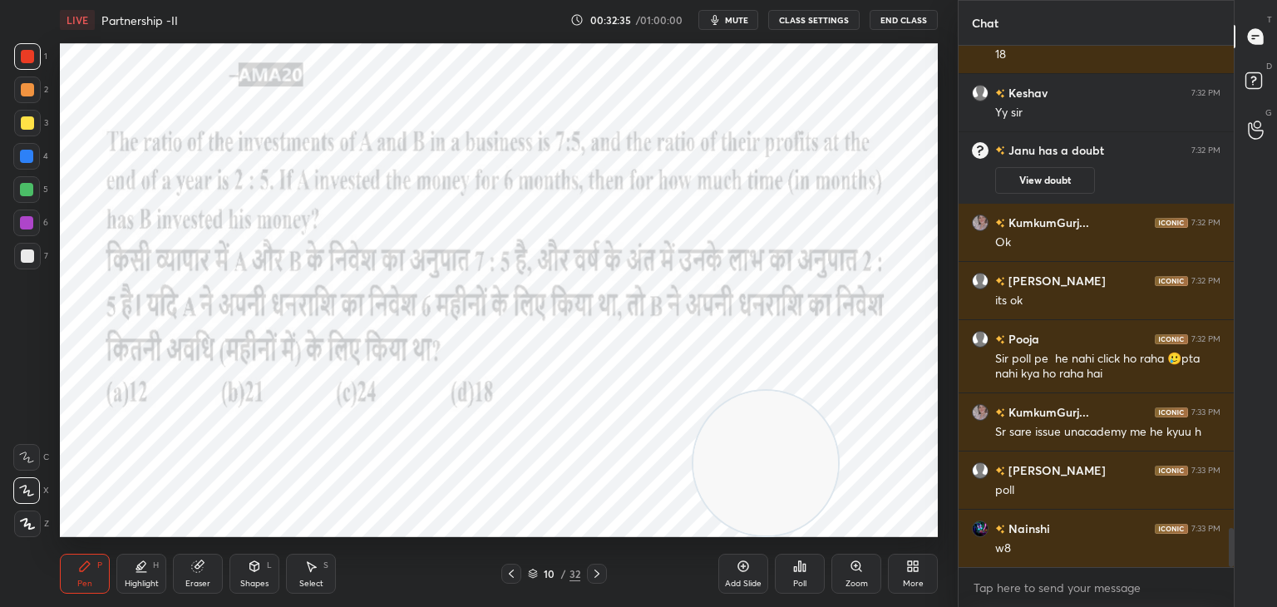
scroll to position [6541, 0]
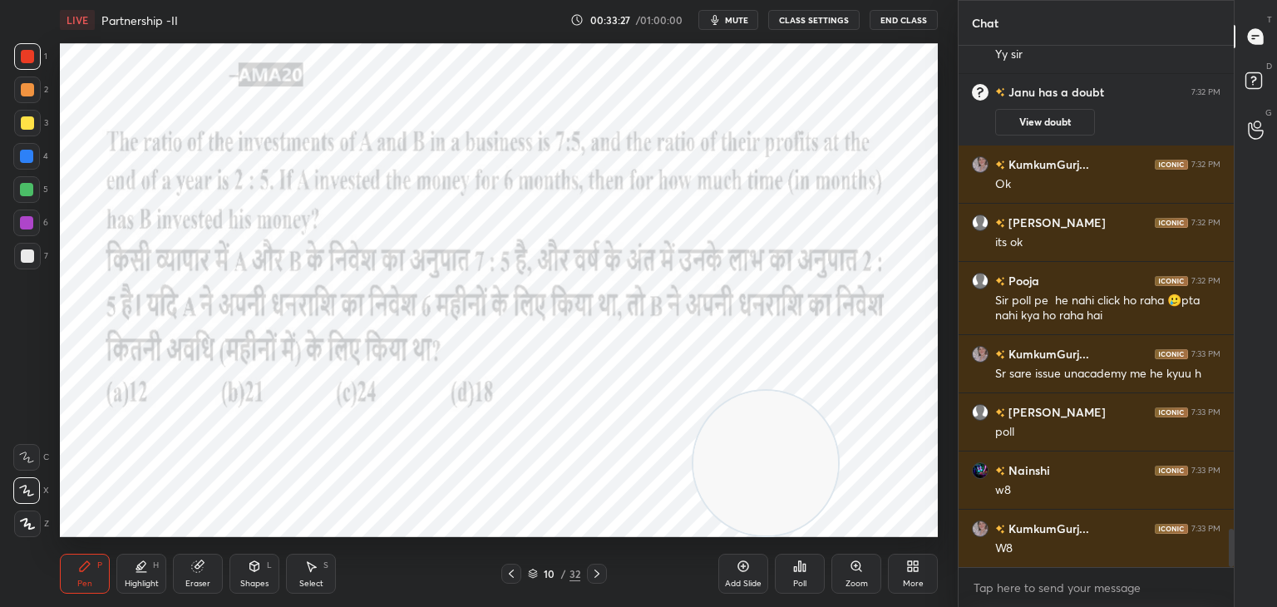
click at [791, 573] on div "Poll" at bounding box center [800, 574] width 50 height 40
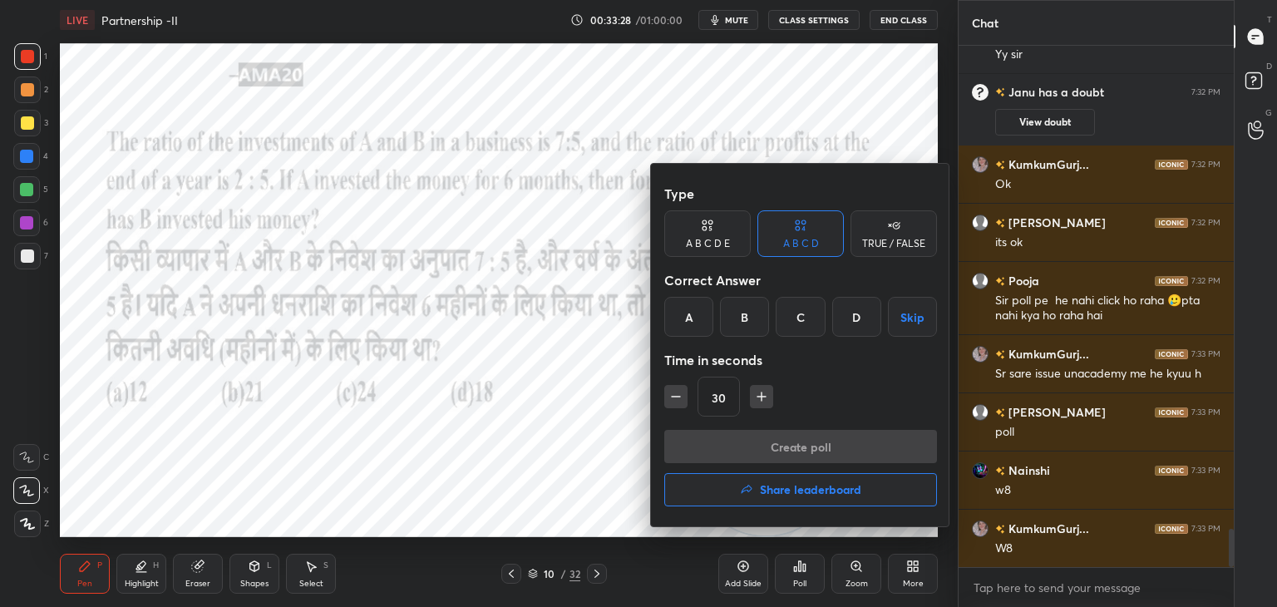
scroll to position [6600, 0]
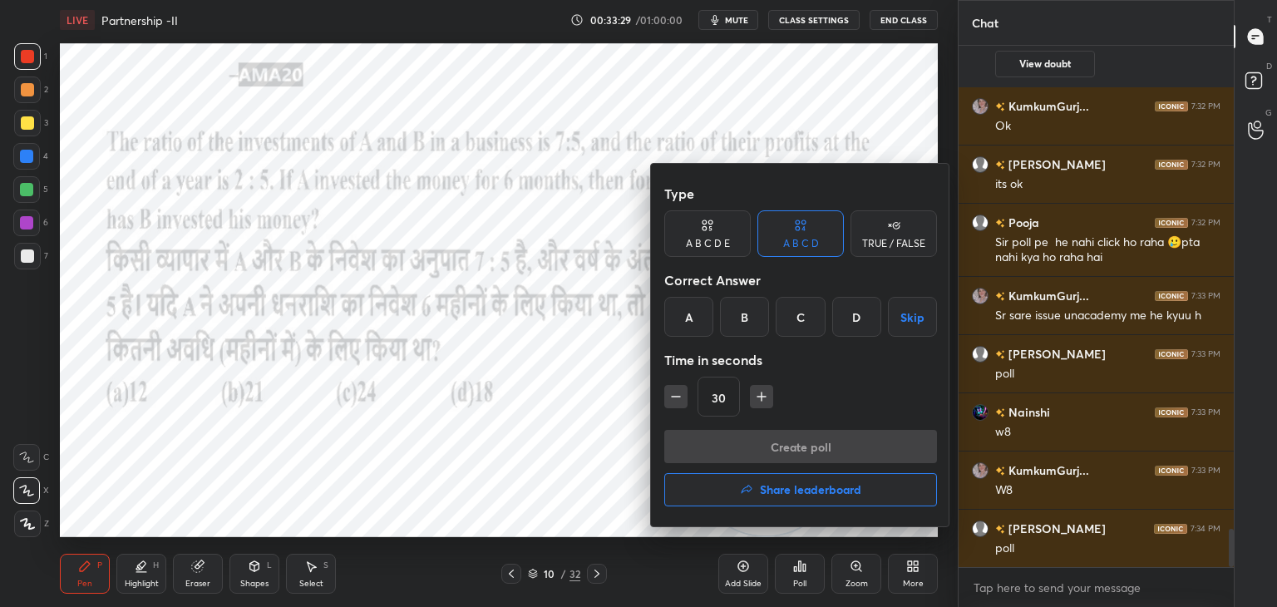
click at [747, 318] on div "B" at bounding box center [744, 317] width 49 height 40
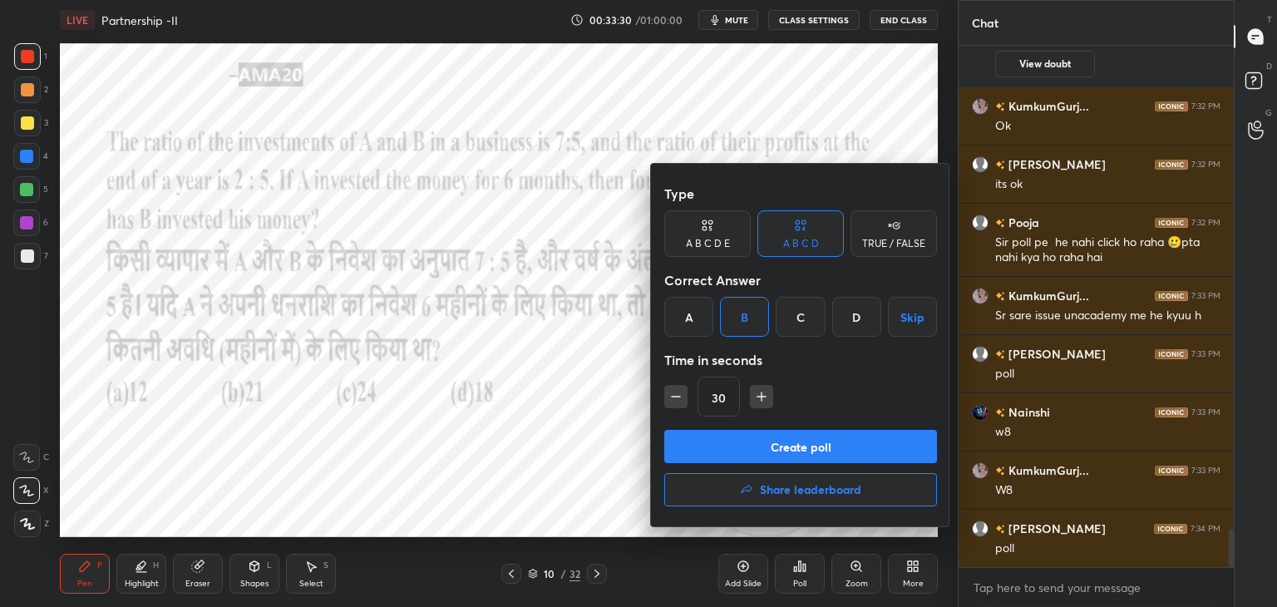
click at [731, 441] on button "Create poll" at bounding box center [800, 446] width 273 height 33
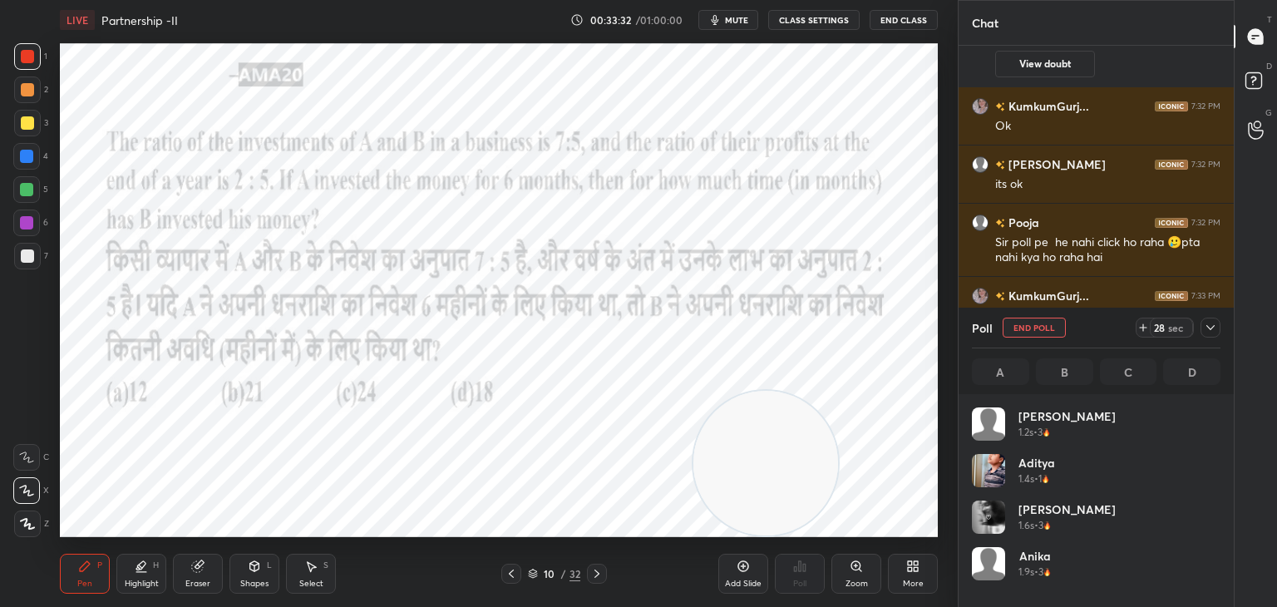
scroll to position [194, 244]
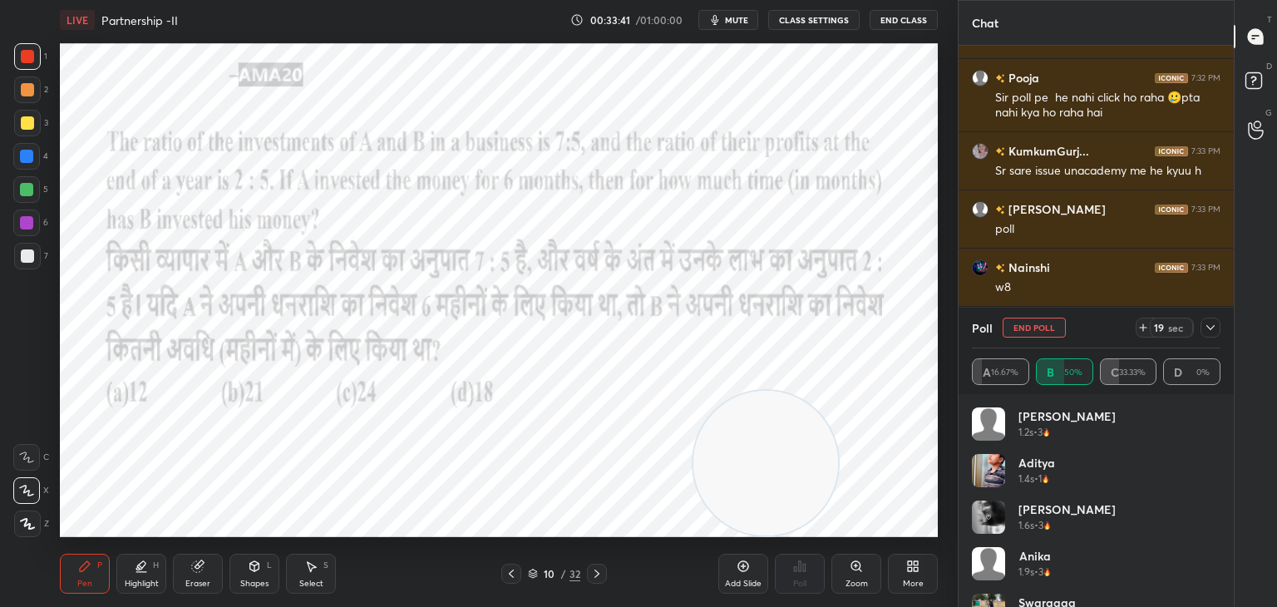
click at [735, 29] on button "mute" at bounding box center [728, 20] width 60 height 20
click at [728, 24] on span "unmute" at bounding box center [735, 20] width 36 height 12
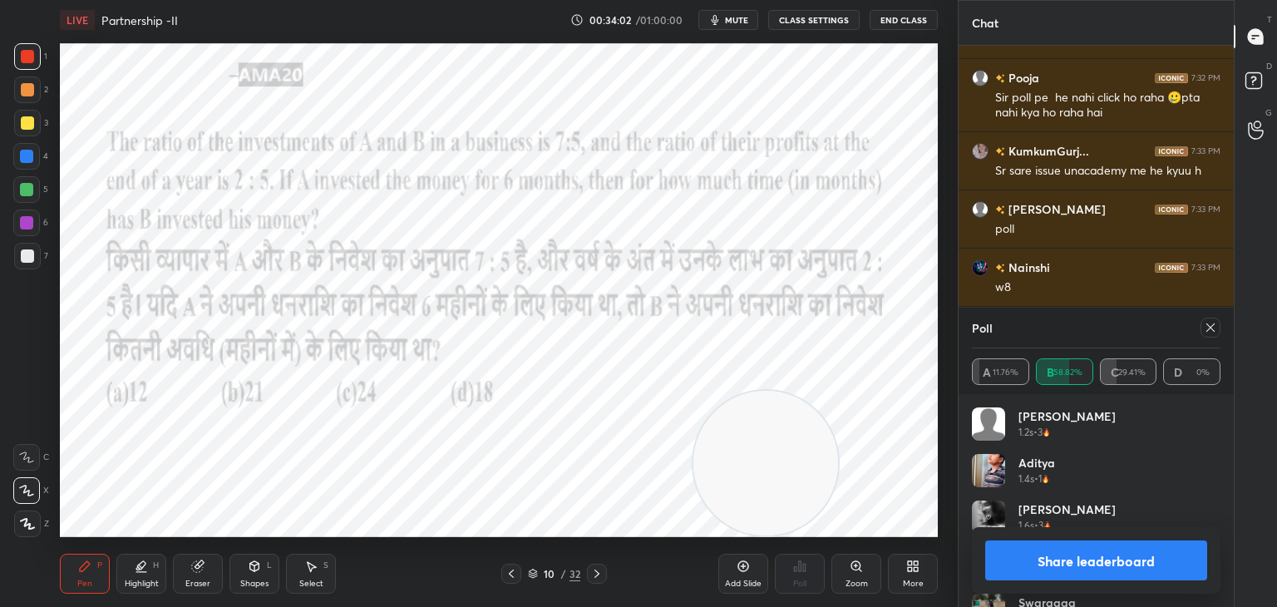
click at [1069, 564] on button "Share leaderboard" at bounding box center [1096, 560] width 222 height 40
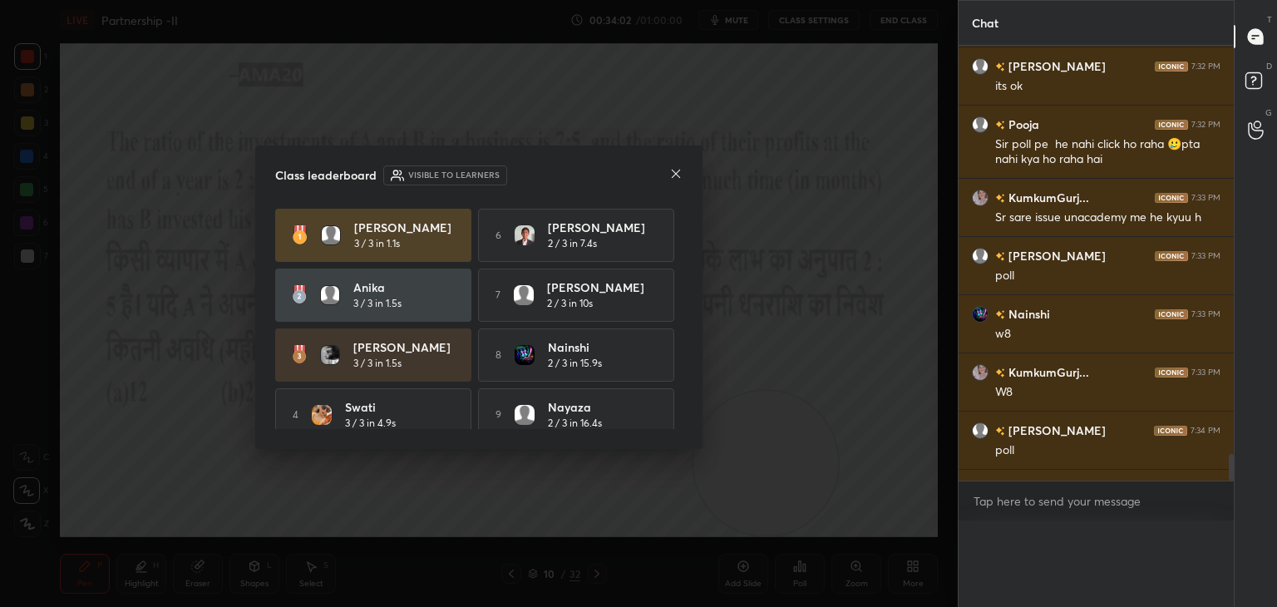
scroll to position [478, 270]
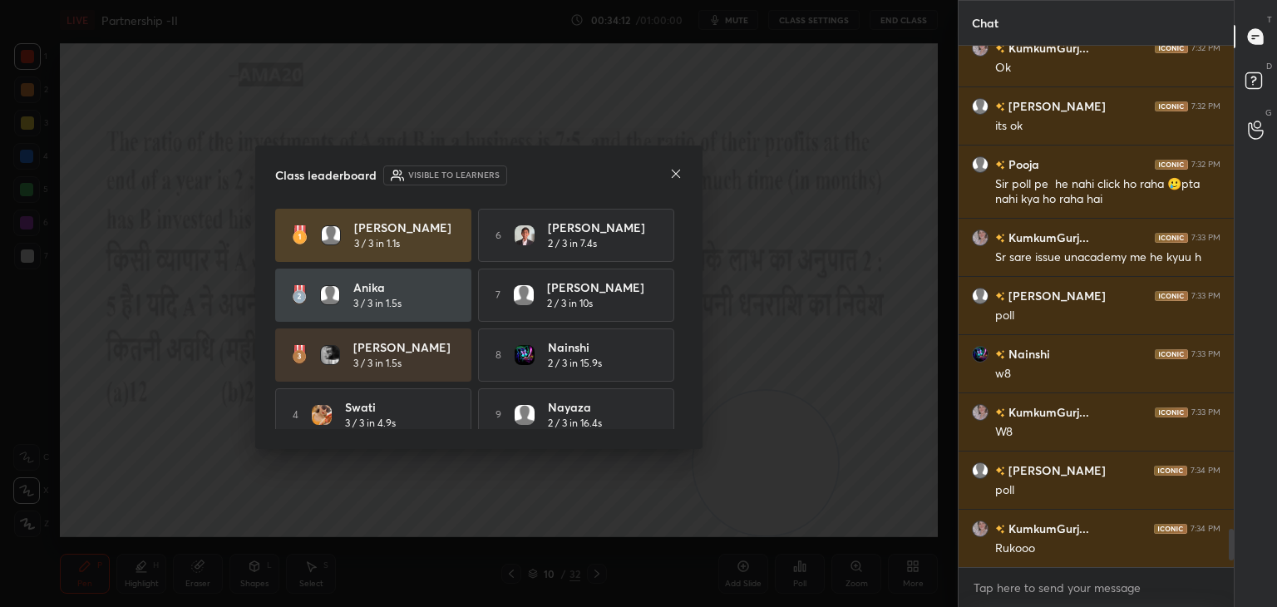
click at [675, 183] on div at bounding box center [675, 174] width 13 height 17
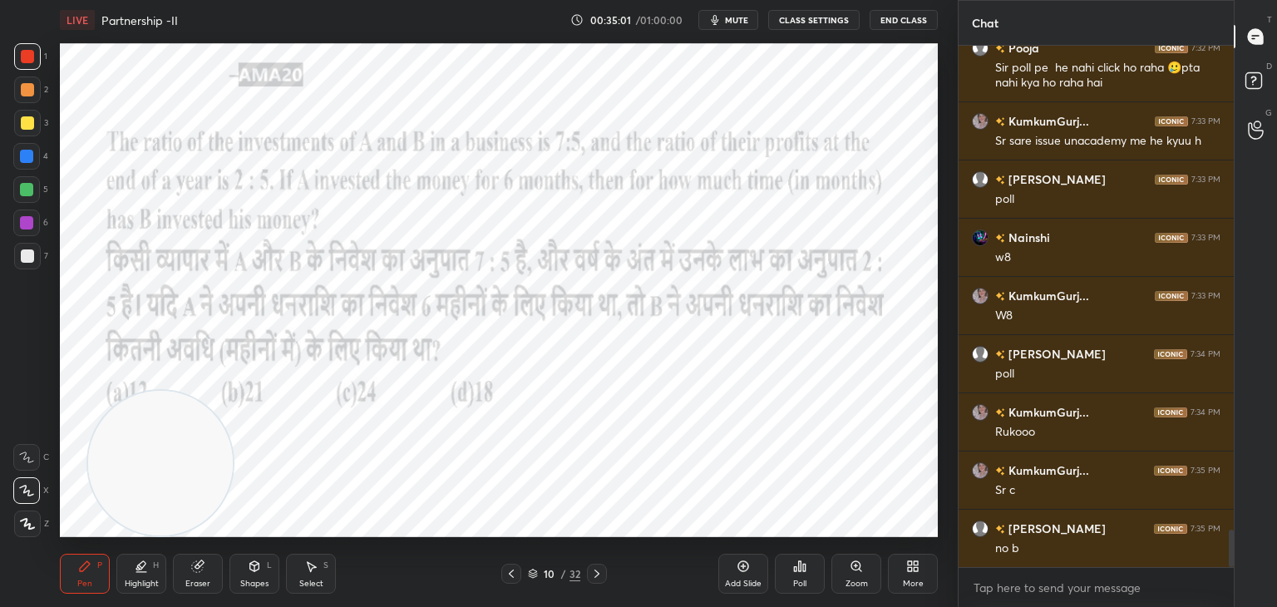
scroll to position [6832, 0]
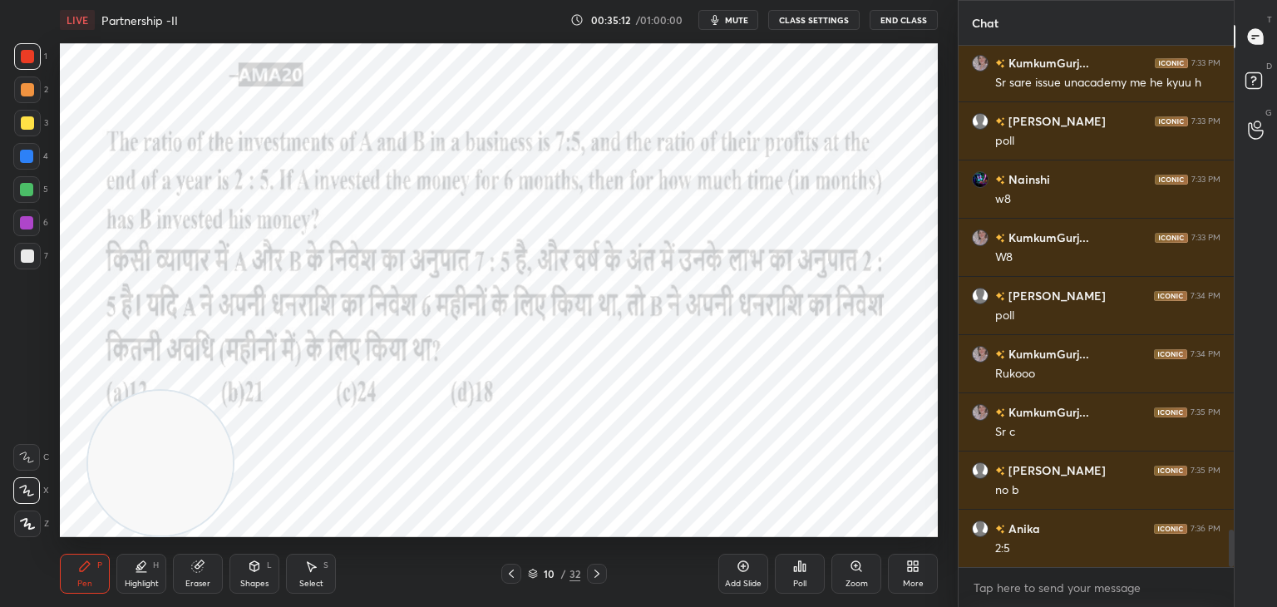
click at [201, 566] on icon at bounding box center [197, 566] width 11 height 11
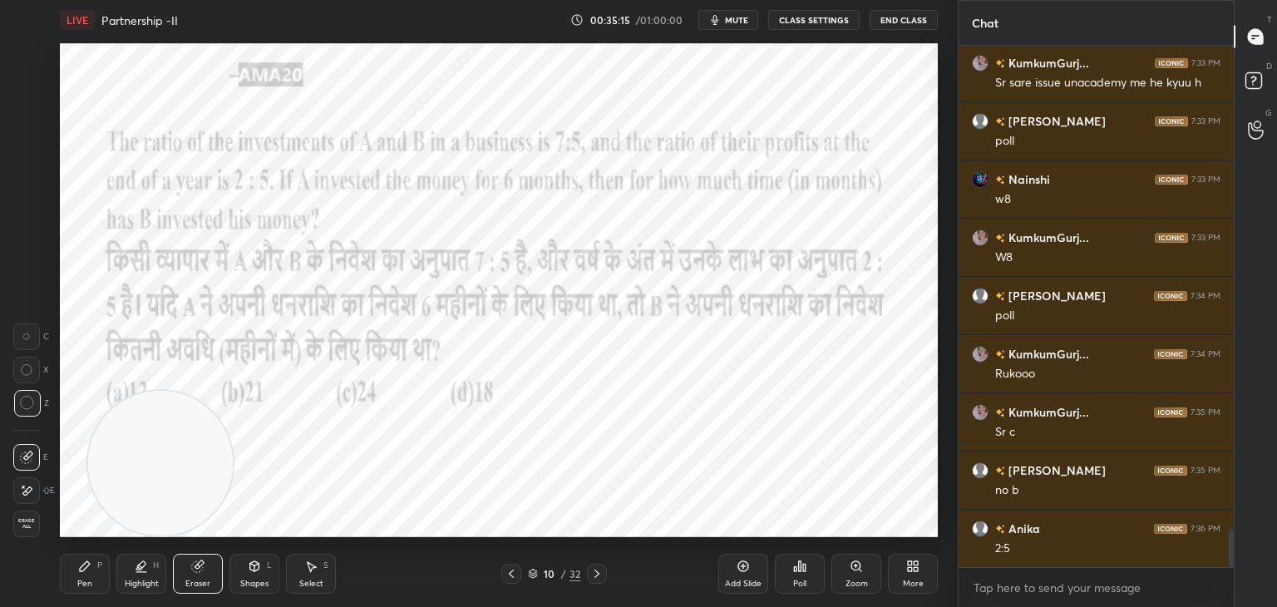
click at [76, 569] on div "Pen P" at bounding box center [85, 574] width 50 height 40
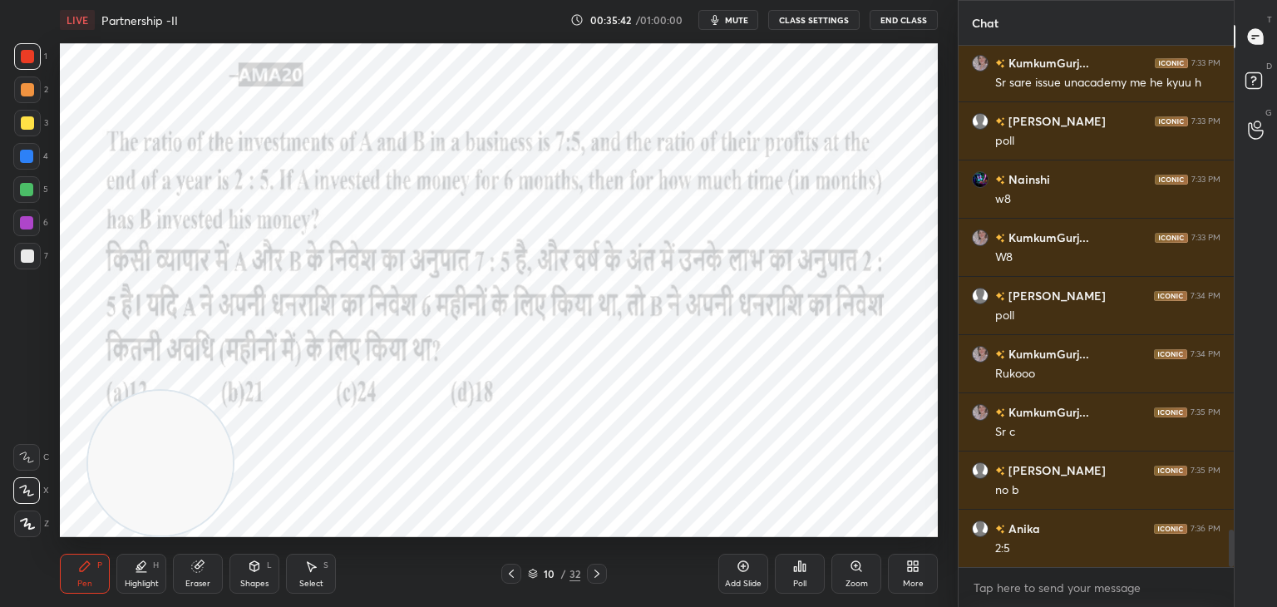
click at [204, 567] on icon at bounding box center [197, 565] width 13 height 13
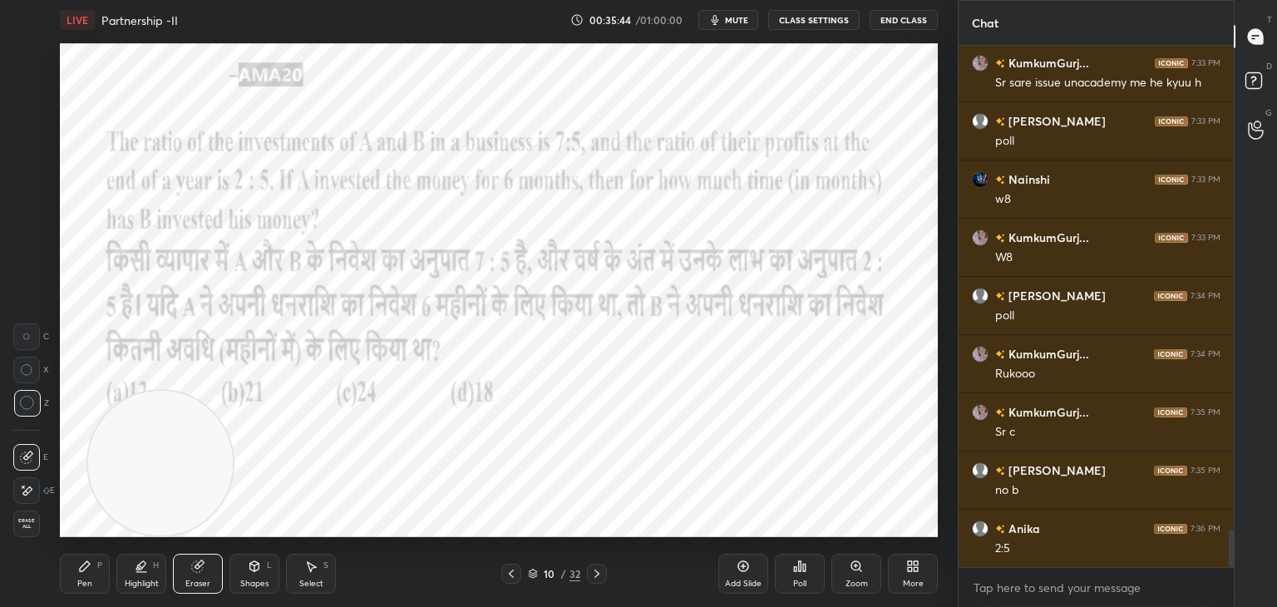
click at [93, 559] on div "Pen P" at bounding box center [85, 574] width 50 height 40
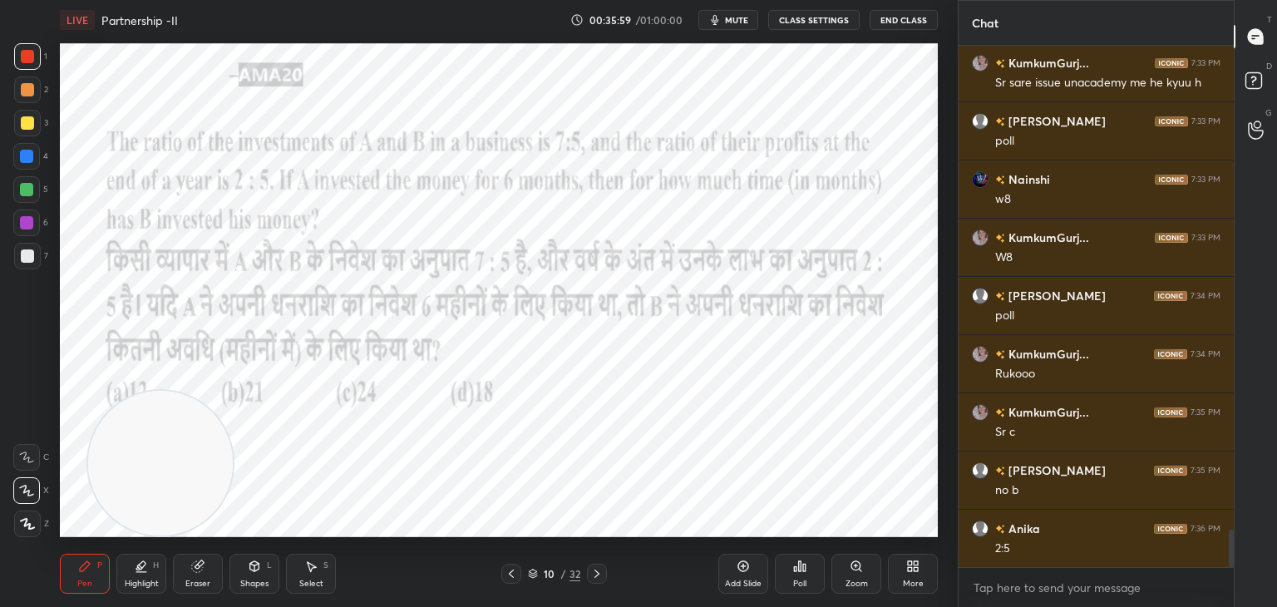
click at [39, 229] on div at bounding box center [26, 222] width 27 height 27
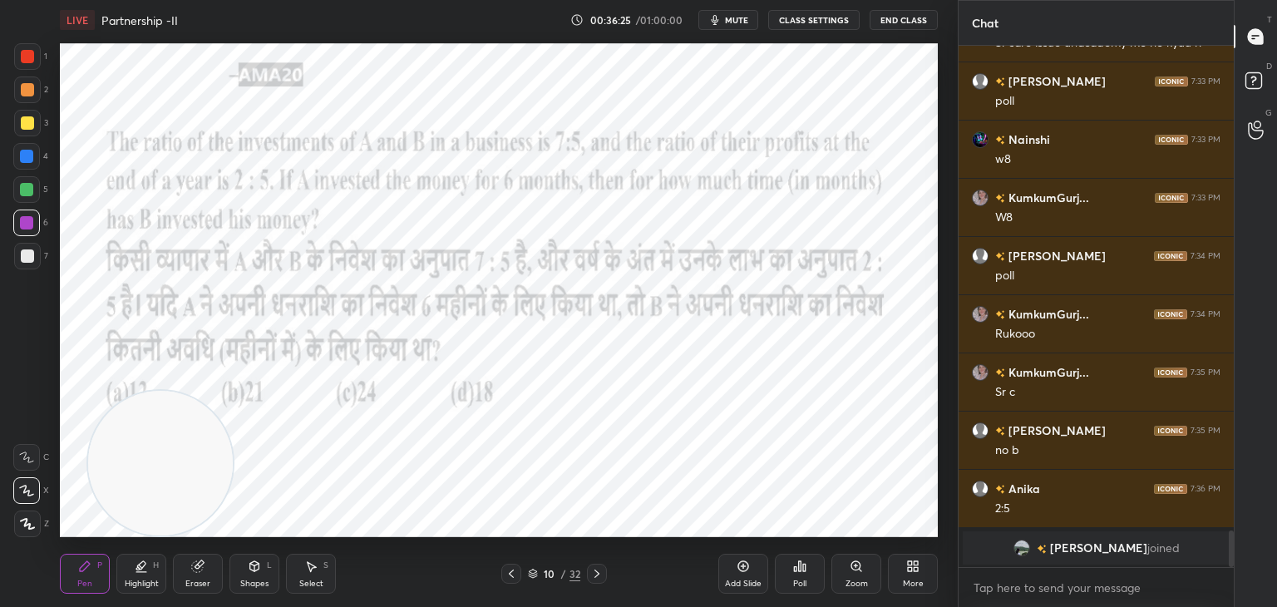
click at [27, 198] on div at bounding box center [26, 189] width 27 height 27
click at [29, 164] on div at bounding box center [26, 156] width 27 height 27
click at [30, 515] on div at bounding box center [27, 523] width 27 height 27
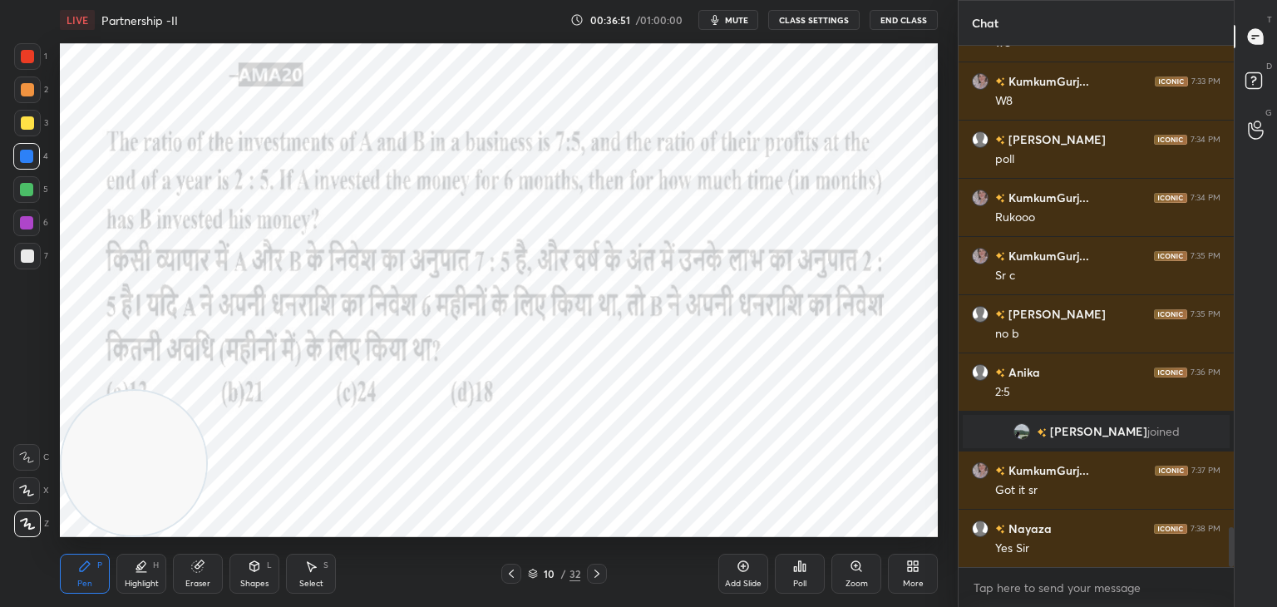
scroll to position [6417, 0]
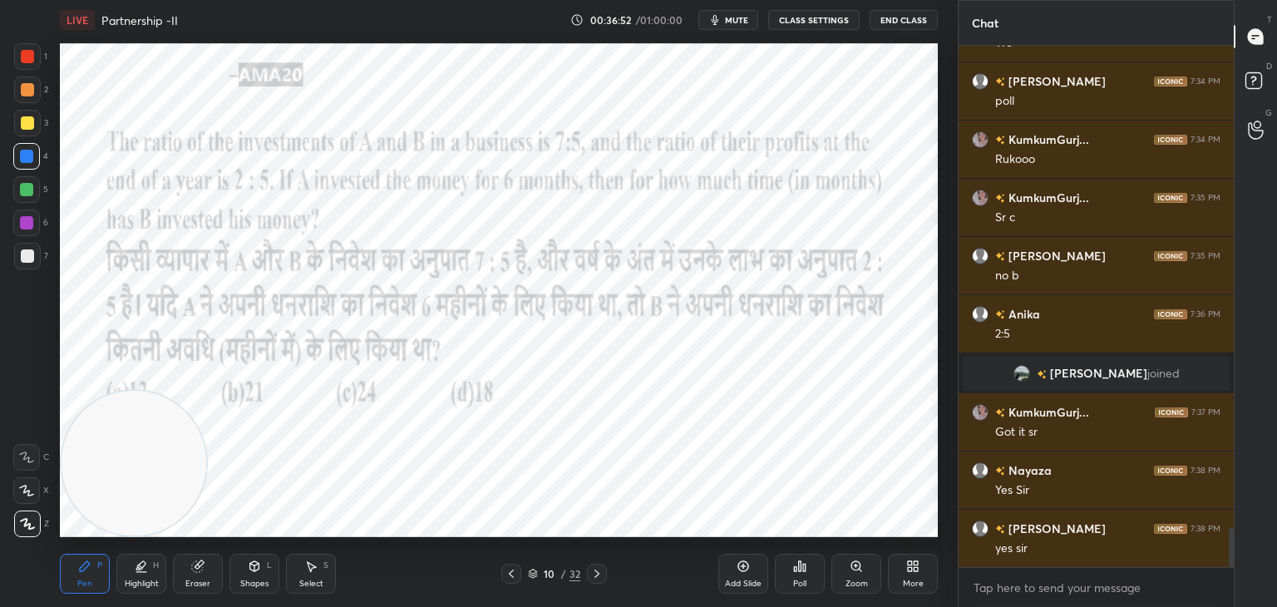
click at [209, 576] on div "Eraser" at bounding box center [198, 574] width 50 height 40
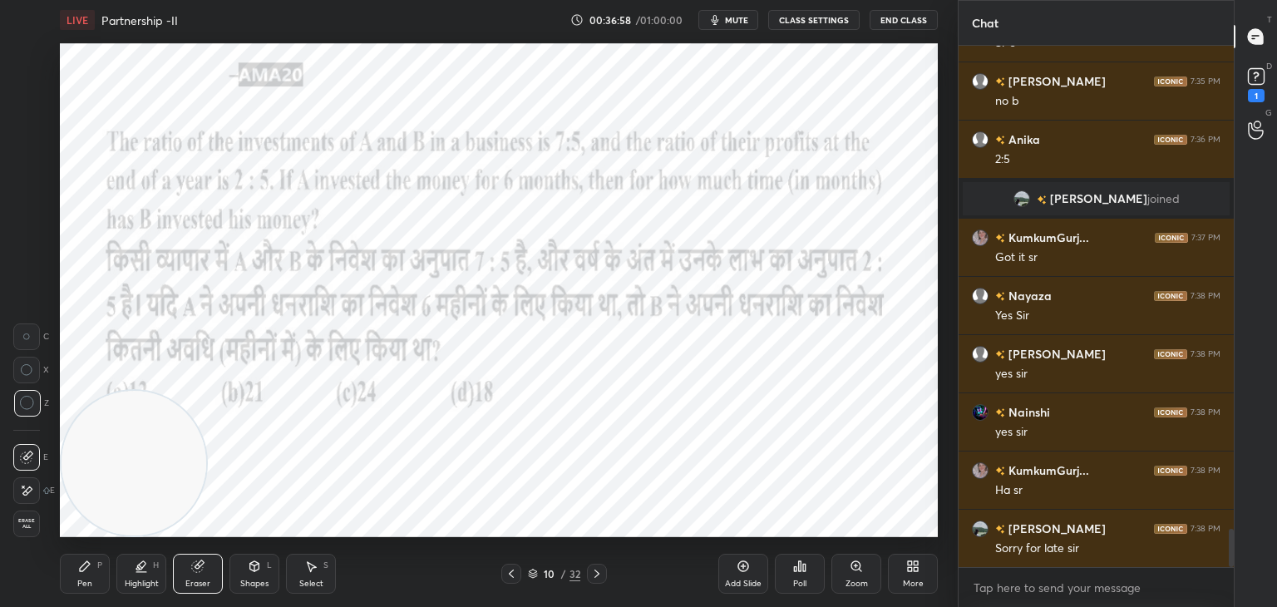
scroll to position [6663, 0]
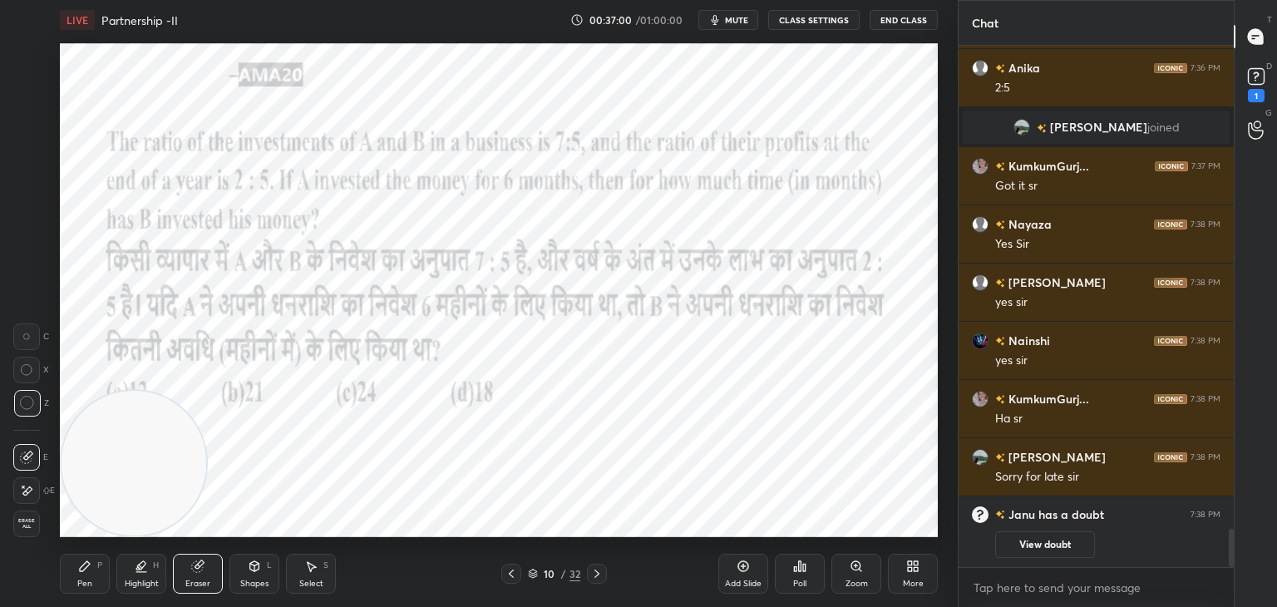
click at [100, 561] on div "P" at bounding box center [99, 565] width 5 height 8
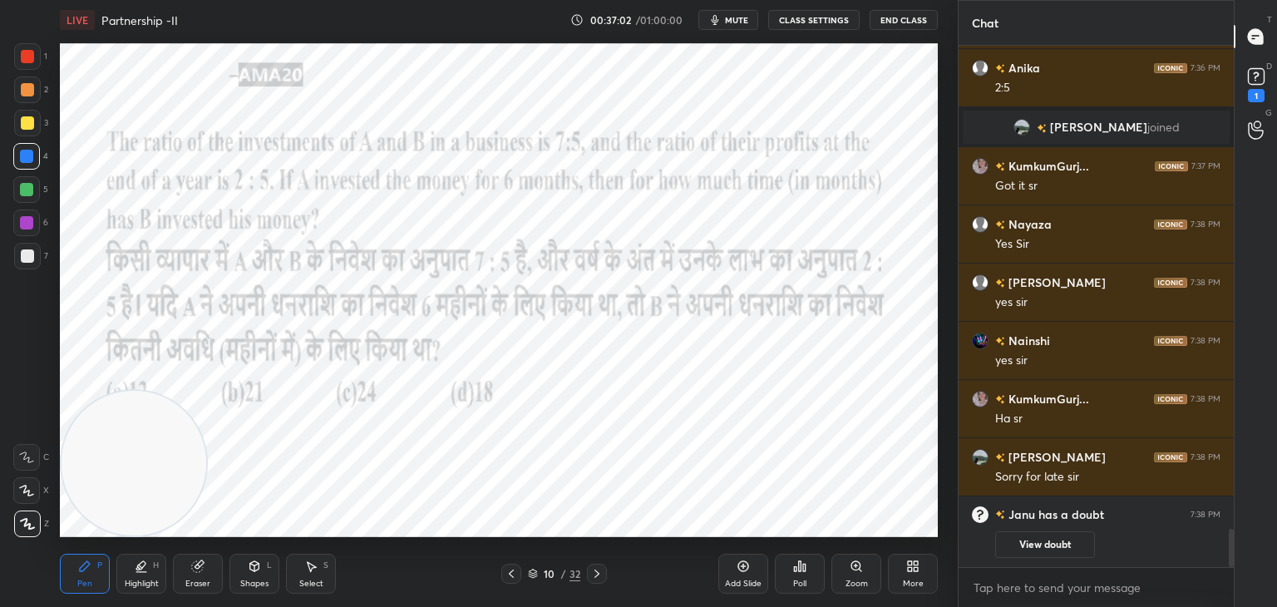
click at [1019, 540] on button "View doubt" at bounding box center [1045, 544] width 100 height 27
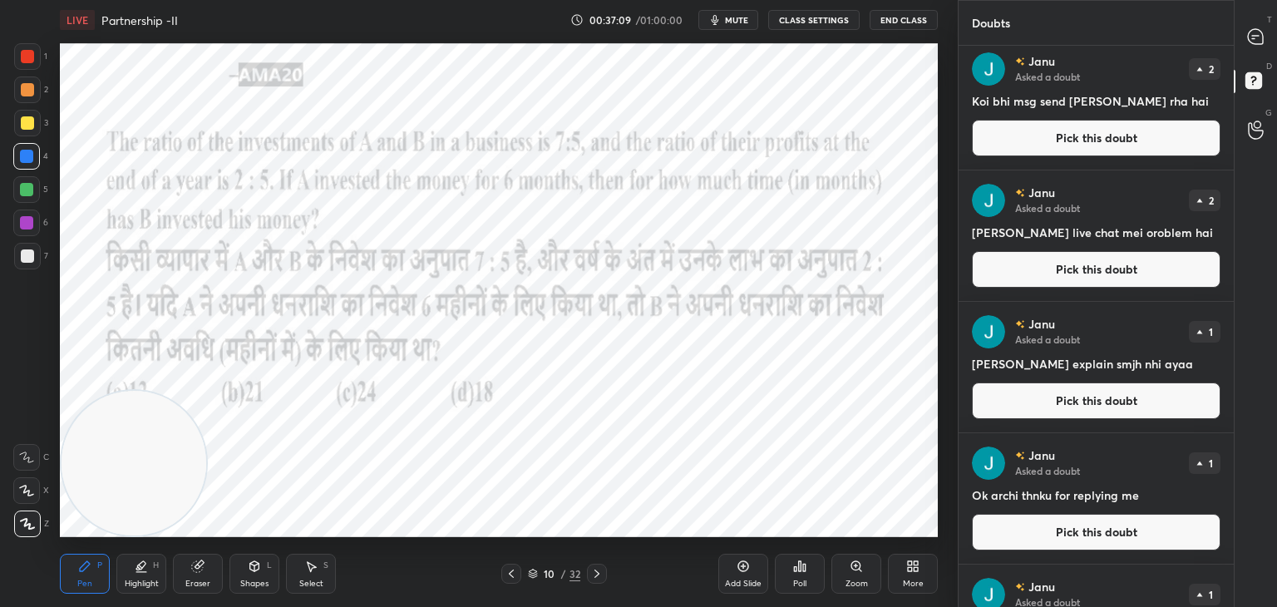
scroll to position [0, 0]
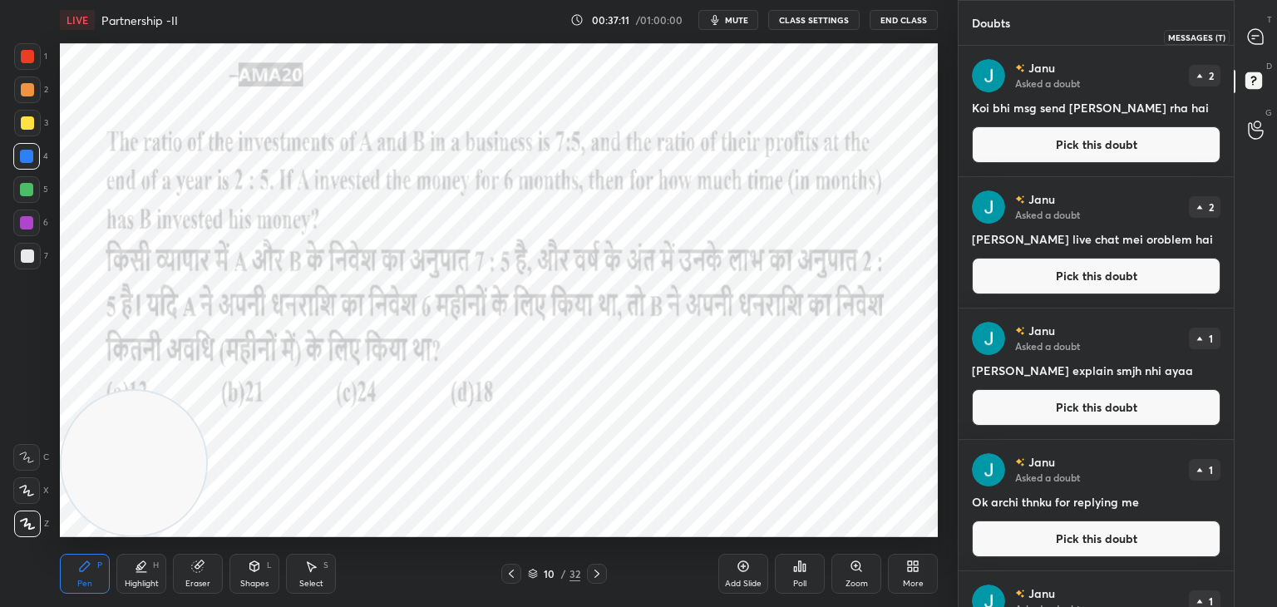
click at [1255, 38] on icon at bounding box center [1255, 36] width 15 height 15
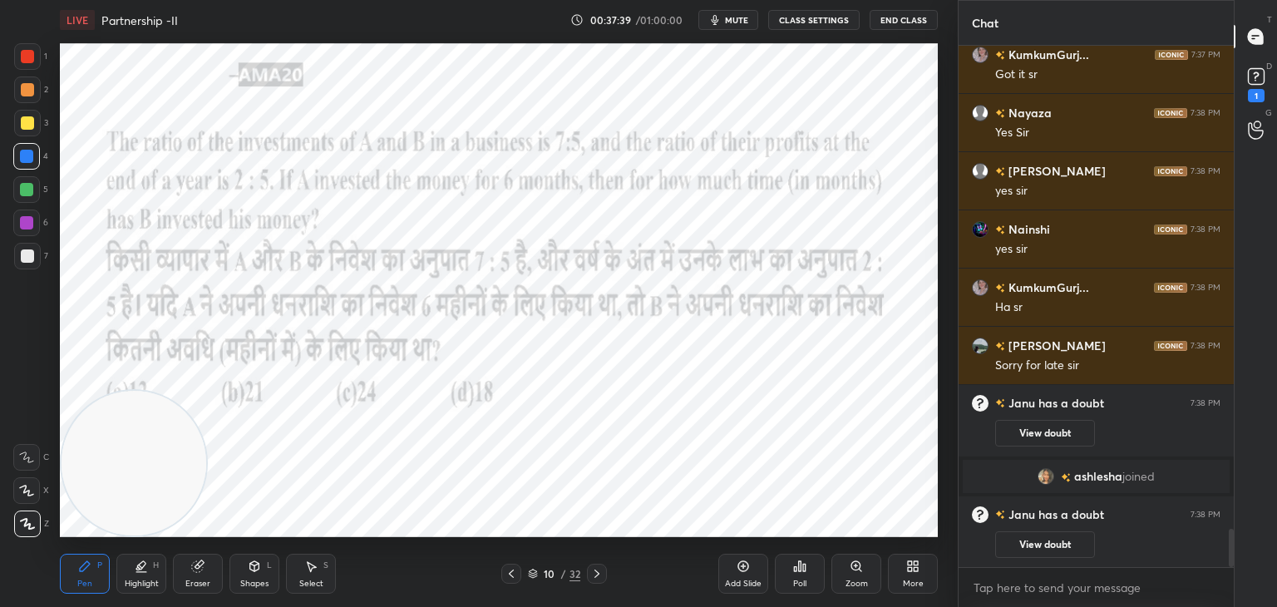
scroll to position [6684, 0]
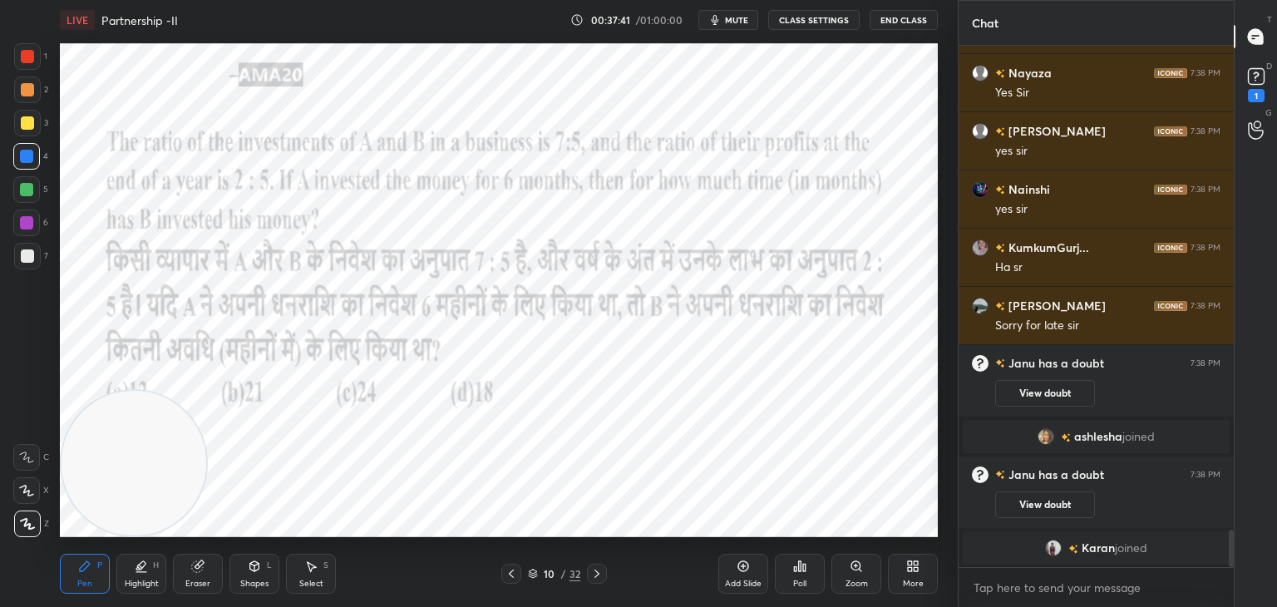
click at [43, 460] on div "C" at bounding box center [31, 457] width 36 height 27
click at [29, 227] on div at bounding box center [26, 222] width 13 height 13
click at [1032, 505] on button "View doubt" at bounding box center [1045, 504] width 100 height 27
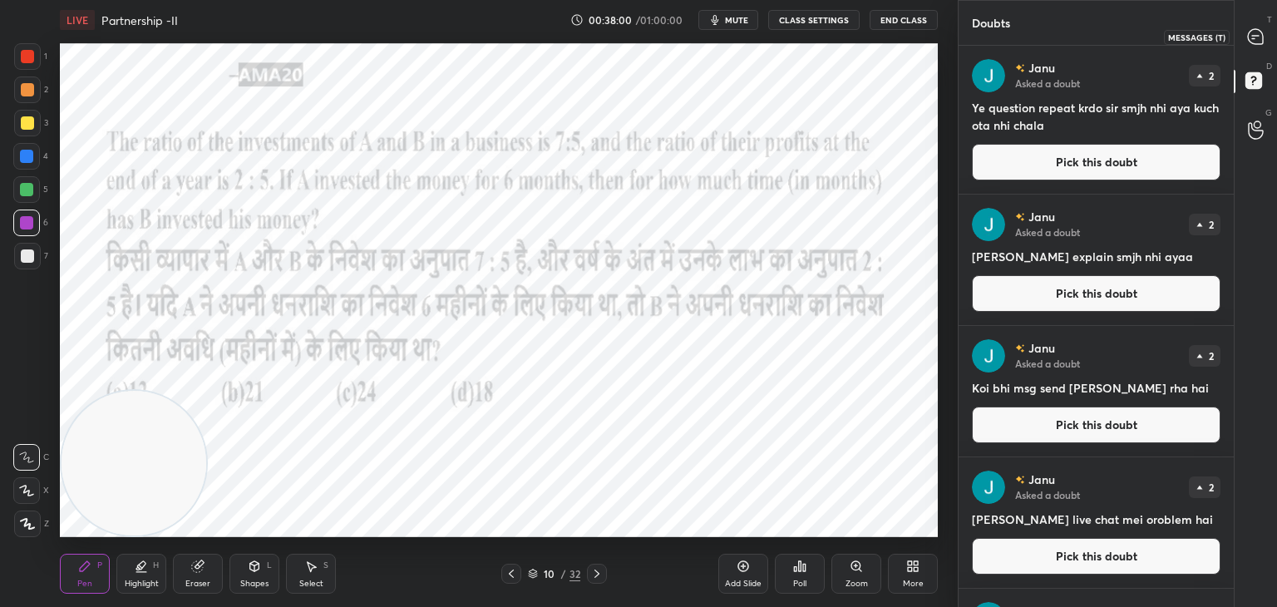
click at [1244, 31] on div at bounding box center [1255, 37] width 33 height 30
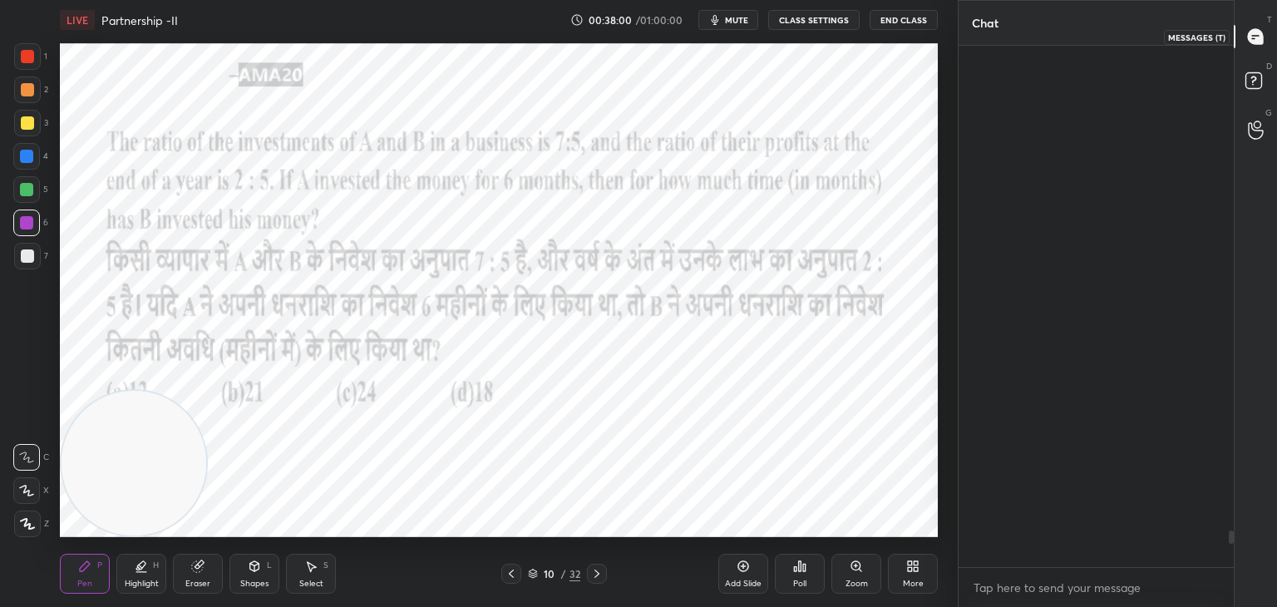
scroll to position [516, 270]
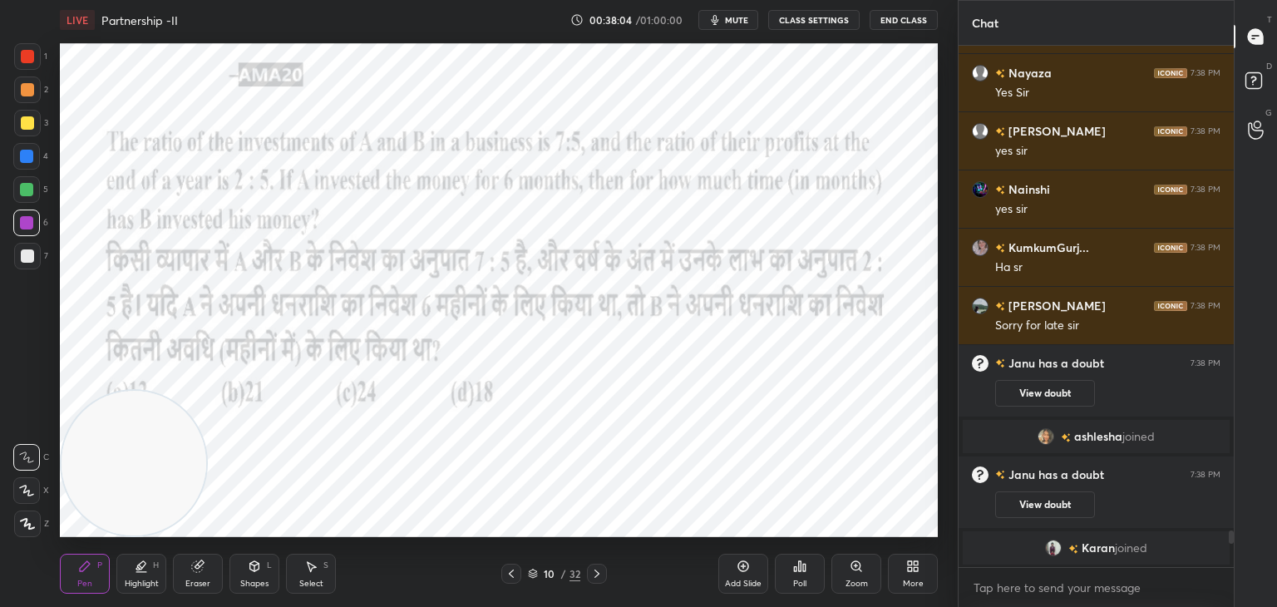
click at [738, 21] on span "mute" at bounding box center [736, 20] width 23 height 12
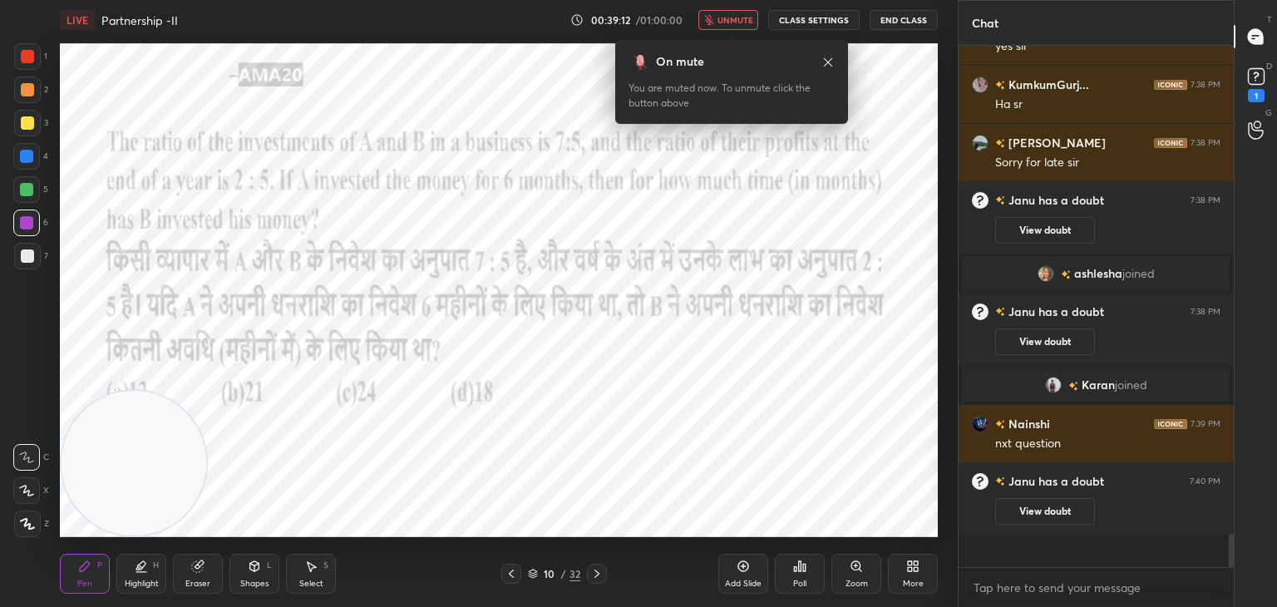
scroll to position [7087, 0]
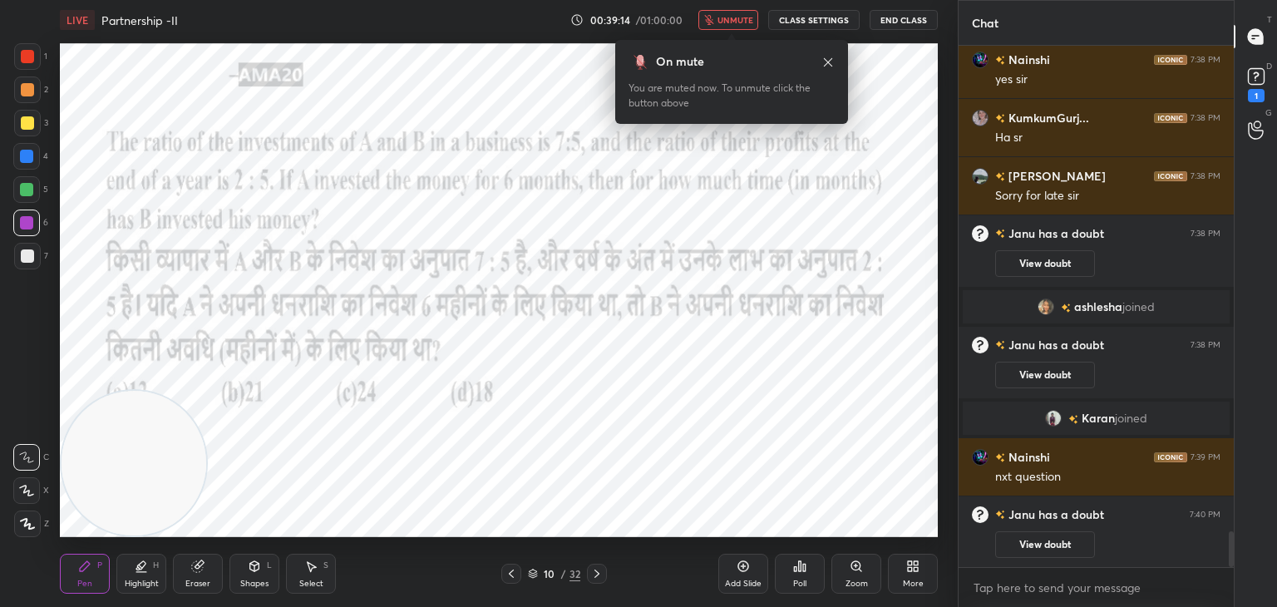
type textarea "x"
click at [741, 12] on button "unmute" at bounding box center [728, 20] width 60 height 20
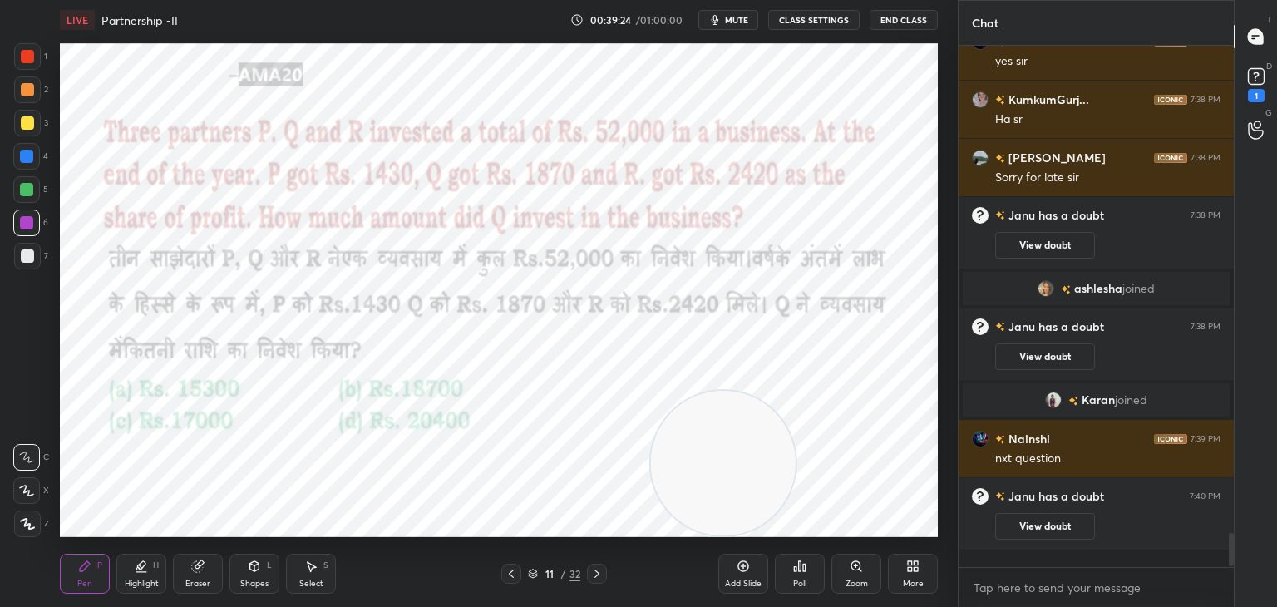
scroll to position [516, 270]
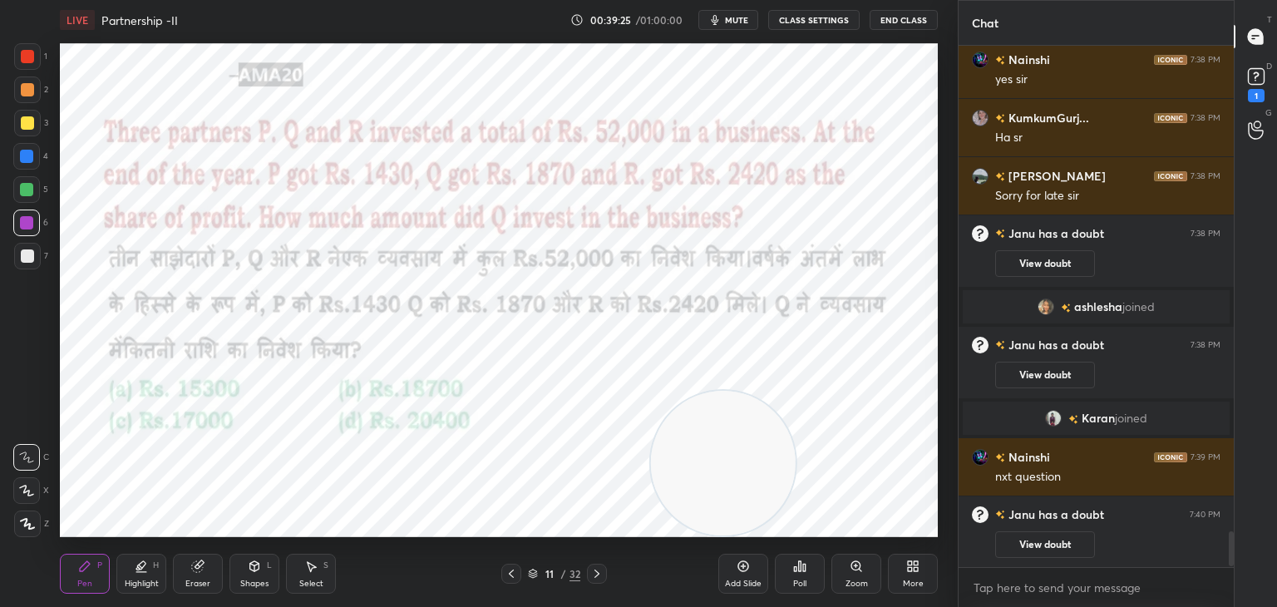
click at [29, 60] on div at bounding box center [27, 56] width 13 height 13
click at [754, 18] on button "mute" at bounding box center [728, 20] width 60 height 20
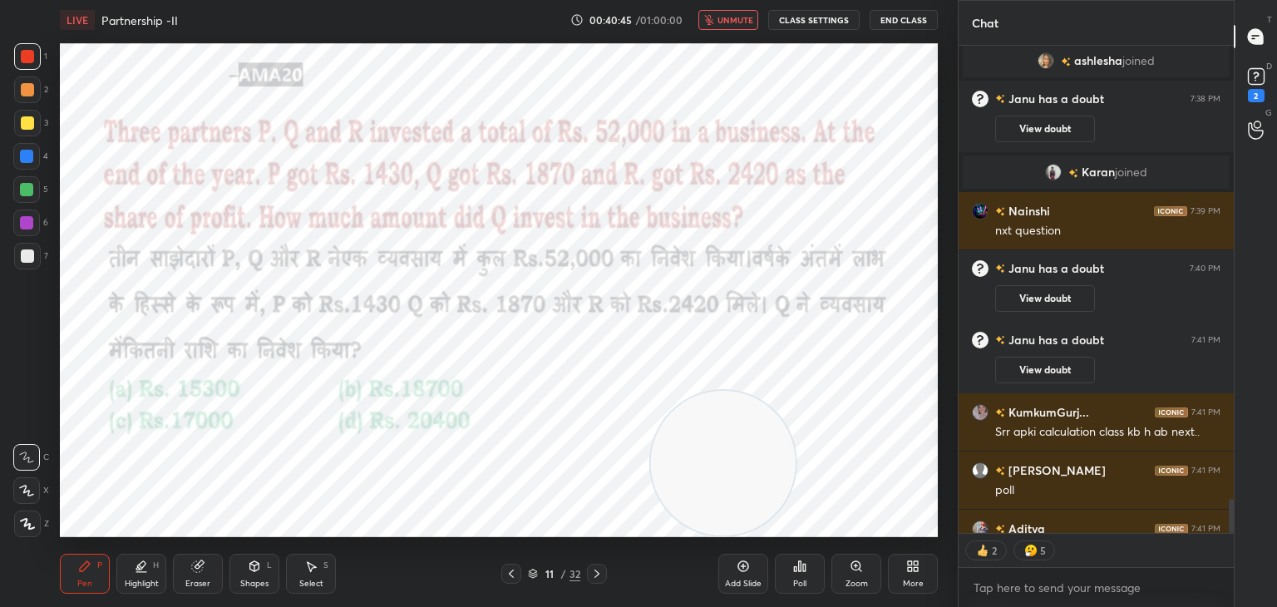
scroll to position [6958, 0]
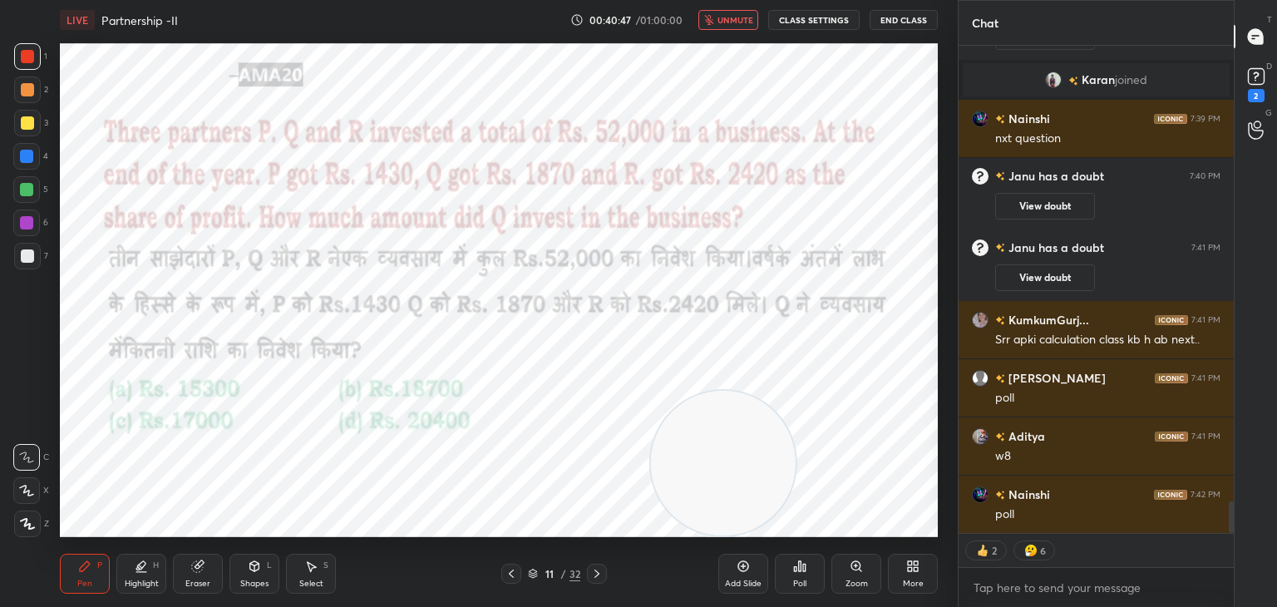
click at [800, 569] on icon at bounding box center [800, 566] width 2 height 10
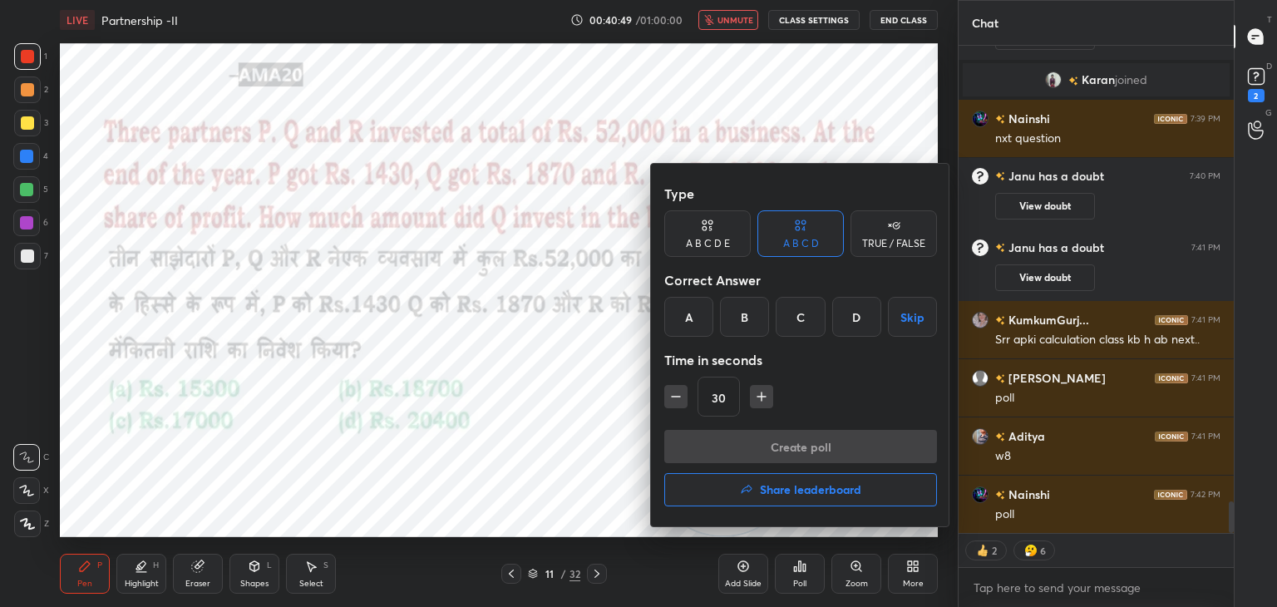
click at [809, 312] on div "C" at bounding box center [800, 317] width 49 height 40
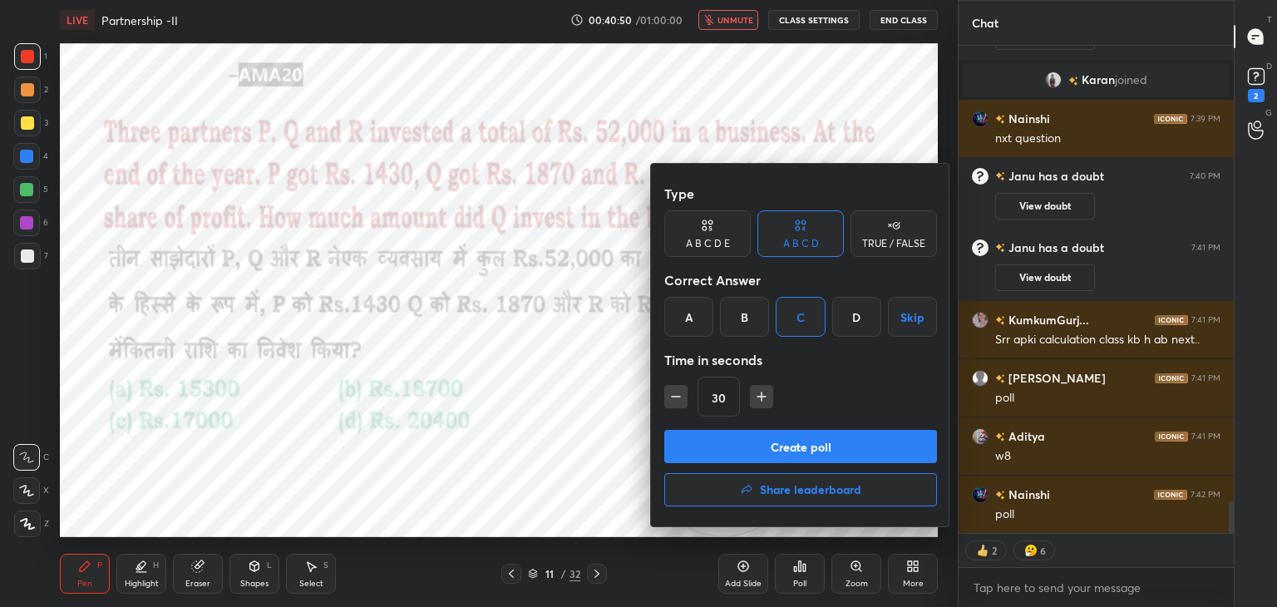
click at [806, 440] on button "Create poll" at bounding box center [800, 446] width 273 height 33
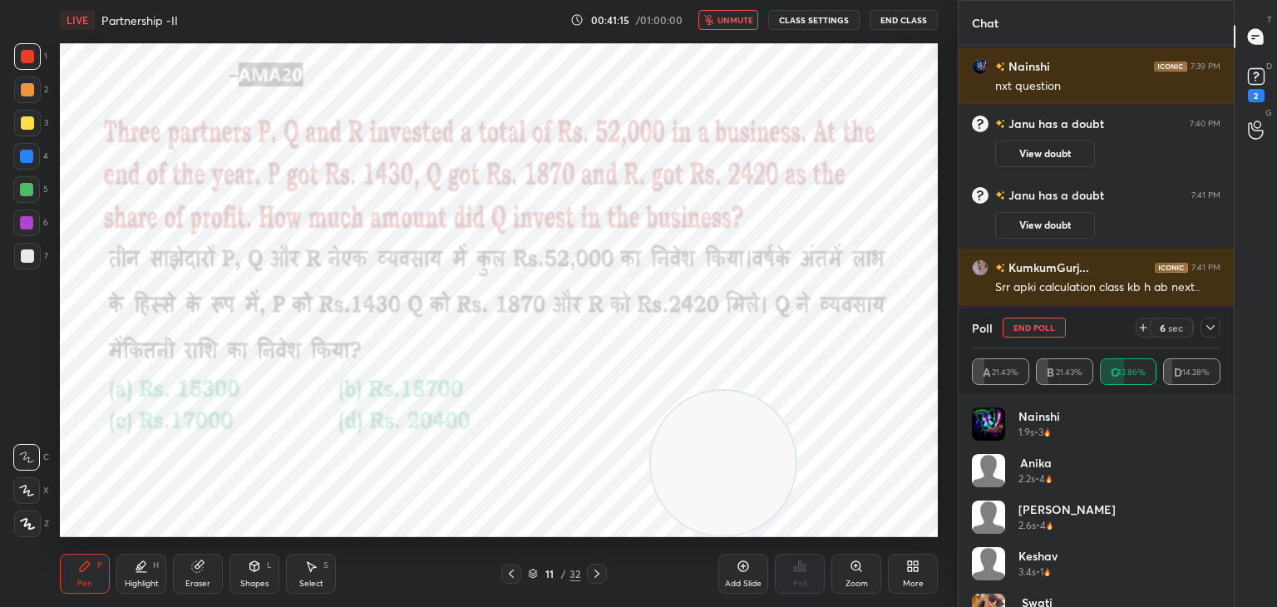
scroll to position [6, 5]
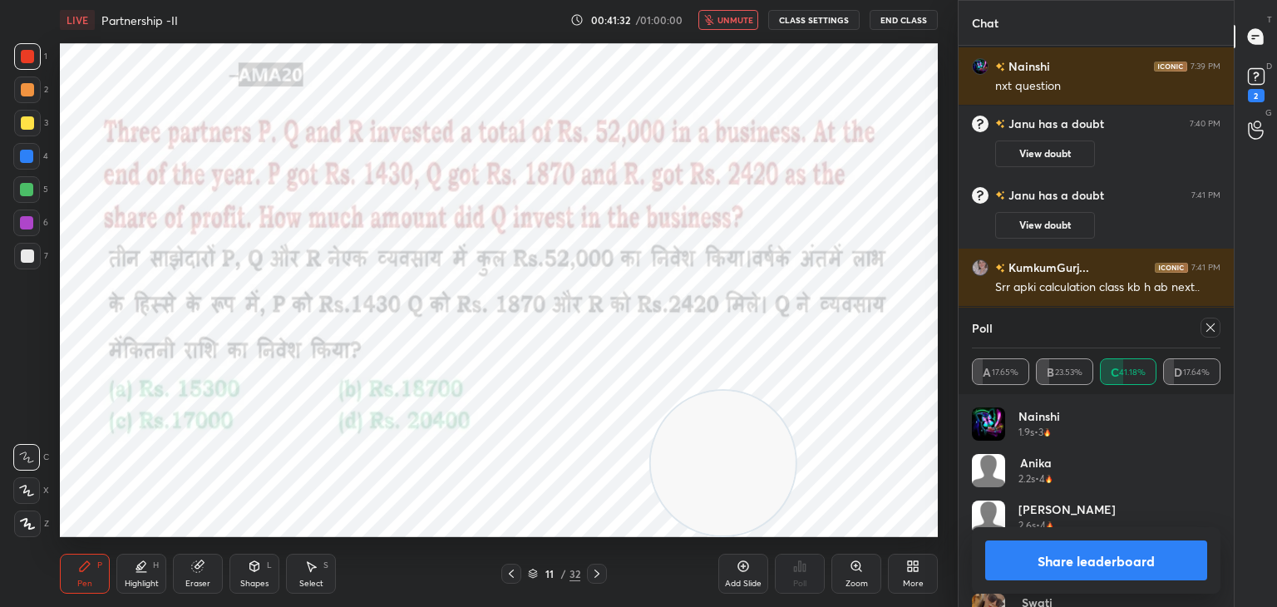
click at [753, 19] on span "unmute" at bounding box center [735, 20] width 36 height 12
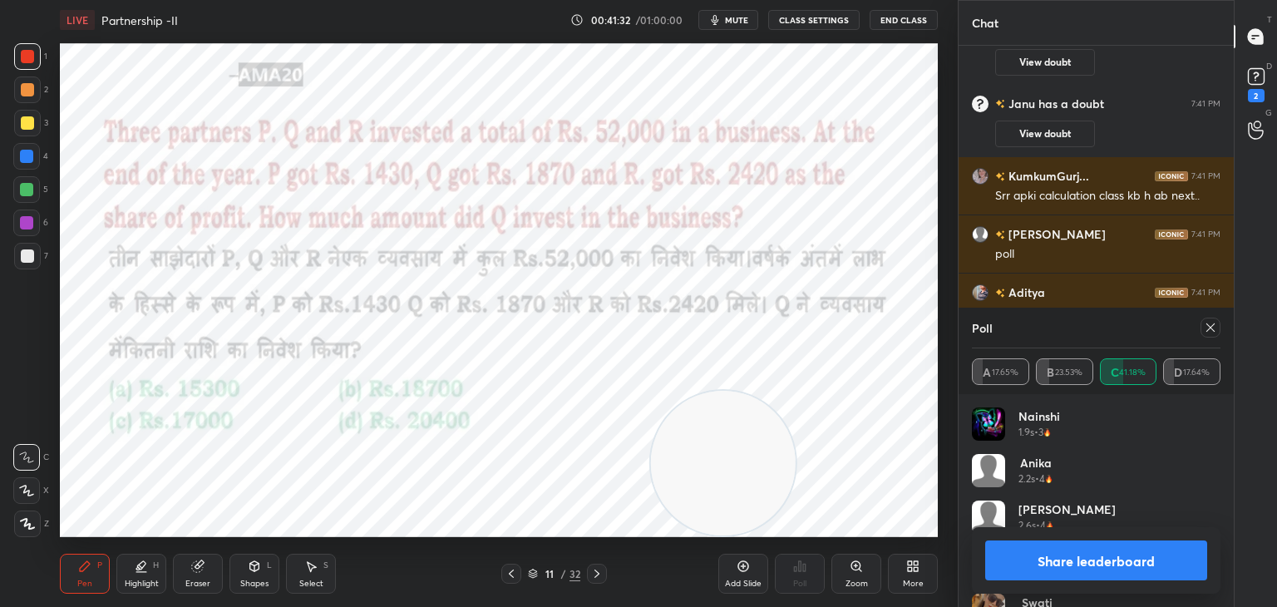
click at [1044, 559] on button "Share leaderboard" at bounding box center [1096, 560] width 222 height 40
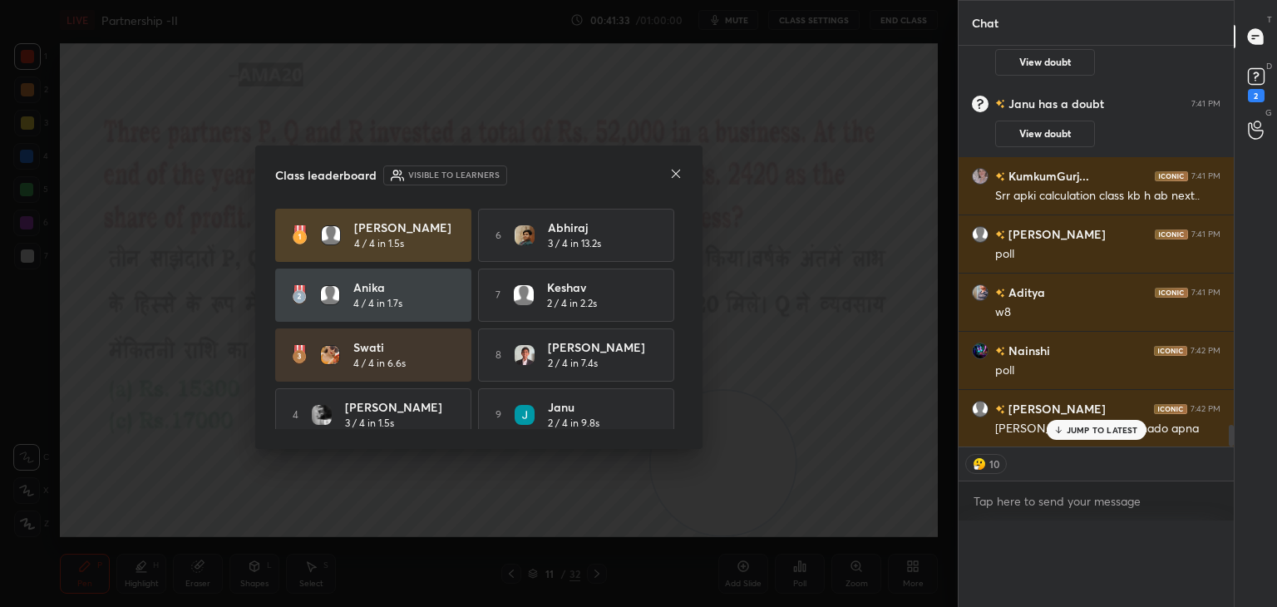
scroll to position [486, 270]
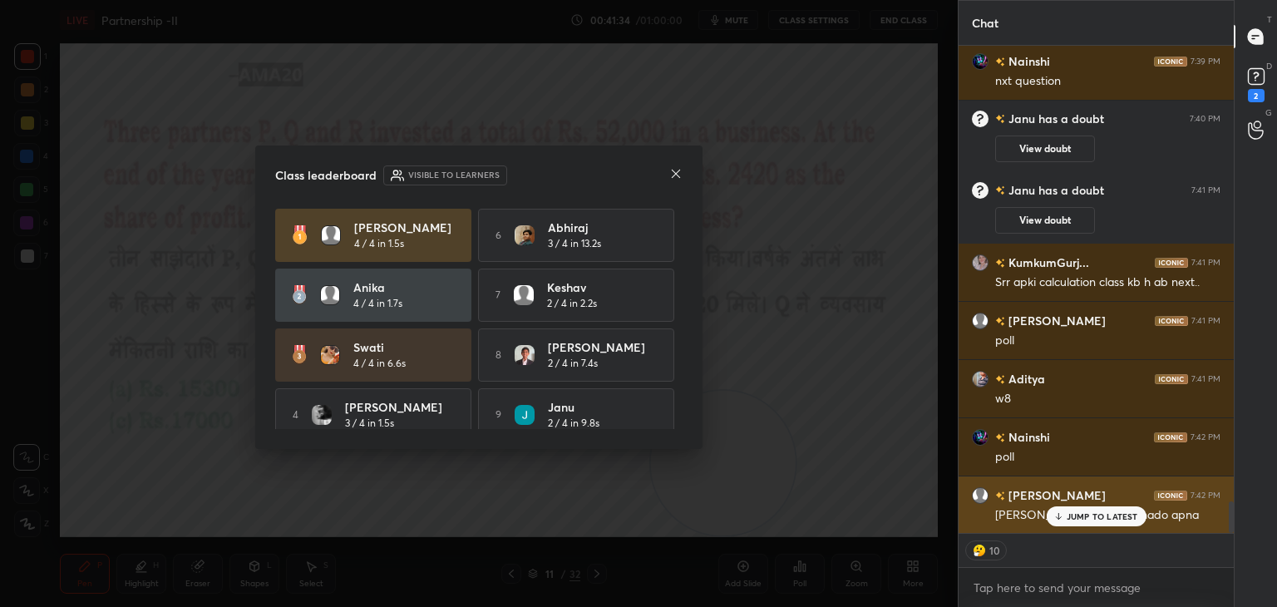
click at [1057, 516] on icon at bounding box center [1057, 516] width 11 height 10
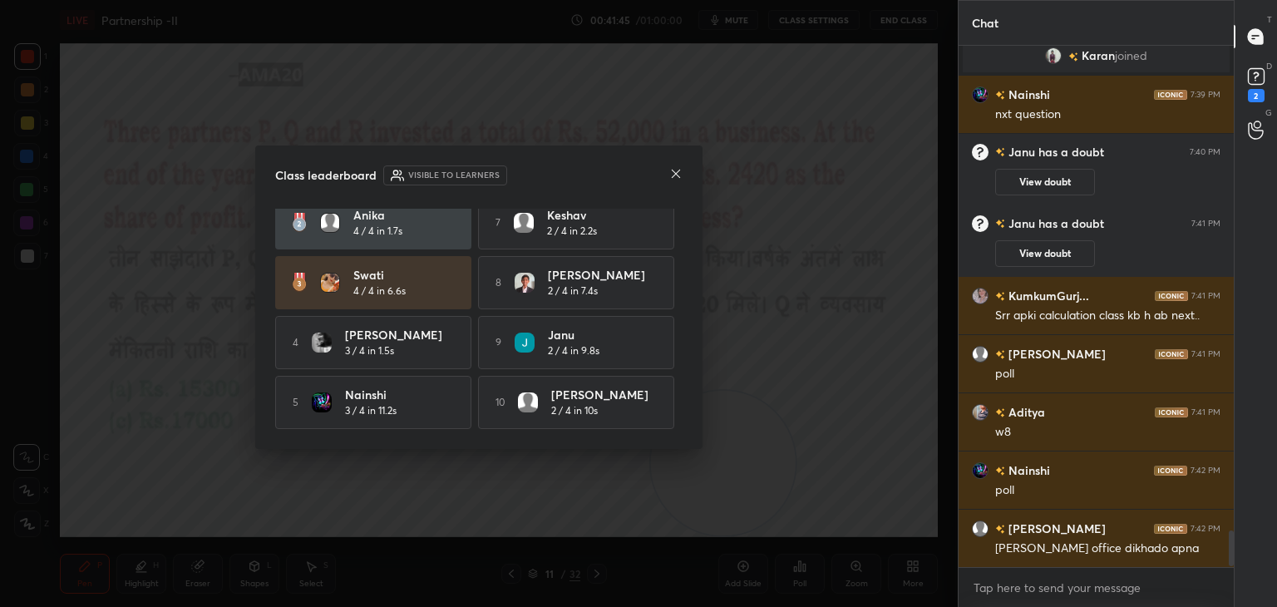
click at [676, 181] on div at bounding box center [675, 174] width 13 height 17
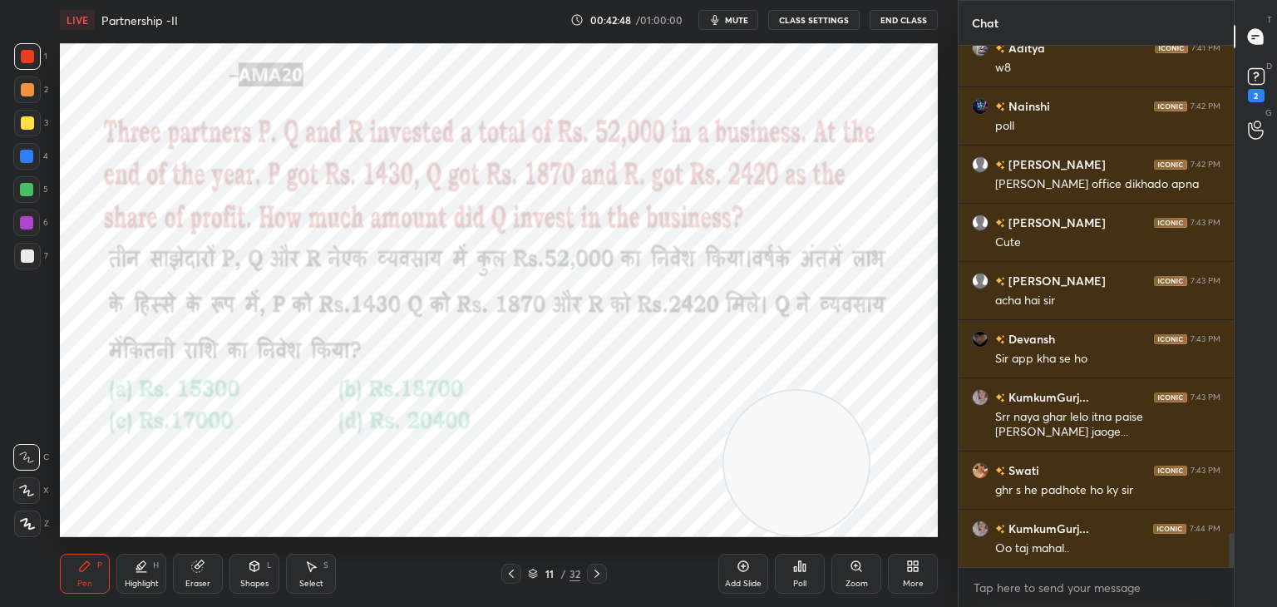
scroll to position [7404, 0]
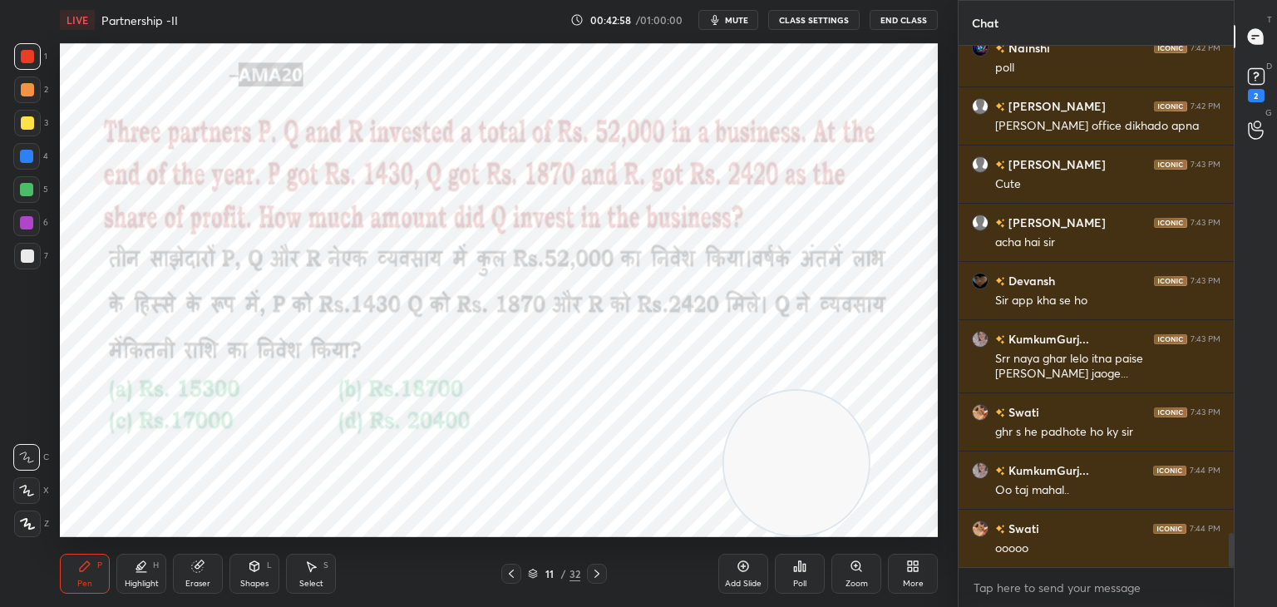
click at [38, 55] on div at bounding box center [27, 56] width 27 height 27
click at [190, 577] on div "Eraser" at bounding box center [198, 574] width 50 height 40
click at [85, 576] on div "Pen P" at bounding box center [85, 574] width 50 height 40
click at [88, 580] on div "Pen" at bounding box center [84, 583] width 15 height 8
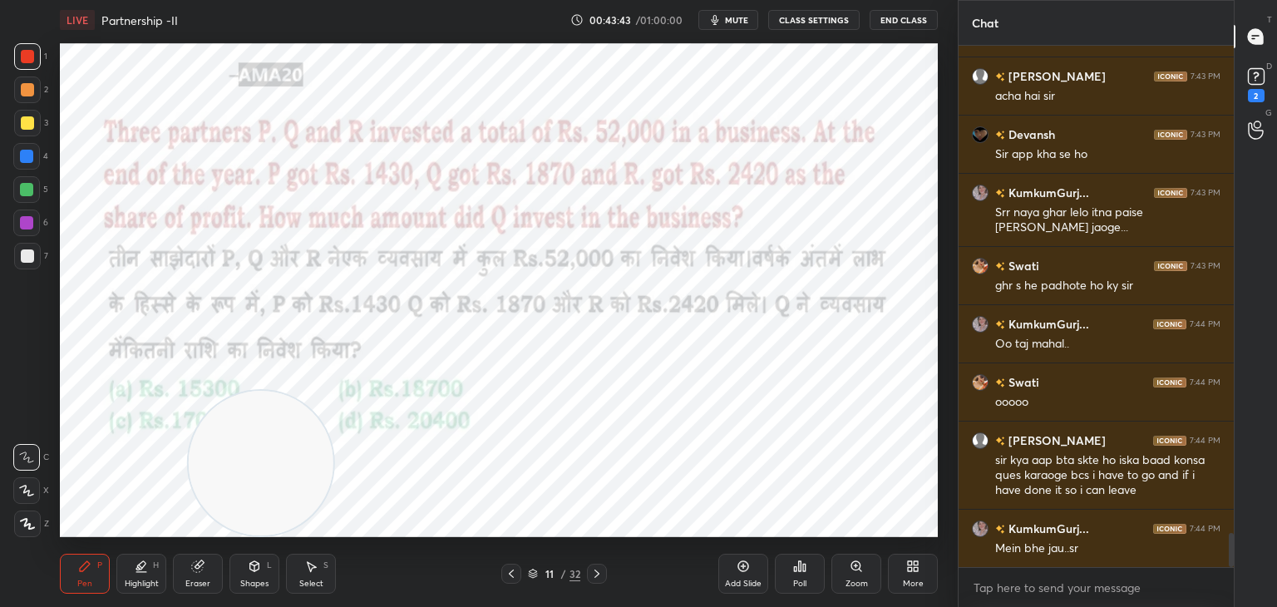
scroll to position [7609, 0]
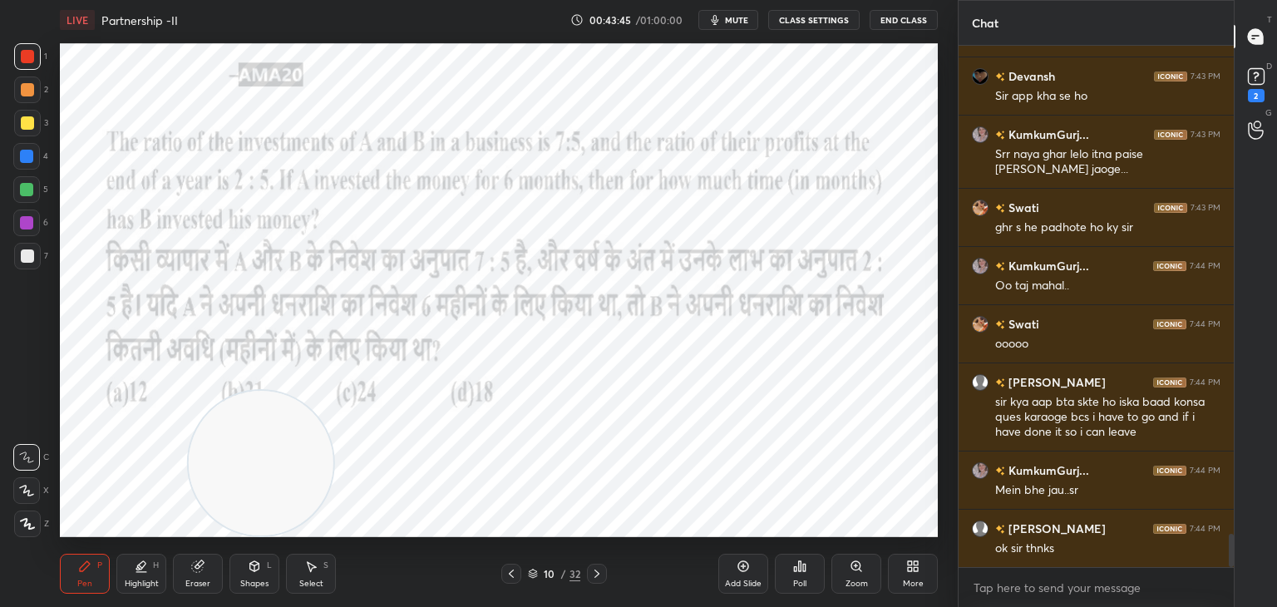
click at [744, 570] on icon at bounding box center [742, 565] width 13 height 13
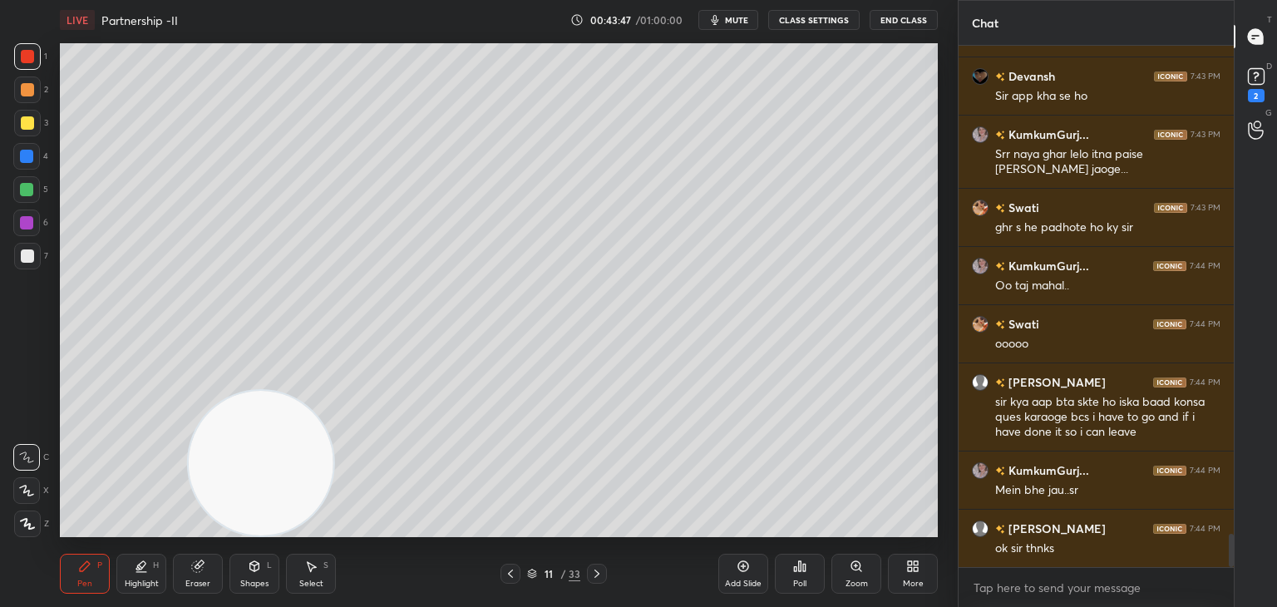
click at [43, 255] on div "7" at bounding box center [31, 256] width 34 height 27
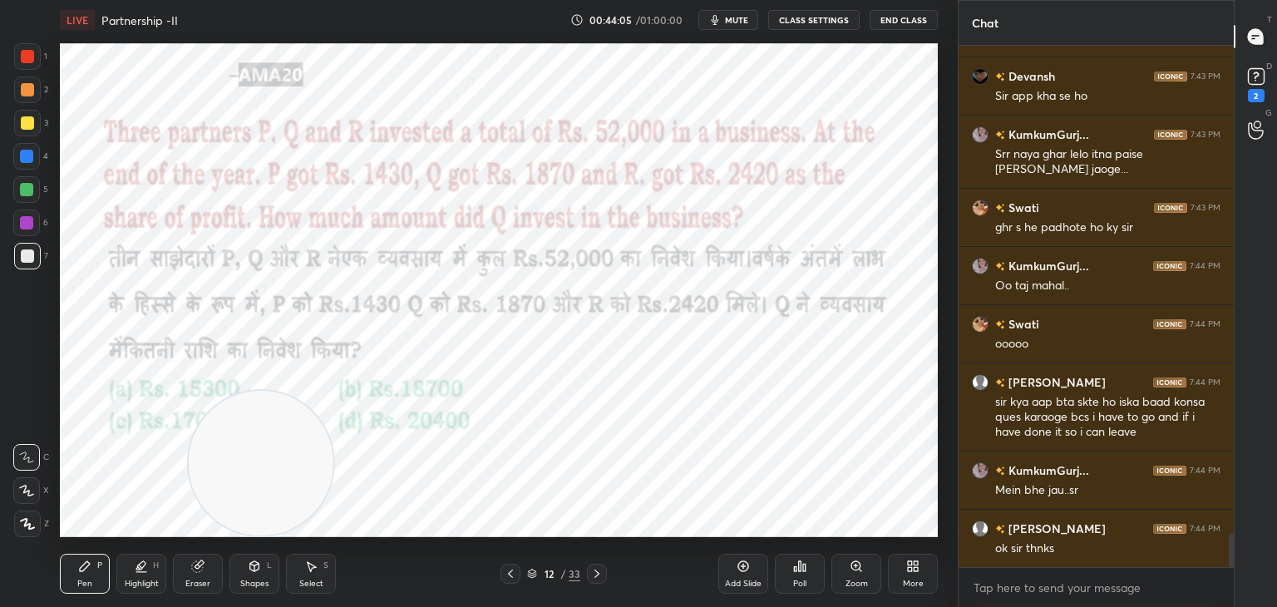
click at [31, 124] on div at bounding box center [27, 122] width 13 height 13
click at [32, 63] on div at bounding box center [27, 56] width 27 height 27
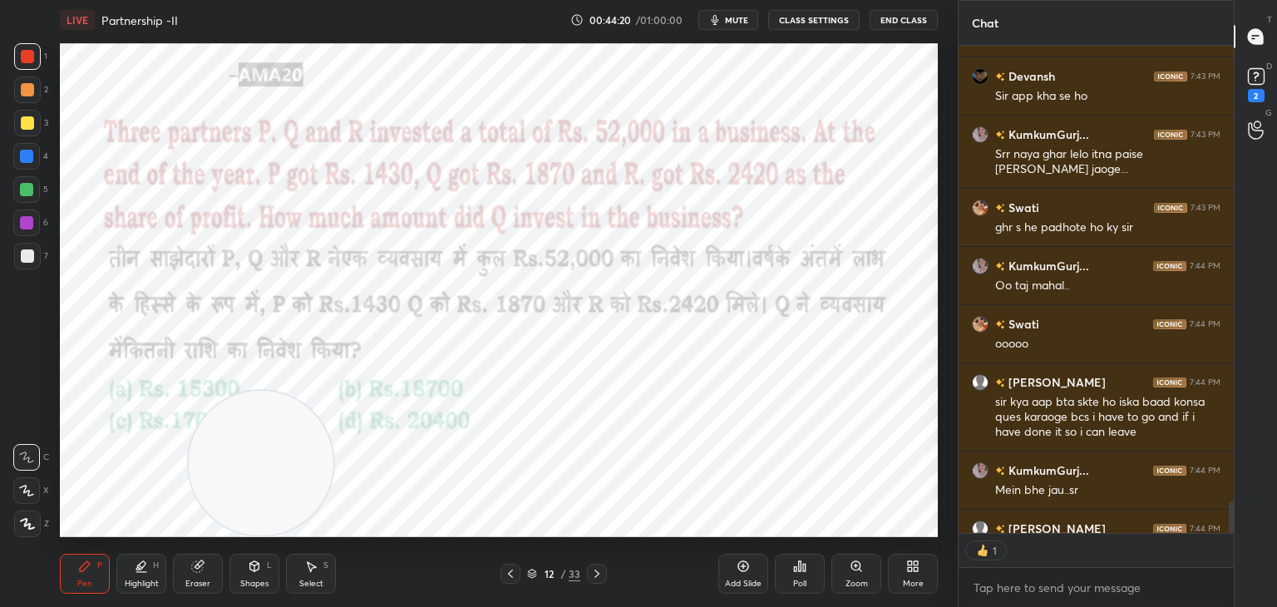
scroll to position [6, 5]
click at [29, 160] on div at bounding box center [26, 156] width 13 height 13
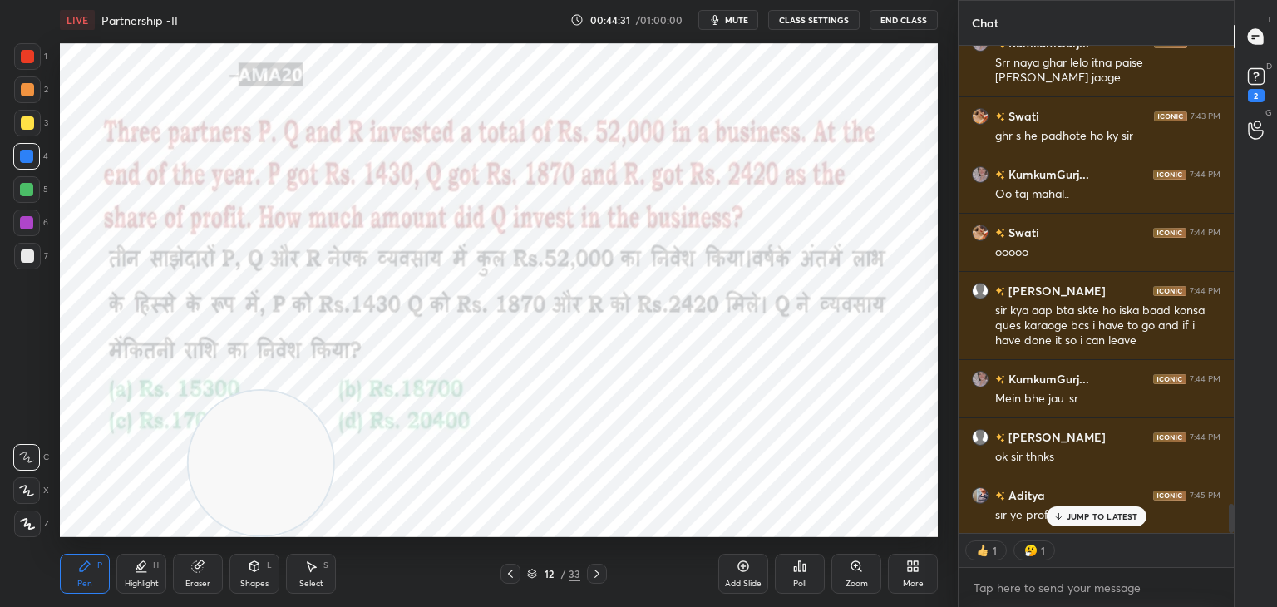
scroll to position [516, 270]
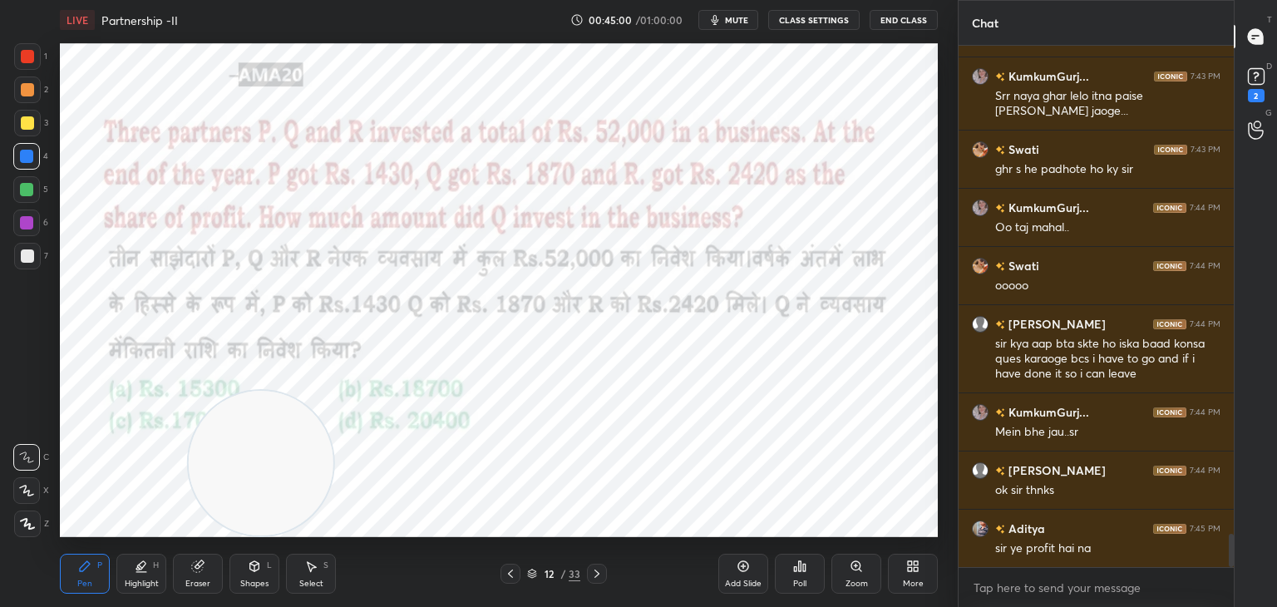
click at [28, 184] on div at bounding box center [26, 189] width 13 height 13
click at [27, 495] on icon at bounding box center [26, 490] width 13 height 10
click at [25, 224] on div at bounding box center [26, 222] width 13 height 13
click at [27, 153] on div at bounding box center [26, 156] width 13 height 13
click at [27, 53] on div at bounding box center [27, 56] width 13 height 13
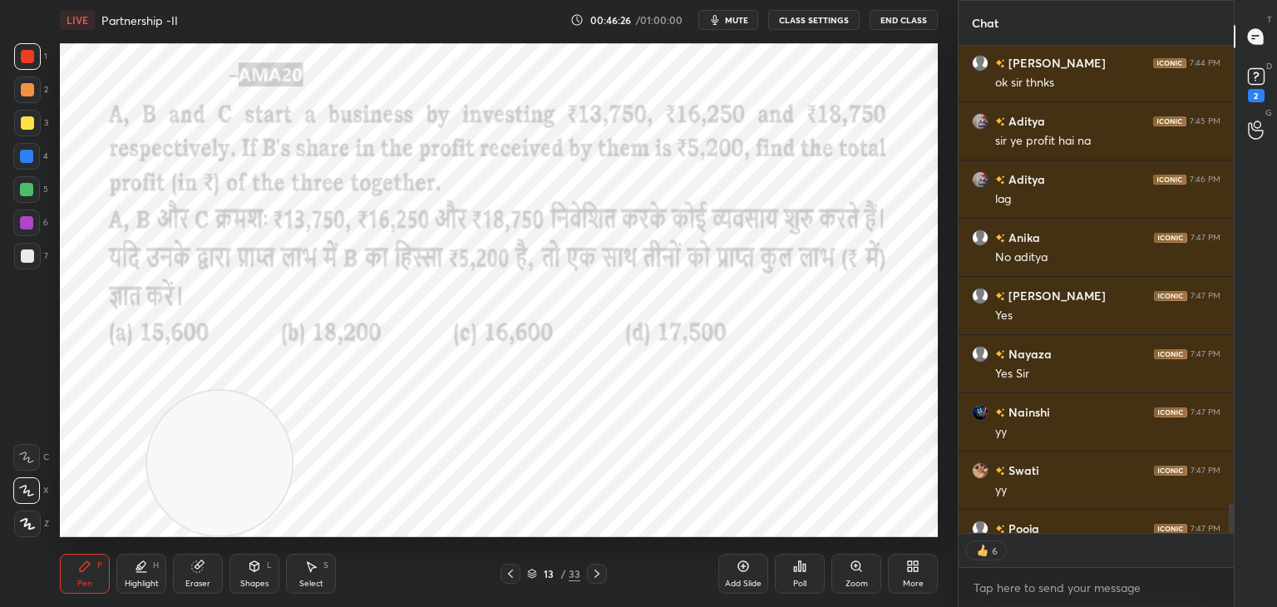
scroll to position [8074, 0]
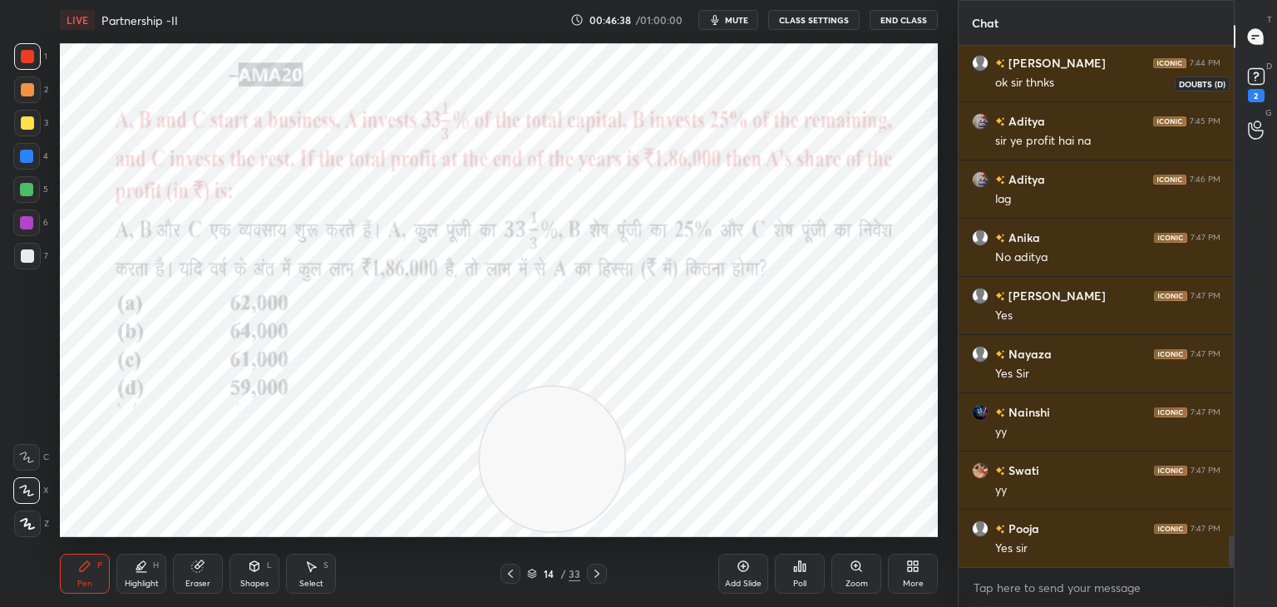
click at [1256, 83] on rect at bounding box center [1256, 77] width 16 height 16
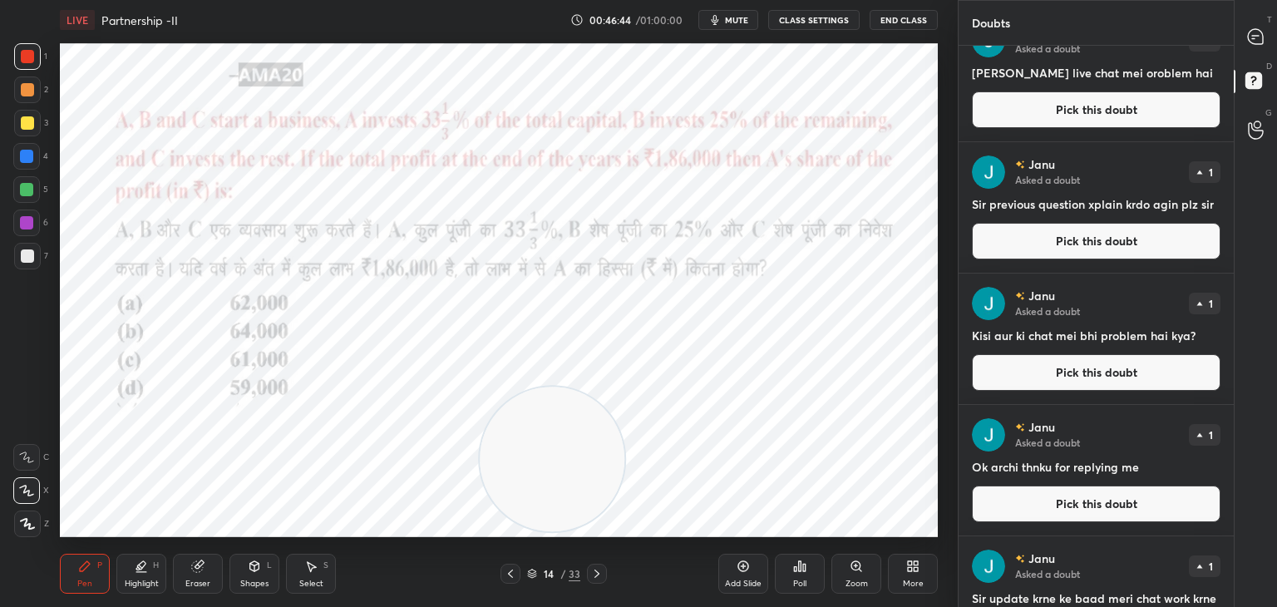
scroll to position [0, 0]
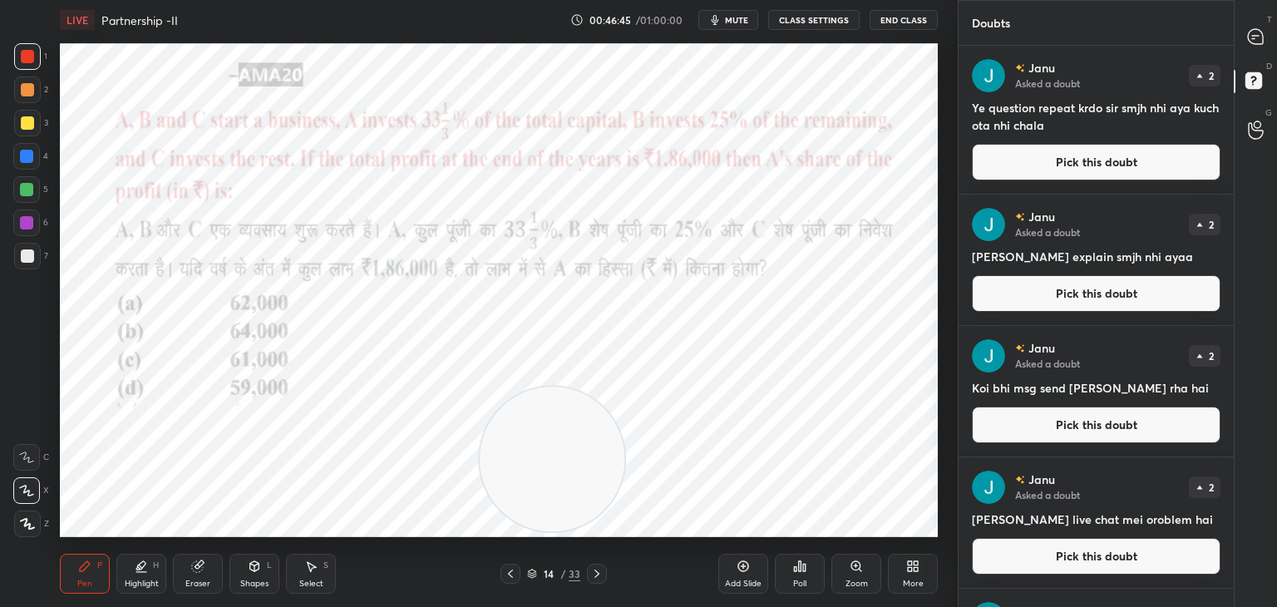
click at [1087, 160] on button "Pick this doubt" at bounding box center [1096, 162] width 249 height 37
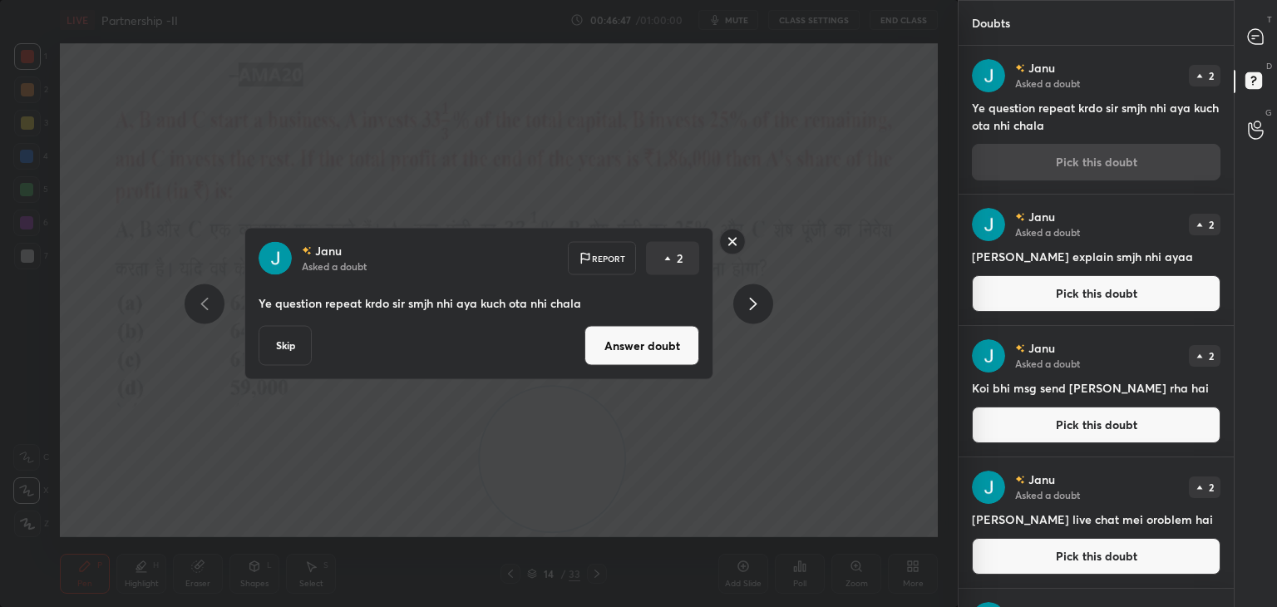
click at [296, 349] on button "Skip" at bounding box center [285, 346] width 53 height 40
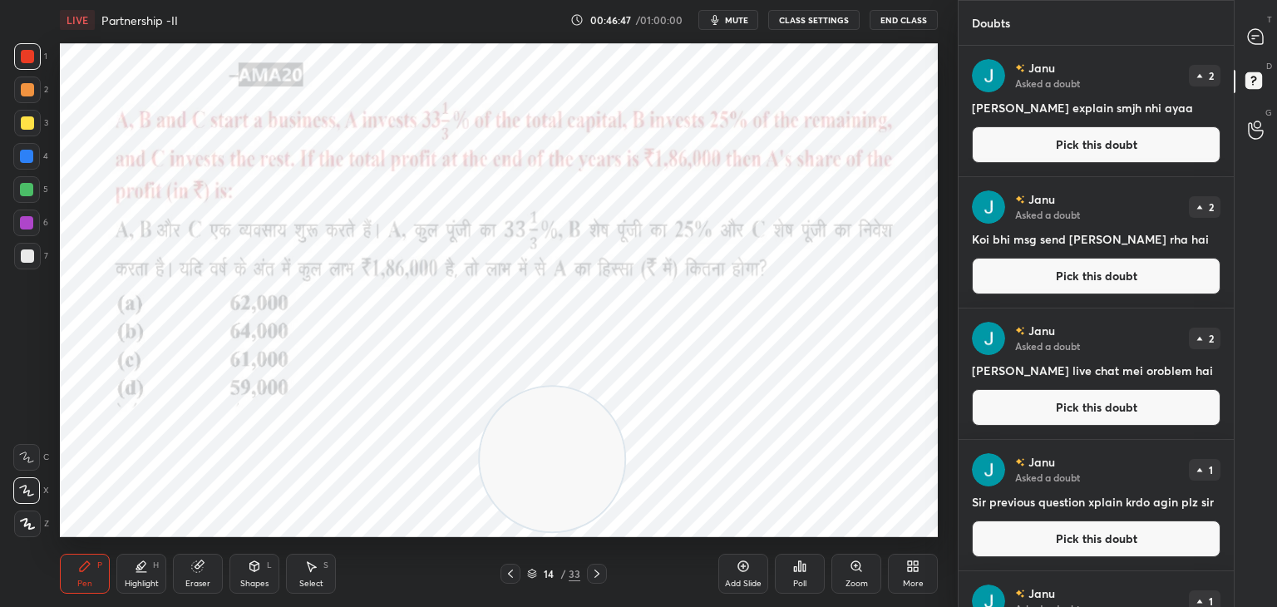
click at [1091, 153] on button "Pick this doubt" at bounding box center [1096, 144] width 249 height 37
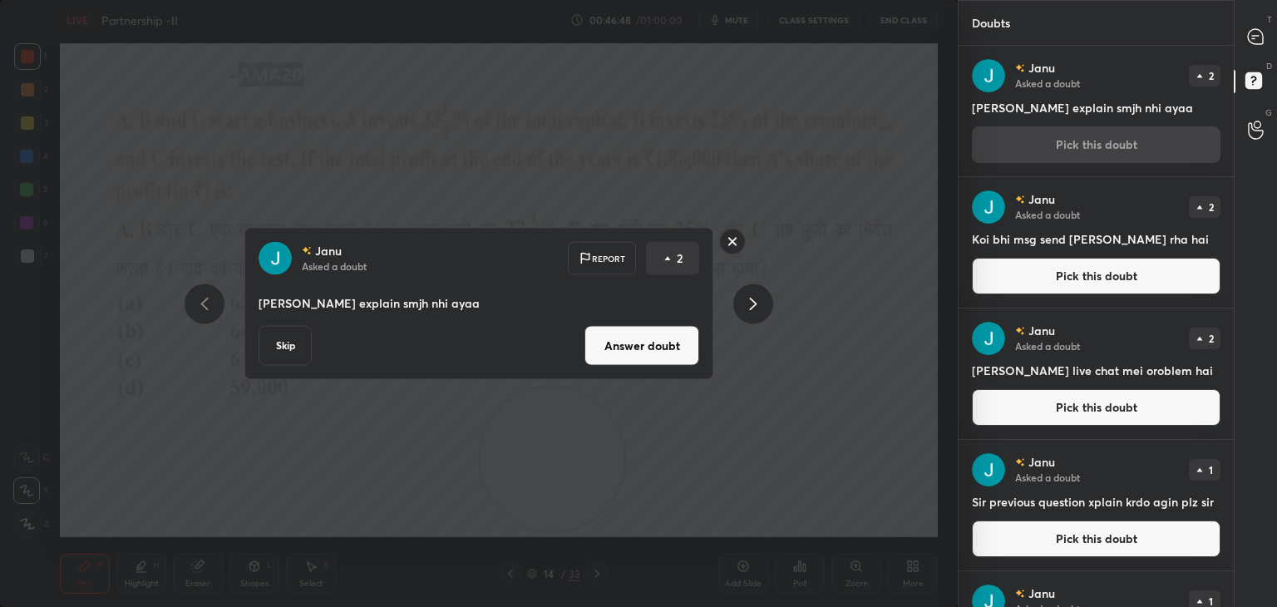
click at [288, 342] on button "Skip" at bounding box center [285, 346] width 53 height 40
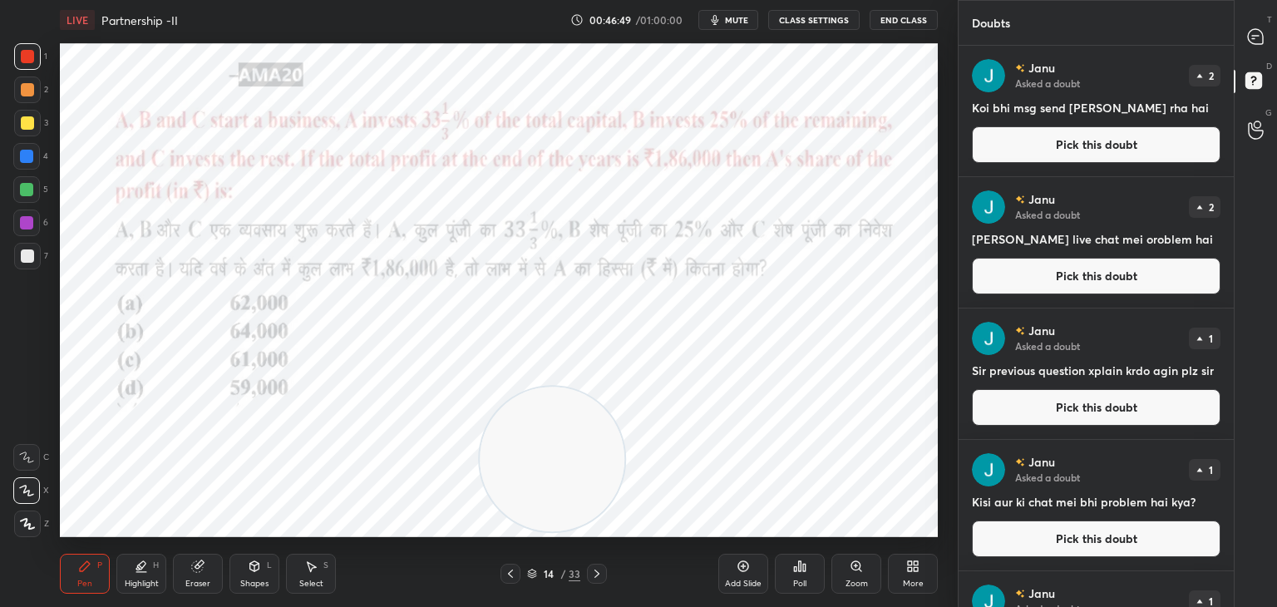
click at [1039, 146] on button "Pick this doubt" at bounding box center [1096, 144] width 249 height 37
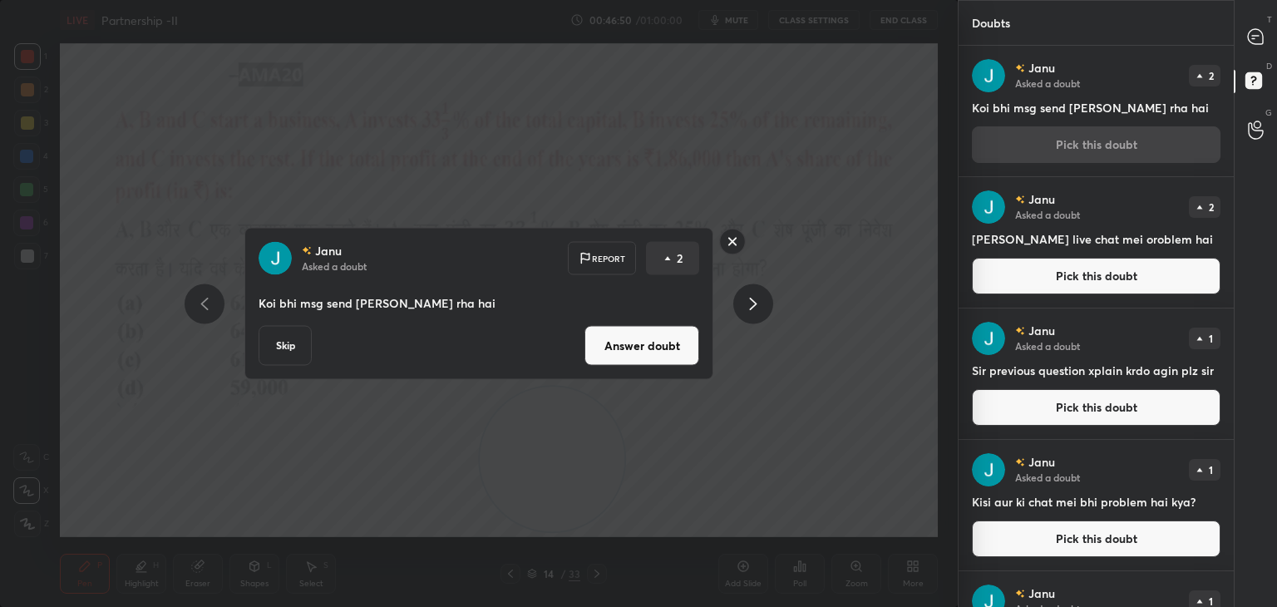
click at [288, 342] on button "Skip" at bounding box center [285, 346] width 53 height 40
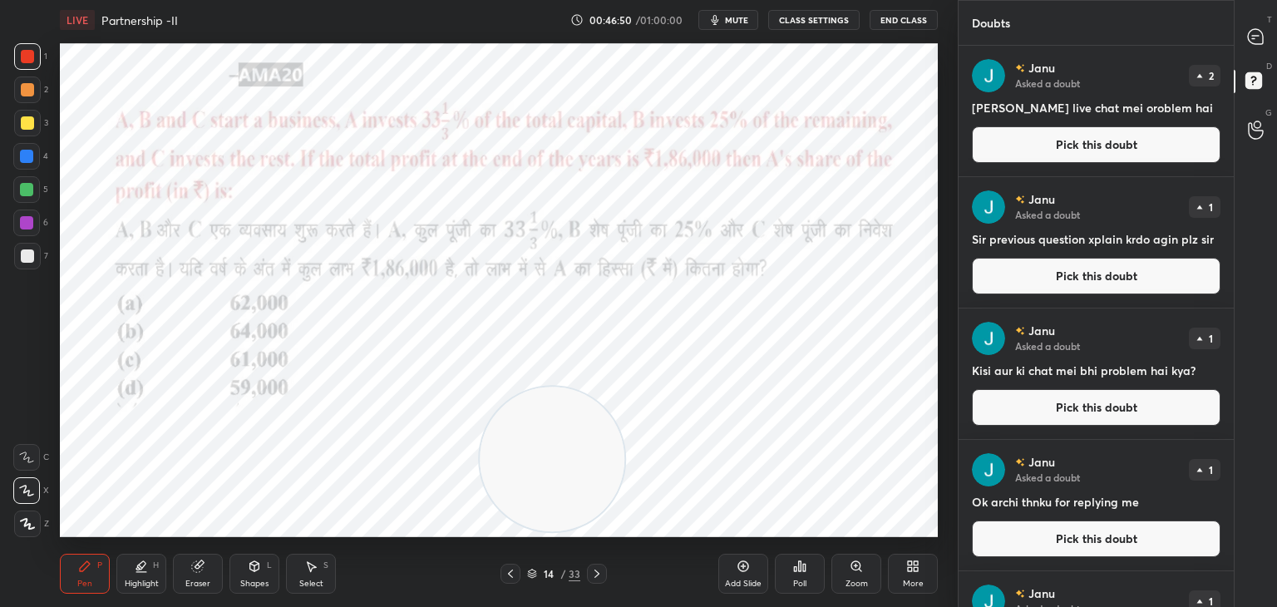
click at [1022, 150] on button "Pick this doubt" at bounding box center [1096, 144] width 249 height 37
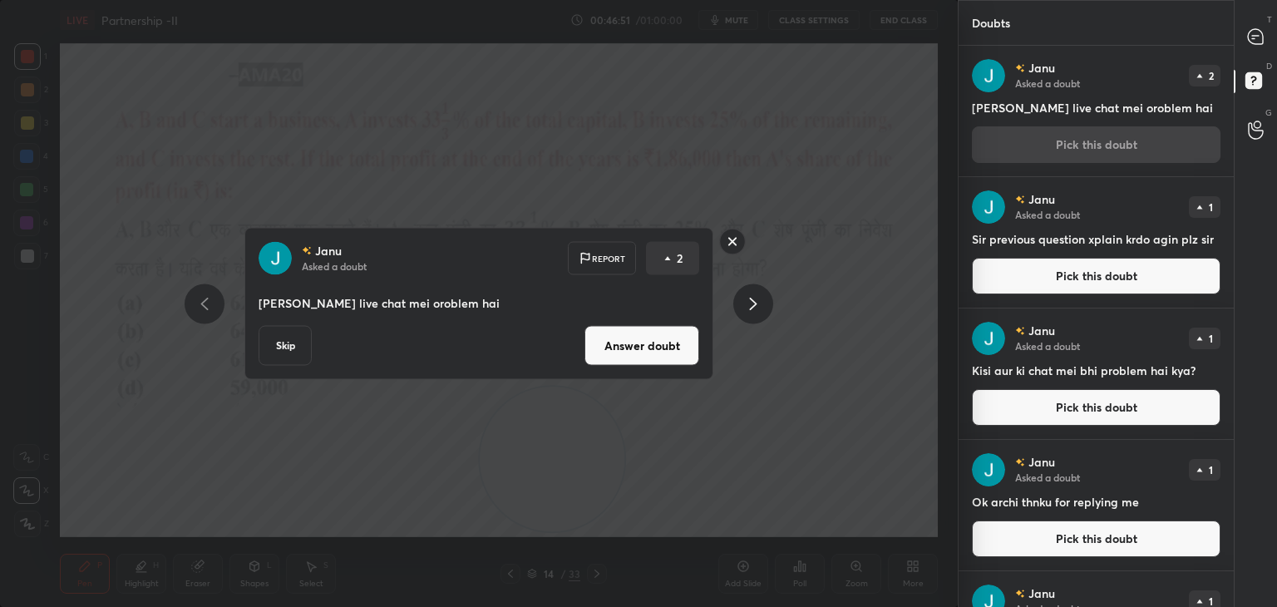
click at [278, 353] on button "Skip" at bounding box center [285, 346] width 53 height 40
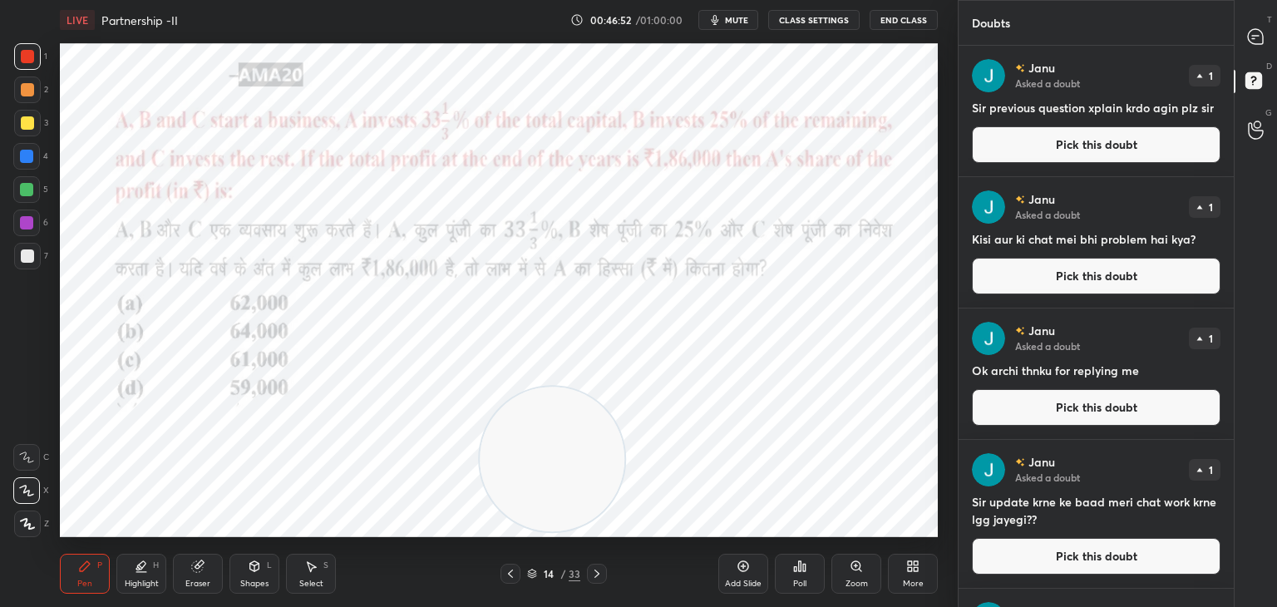
click at [1048, 144] on button "Pick this doubt" at bounding box center [1096, 144] width 249 height 37
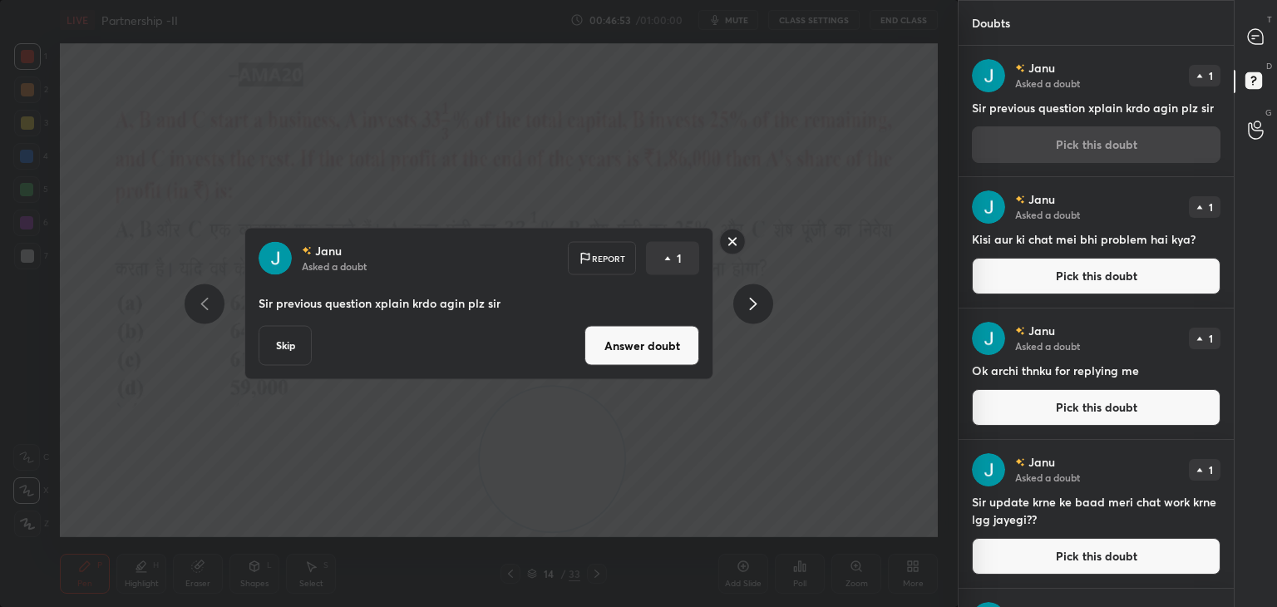
click at [284, 344] on button "Skip" at bounding box center [285, 346] width 53 height 40
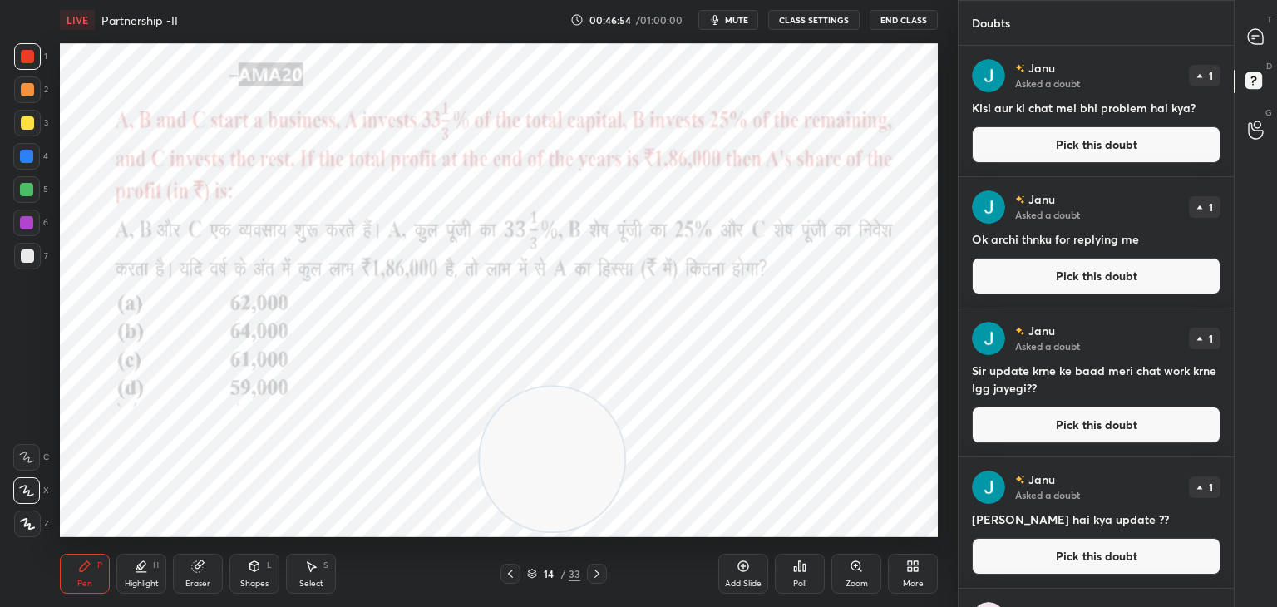
click at [1052, 138] on button "Pick this doubt" at bounding box center [1096, 144] width 249 height 37
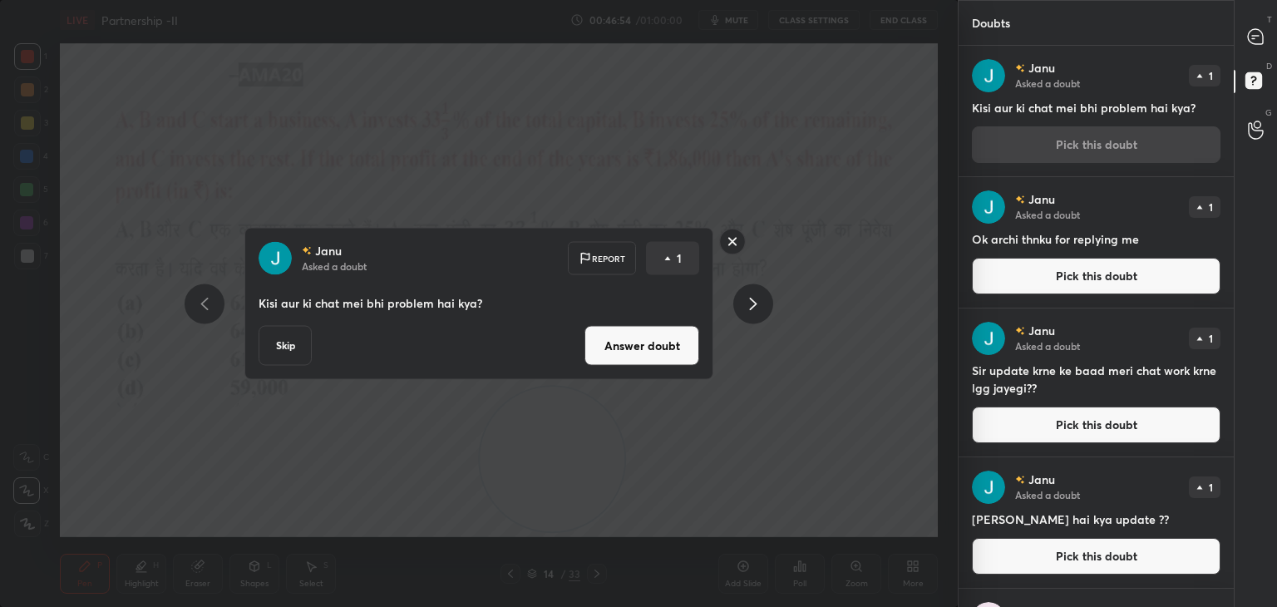
click at [291, 337] on button "Skip" at bounding box center [285, 346] width 53 height 40
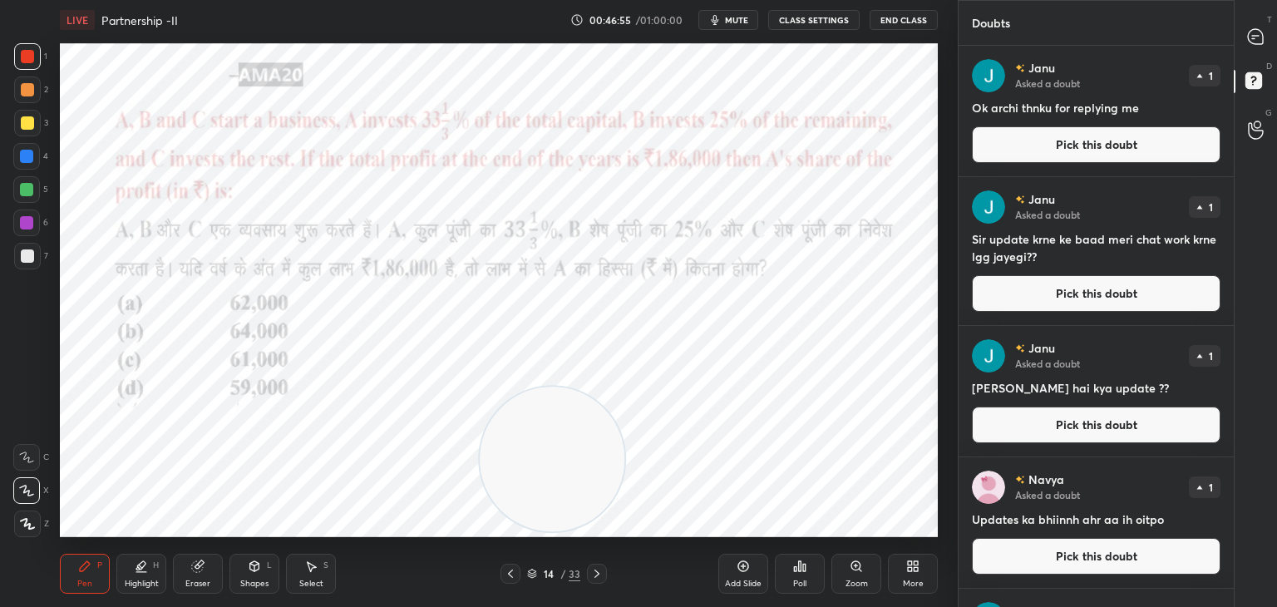
click at [1080, 137] on button "Pick this doubt" at bounding box center [1096, 144] width 249 height 37
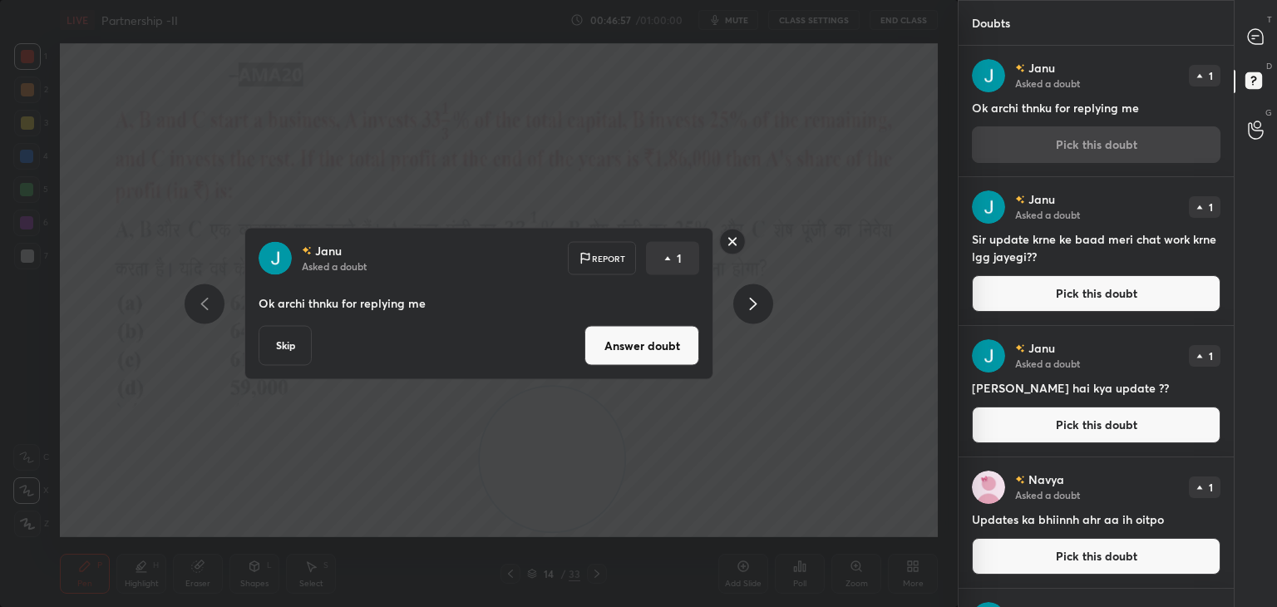
click at [294, 345] on button "Skip" at bounding box center [285, 346] width 53 height 40
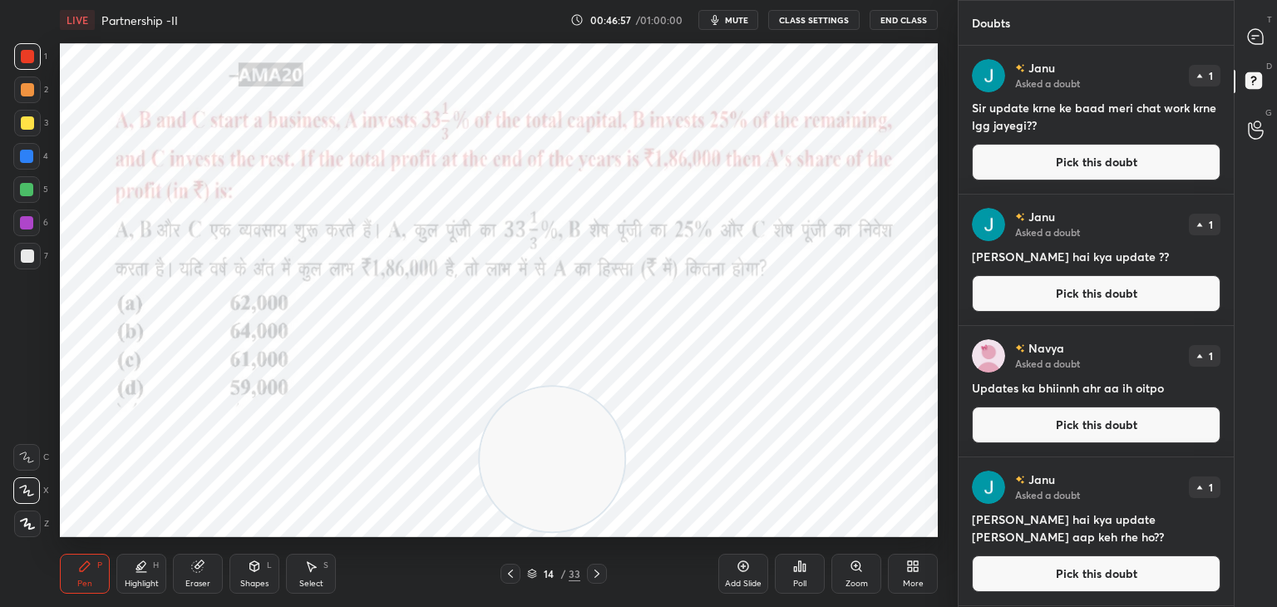
click at [1072, 162] on button "Pick this doubt" at bounding box center [1096, 162] width 249 height 37
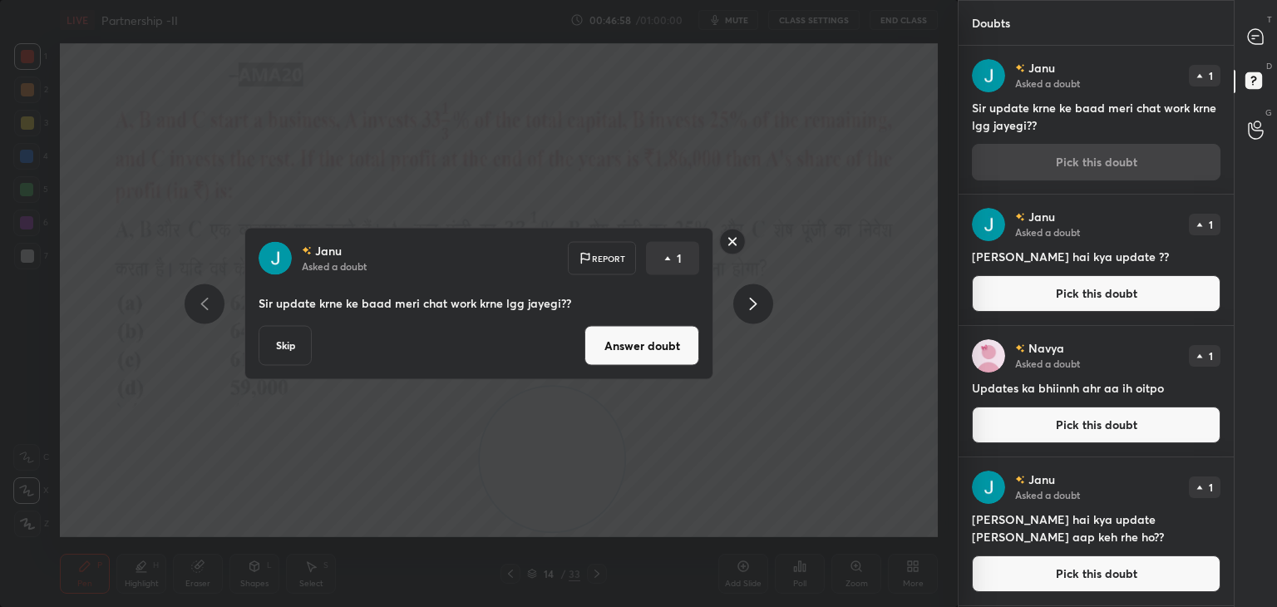
click at [287, 350] on button "Skip" at bounding box center [285, 346] width 53 height 40
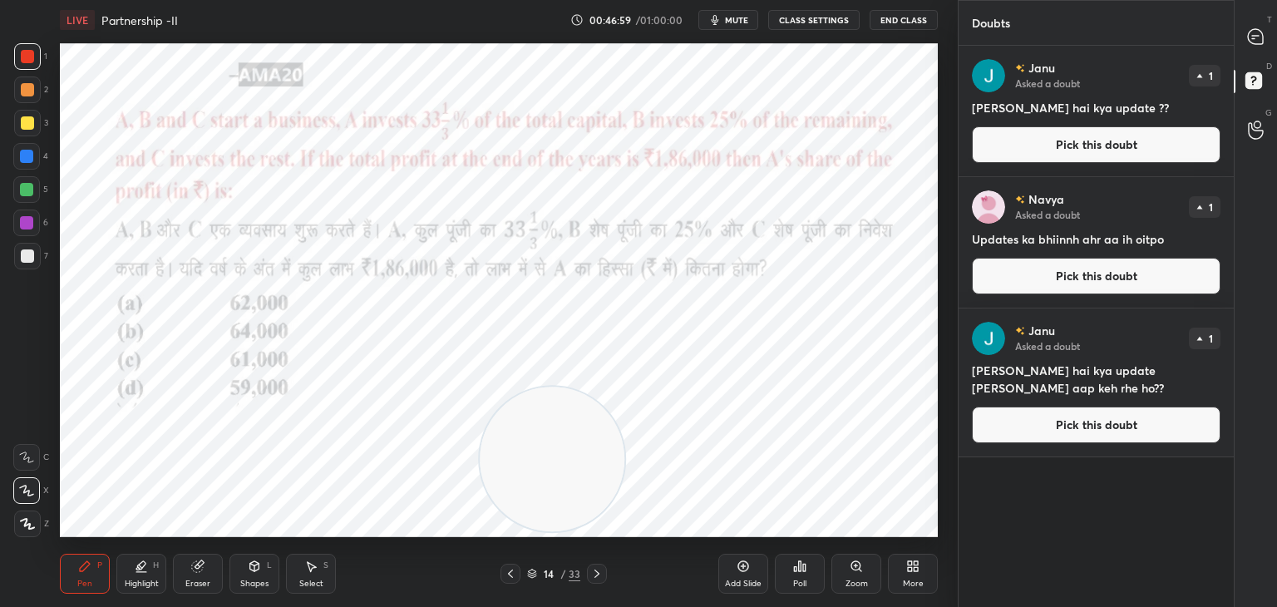
click at [1011, 155] on button "Pick this doubt" at bounding box center [1096, 144] width 249 height 37
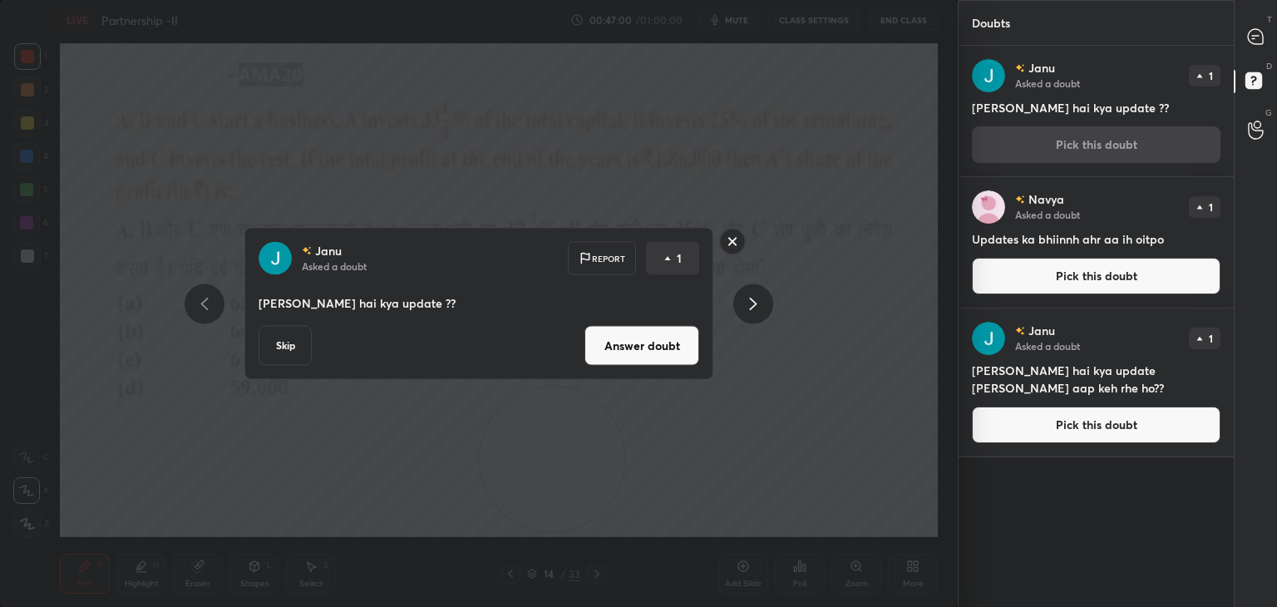
click at [288, 340] on button "Skip" at bounding box center [285, 346] width 53 height 40
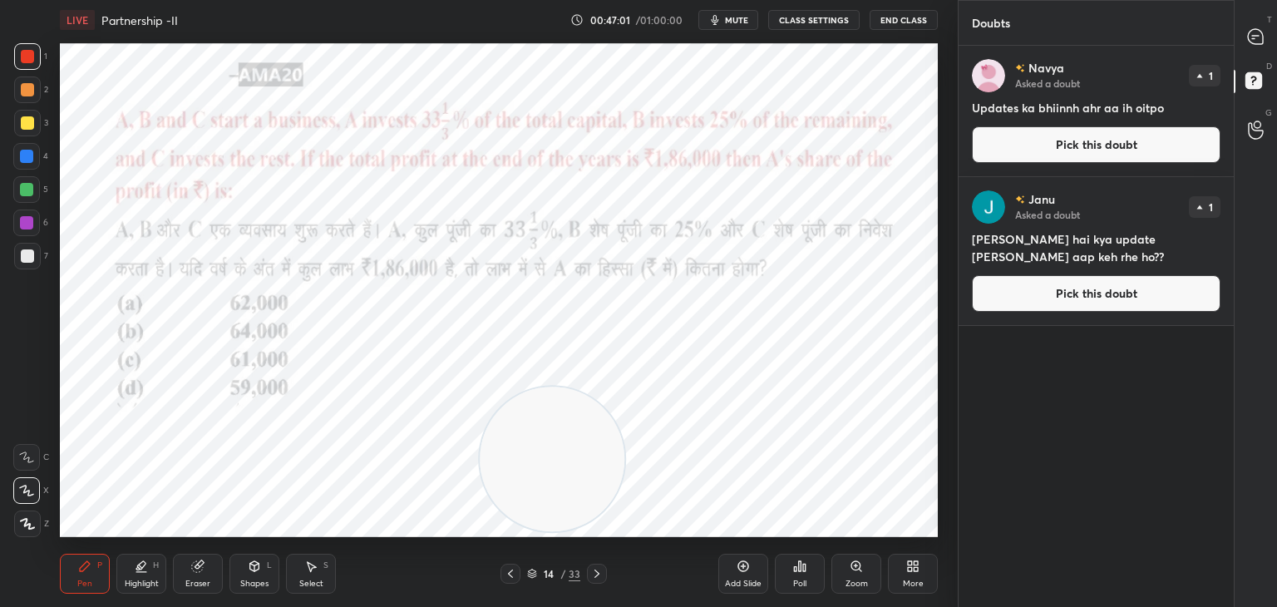
click at [987, 144] on button "Pick this doubt" at bounding box center [1096, 144] width 249 height 37
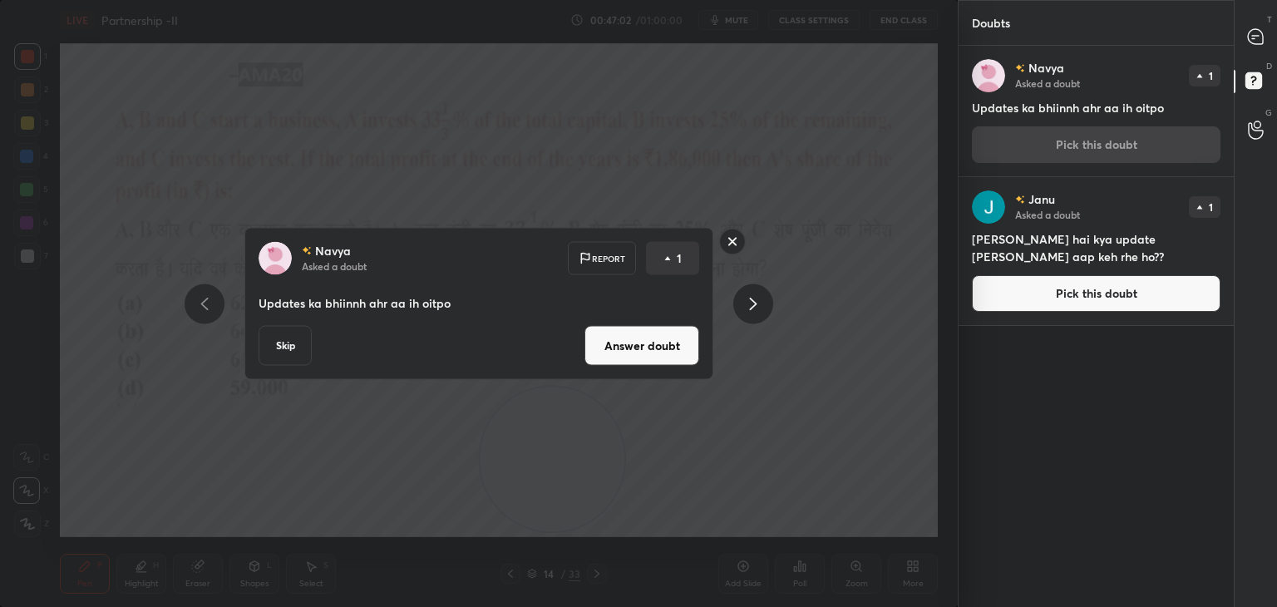
click at [289, 338] on button "Skip" at bounding box center [285, 346] width 53 height 40
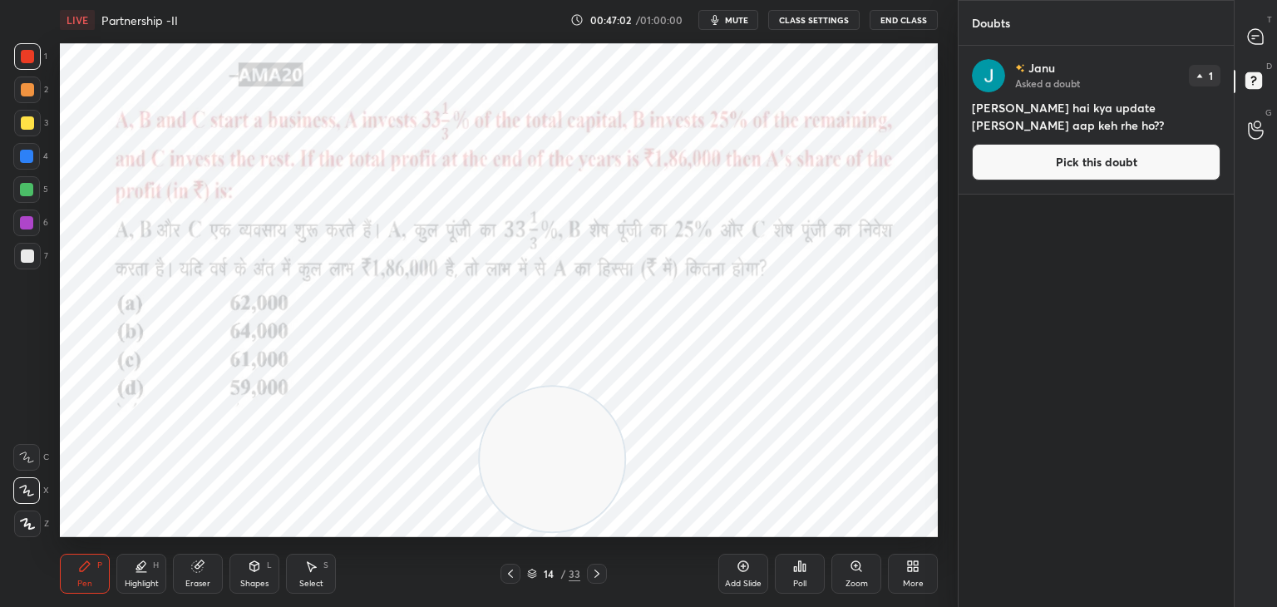
click at [1037, 161] on button "Pick this doubt" at bounding box center [1096, 162] width 249 height 37
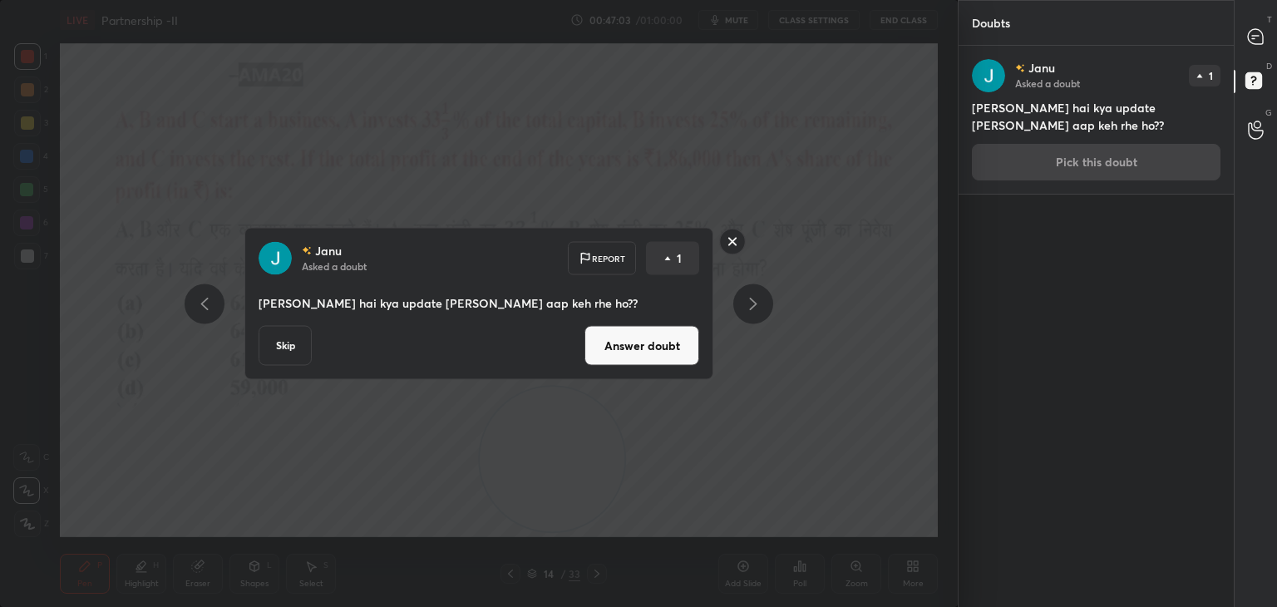
click at [296, 341] on button "Skip" at bounding box center [285, 346] width 53 height 40
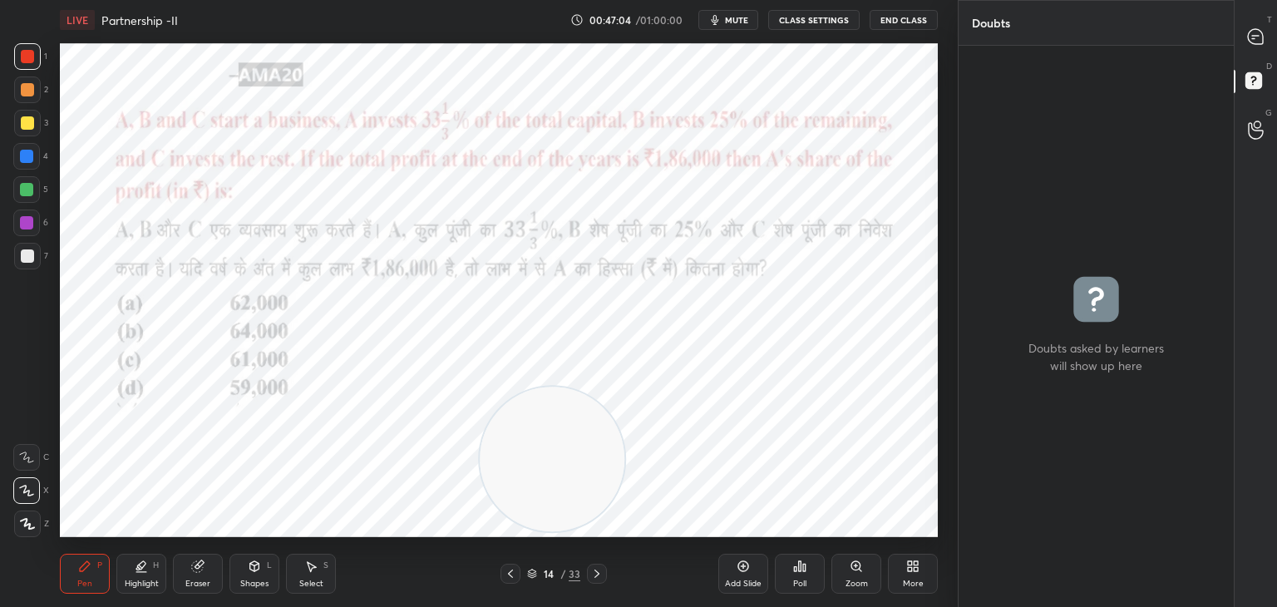
click at [1272, 37] on div "T Messages (T)" at bounding box center [1255, 36] width 42 height 47
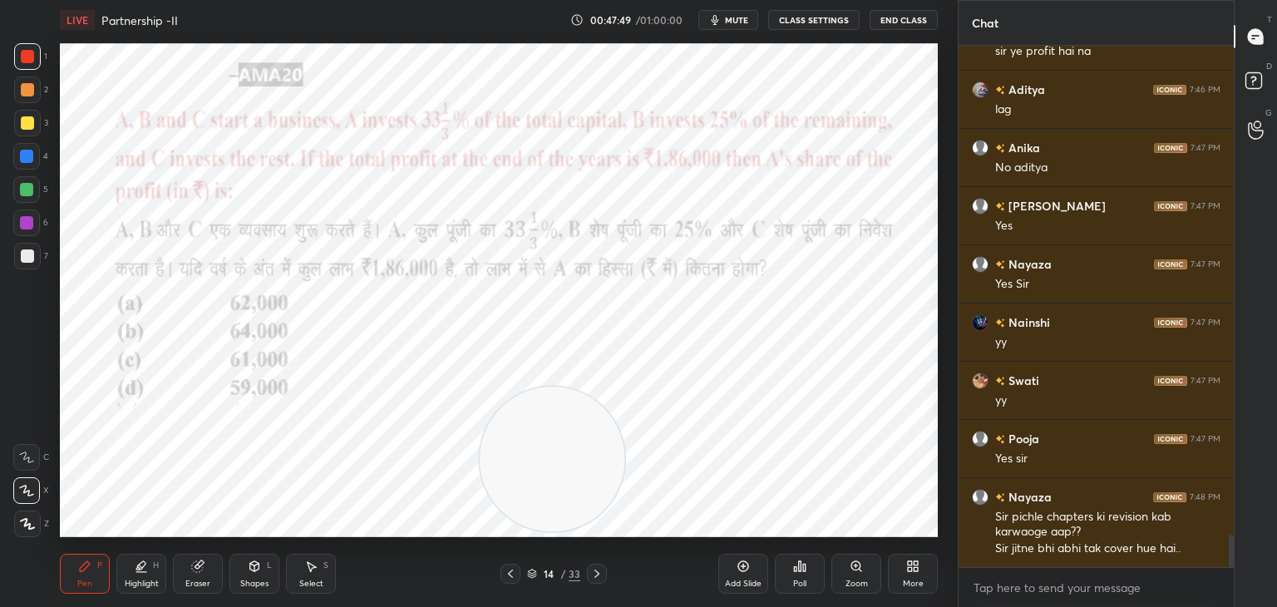
scroll to position [7941, 0]
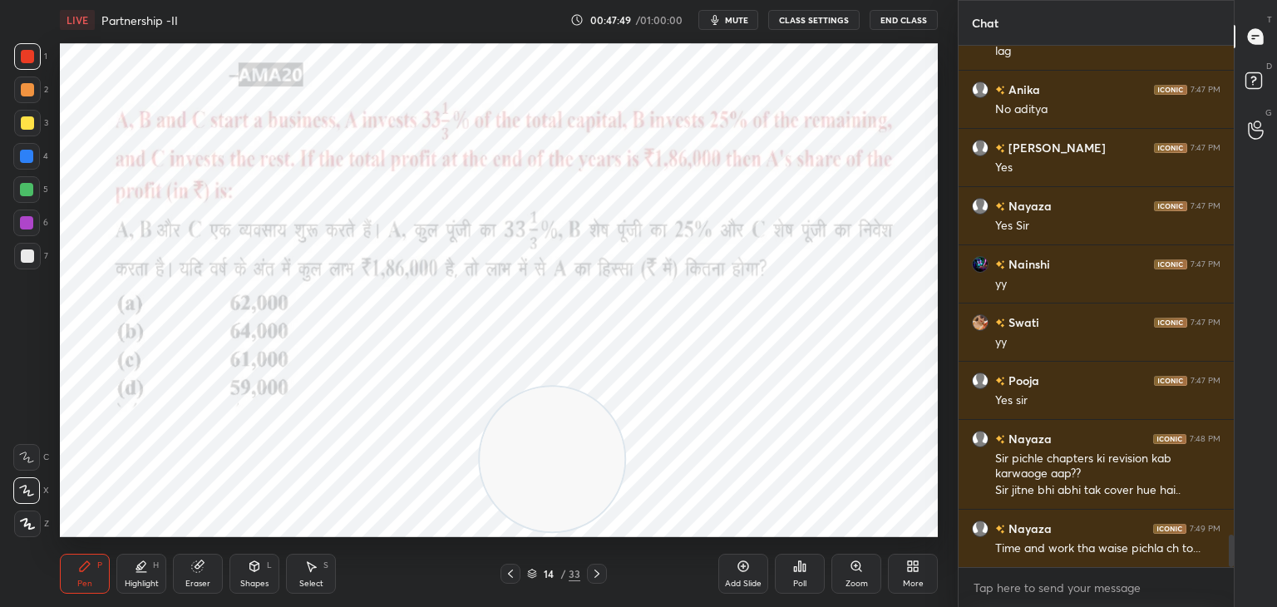
click at [35, 53] on div at bounding box center [27, 56] width 27 height 27
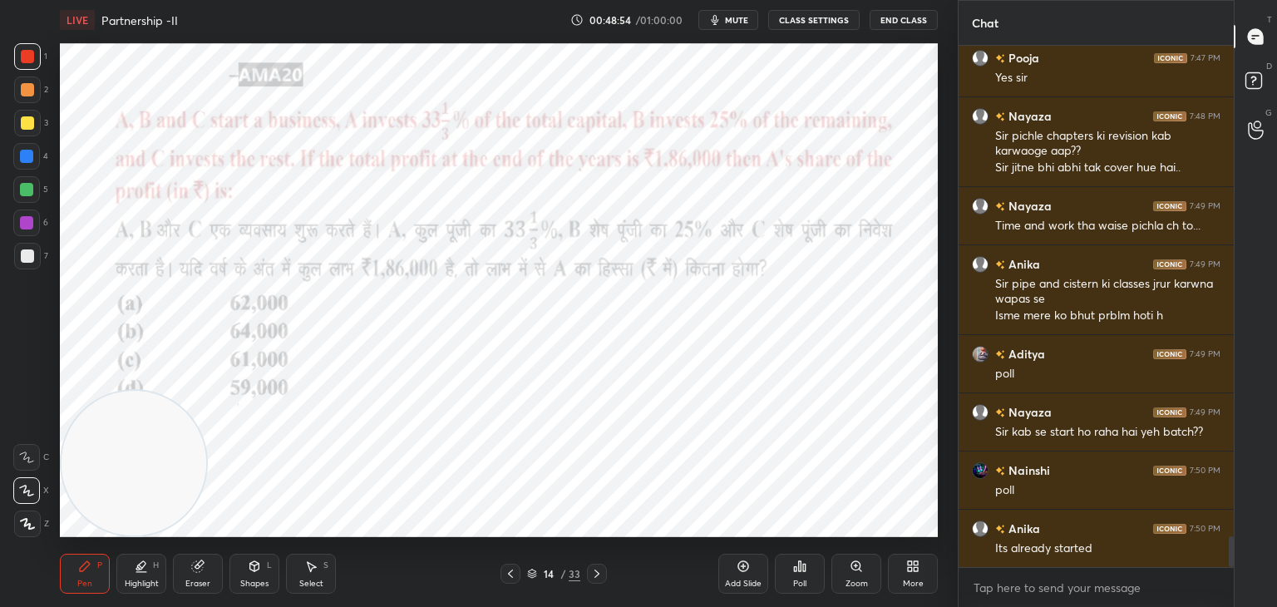
scroll to position [8322, 0]
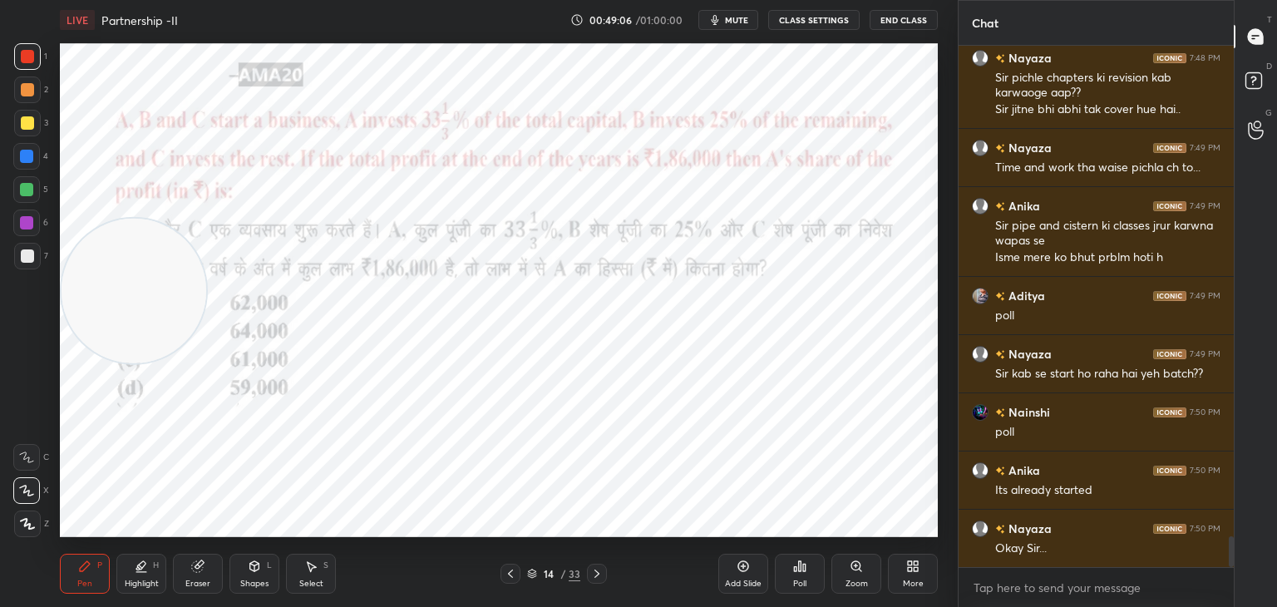
click at [188, 554] on div "Eraser" at bounding box center [198, 574] width 50 height 40
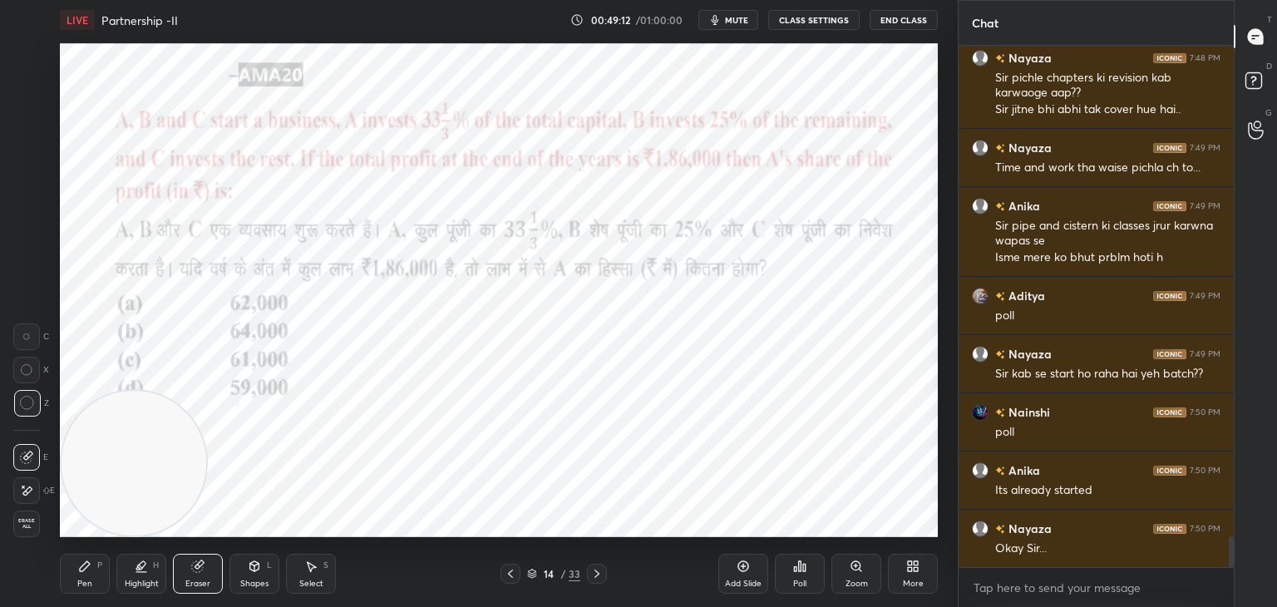
scroll to position [8339, 0]
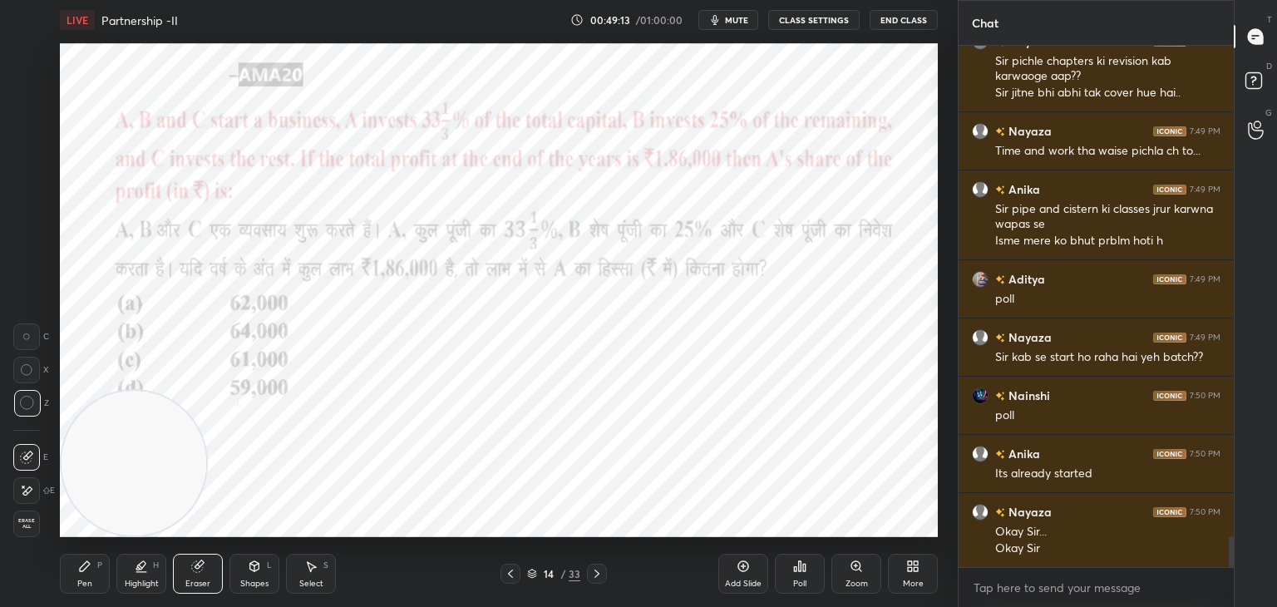
click at [33, 520] on span "Erase all" at bounding box center [26, 524] width 25 height 12
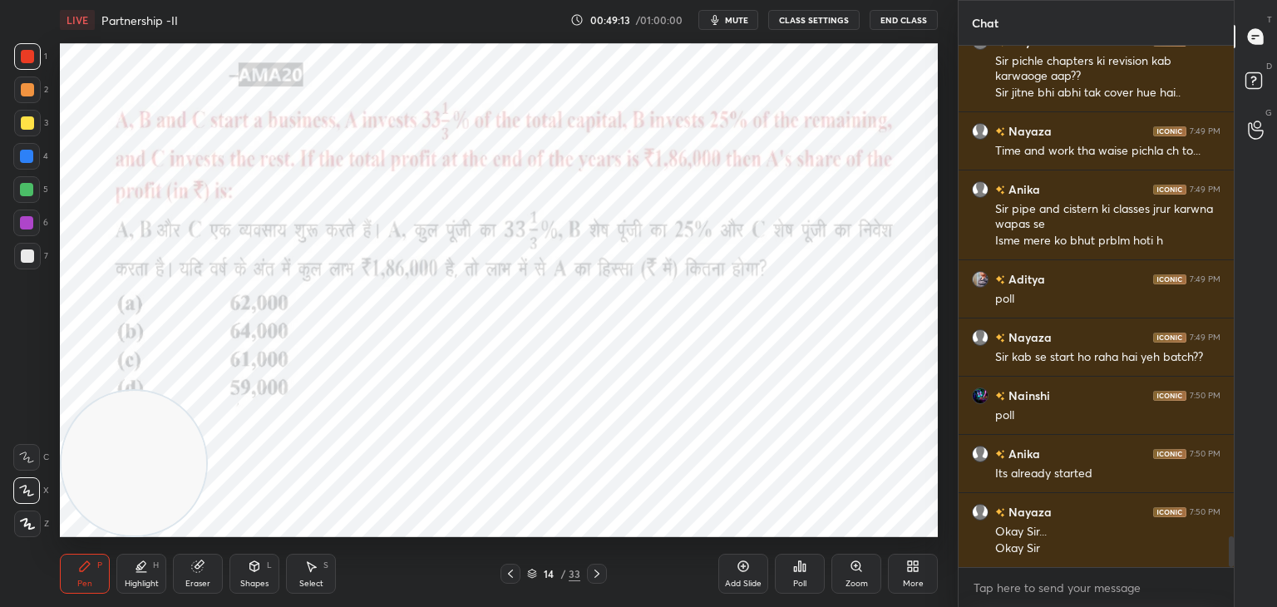
click at [86, 575] on div "Pen P" at bounding box center [85, 574] width 50 height 40
click at [844, 574] on div "Zoom" at bounding box center [856, 574] width 50 height 40
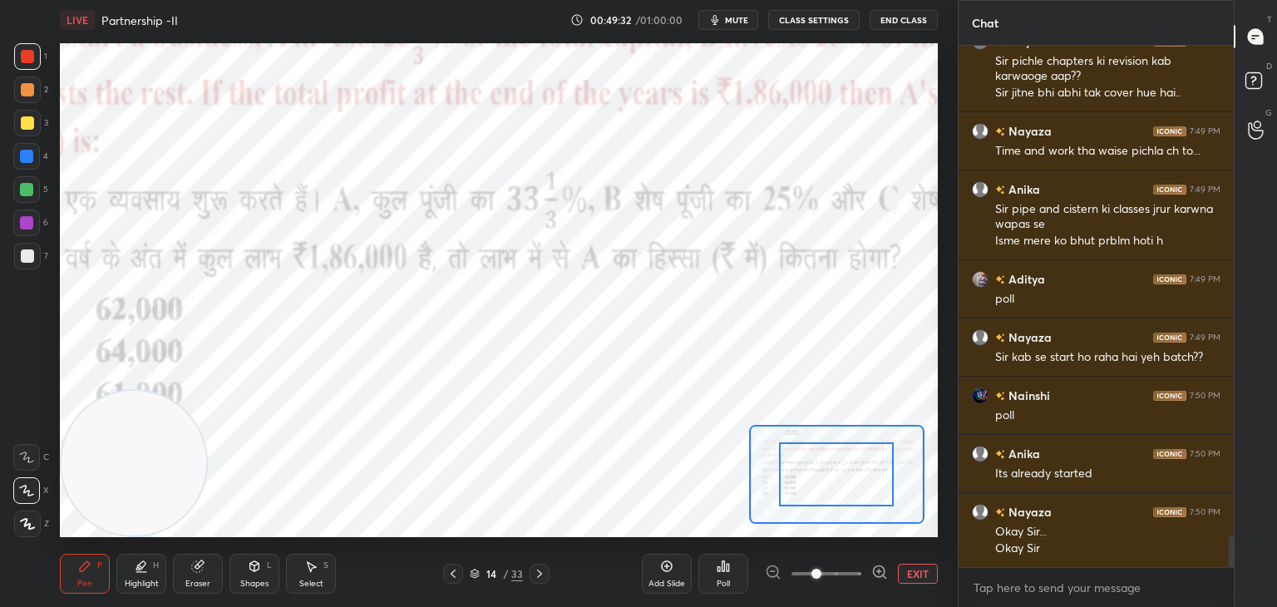
click at [907, 572] on button "EXIT" at bounding box center [918, 574] width 40 height 20
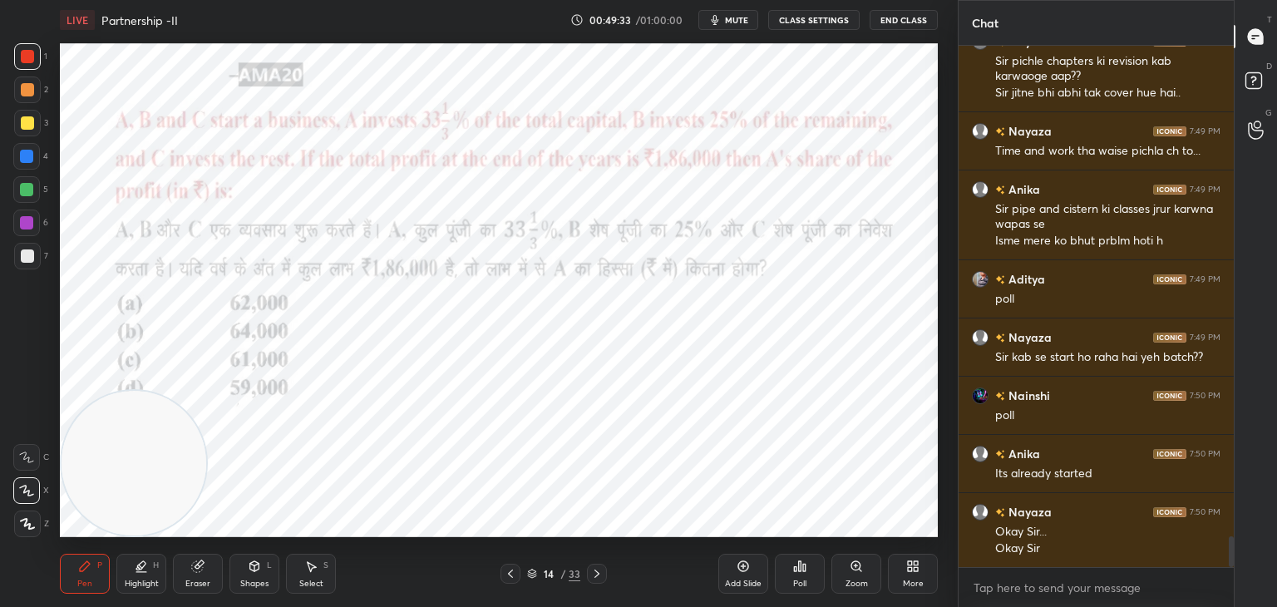
click at [808, 569] on div "Poll" at bounding box center [800, 574] width 50 height 40
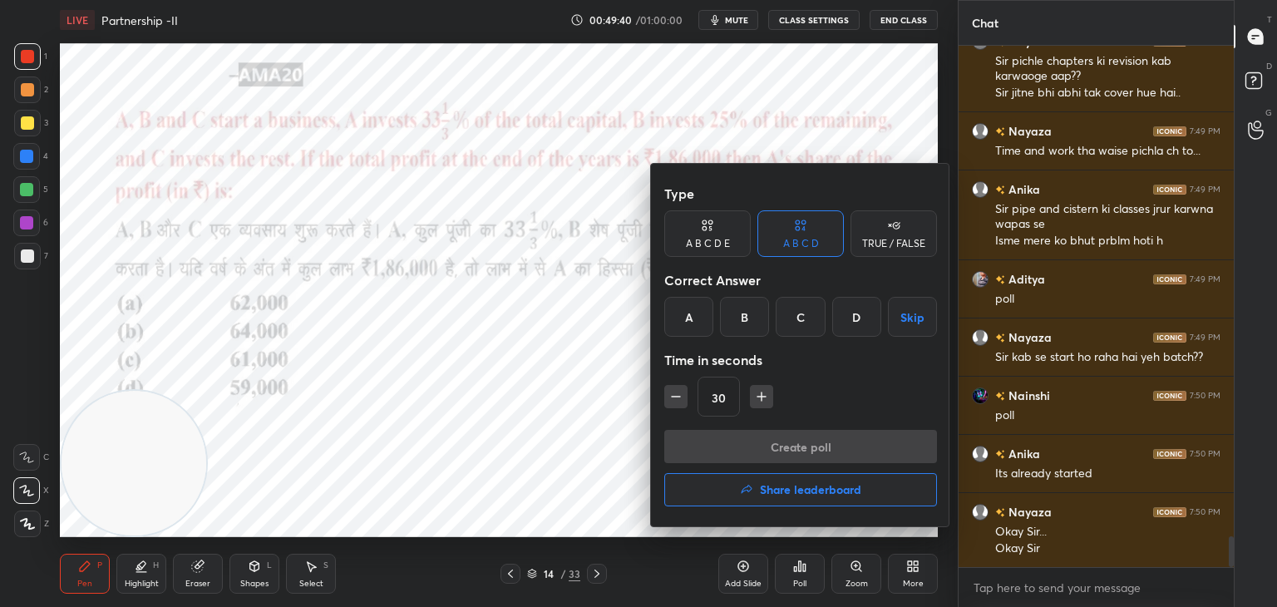
click at [682, 324] on div "A" at bounding box center [688, 317] width 49 height 40
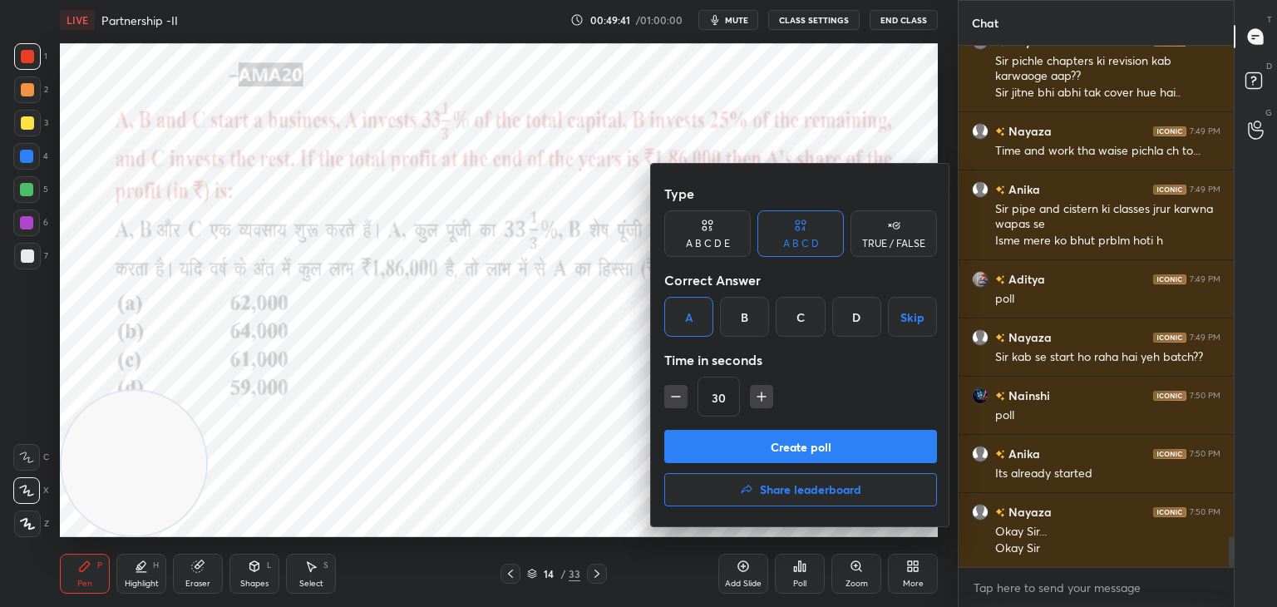
click at [721, 446] on button "Create poll" at bounding box center [800, 446] width 273 height 33
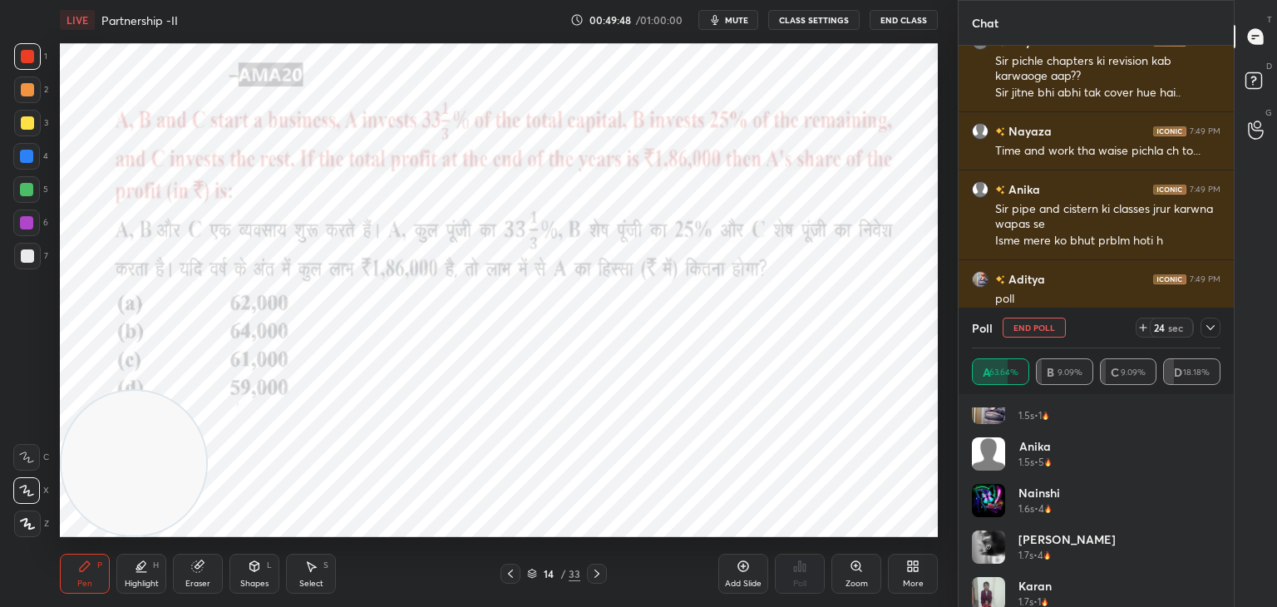
scroll to position [0, 0]
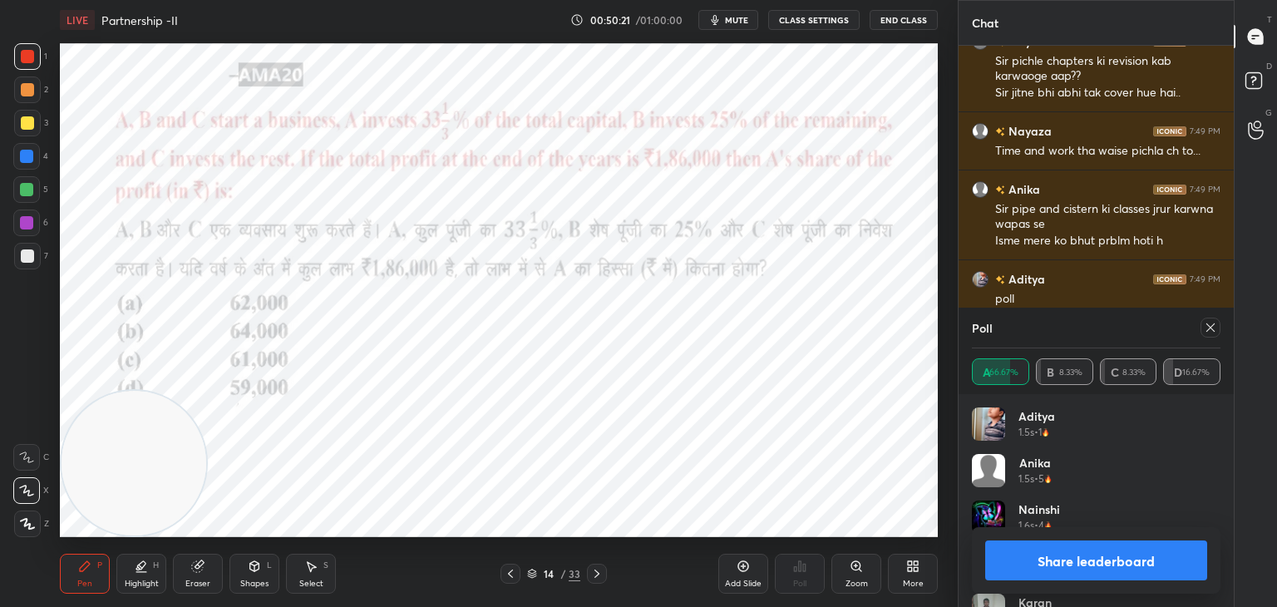
click at [1030, 549] on button "Share leaderboard" at bounding box center [1096, 560] width 222 height 40
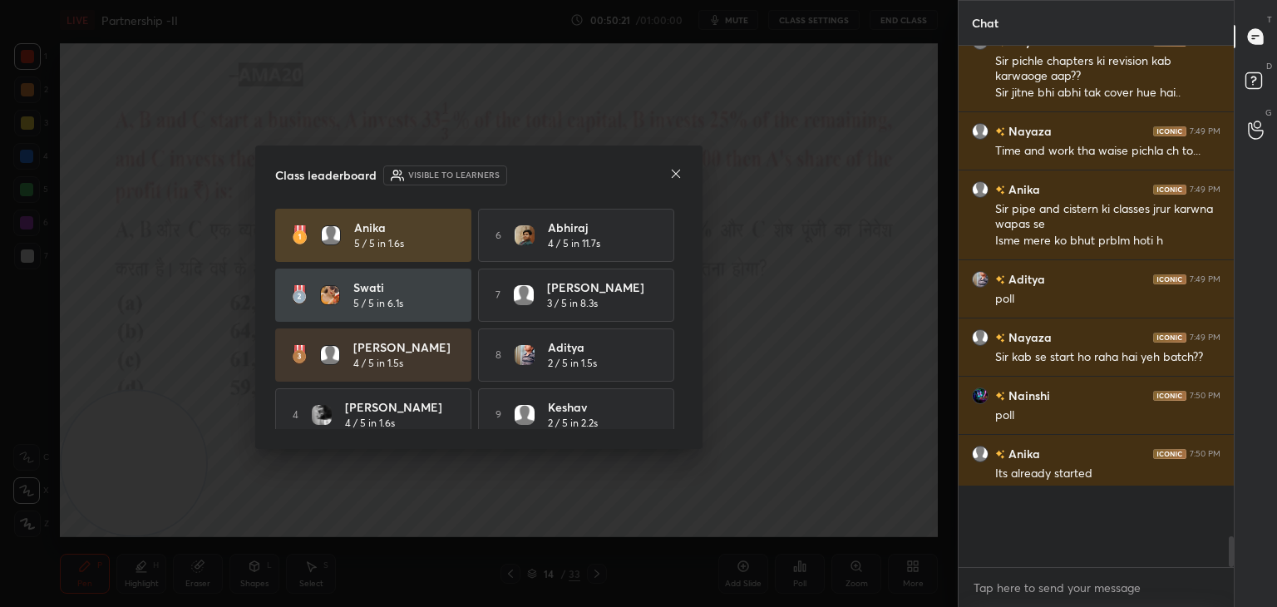
scroll to position [5, 5]
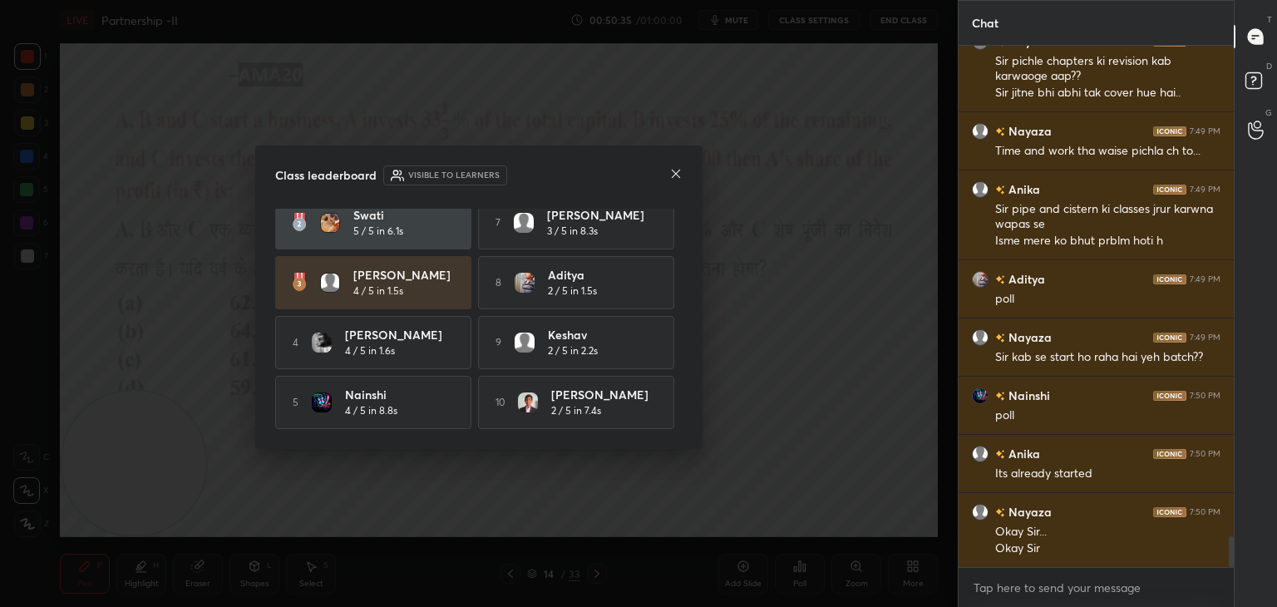
click at [673, 175] on icon at bounding box center [675, 173] width 13 height 13
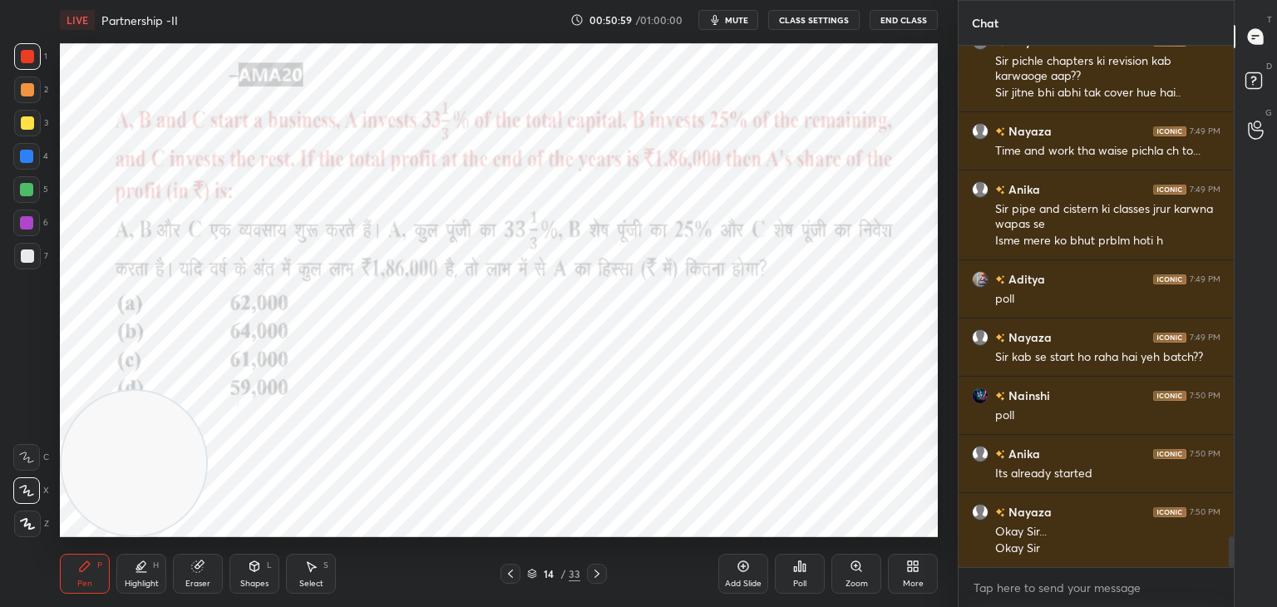
click at [196, 569] on icon at bounding box center [197, 566] width 11 height 11
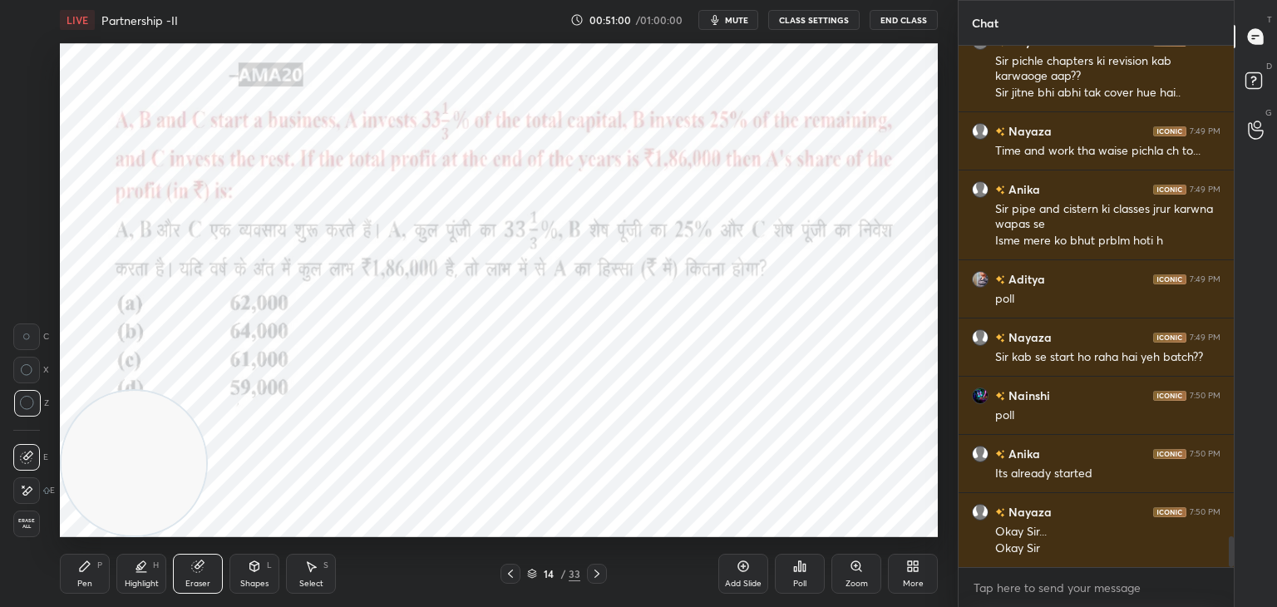
click at [30, 529] on span "Erase all" at bounding box center [26, 524] width 25 height 12
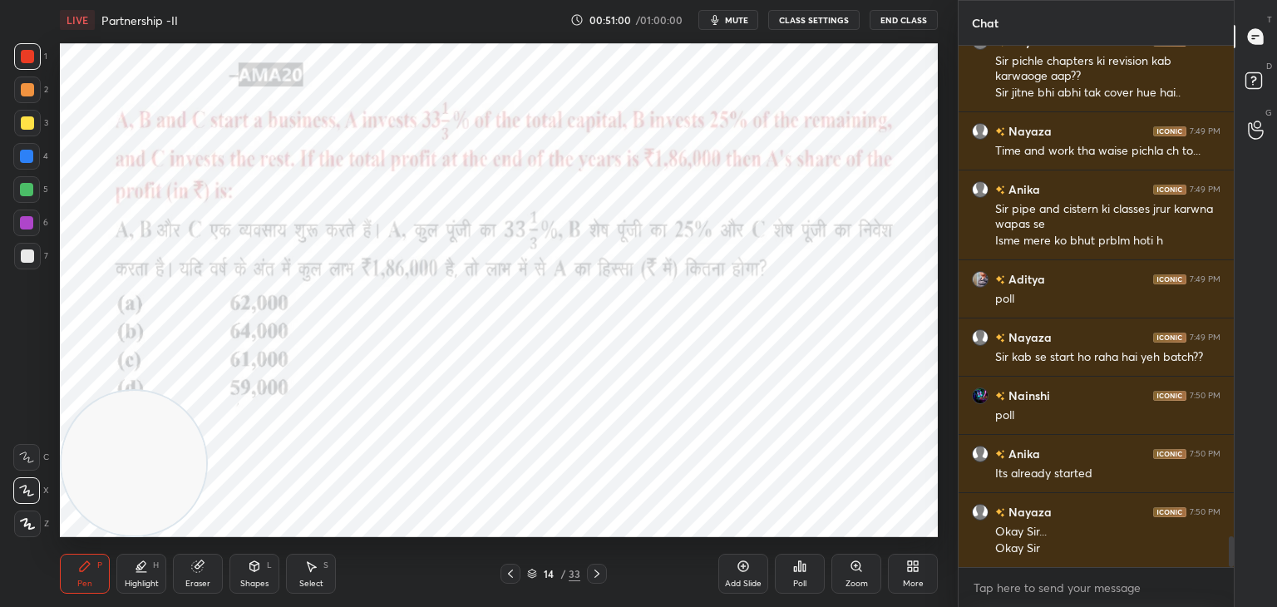
click at [84, 564] on icon at bounding box center [85, 566] width 10 height 10
click at [27, 161] on div at bounding box center [26, 156] width 13 height 13
click at [27, 56] on div at bounding box center [27, 56] width 13 height 13
click at [38, 153] on div at bounding box center [26, 156] width 27 height 27
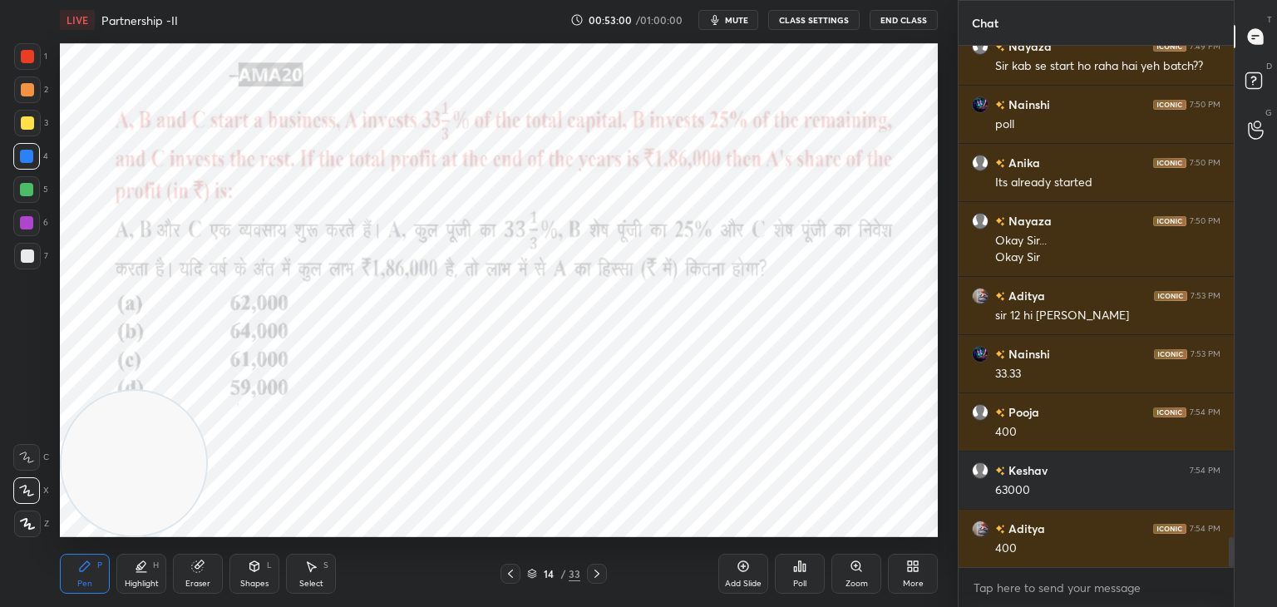
scroll to position [8688, 0]
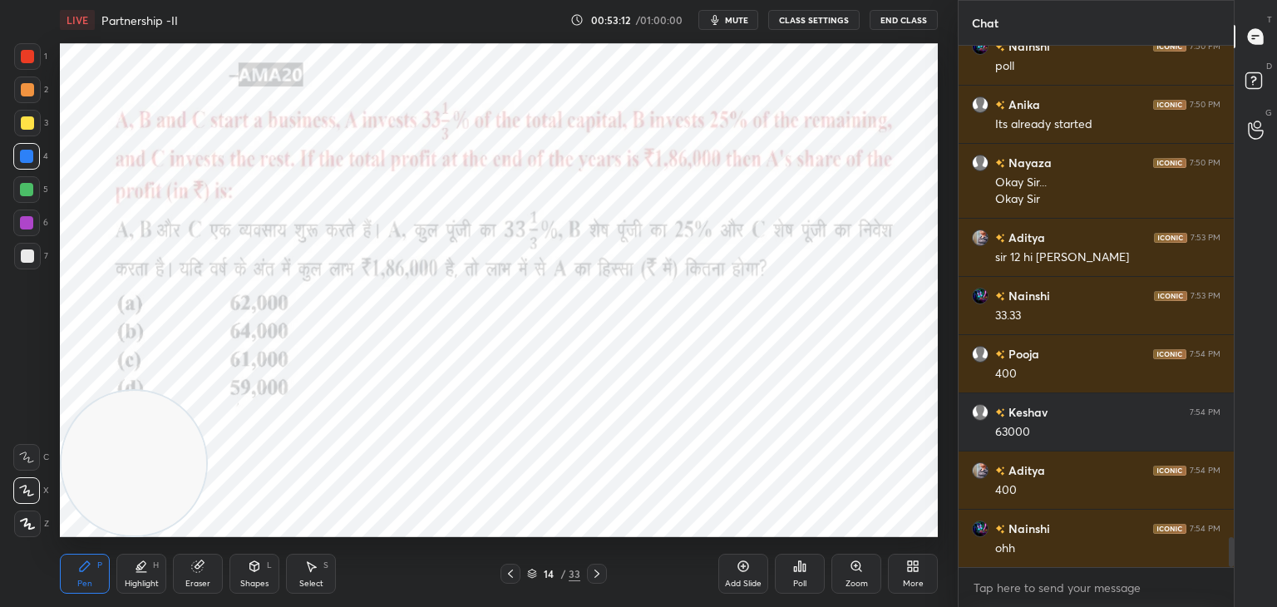
click at [218, 574] on div "Eraser" at bounding box center [198, 574] width 50 height 40
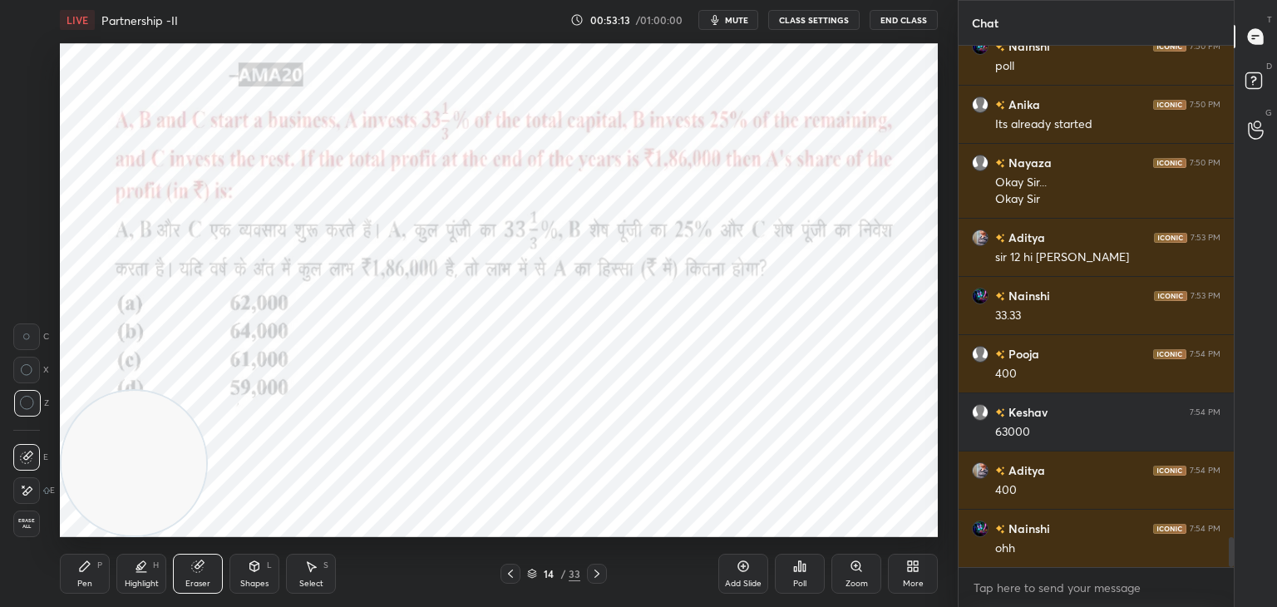
scroll to position [8704, 0]
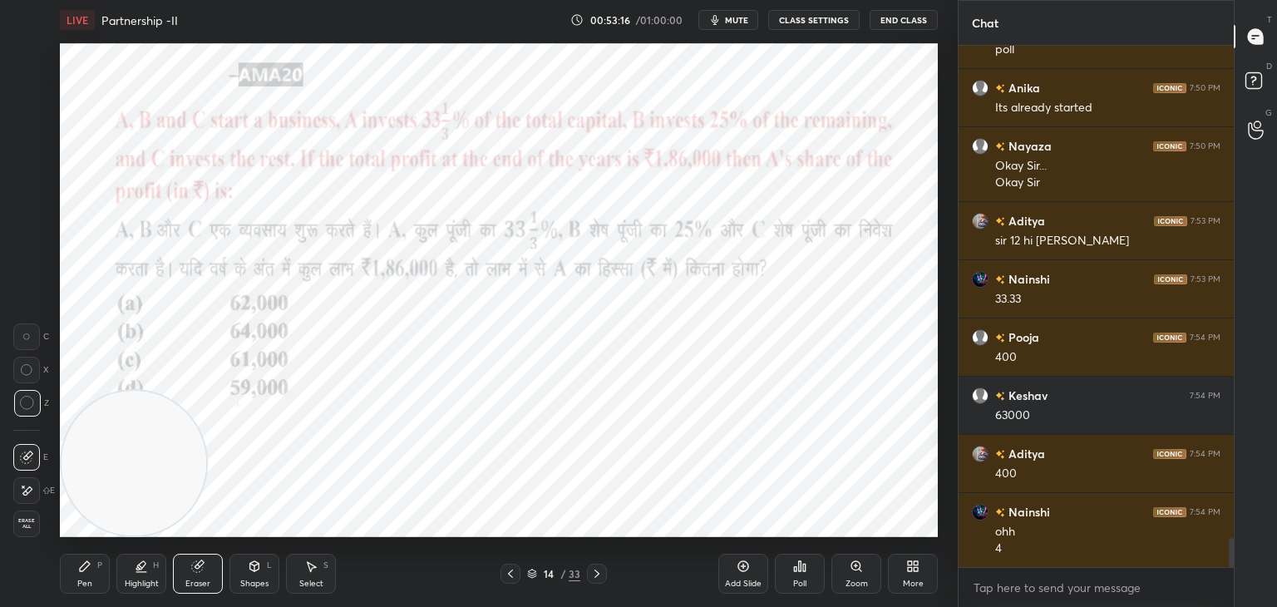
click at [81, 579] on div "Pen" at bounding box center [84, 583] width 15 height 8
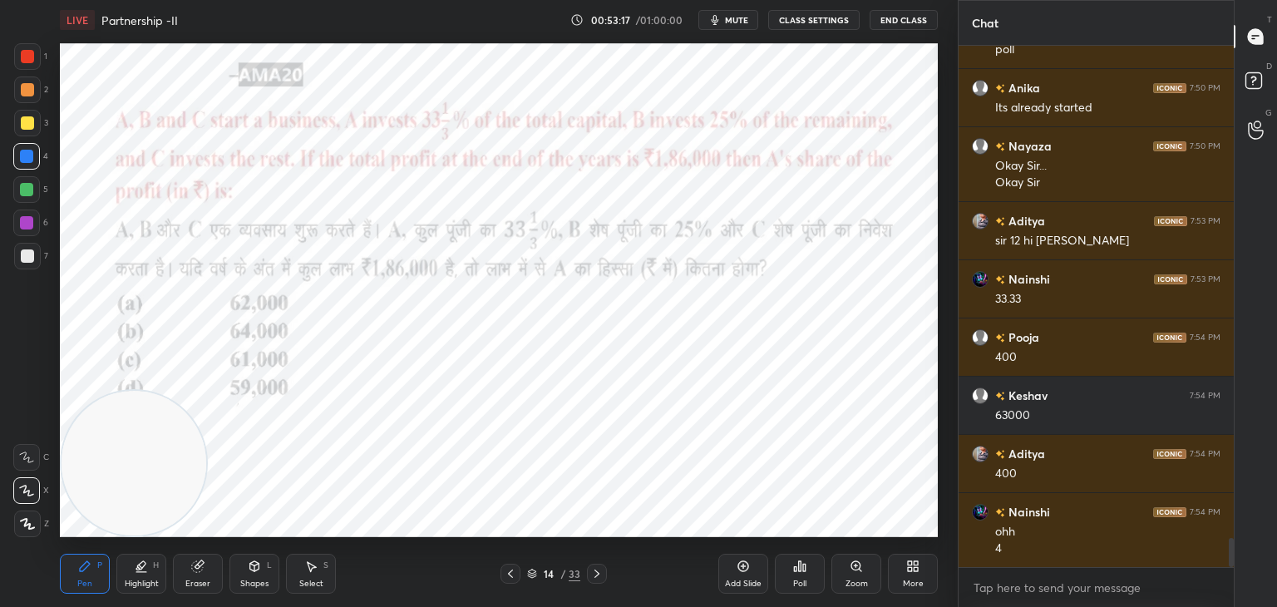
click at [91, 583] on div "Pen" at bounding box center [84, 583] width 15 height 8
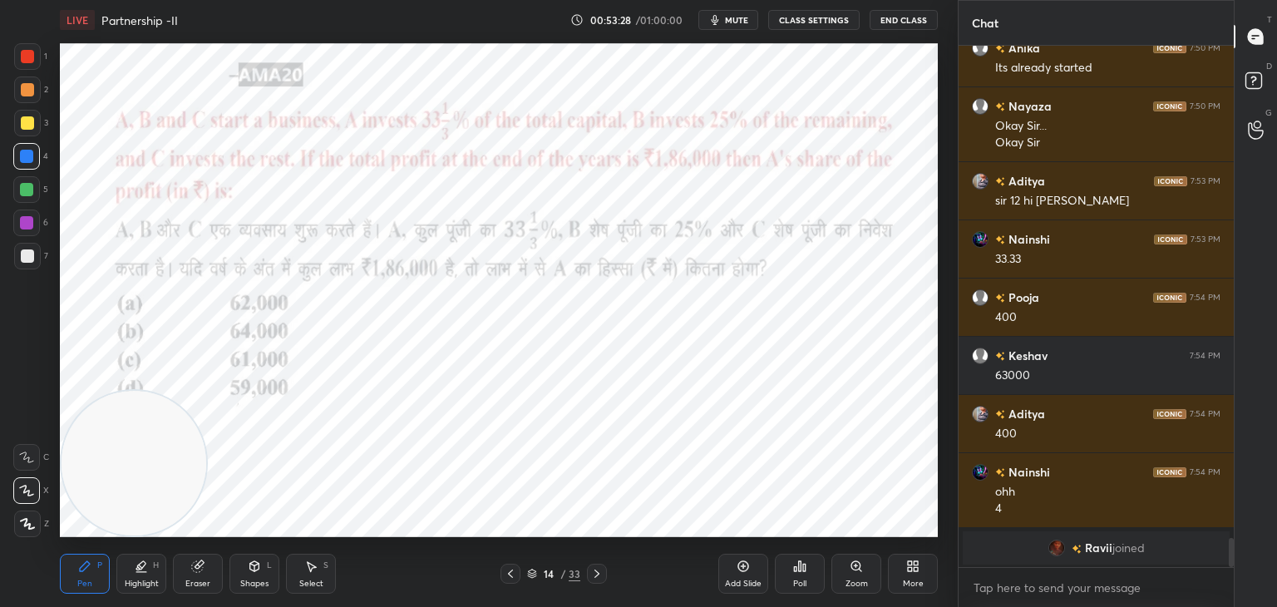
click at [20, 226] on div at bounding box center [26, 222] width 13 height 13
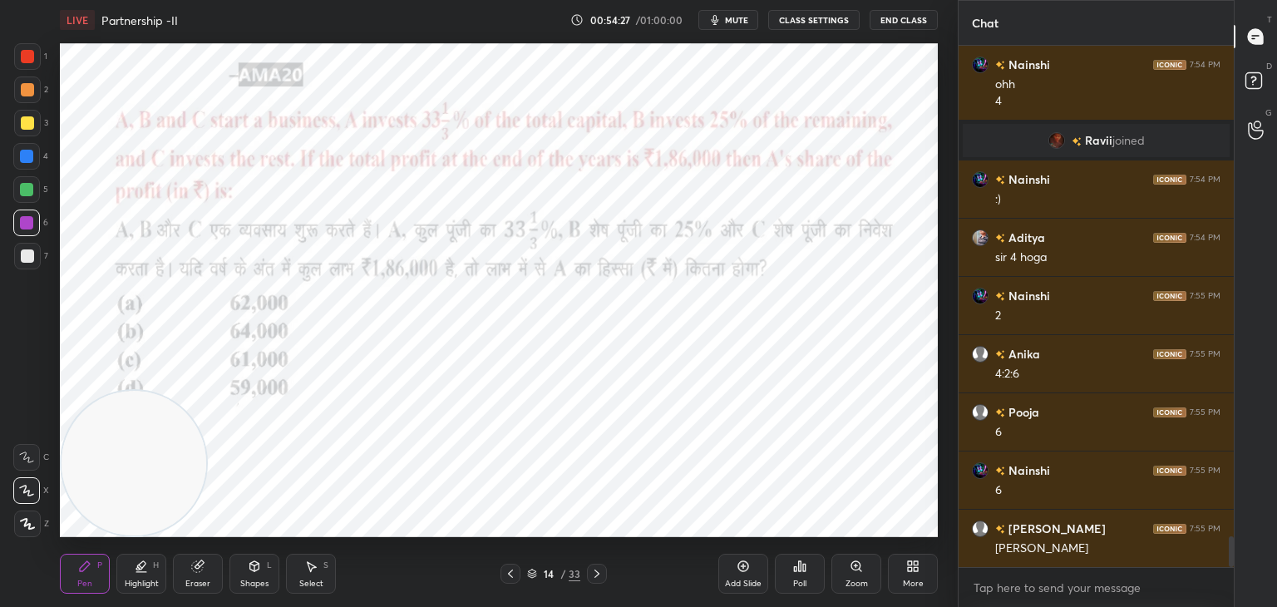
scroll to position [8325, 0]
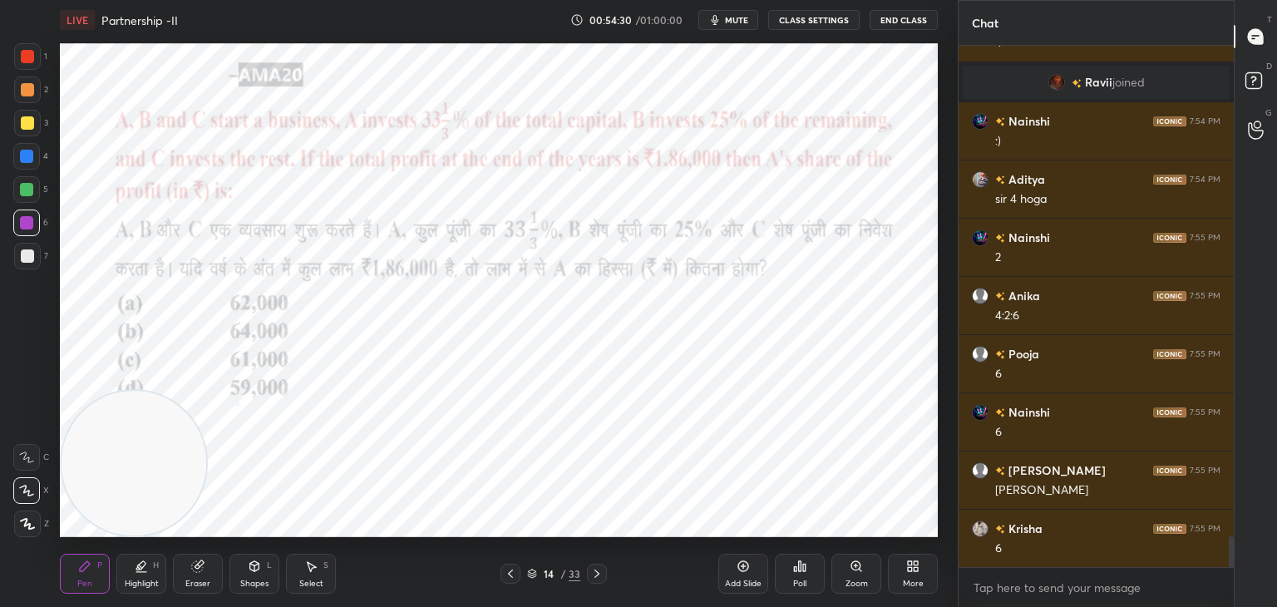
click at [27, 140] on div "3" at bounding box center [31, 126] width 34 height 33
click at [29, 157] on div at bounding box center [26, 156] width 13 height 13
click at [32, 67] on div at bounding box center [27, 56] width 27 height 27
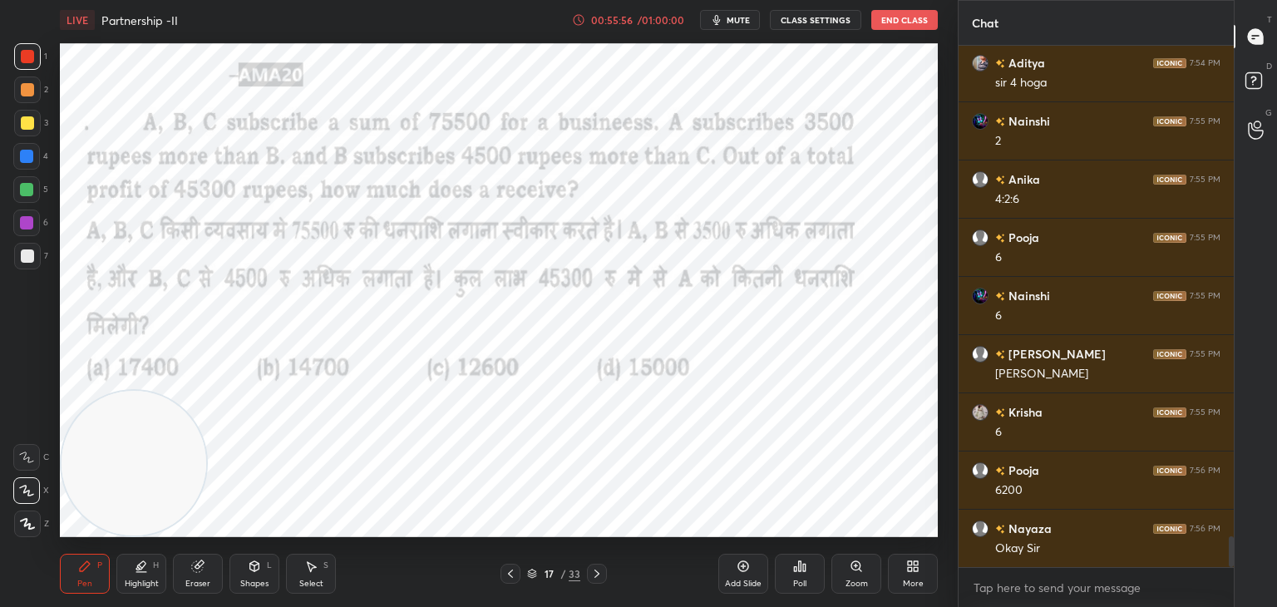
scroll to position [8515, 0]
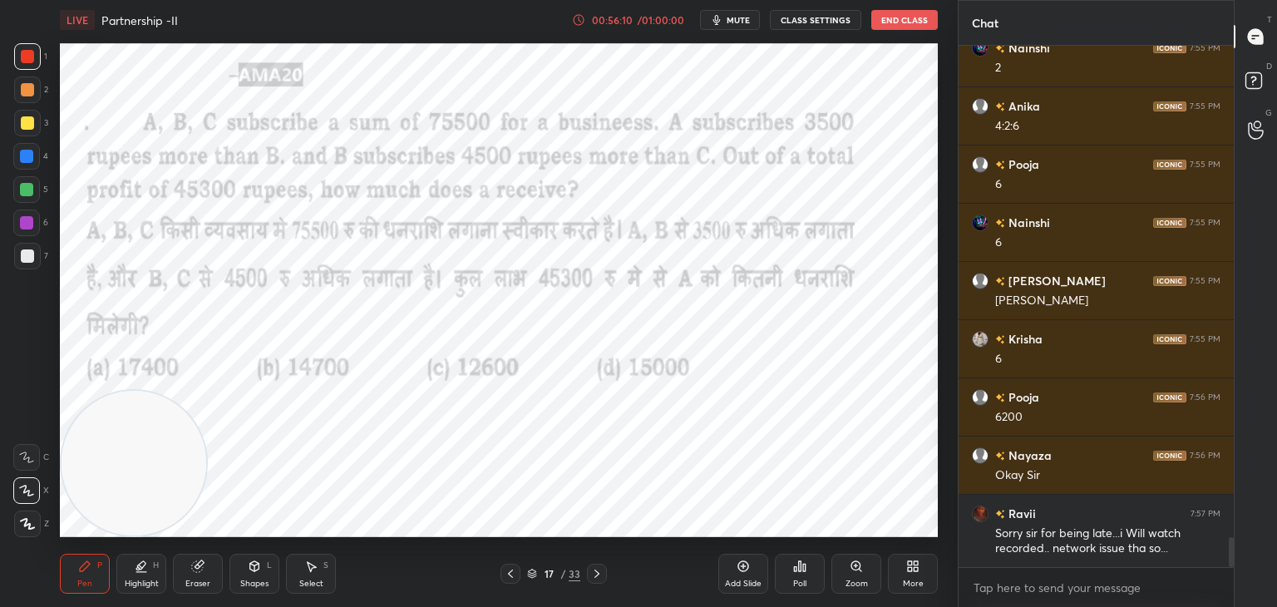
click at [741, 16] on span "mute" at bounding box center [737, 20] width 23 height 12
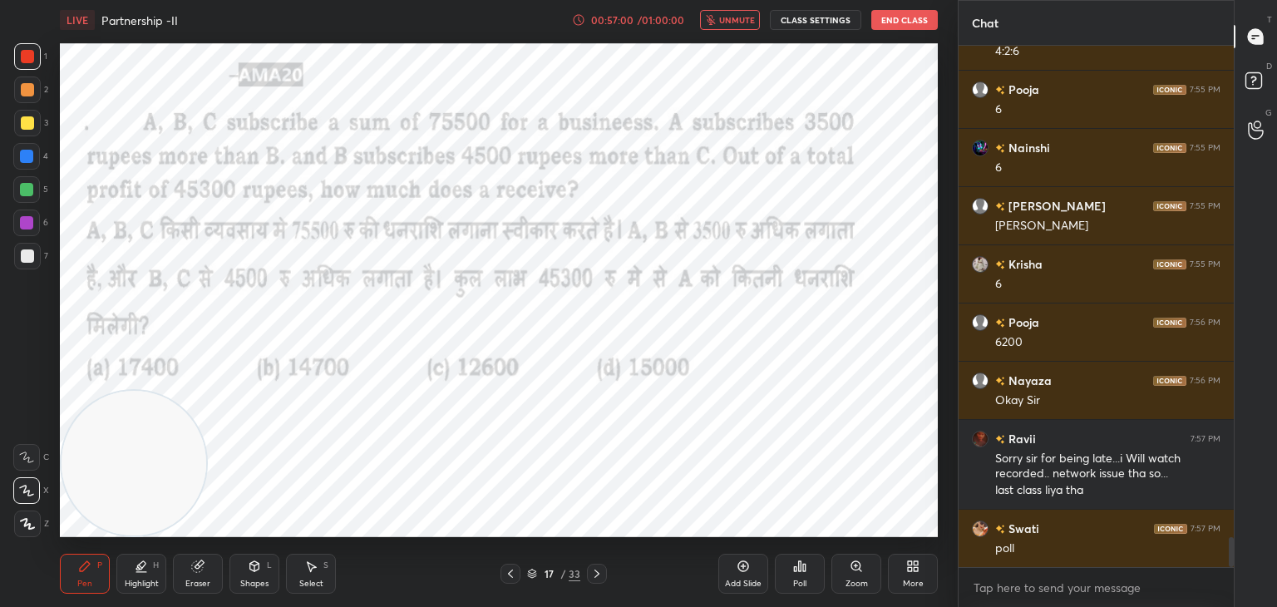
scroll to position [8648, 0]
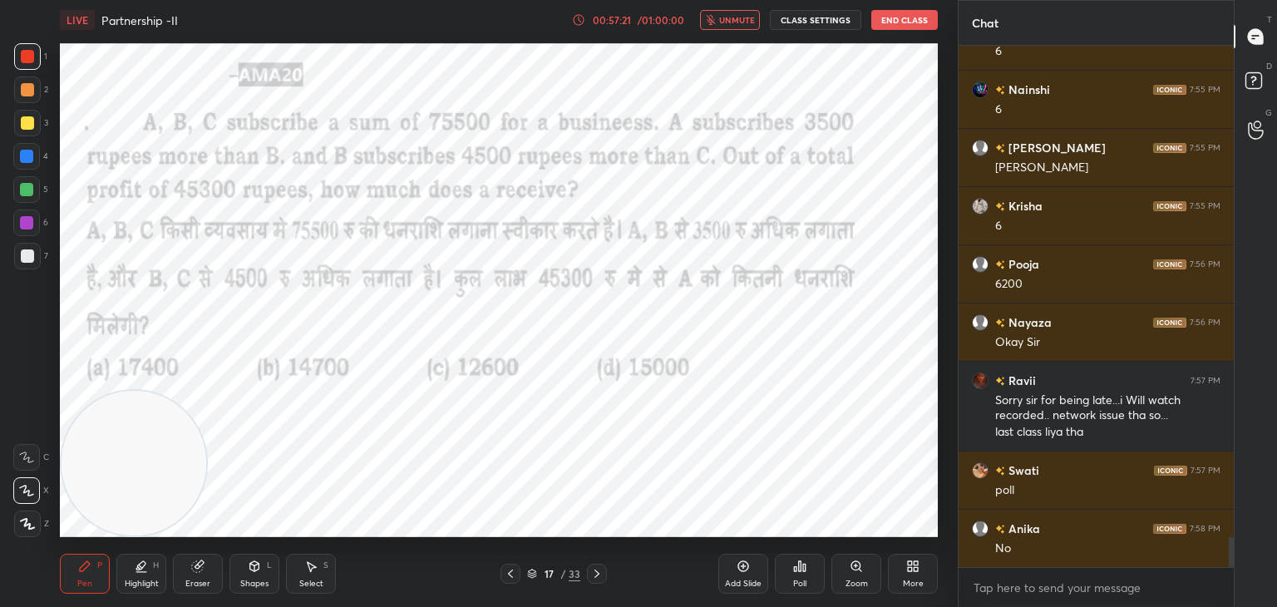
click at [741, 16] on span "unmute" at bounding box center [737, 20] width 36 height 12
click at [805, 569] on icon at bounding box center [804, 567] width 2 height 7
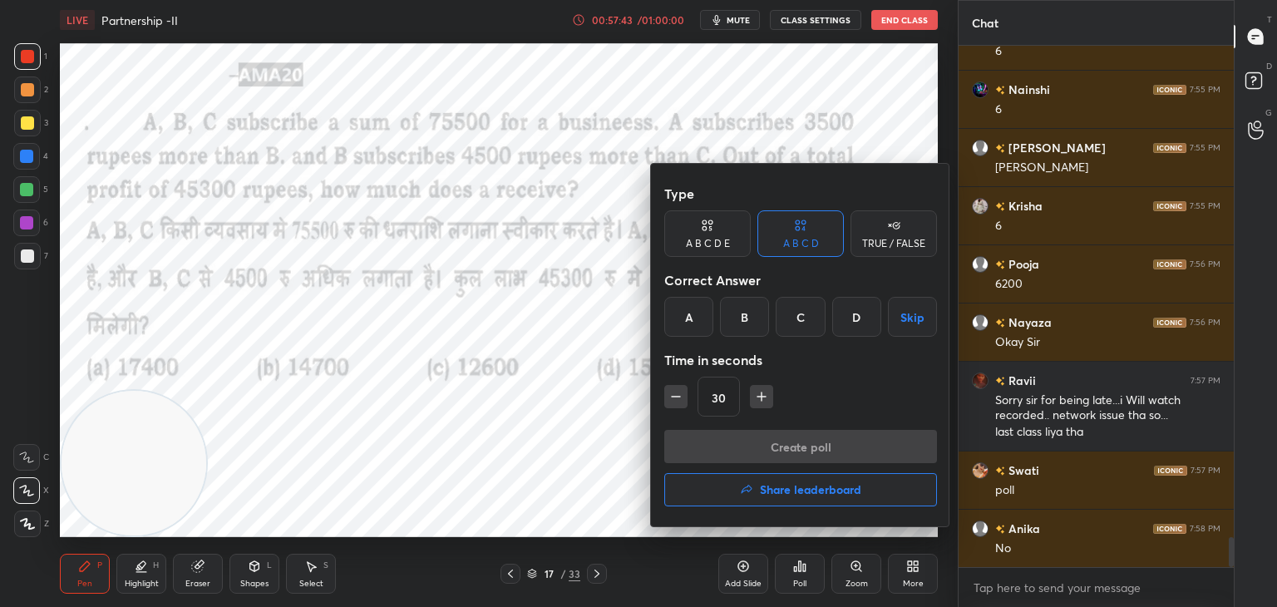
click at [687, 327] on div "A" at bounding box center [688, 317] width 49 height 40
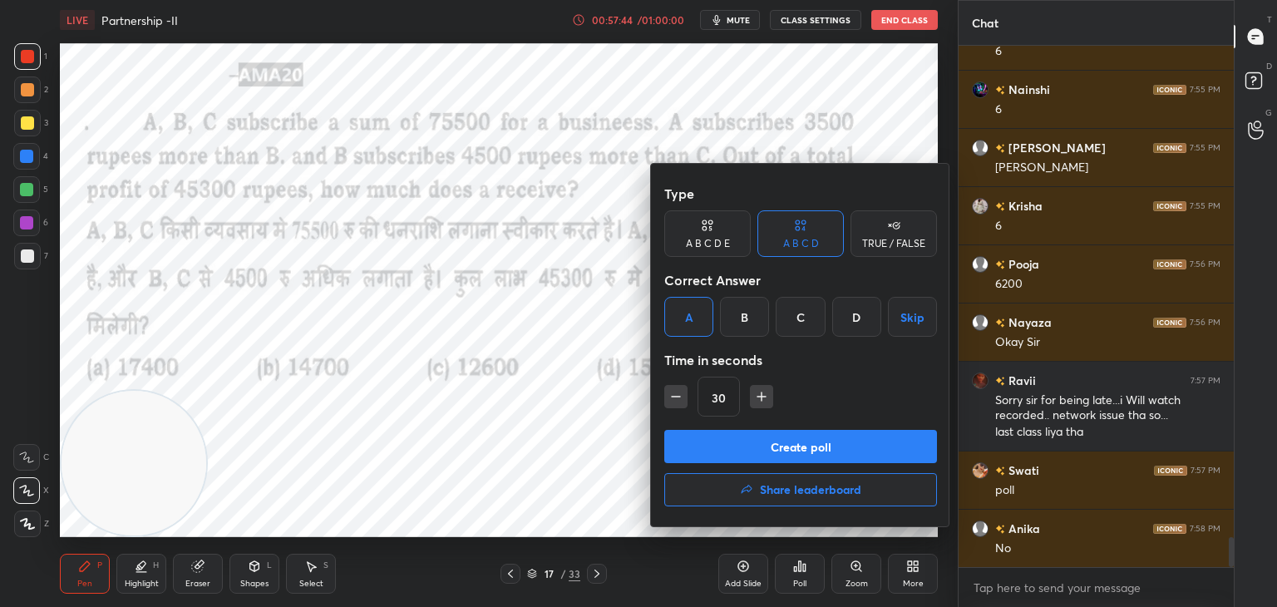
click at [722, 456] on button "Create poll" at bounding box center [800, 446] width 273 height 33
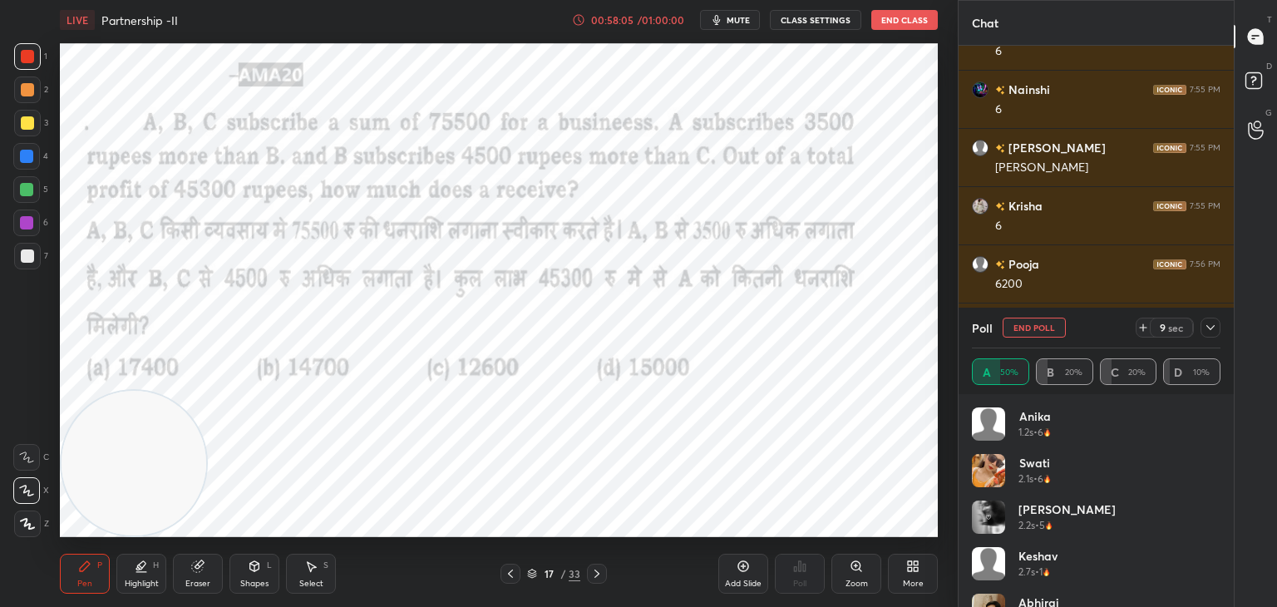
scroll to position [33, 0]
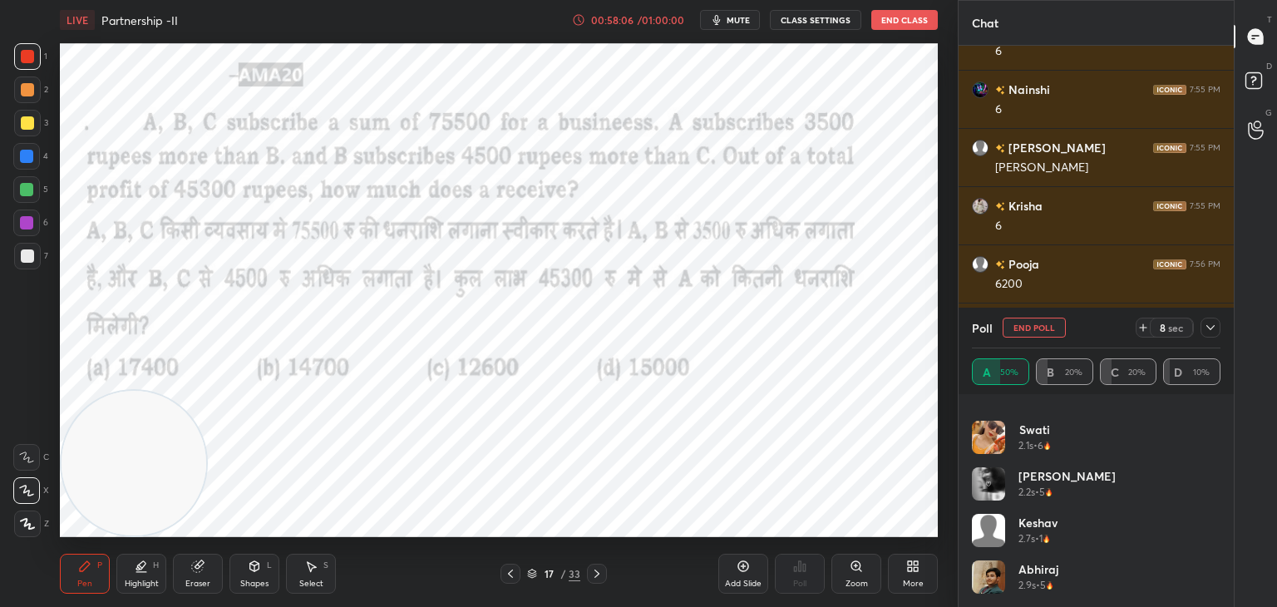
click at [1093, 543] on div "[PERSON_NAME] 2.7s • 1" at bounding box center [1096, 537] width 249 height 47
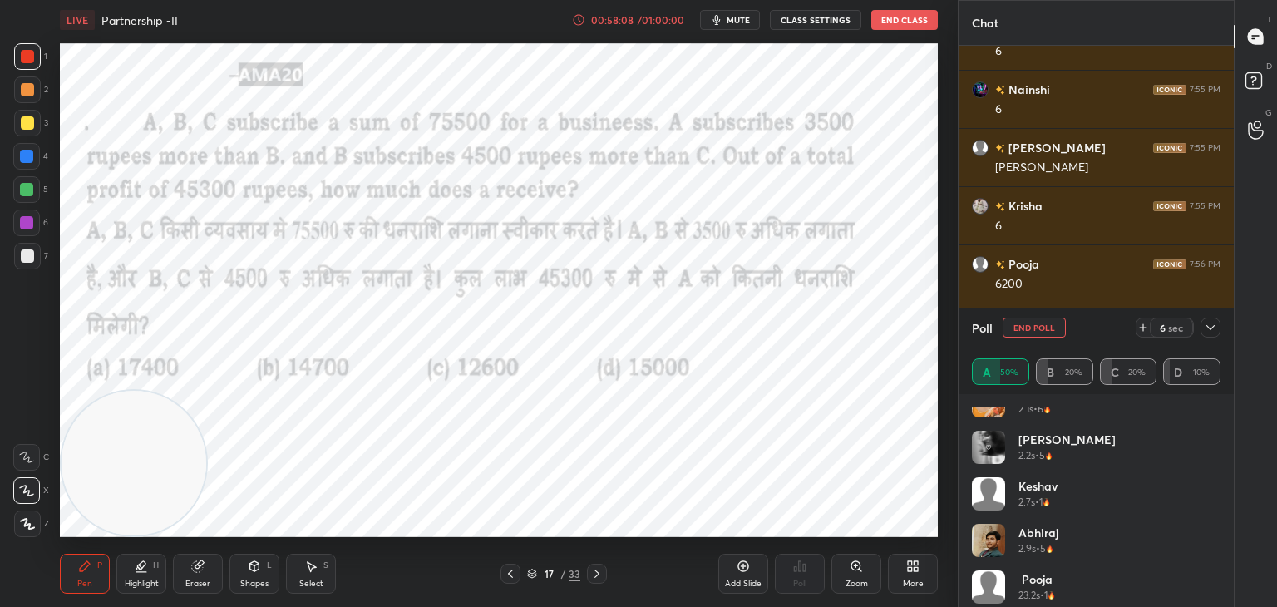
scroll to position [80, 0]
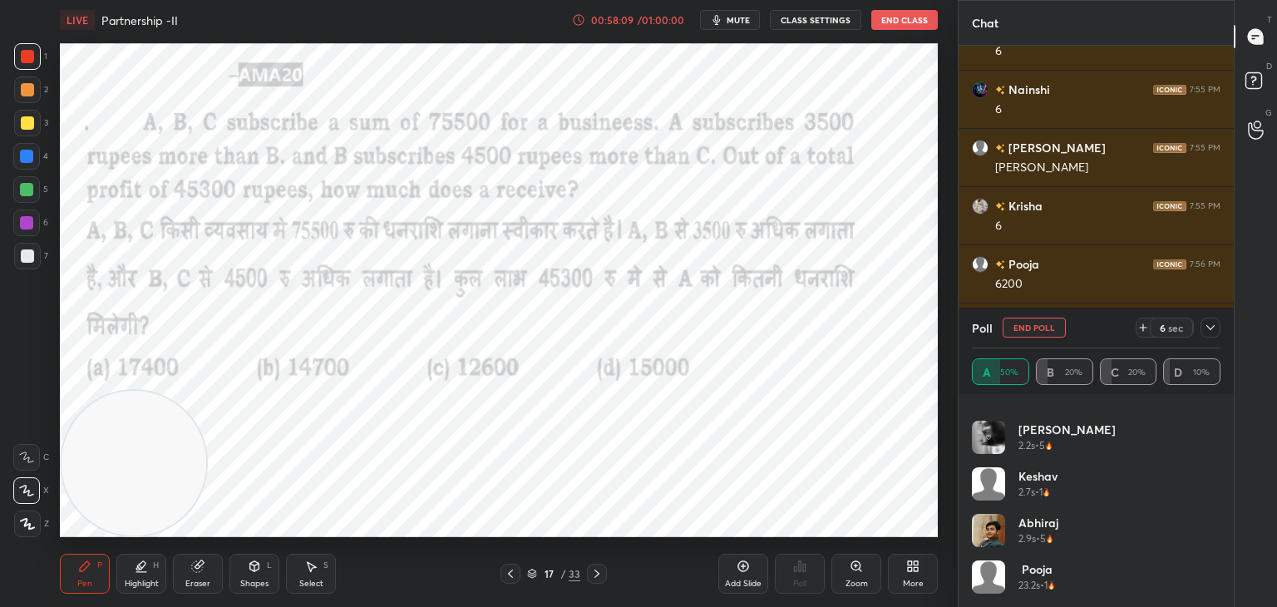
click at [1067, 515] on div "[PERSON_NAME] 2.9s • 5" at bounding box center [1096, 537] width 249 height 47
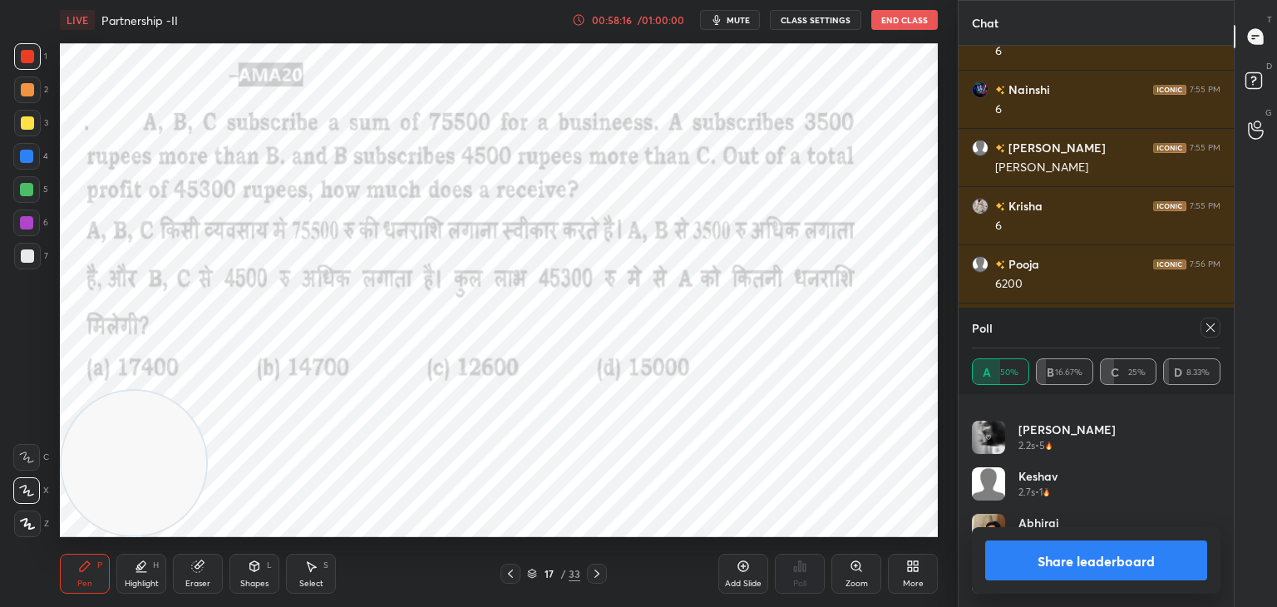
click at [1000, 549] on button "Share leaderboard" at bounding box center [1096, 560] width 222 height 40
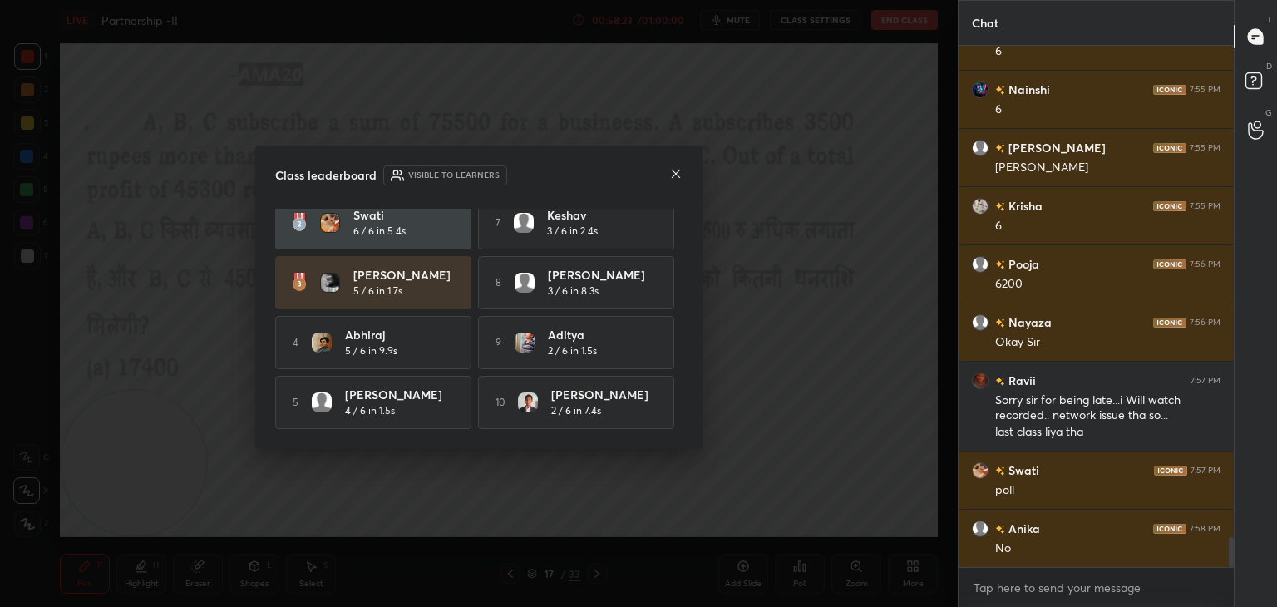
click at [679, 170] on icon at bounding box center [676, 174] width 8 height 8
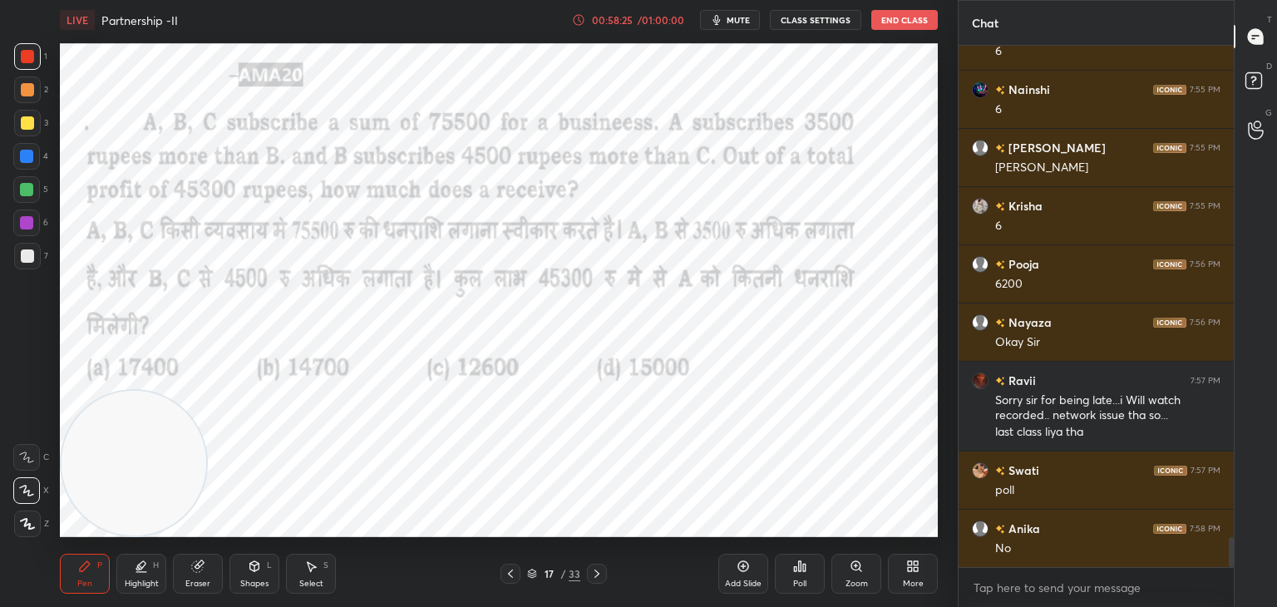
click at [203, 572] on icon at bounding box center [197, 565] width 13 height 13
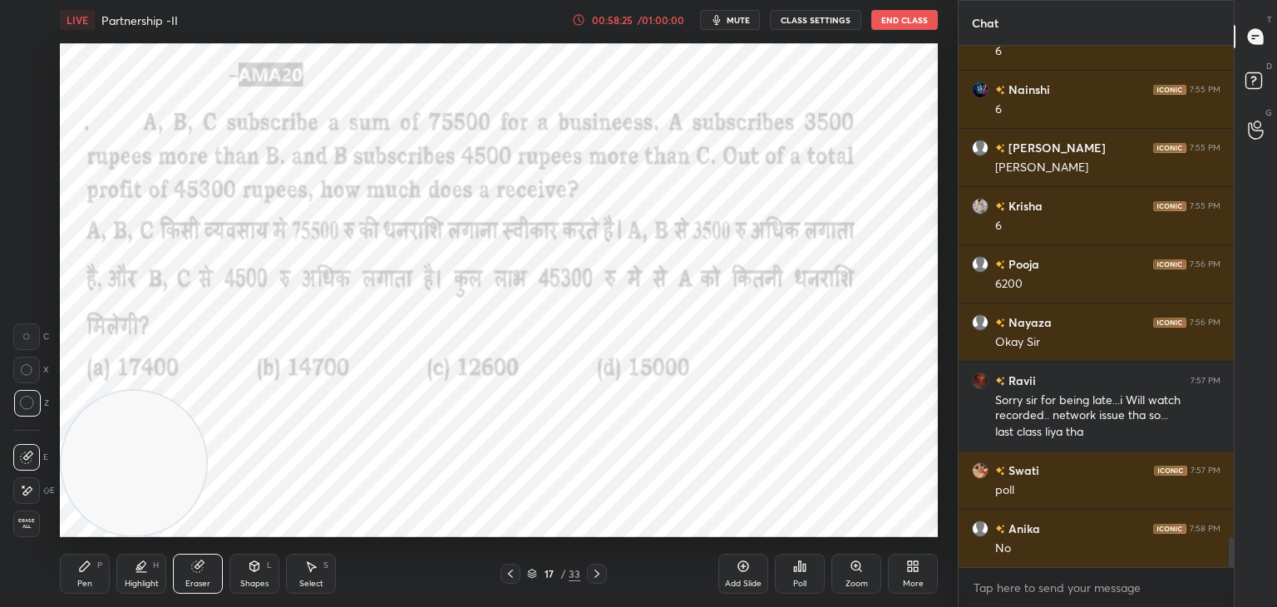
click at [39, 526] on div "Erase all" at bounding box center [26, 523] width 27 height 27
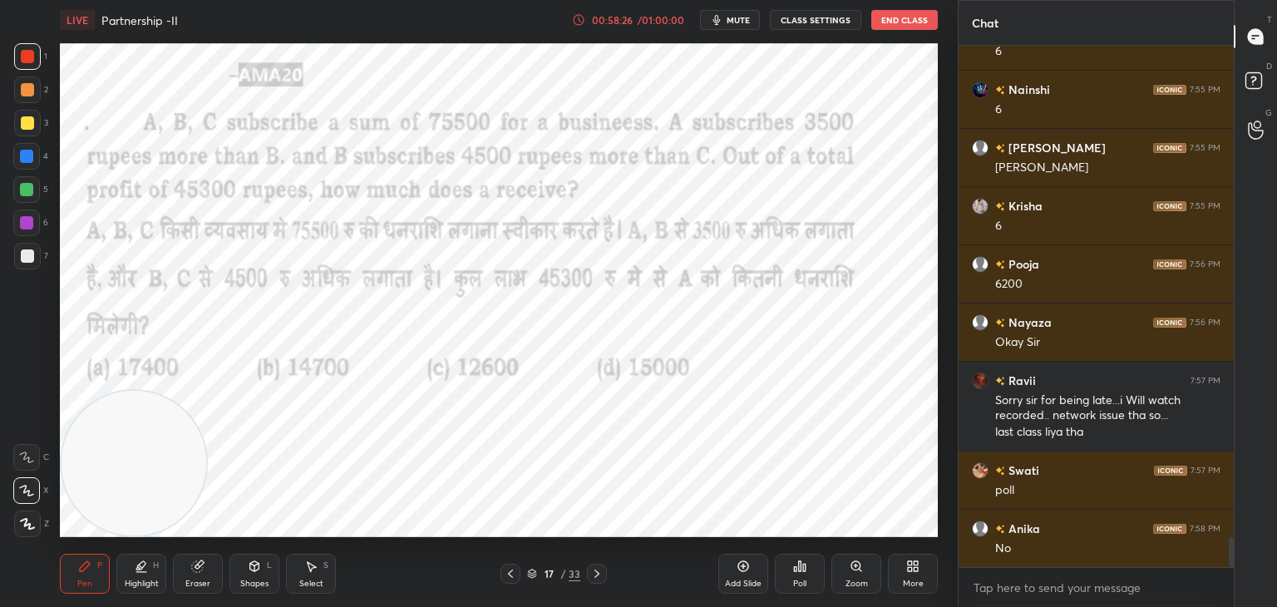
click at [88, 560] on icon at bounding box center [84, 565] width 13 height 13
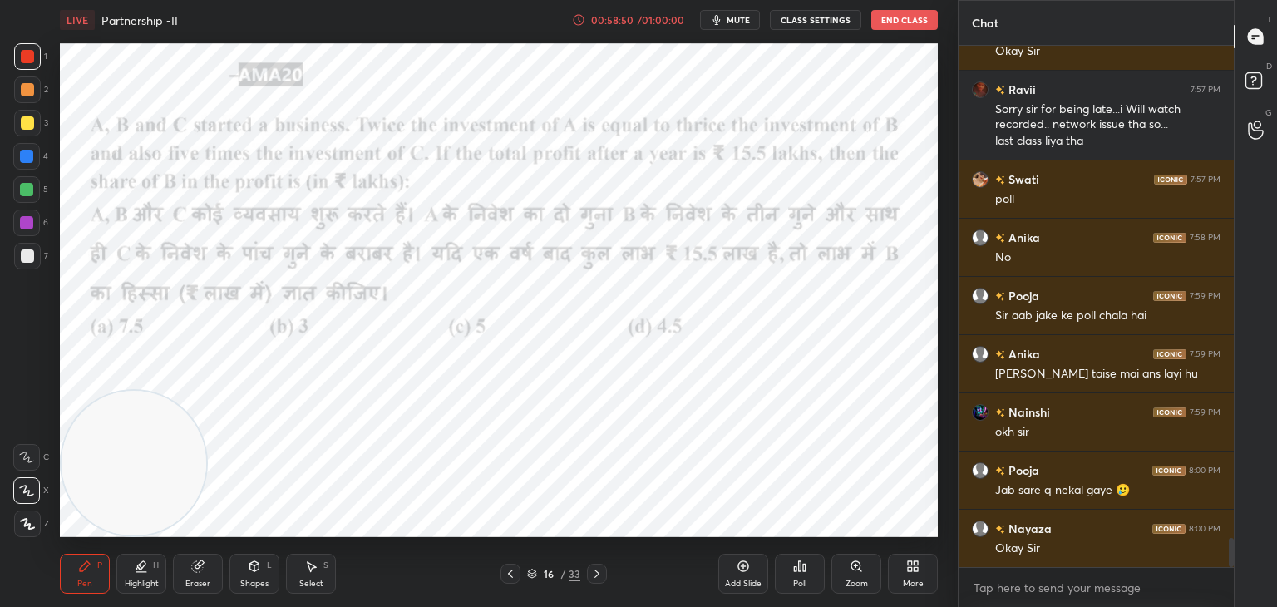
click at [197, 570] on icon at bounding box center [197, 566] width 11 height 11
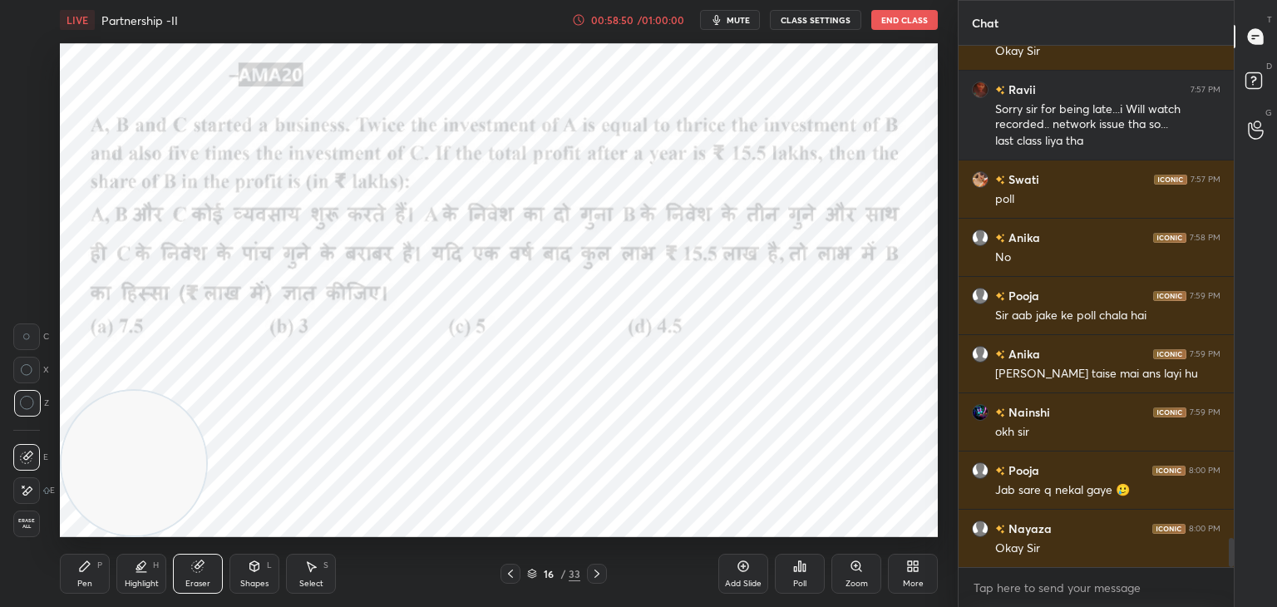
click at [37, 529] on div "Erase all" at bounding box center [26, 523] width 27 height 27
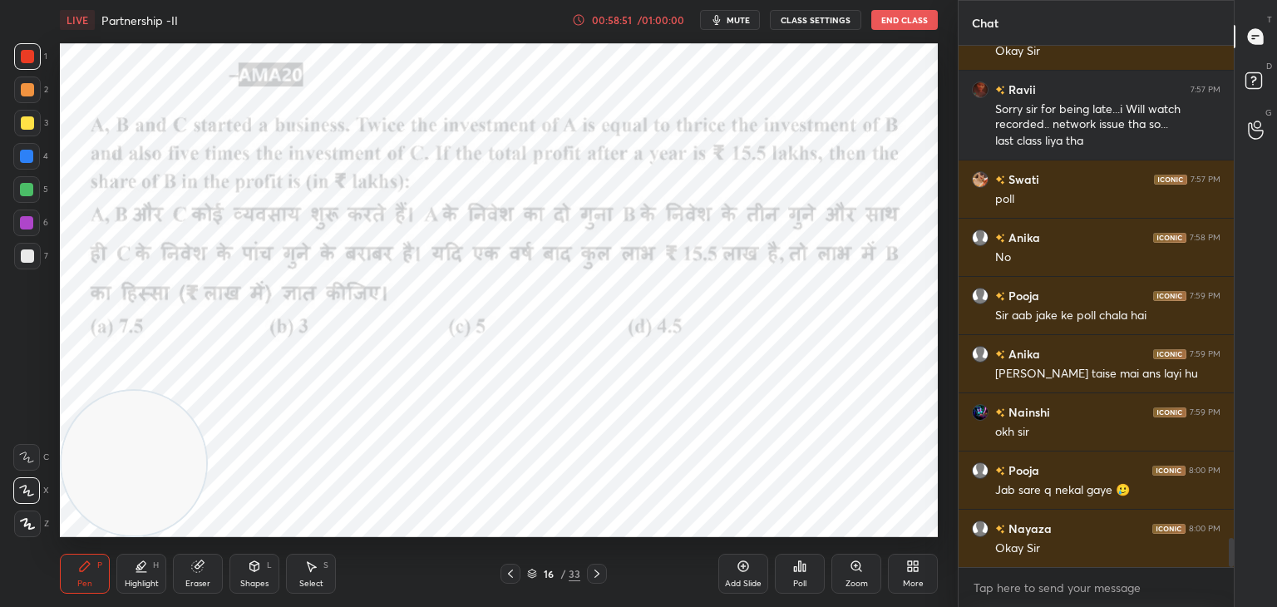
click at [76, 566] on div "Pen P" at bounding box center [85, 574] width 50 height 40
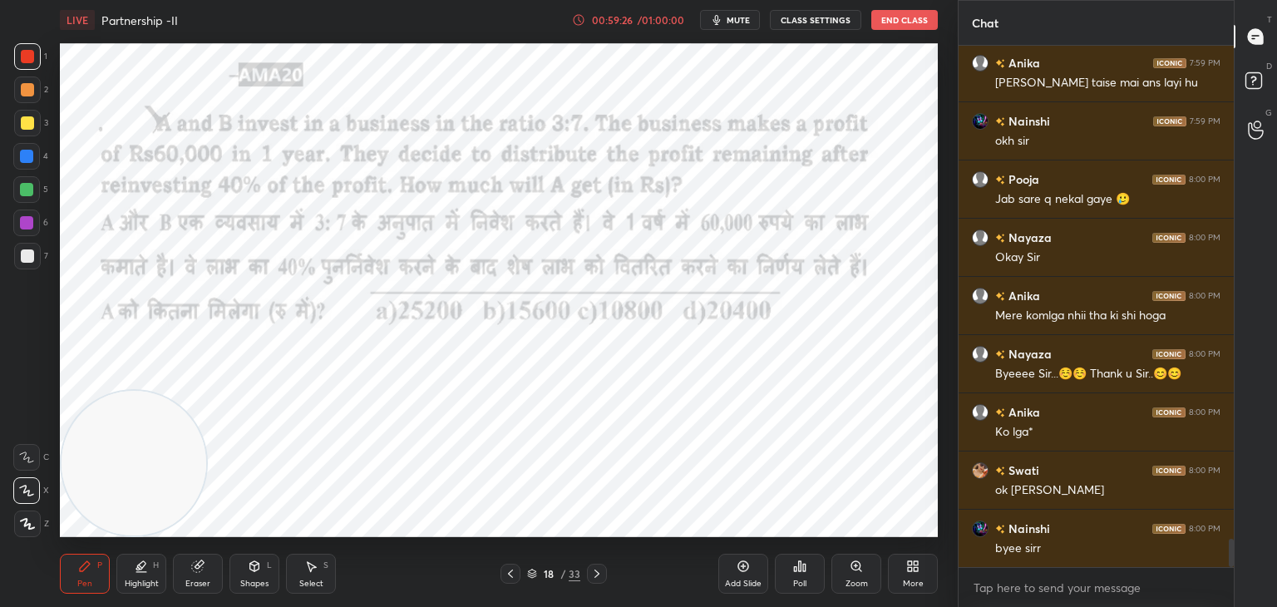
click at [731, 569] on div "Add Slide" at bounding box center [743, 574] width 50 height 40
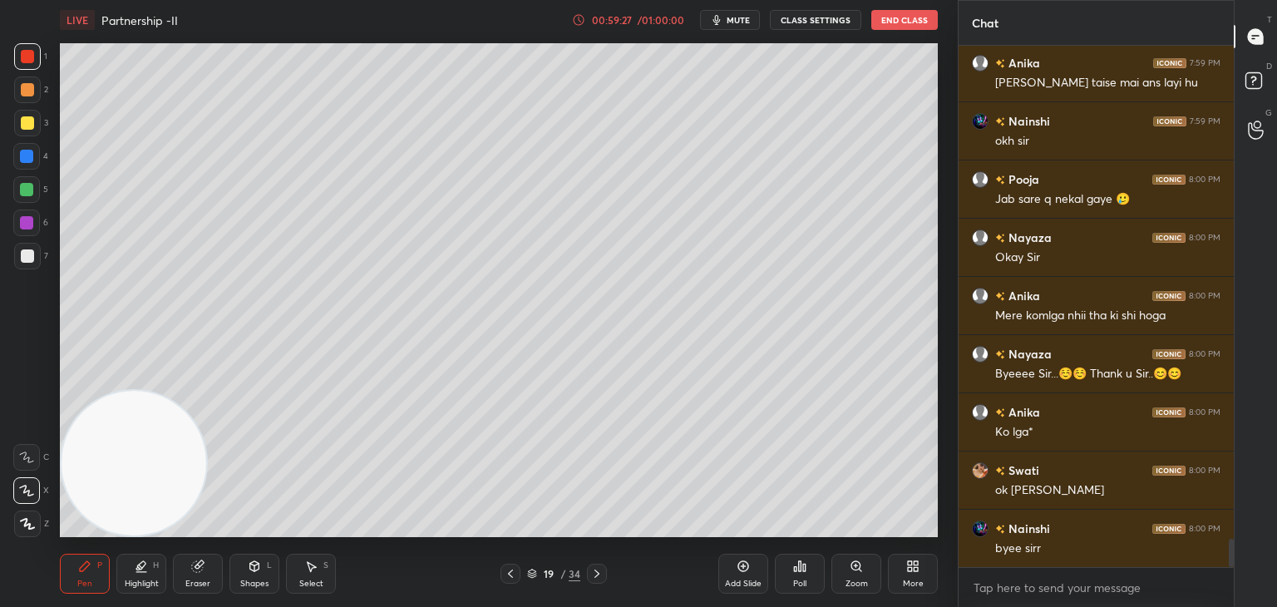
click at [35, 261] on div at bounding box center [27, 256] width 27 height 27
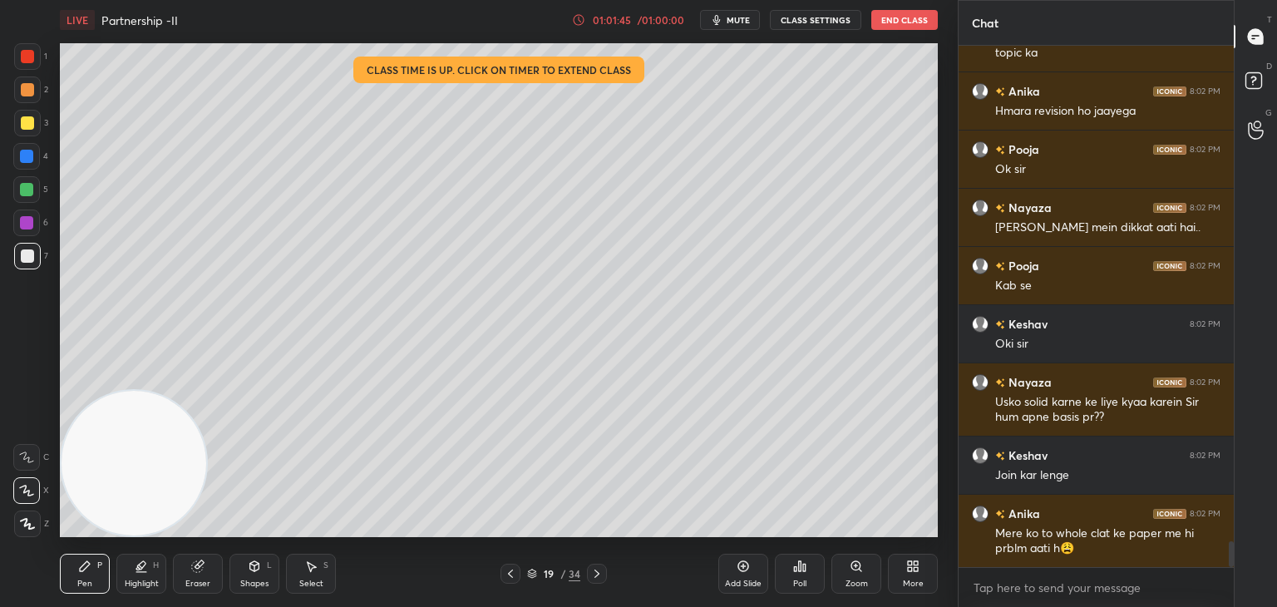
scroll to position [10205, 0]
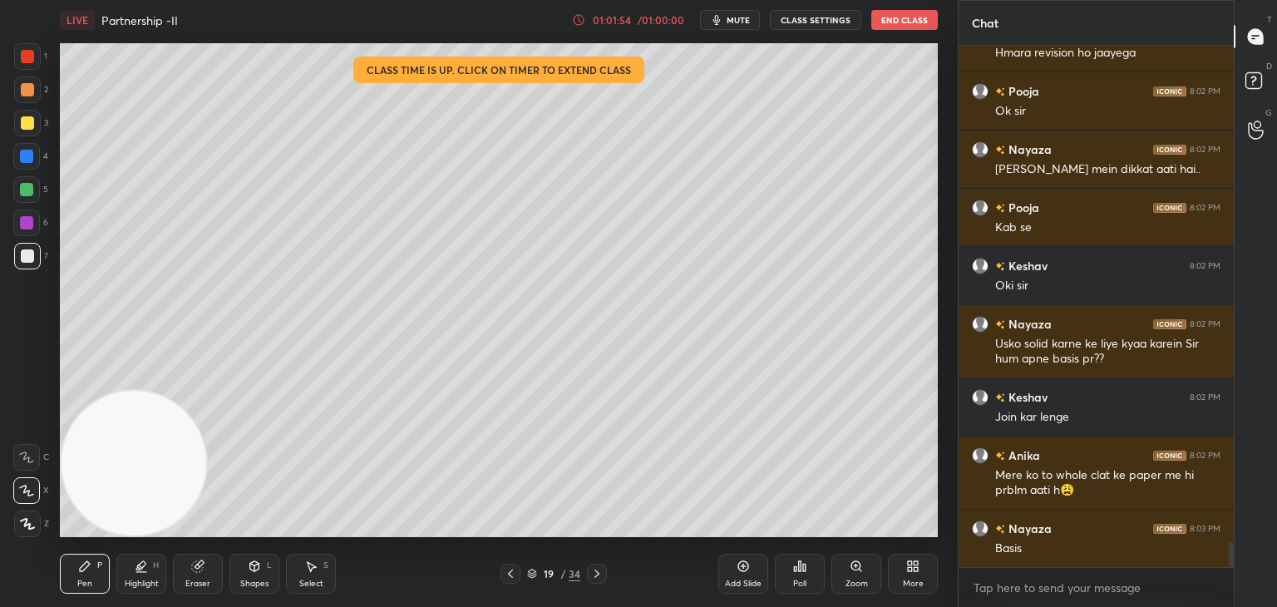
click at [197, 579] on div "Eraser" at bounding box center [197, 583] width 25 height 8
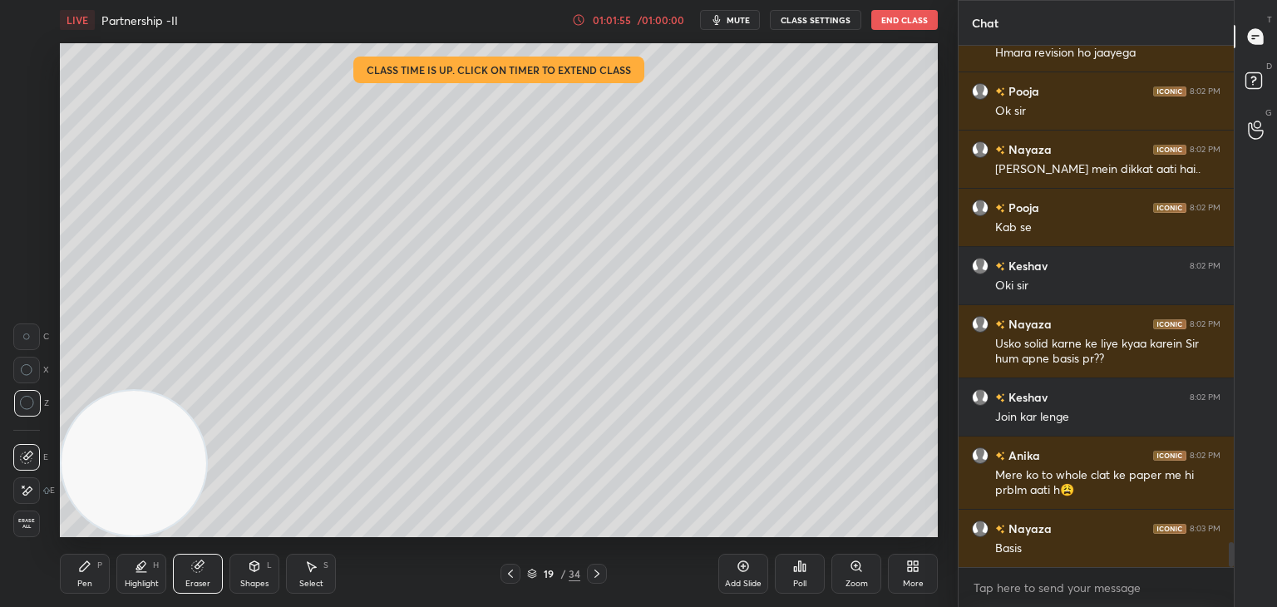
click at [32, 521] on span "Erase all" at bounding box center [26, 524] width 25 height 12
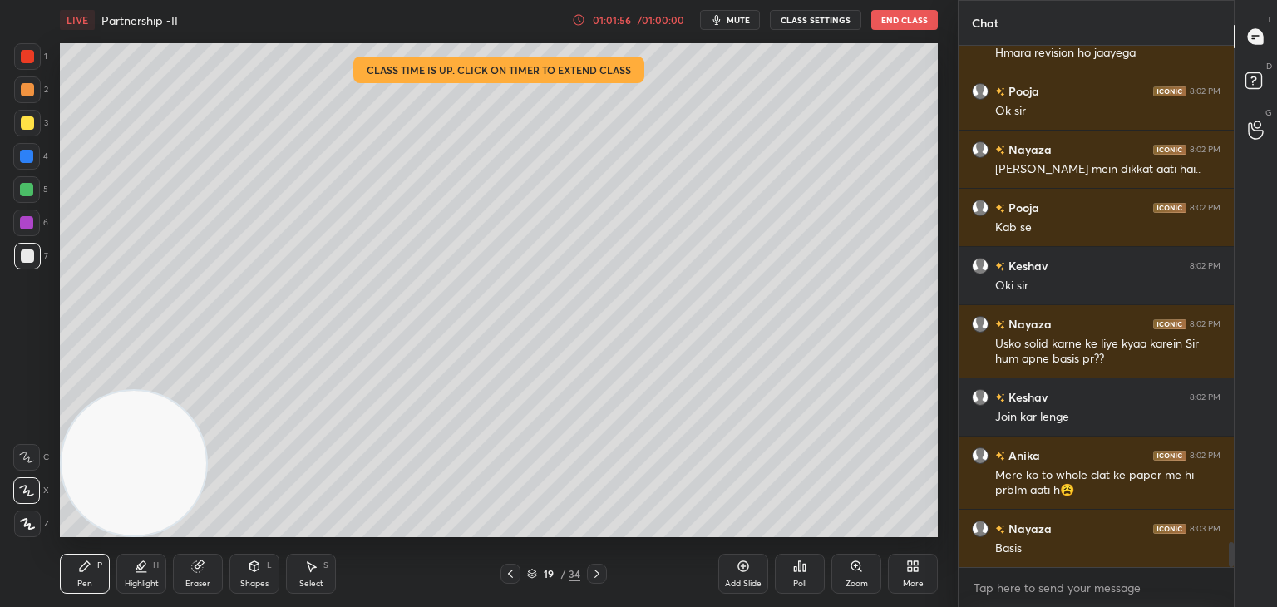
click at [21, 59] on div at bounding box center [27, 56] width 13 height 13
click at [33, 122] on div at bounding box center [27, 123] width 27 height 27
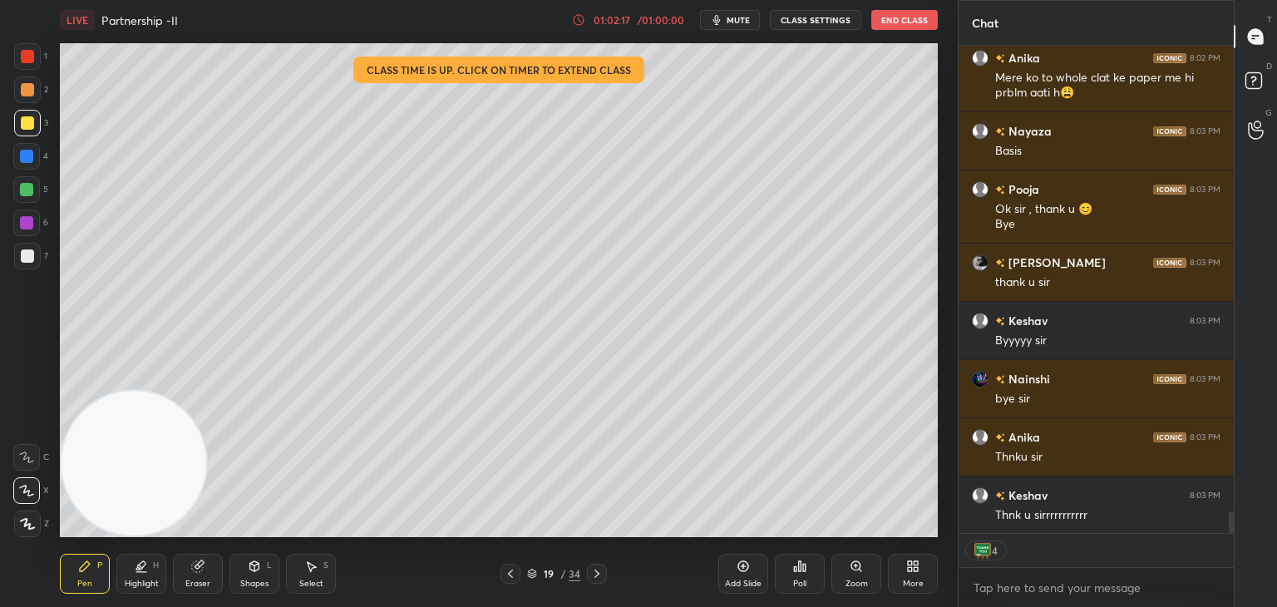
scroll to position [10662, 0]
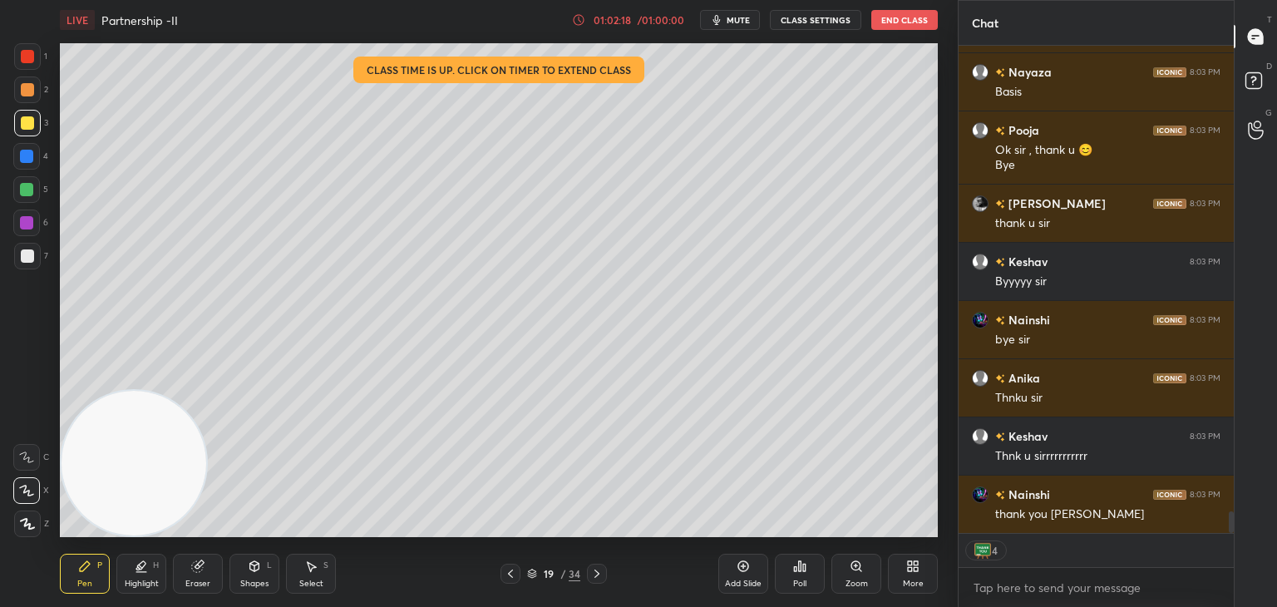
click at [909, 14] on button "End Class" at bounding box center [904, 20] width 66 height 20
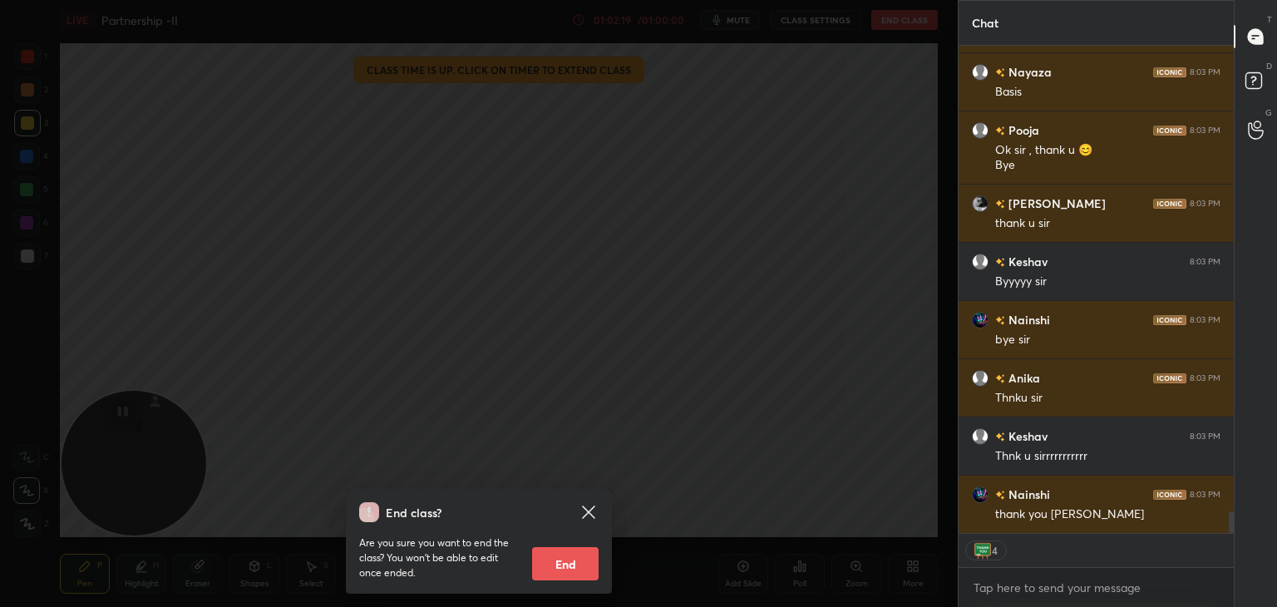
click at [569, 564] on button "End" at bounding box center [565, 563] width 66 height 33
type textarea "x"
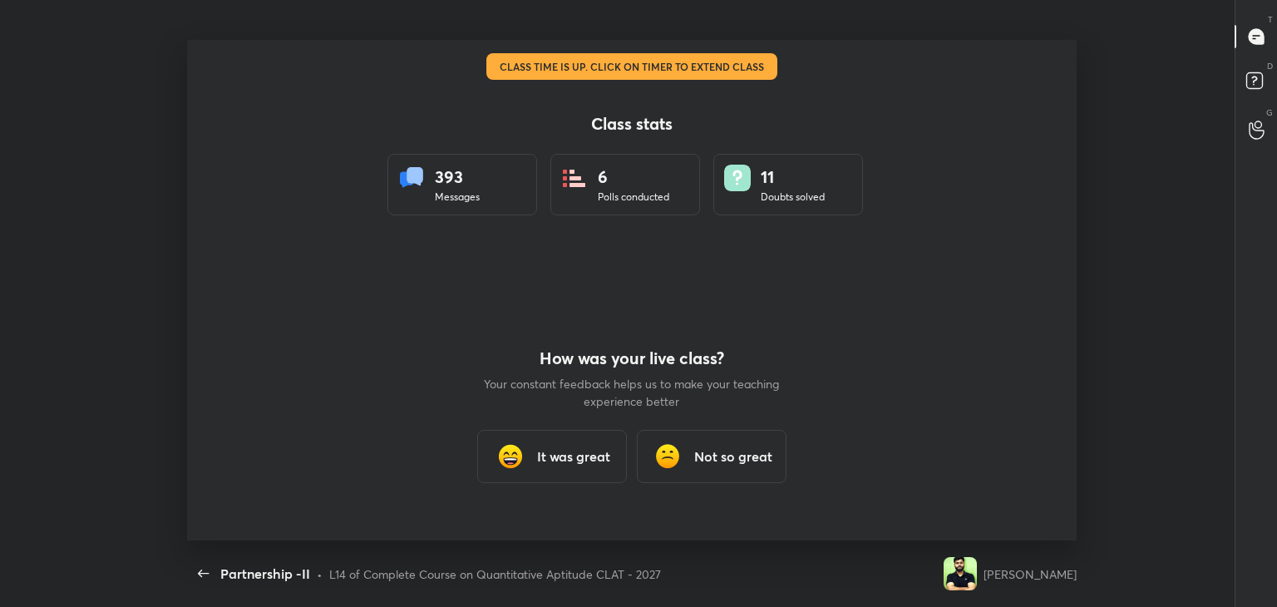
scroll to position [0, 0]
